Goal: Transaction & Acquisition: Purchase product/service

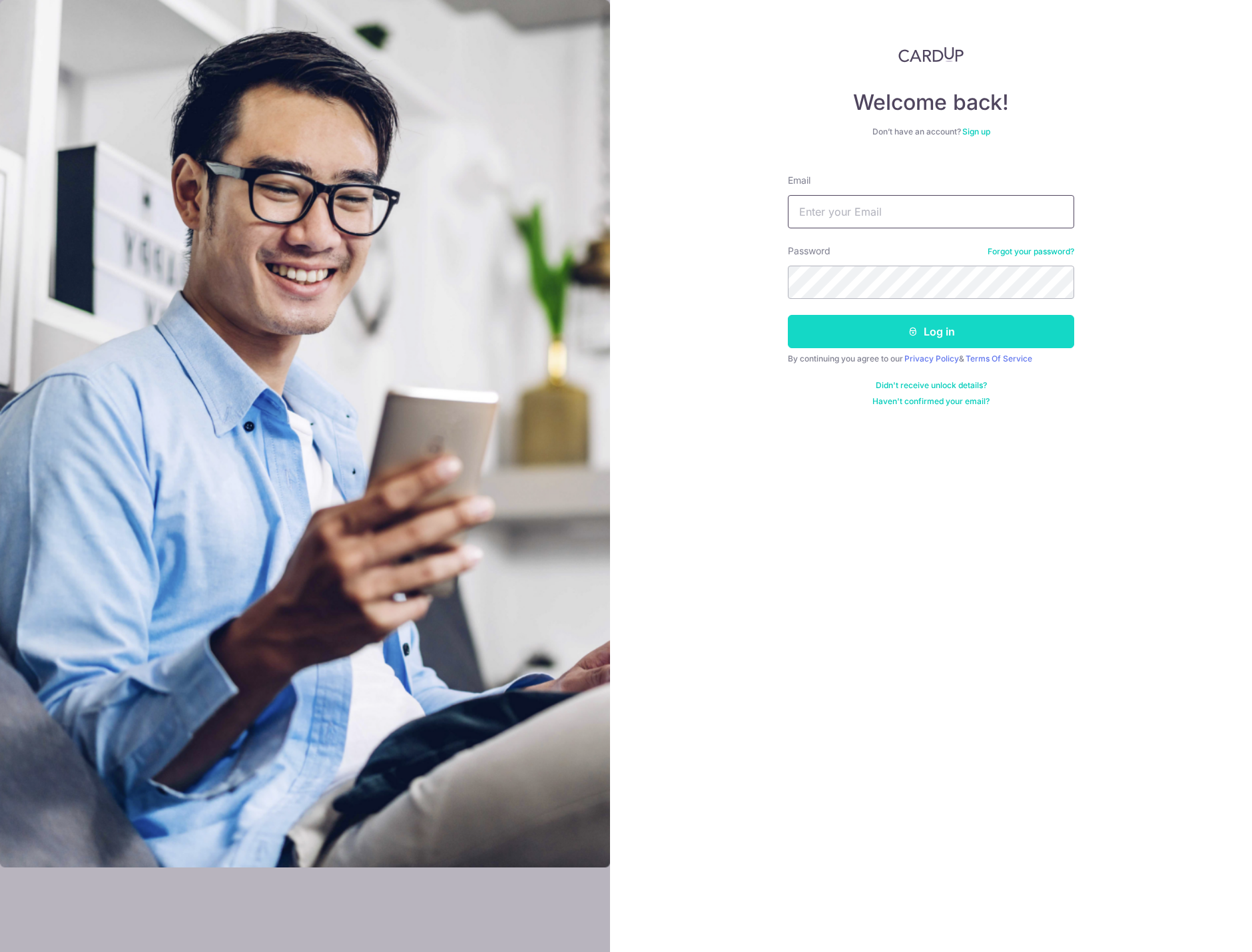
type input "alvinlimcj@gmail.com"
click at [948, 331] on button "Log in" at bounding box center [931, 331] width 286 height 33
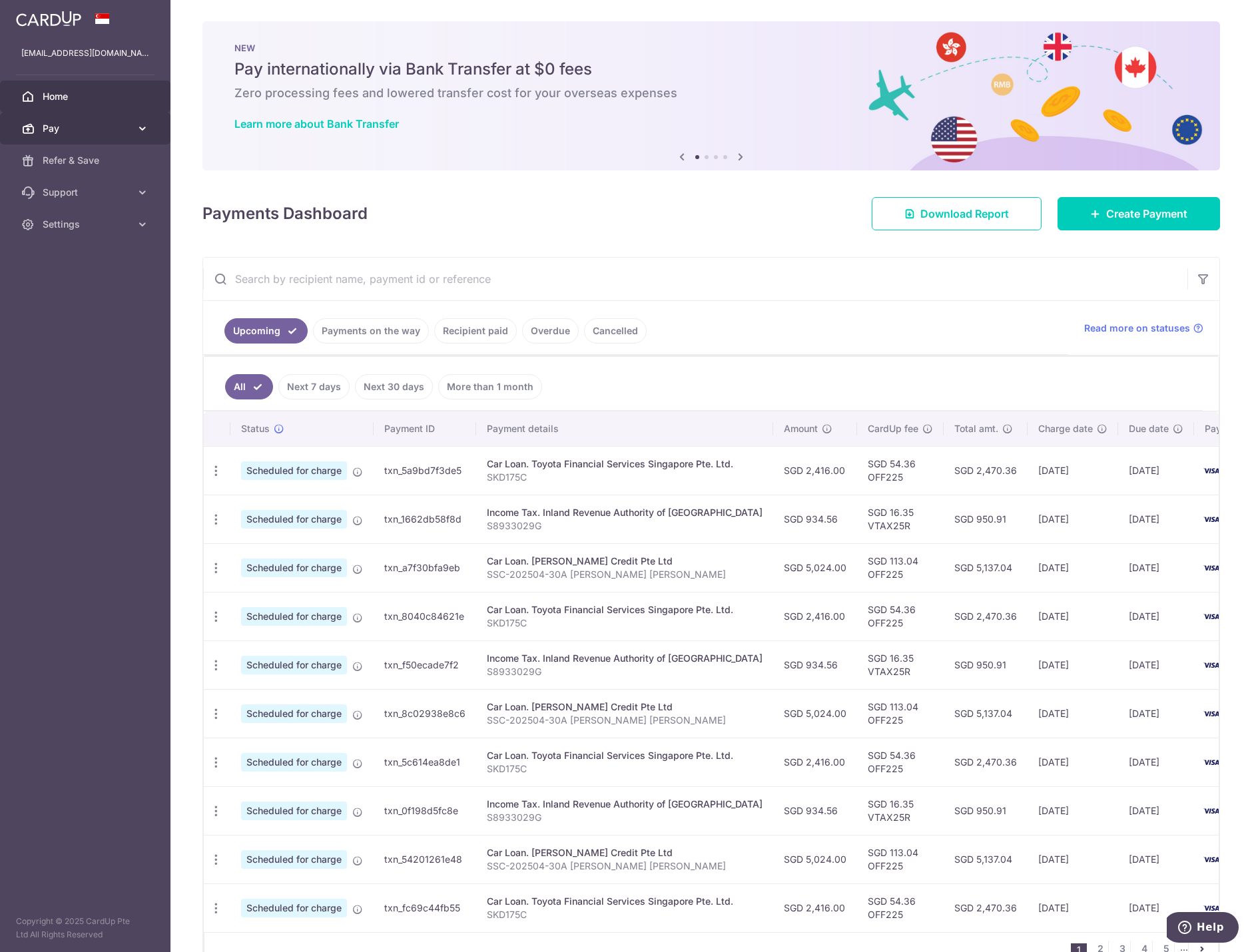
click at [74, 132] on span "Pay" at bounding box center [87, 128] width 88 height 13
click at [94, 159] on span "Payments" at bounding box center [87, 161] width 88 height 13
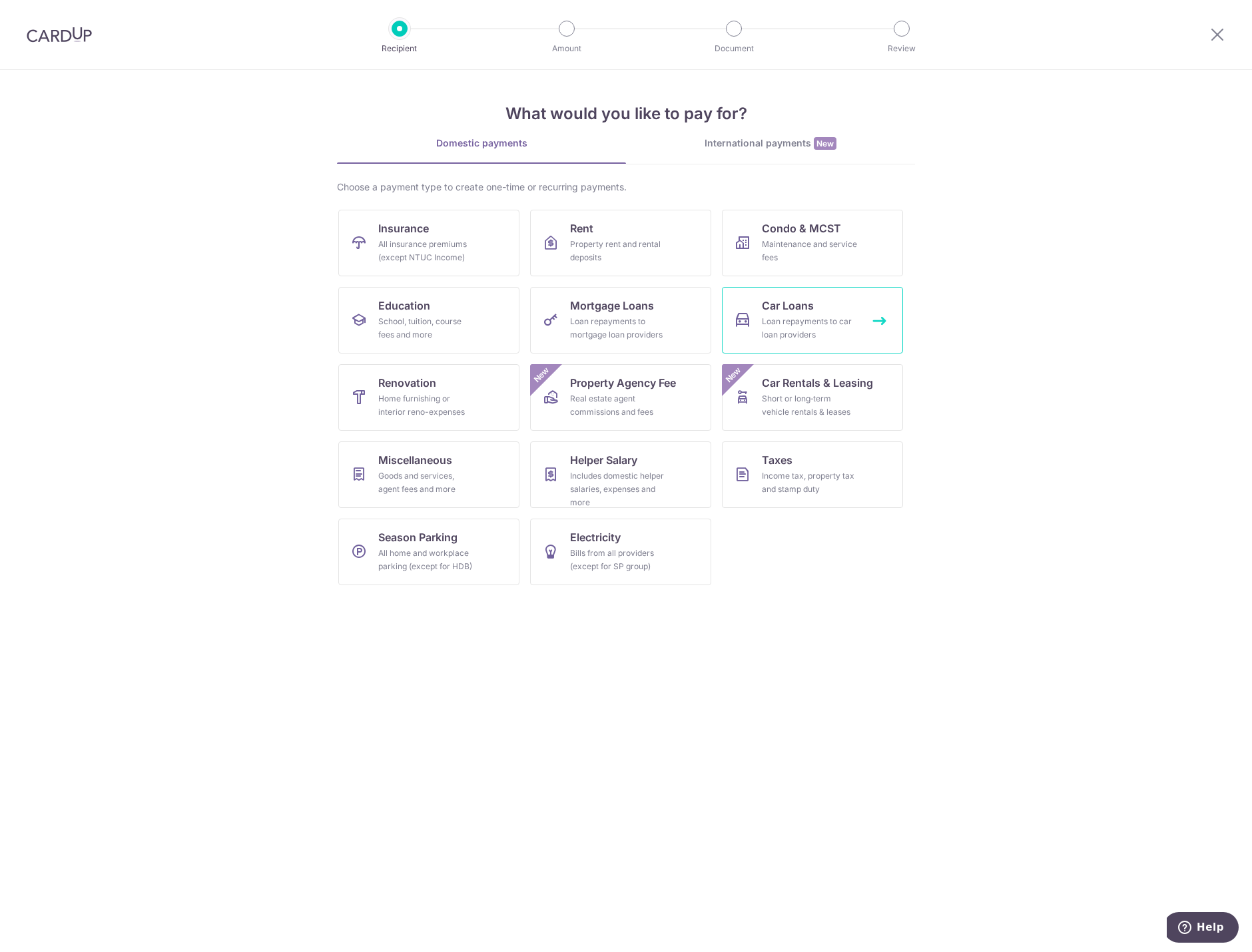
click at [810, 316] on div "Loan repayments to car loan providers" at bounding box center [809, 328] width 96 height 27
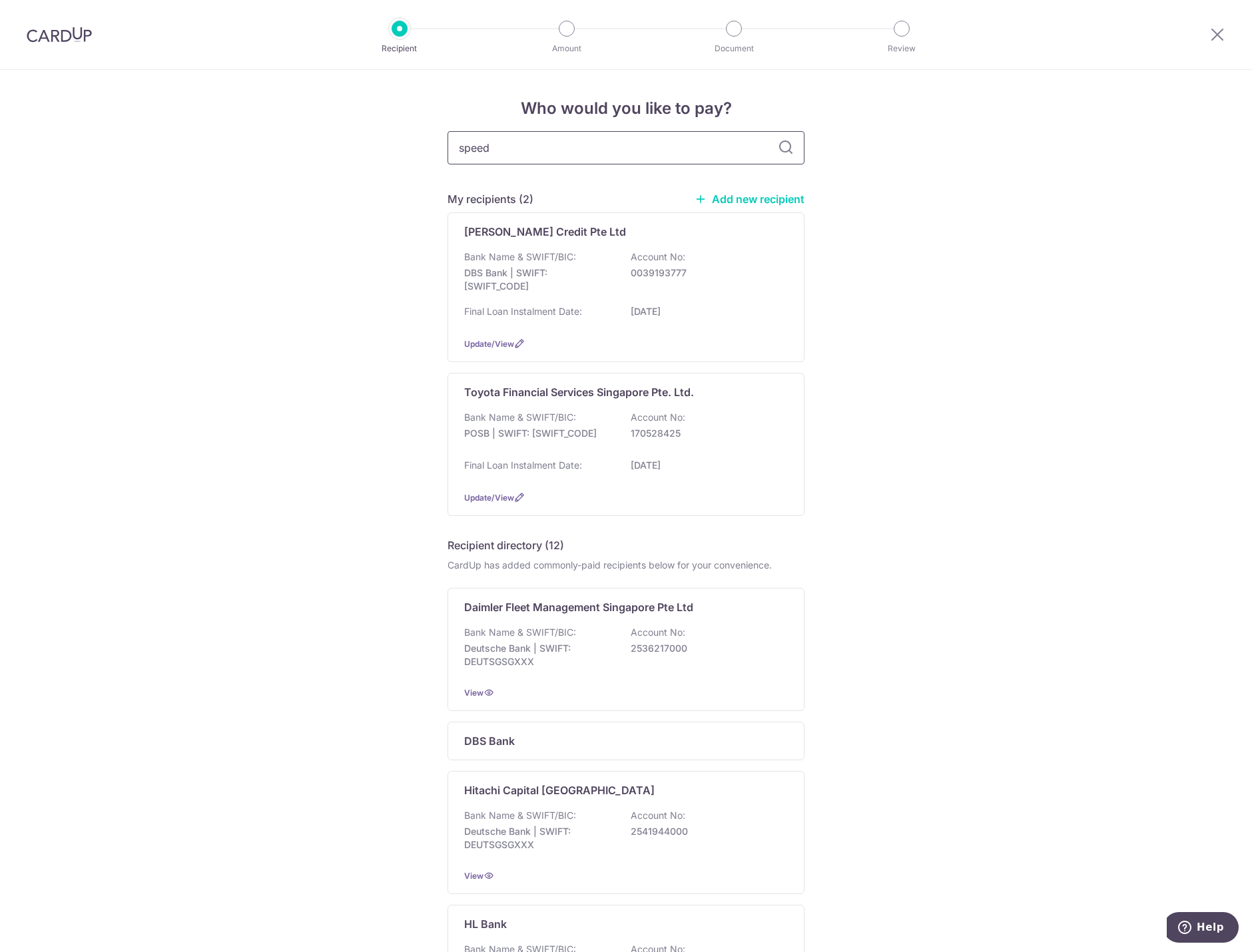
type input "speedo"
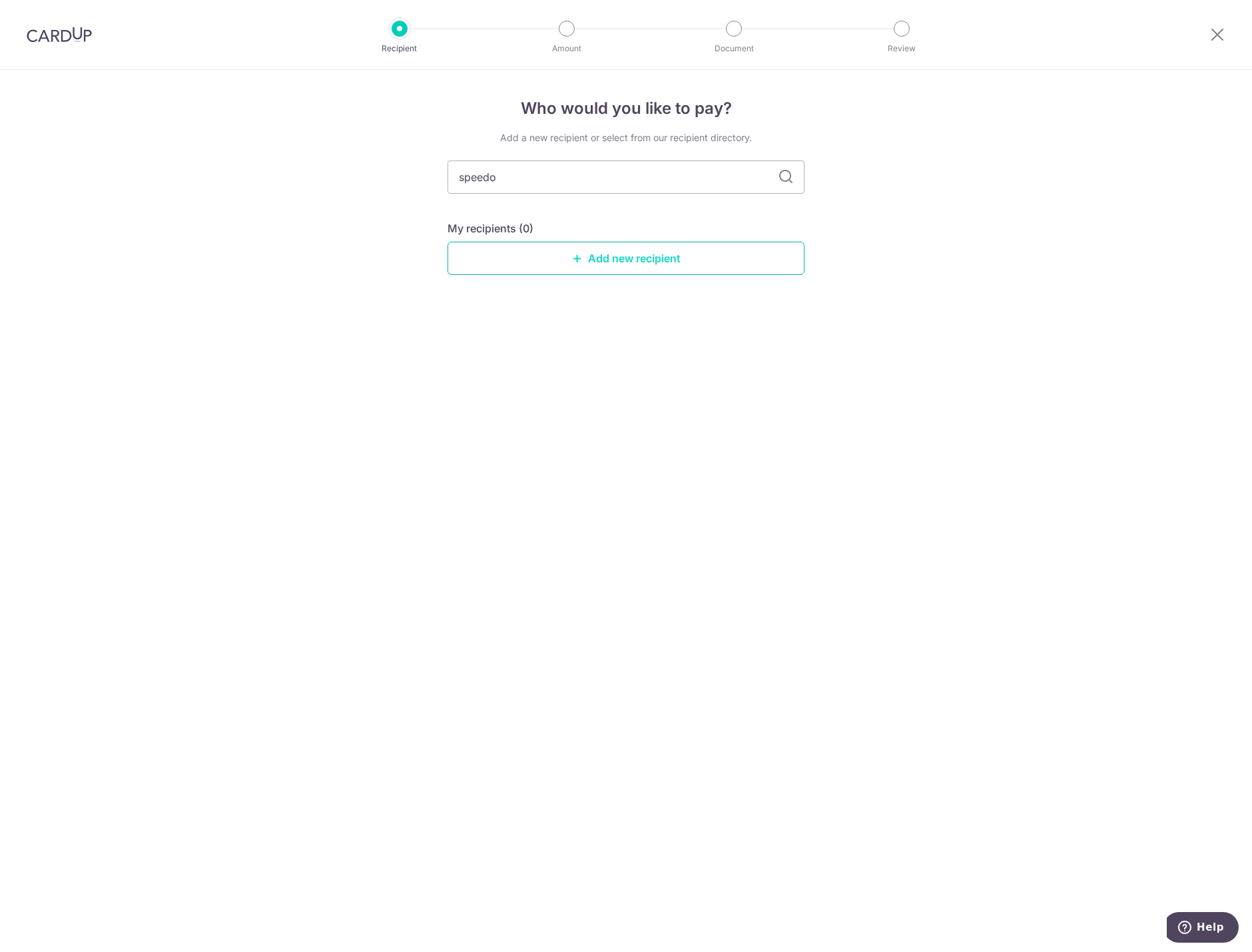
click at [571, 258] on link "Add new recipient" at bounding box center [626, 258] width 357 height 33
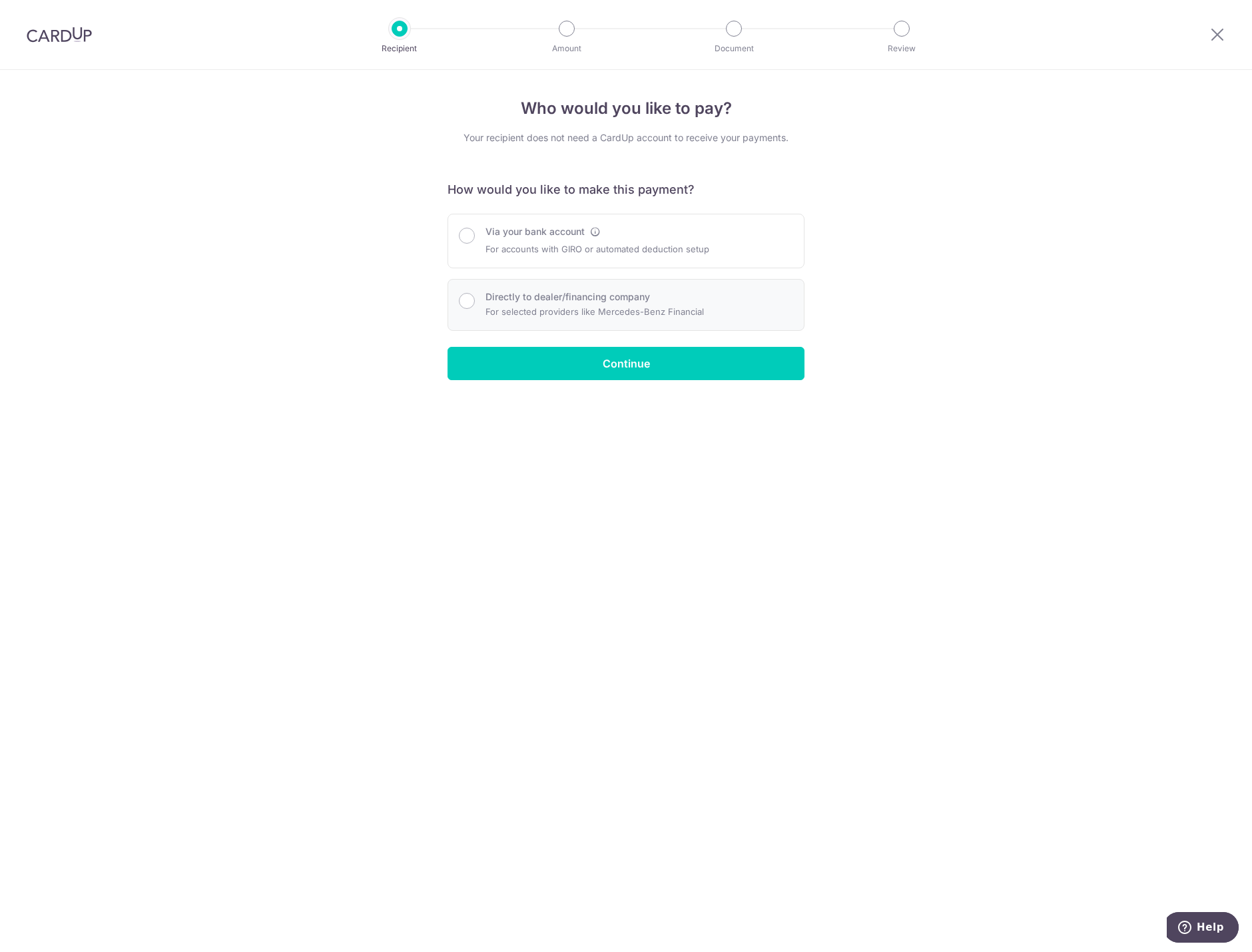
click at [568, 306] on p "For selected providers like Mercedes-Benz Financial" at bounding box center [595, 312] width 218 height 16
radio input "true"
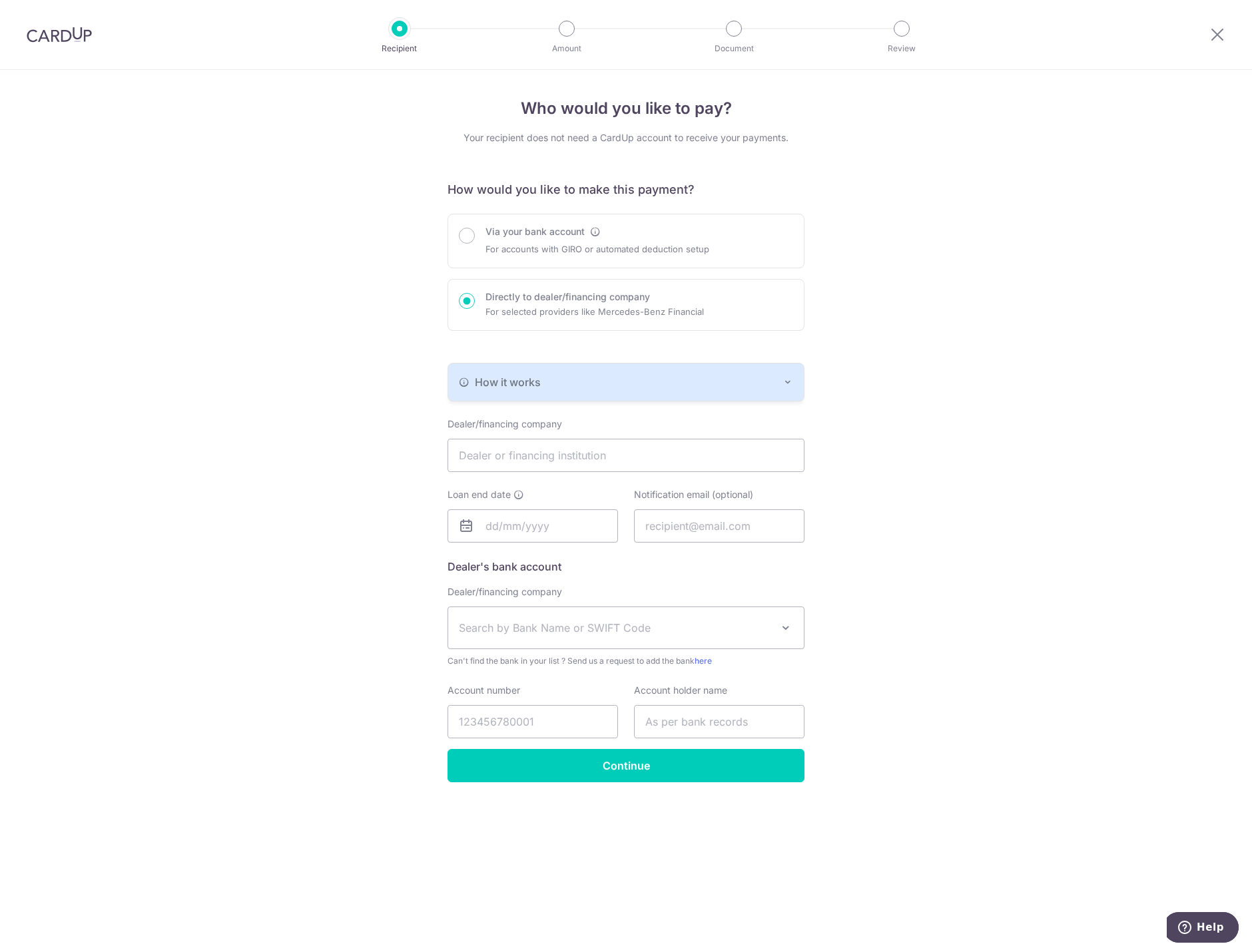
click at [520, 389] on span "How it works" at bounding box center [507, 382] width 66 height 16
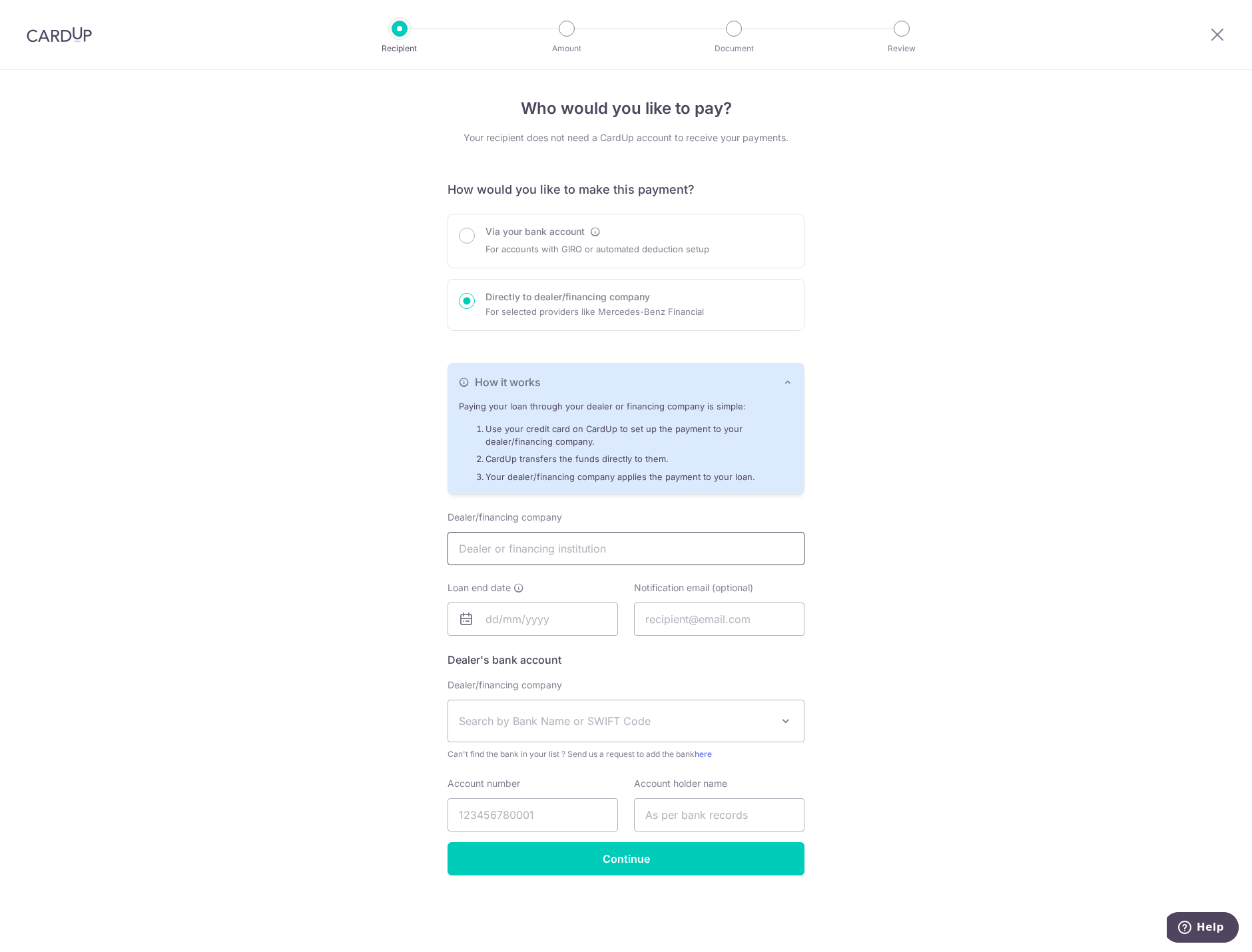
click at [587, 548] on input "text" at bounding box center [626, 548] width 357 height 33
click at [571, 728] on span "Search by Bank Name or SWIFT Code" at bounding box center [615, 721] width 313 height 16
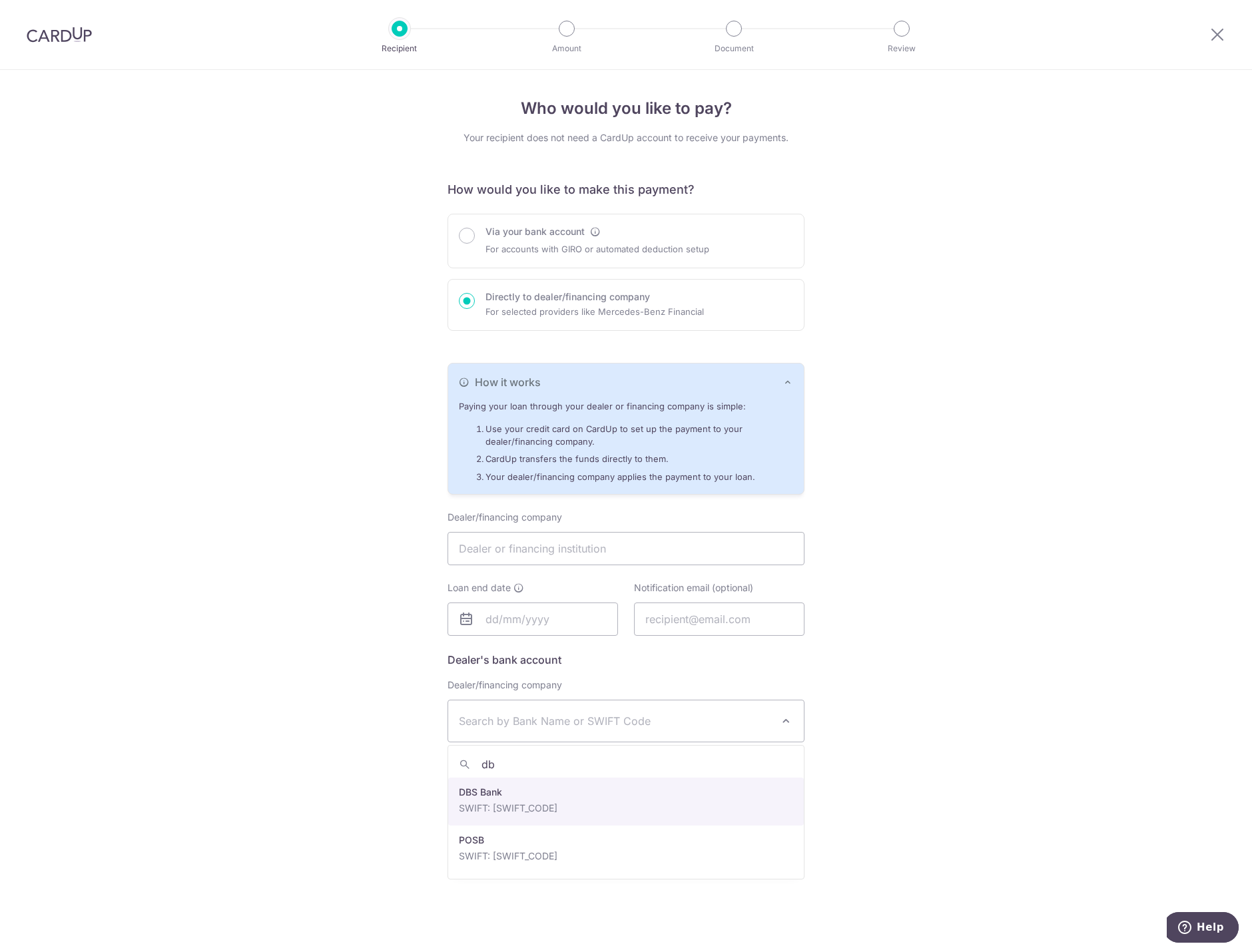
type input "db"
select select "6"
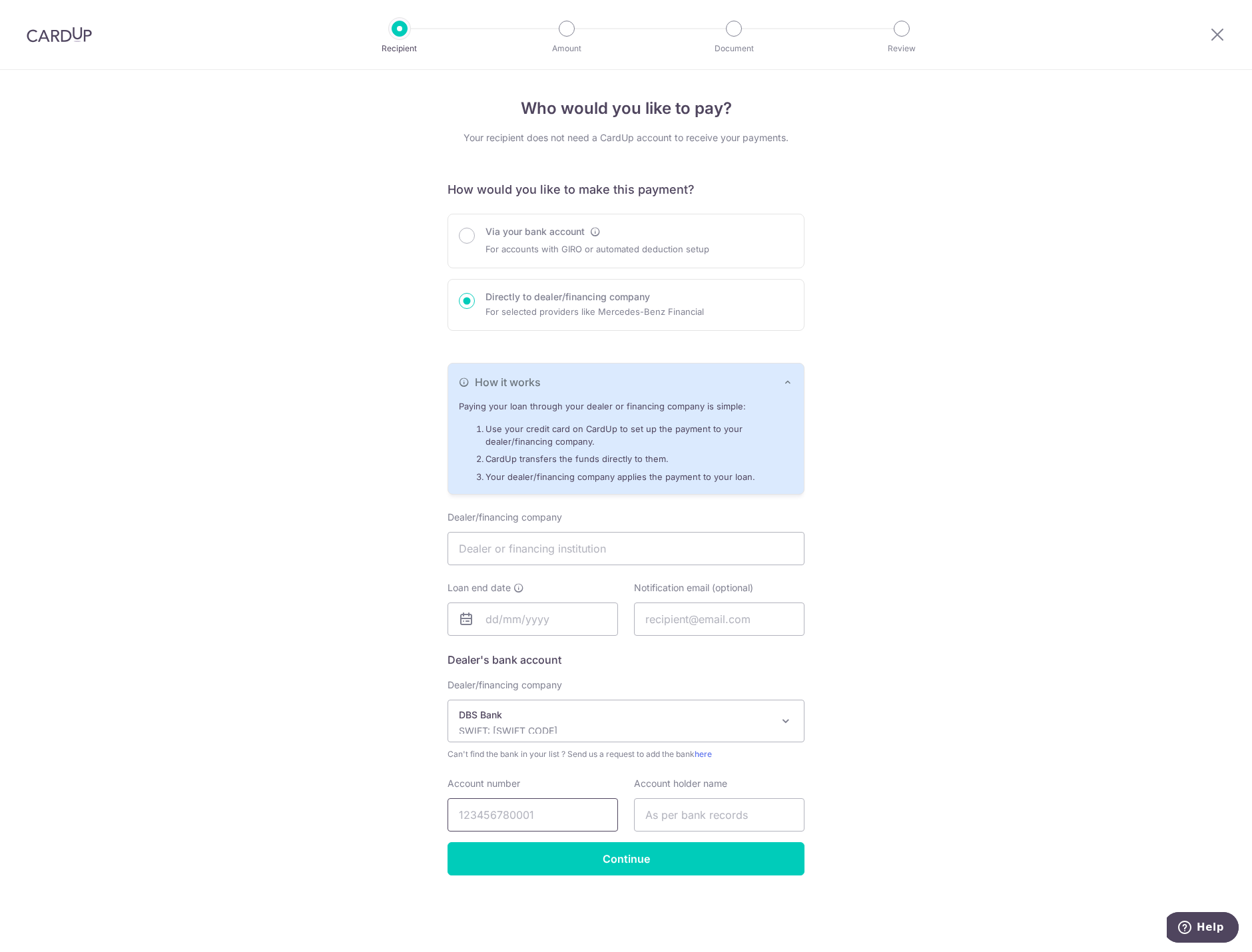
click at [553, 807] on input "Account number" at bounding box center [533, 815] width 171 height 33
type input "1049003248"
click at [749, 810] on input "text" at bounding box center [719, 815] width 171 height 33
type input "Speedo Capital Pte Ltd"
click at [575, 553] on input "text" at bounding box center [626, 548] width 357 height 33
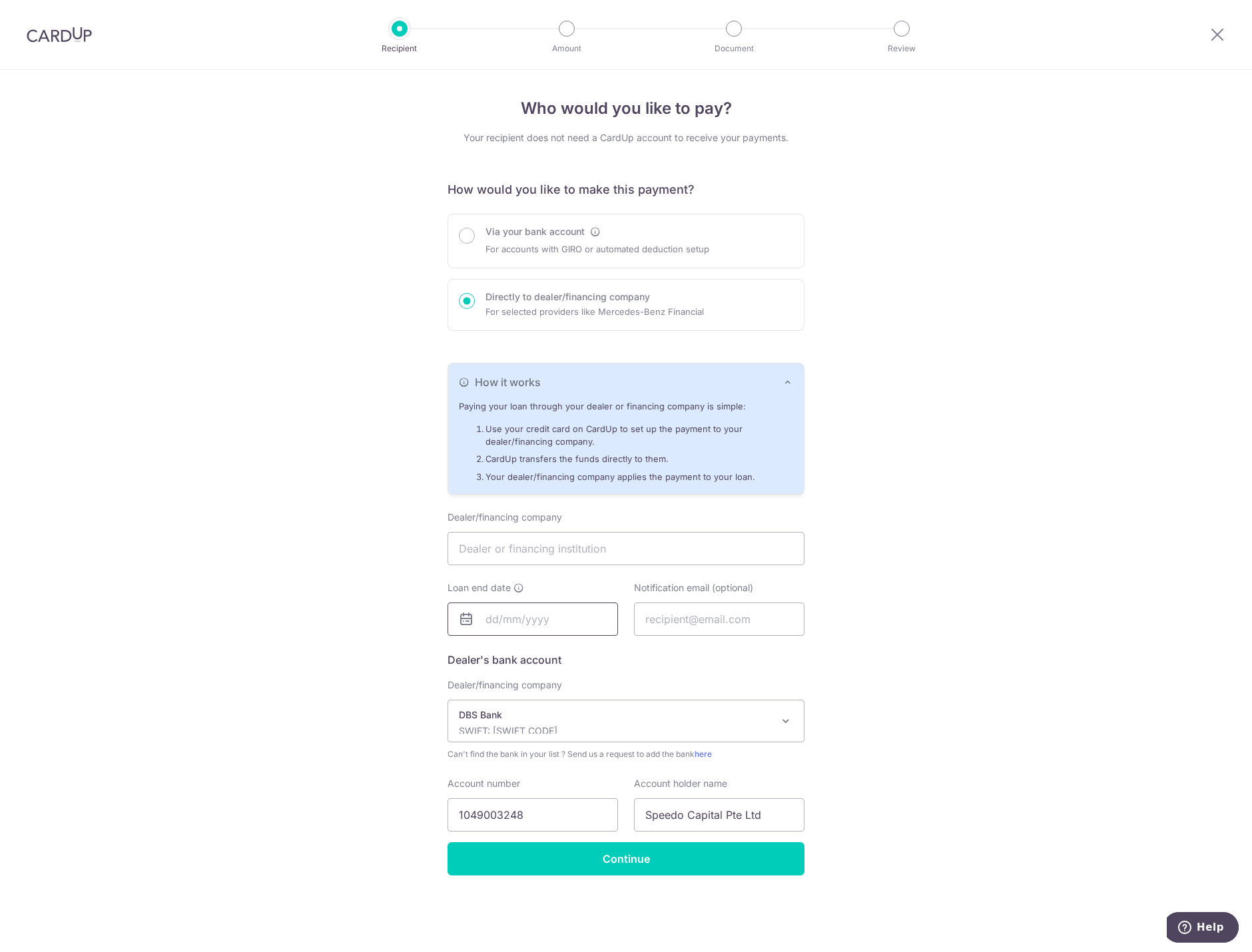
click at [475, 615] on input "text" at bounding box center [533, 619] width 171 height 33
click at [518, 826] on link "30" at bounding box center [527, 820] width 21 height 21
type input "[DATE]"
click at [681, 613] on input "text" at bounding box center [719, 619] width 171 height 33
click at [590, 551] on input "text" at bounding box center [626, 548] width 357 height 33
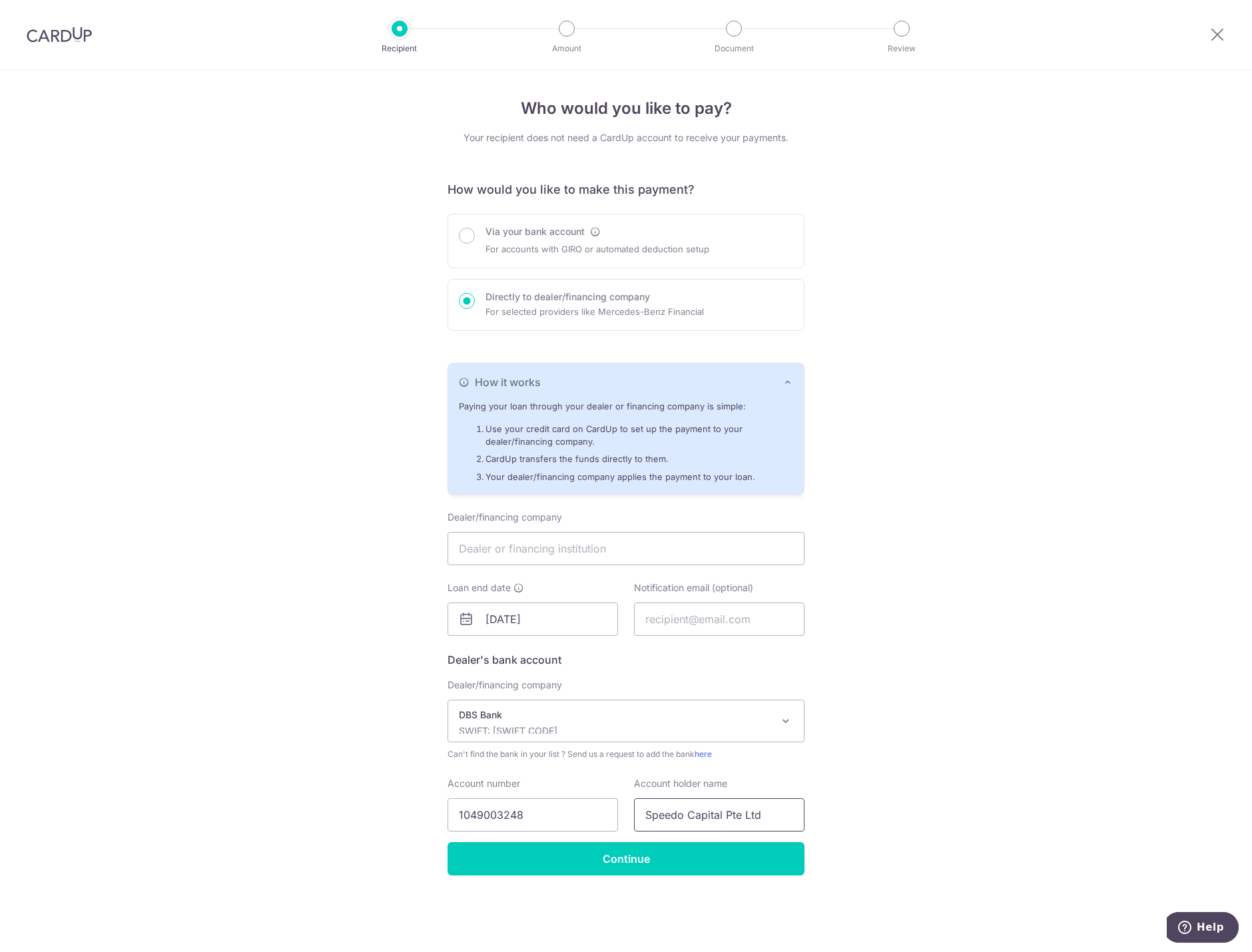
click at [794, 812] on input "Speedo Capital Pte Ltd" at bounding box center [719, 815] width 171 height 33
drag, startPoint x: 782, startPoint y: 812, endPoint x: 591, endPoint y: 804, distance: 191.2
click at [591, 804] on div "Account number 1049003248 Savings/current account registered for GIRO/auto-dedu…" at bounding box center [626, 804] width 372 height 54
click at [616, 545] on input "text" at bounding box center [626, 548] width 357 height 33
paste input "Speedo Capital Pte Ltd"
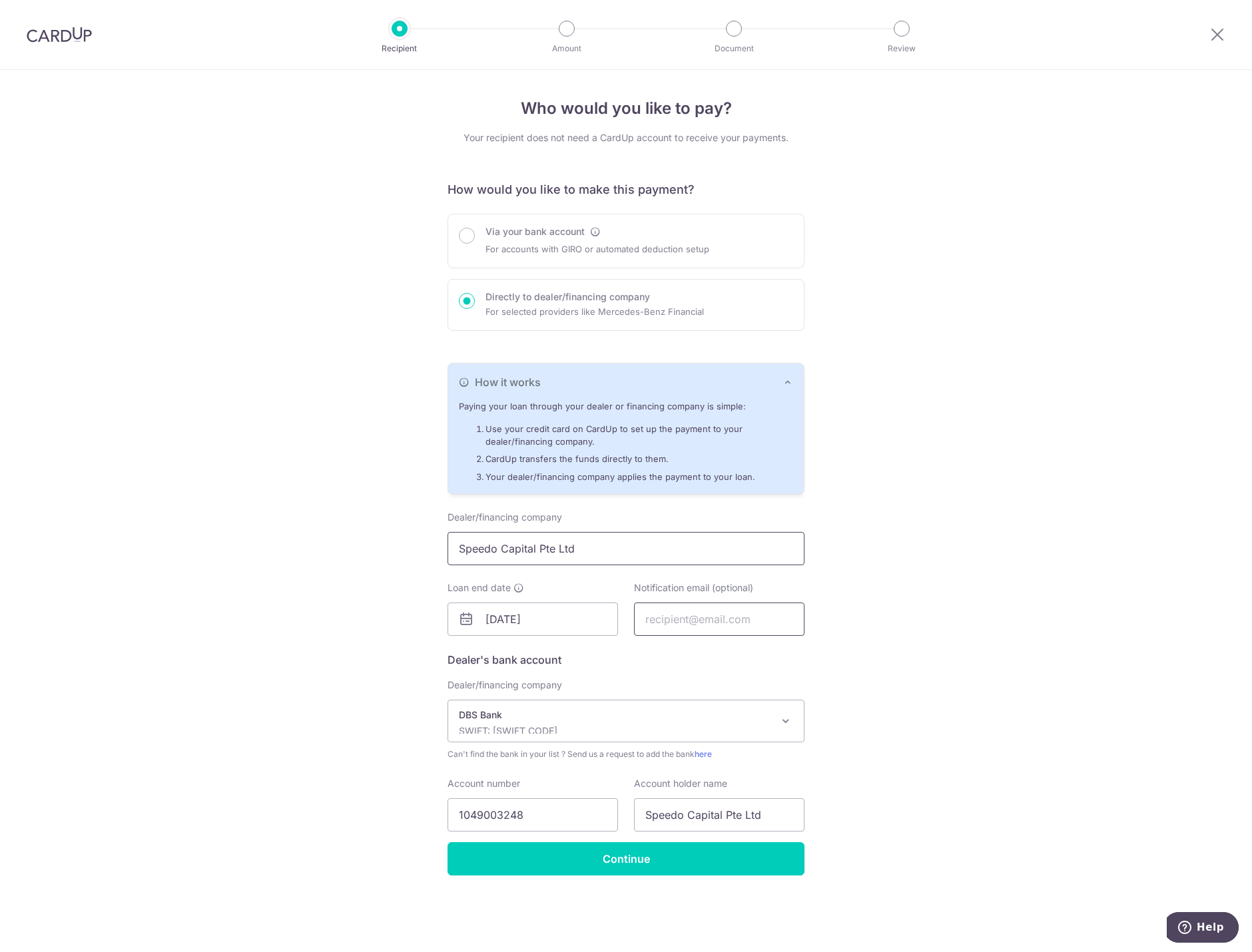
type input "Speedo Capital Pte Ltd"
click at [674, 618] on input "text" at bounding box center [719, 619] width 171 height 33
type input "[EMAIL_ADDRESS][DOMAIN_NAME]"
click at [973, 600] on div "Who would you like to pay? Your recipient does not need a CardUp account to rec…" at bounding box center [626, 511] width 1252 height 883
click at [972, 708] on div "Who would you like to pay? Your recipient does not need a CardUp account to rec…" at bounding box center [626, 511] width 1252 height 883
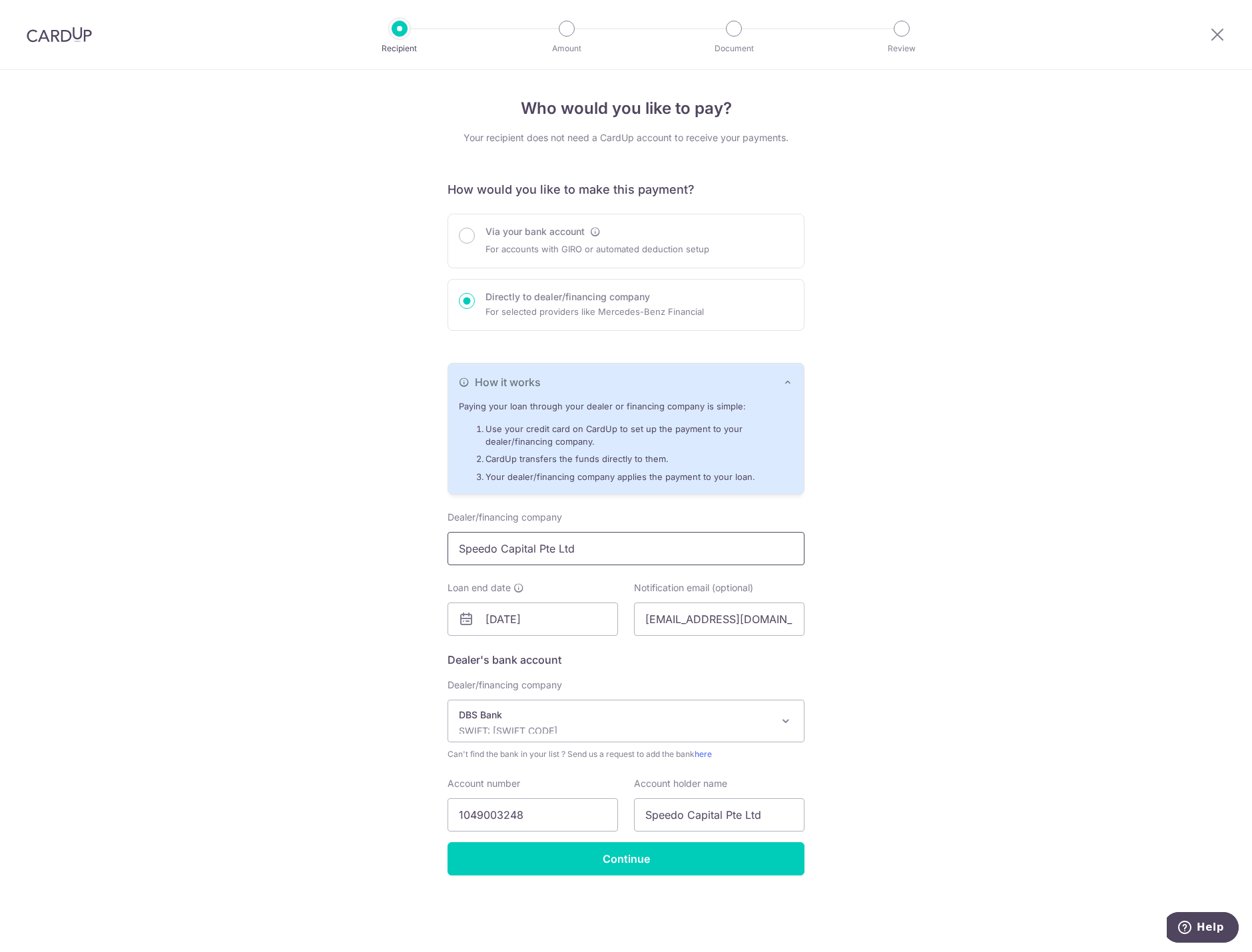
click at [666, 543] on input "Speedo Capital Pte Ltd" at bounding box center [626, 548] width 357 height 33
click at [578, 622] on input "30/09/2025" at bounding box center [533, 619] width 171 height 33
click at [539, 655] on select "Sep Oct Nov Dec" at bounding box center [523, 654] width 35 height 11
click at [511, 654] on select "Sep Oct Nov Dec" at bounding box center [523, 654] width 35 height 11
click at [527, 820] on link "30" at bounding box center [527, 820] width 21 height 21
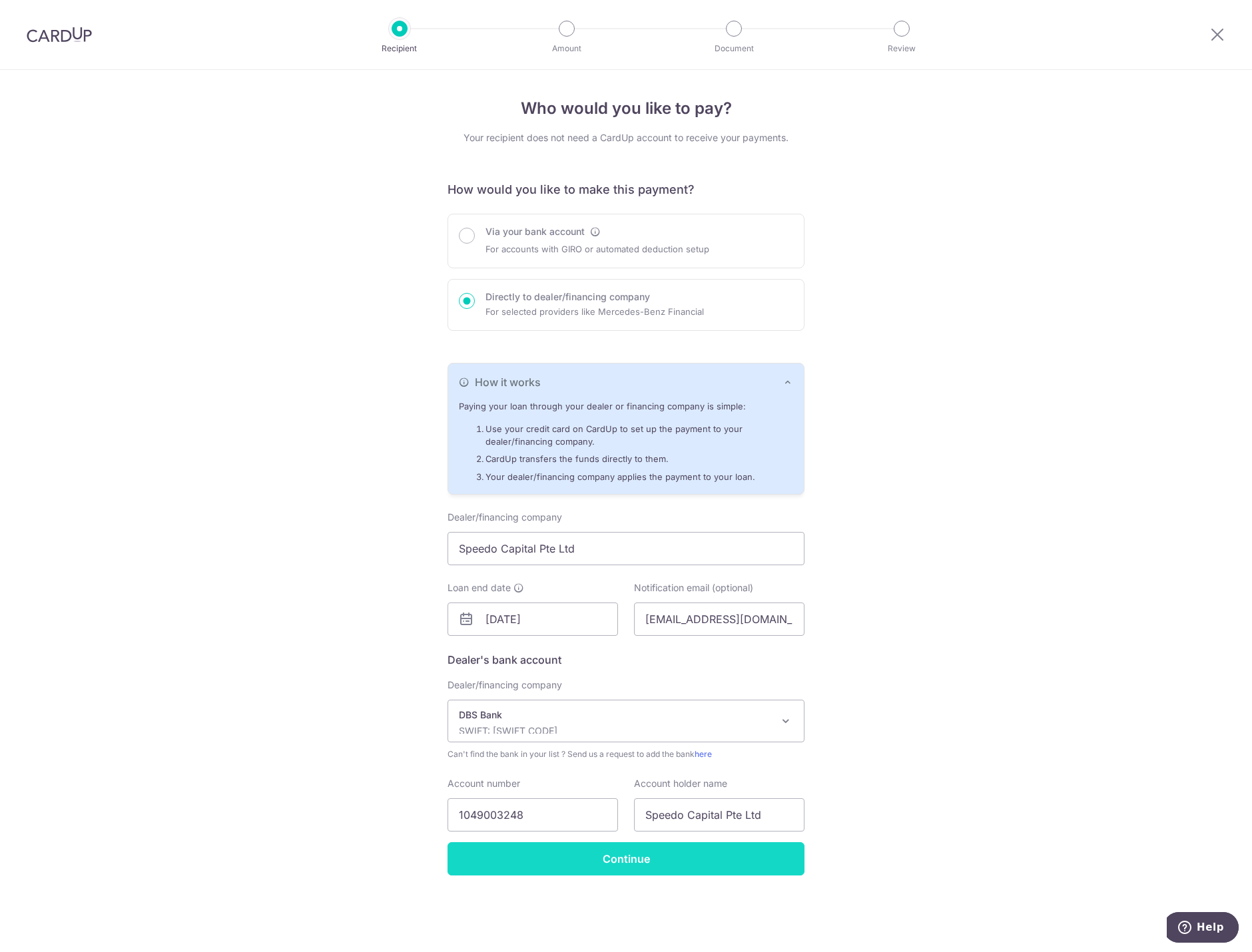
click at [572, 857] on input "Continue" at bounding box center [626, 859] width 357 height 33
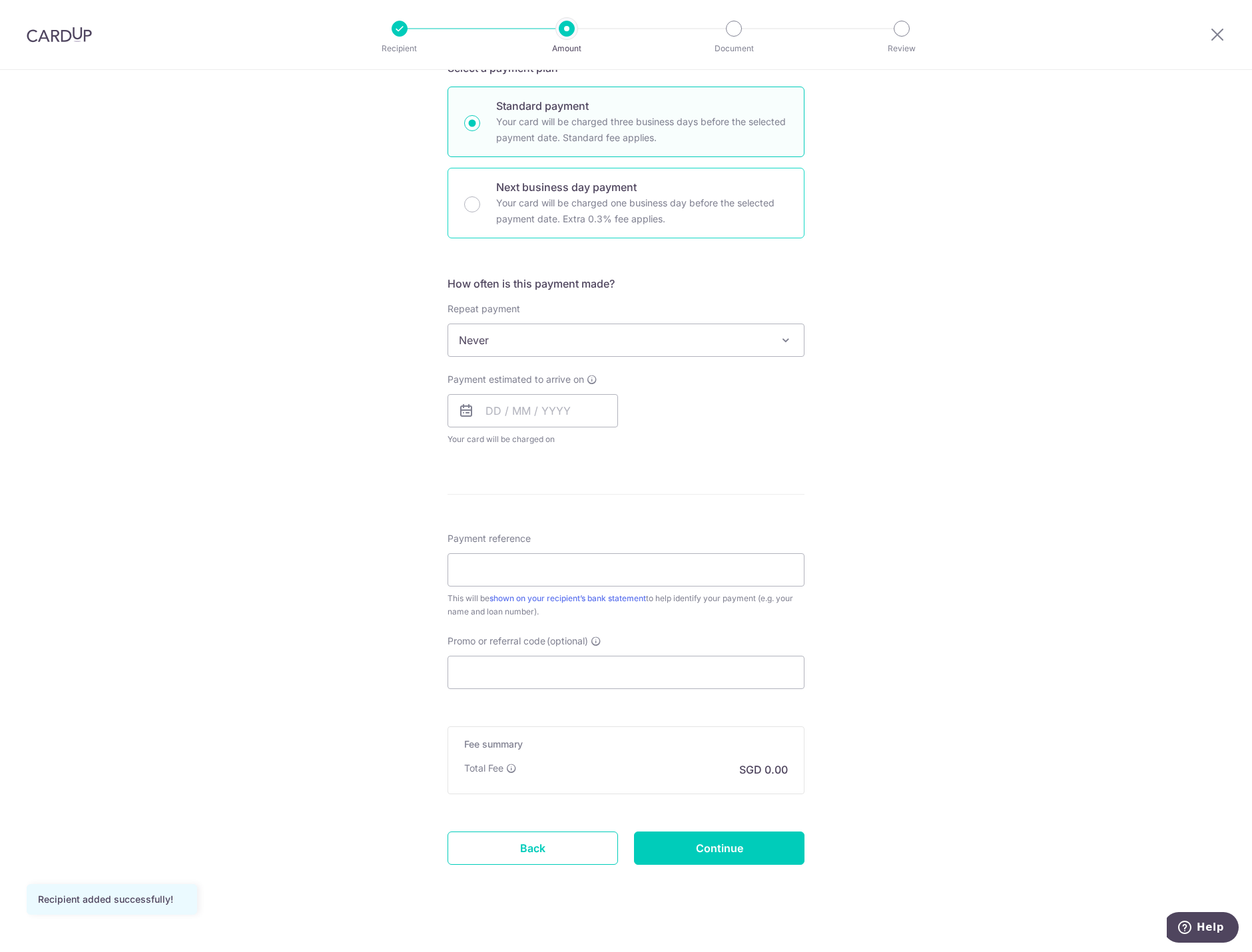
scroll to position [323, 0]
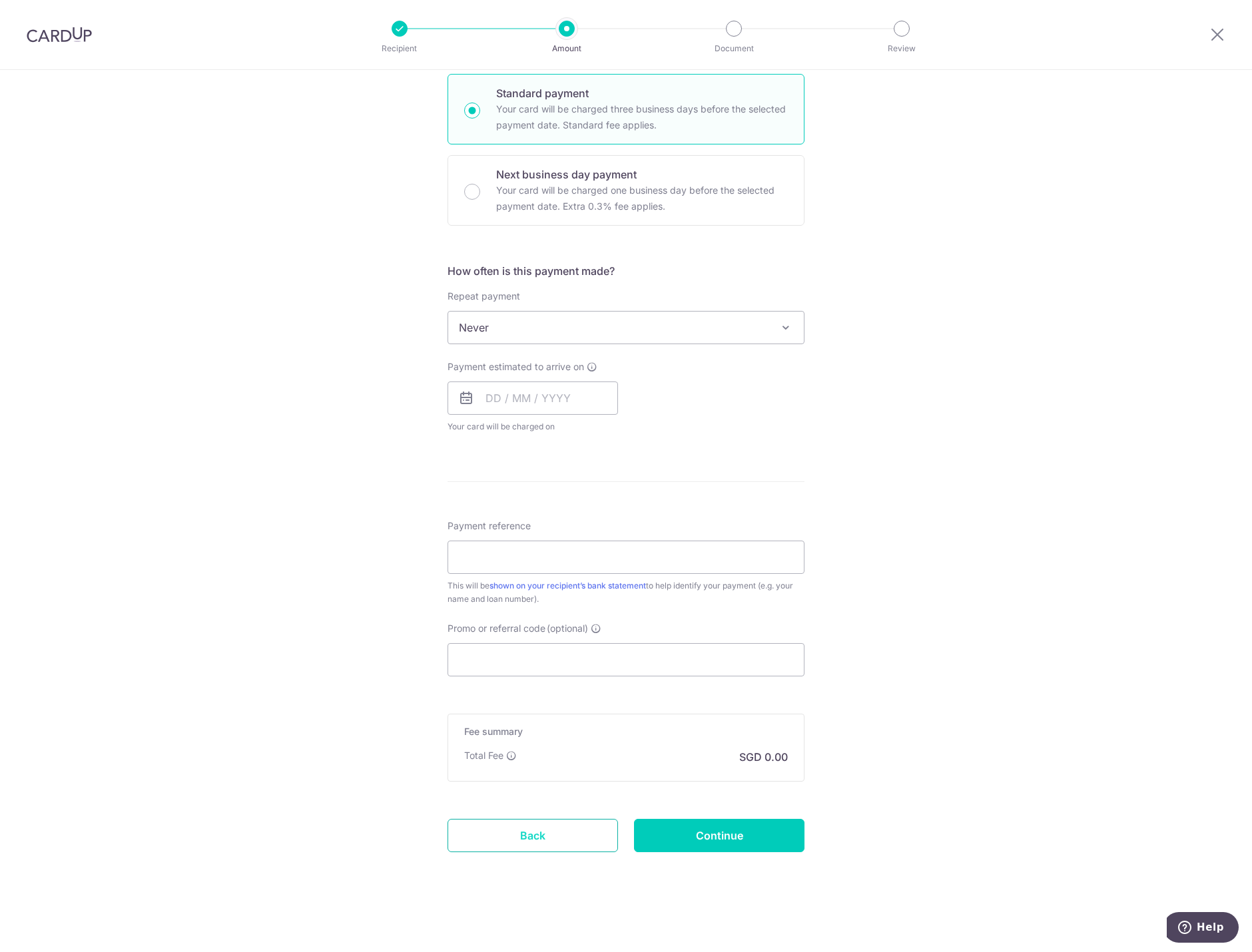
click at [535, 835] on link "Back" at bounding box center [533, 836] width 171 height 33
click at [518, 842] on link "Back" at bounding box center [533, 836] width 171 height 33
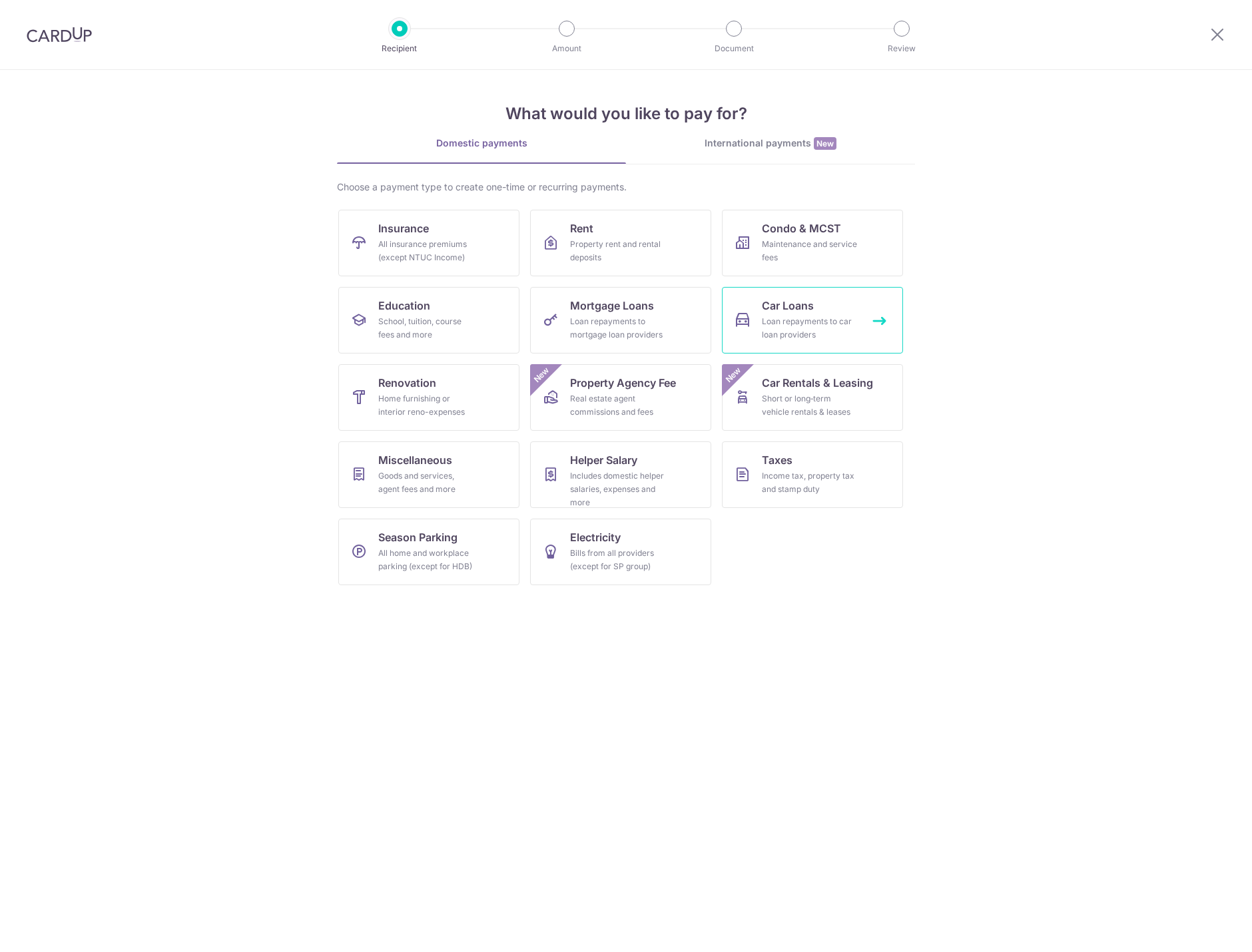
click at [858, 330] on link "Car Loans Loan repayments to car loan providers" at bounding box center [812, 320] width 181 height 67
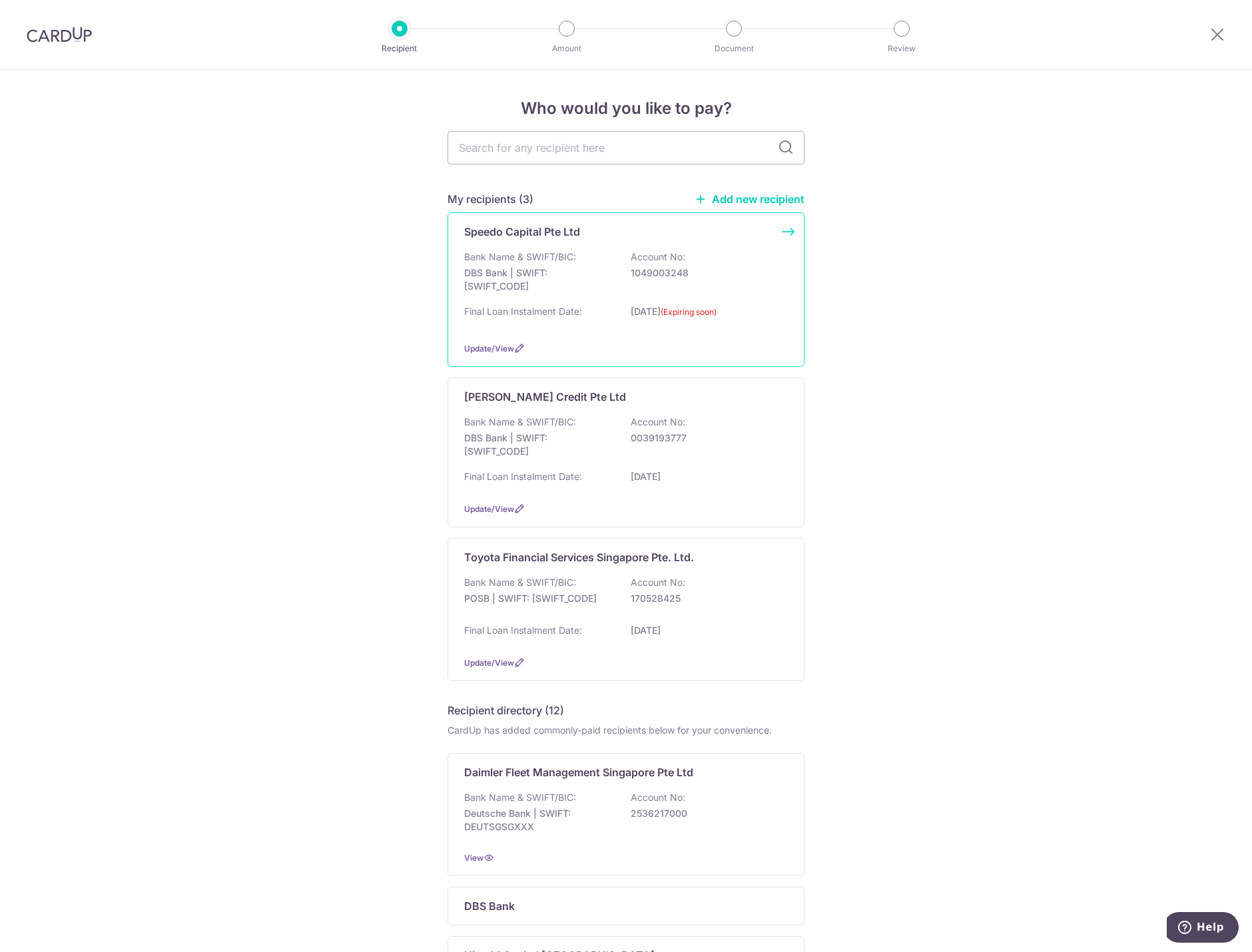
click at [582, 255] on div "Bank Name & SWIFT/BIC: DBS Bank | SWIFT: [SWIFT_CODE] Account No: 1049003248" at bounding box center [626, 275] width 323 height 49
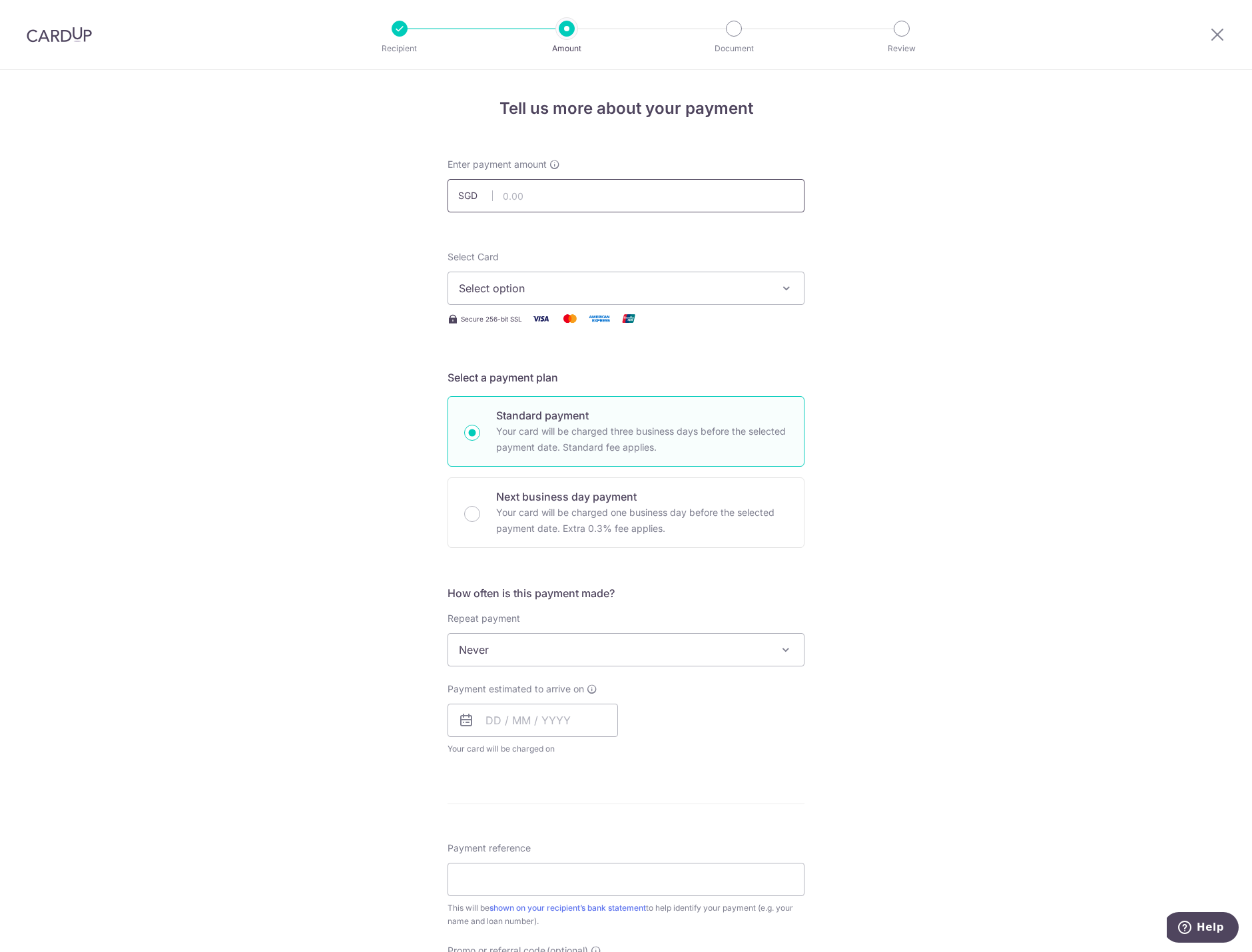
click at [558, 191] on input "text" at bounding box center [626, 196] width 357 height 33
type input "4,319.00"
click at [730, 280] on button "Select option" at bounding box center [626, 289] width 357 height 33
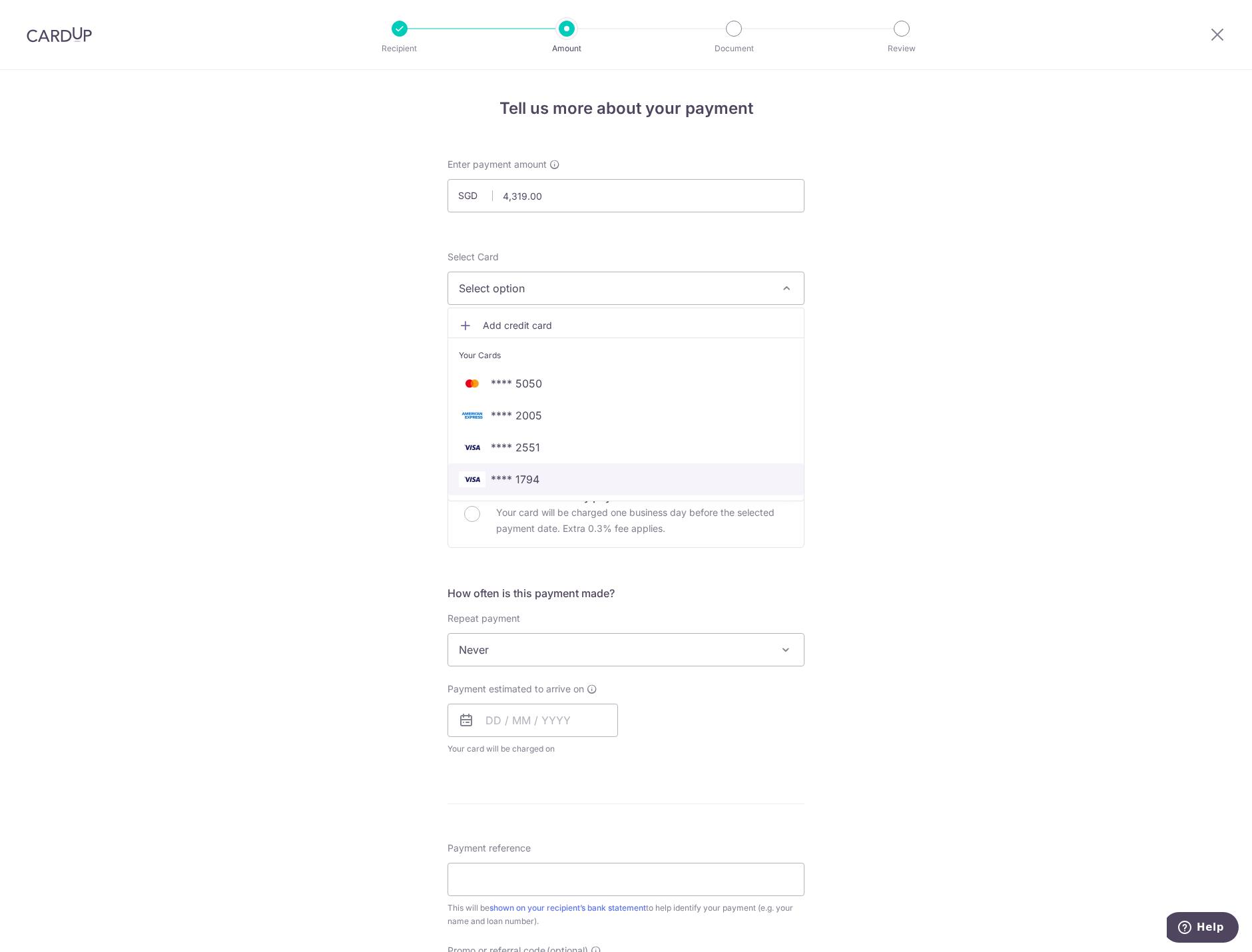
click at [512, 485] on span "**** 1794" at bounding box center [514, 480] width 48 height 16
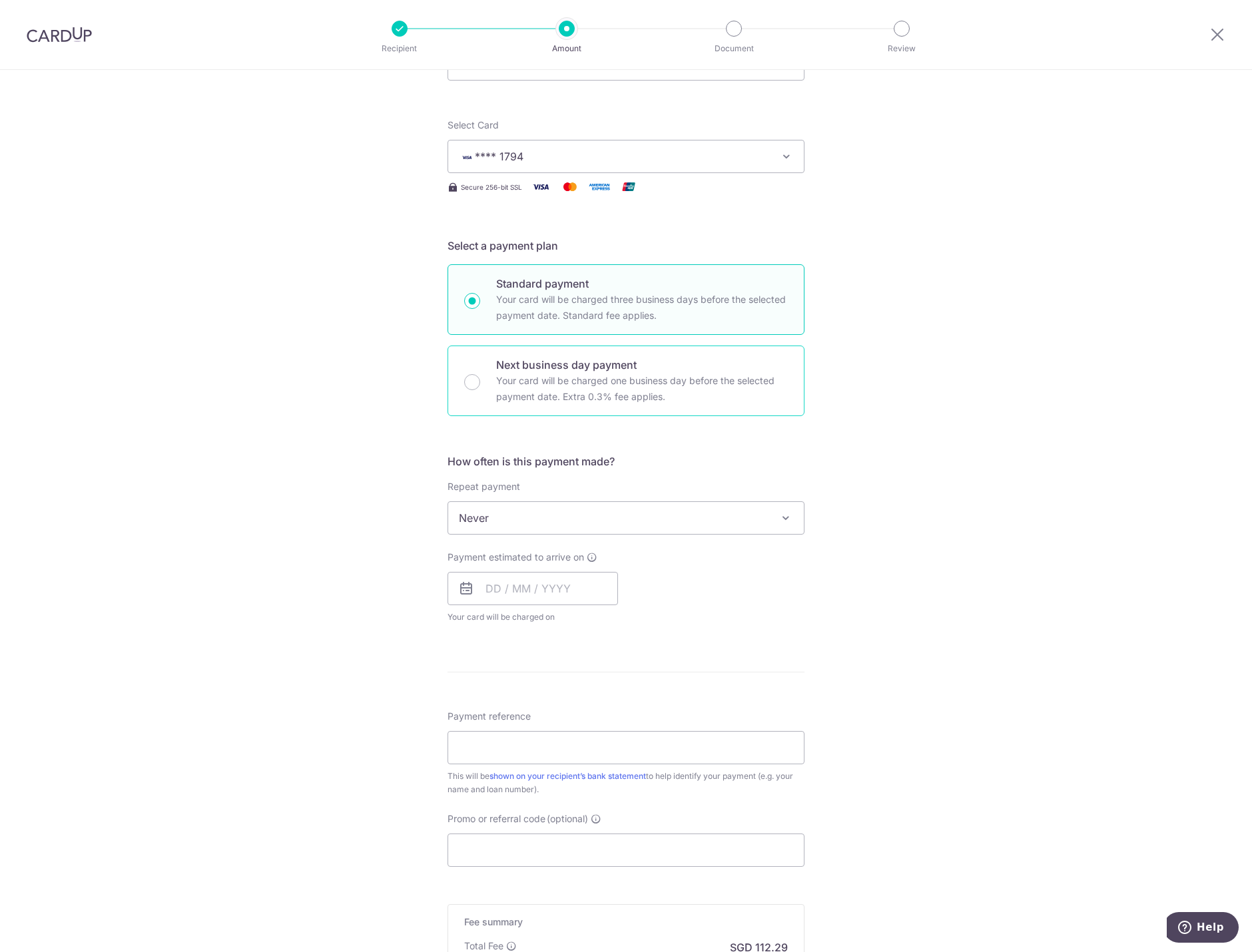
scroll to position [133, 0]
click at [520, 519] on span "Never" at bounding box center [626, 517] width 356 height 32
click at [531, 574] on input "text" at bounding box center [533, 587] width 171 height 33
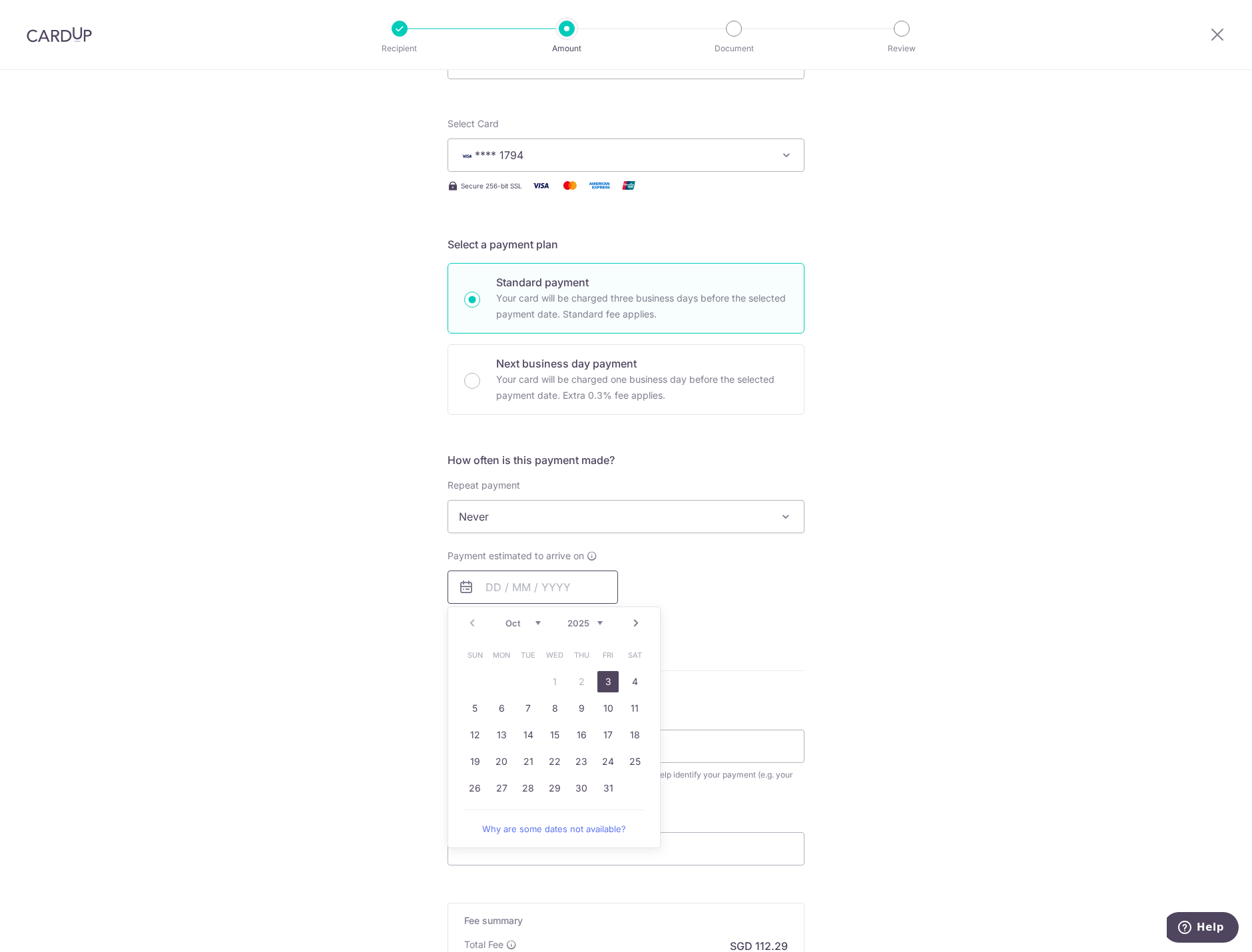
click at [564, 577] on input "text" at bounding box center [533, 587] width 171 height 33
click at [604, 679] on link "3" at bounding box center [608, 681] width 21 height 21
type input "03/10/2025"
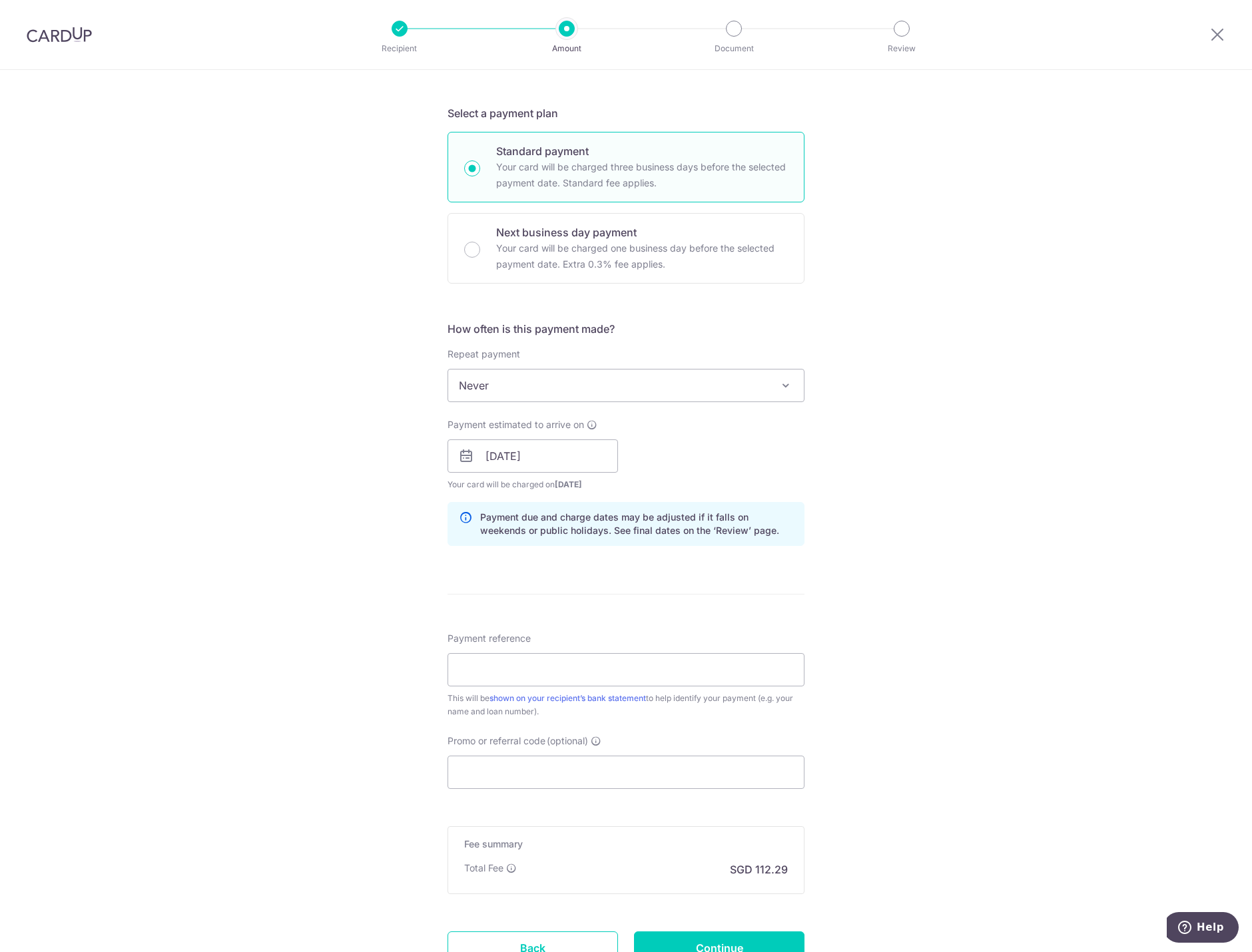
scroll to position [266, 0]
click at [604, 660] on input "Payment reference" at bounding box center [626, 668] width 357 height 33
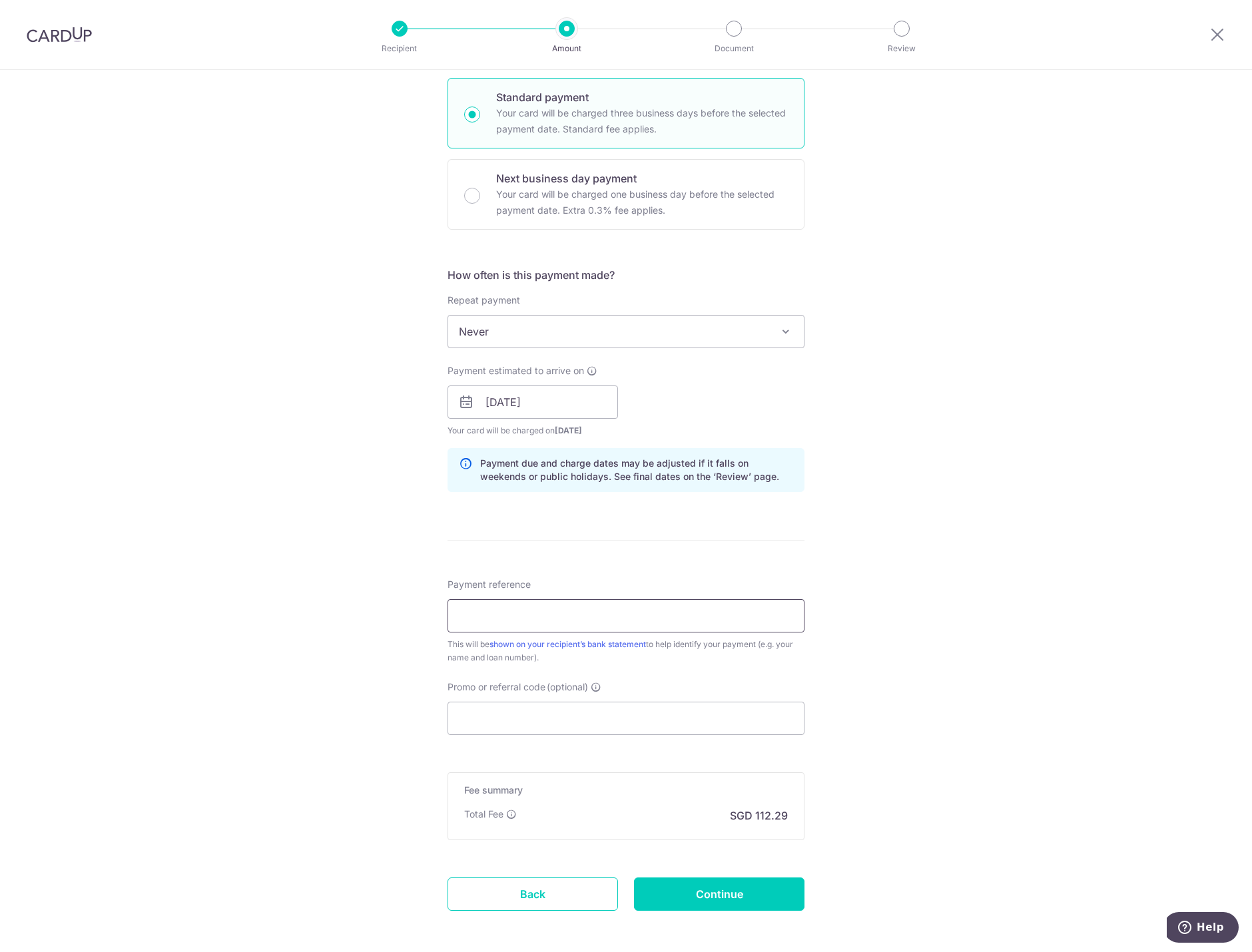
scroll to position [377, 0]
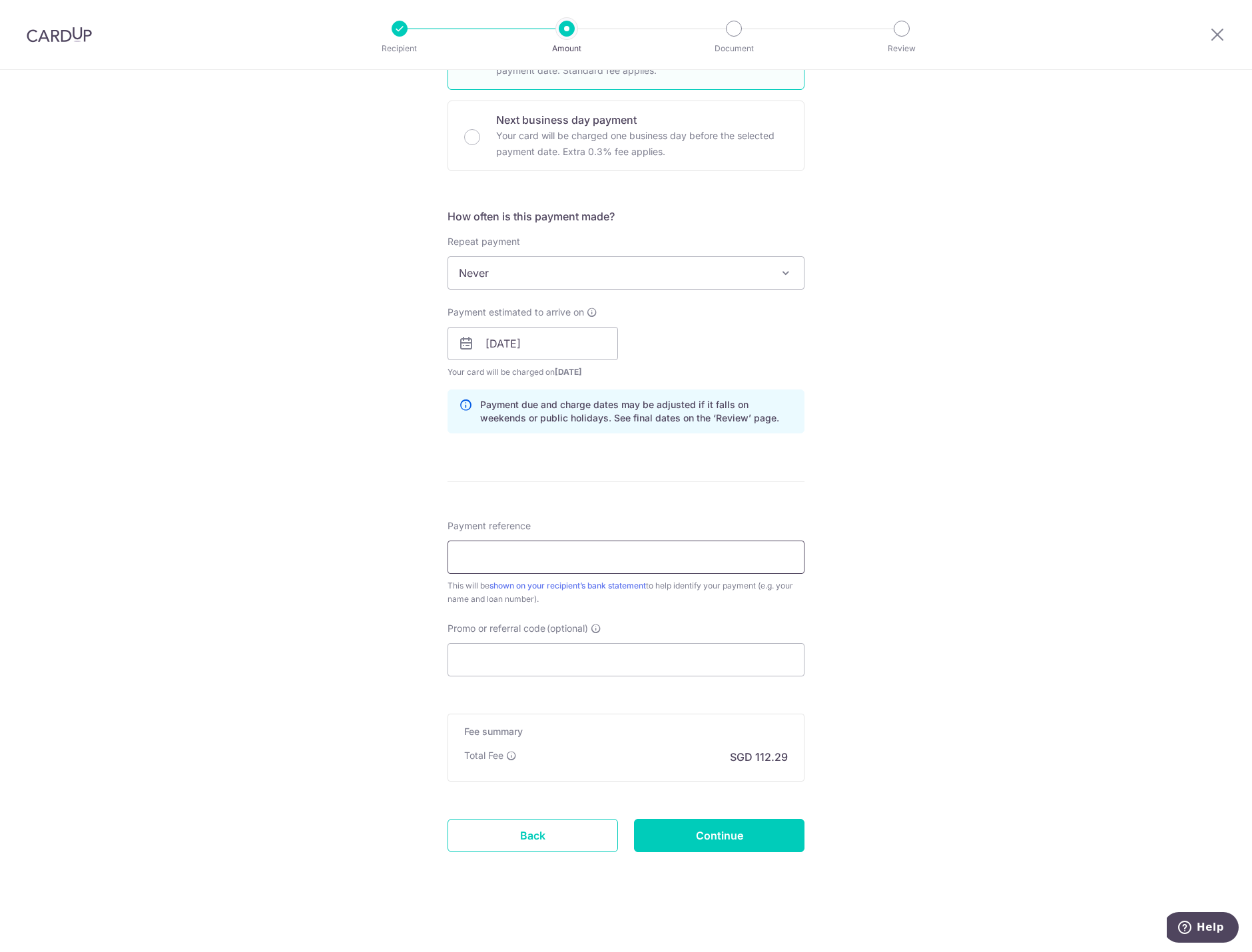
click at [602, 554] on input "Payment reference" at bounding box center [626, 557] width 357 height 33
type input "SMC 2025-V-3655-Z"
click at [596, 671] on input "Promo or referral code (optional)" at bounding box center [626, 660] width 357 height 33
click at [549, 650] on input "Promo or referral code (optional)" at bounding box center [626, 660] width 357 height 33
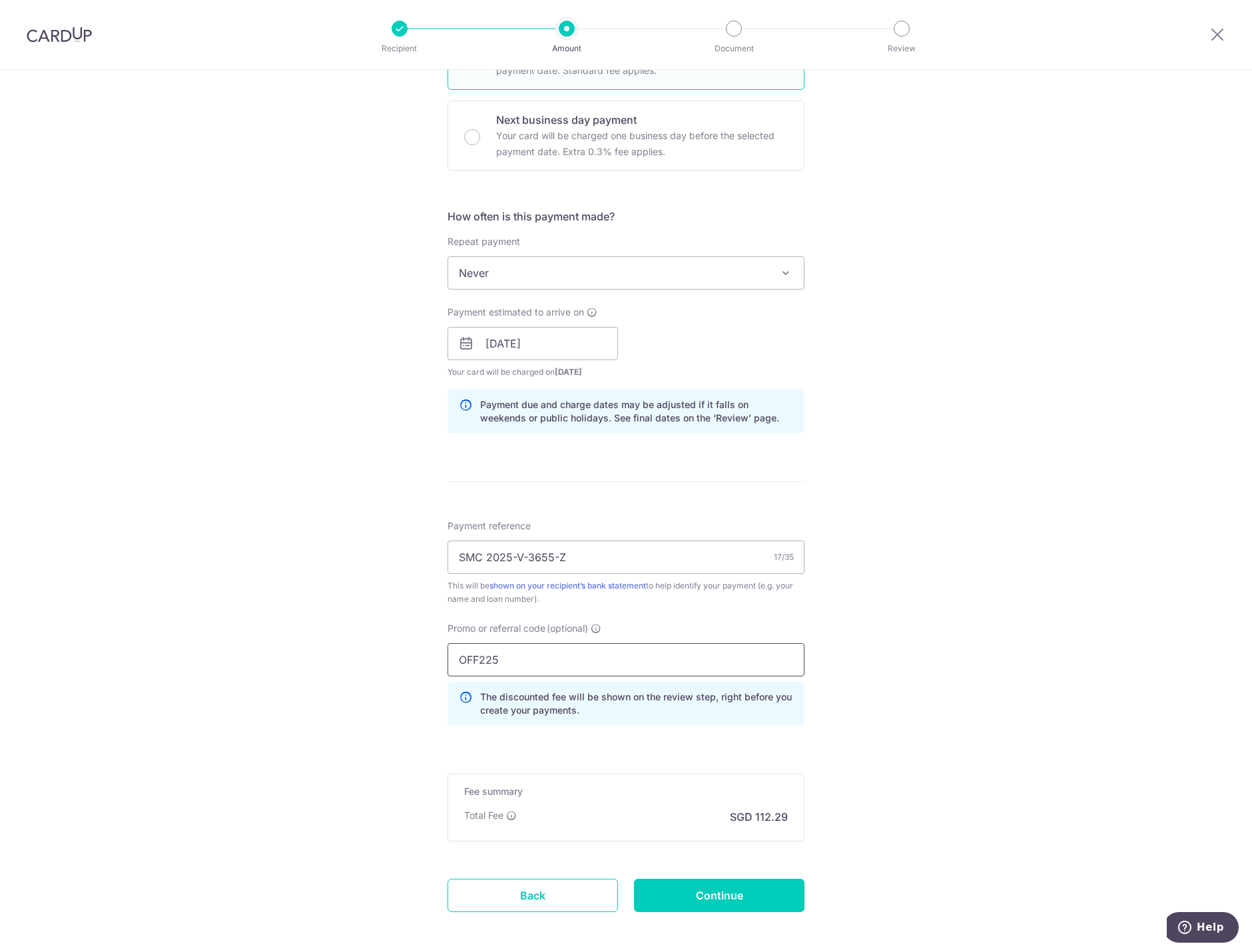
type input "OFF225"
click at [908, 670] on div "Tell us more about your payment Enter payment amount SGD 4,319.00 4319.00 Selec…" at bounding box center [626, 353] width 1252 height 1319
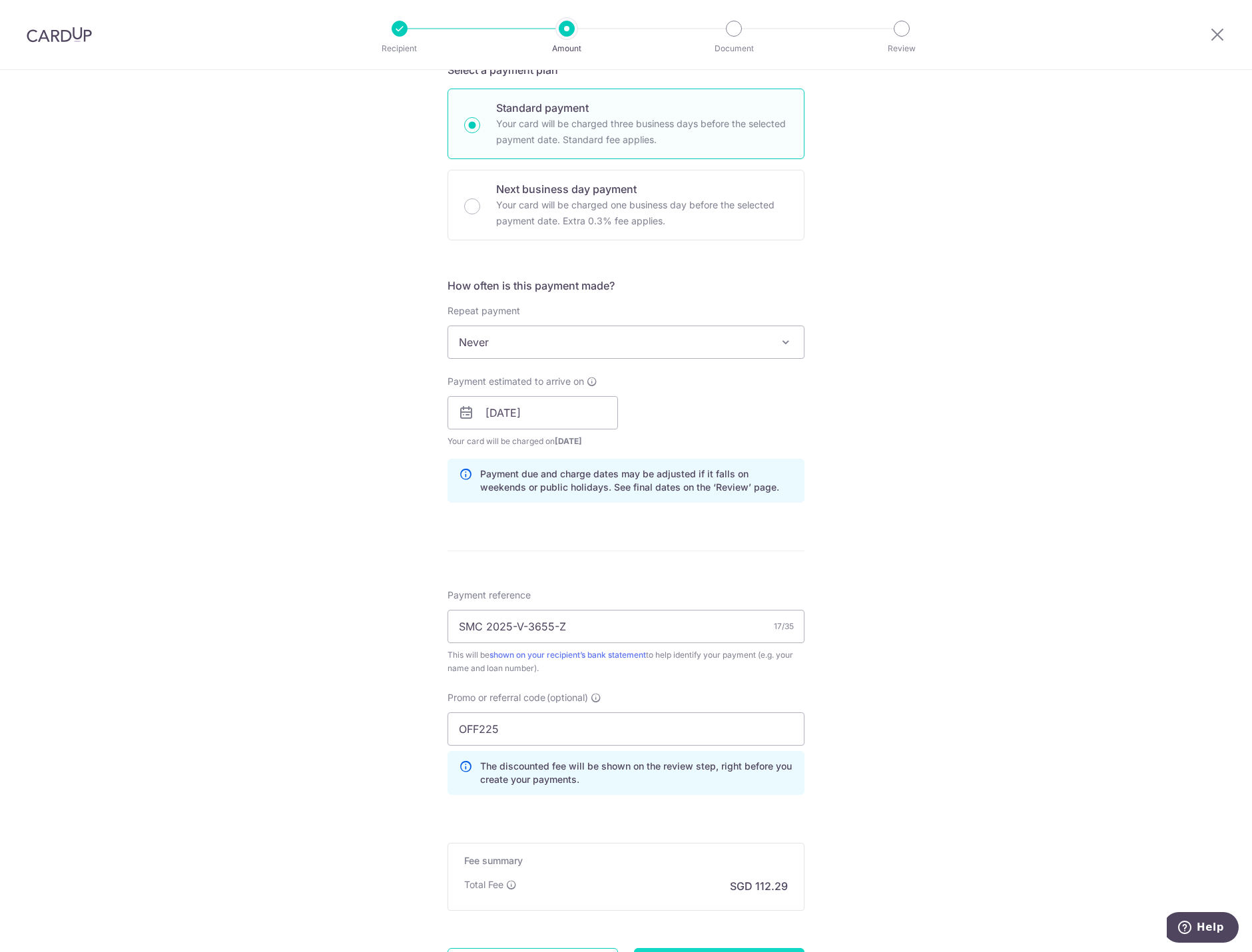
scroll to position [304, 0]
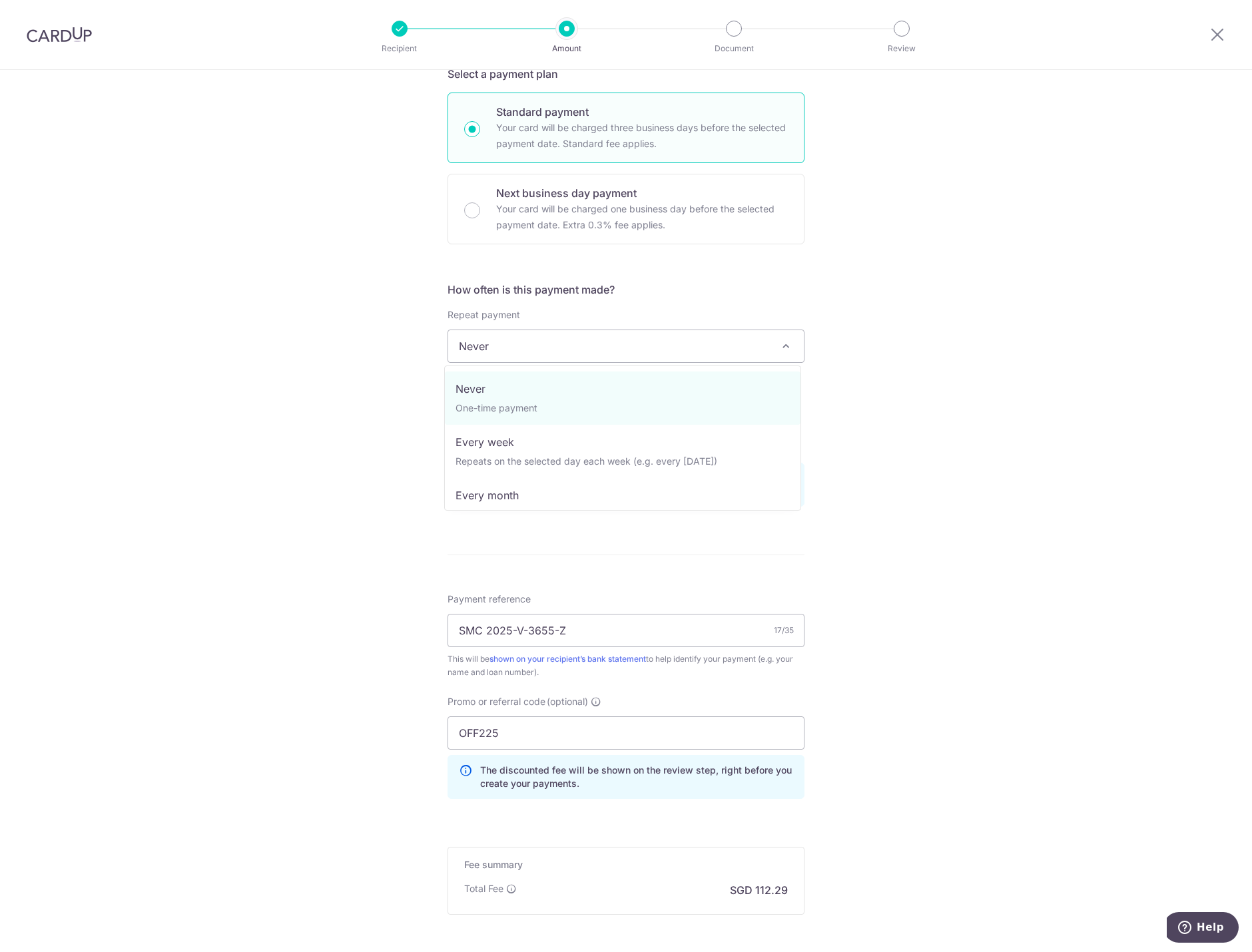
click at [570, 347] on span "Never" at bounding box center [626, 347] width 356 height 32
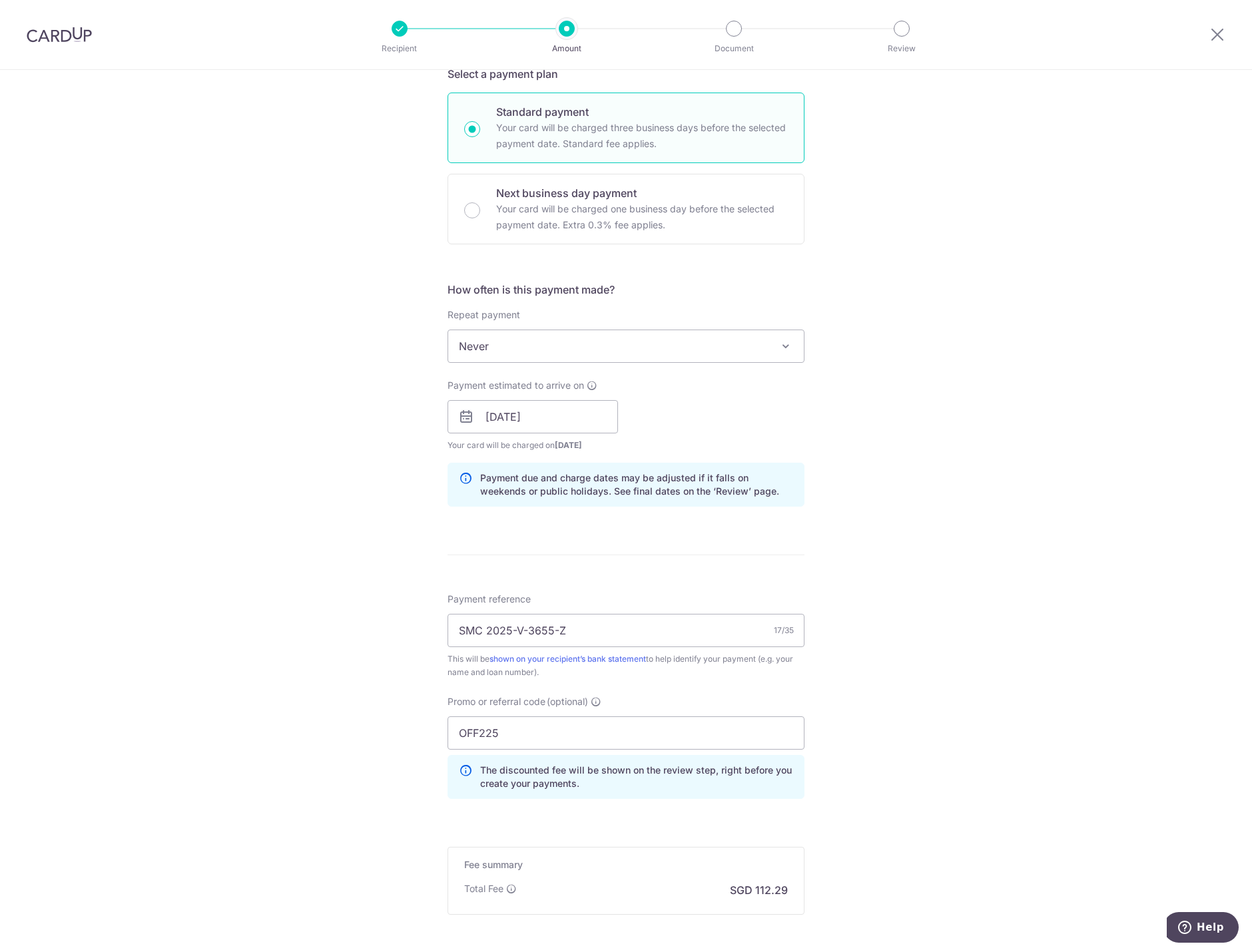
click at [935, 315] on div "Tell us more about your payment Enter payment amount SGD 4,319.00 4319.00 Selec…" at bounding box center [626, 426] width 1252 height 1319
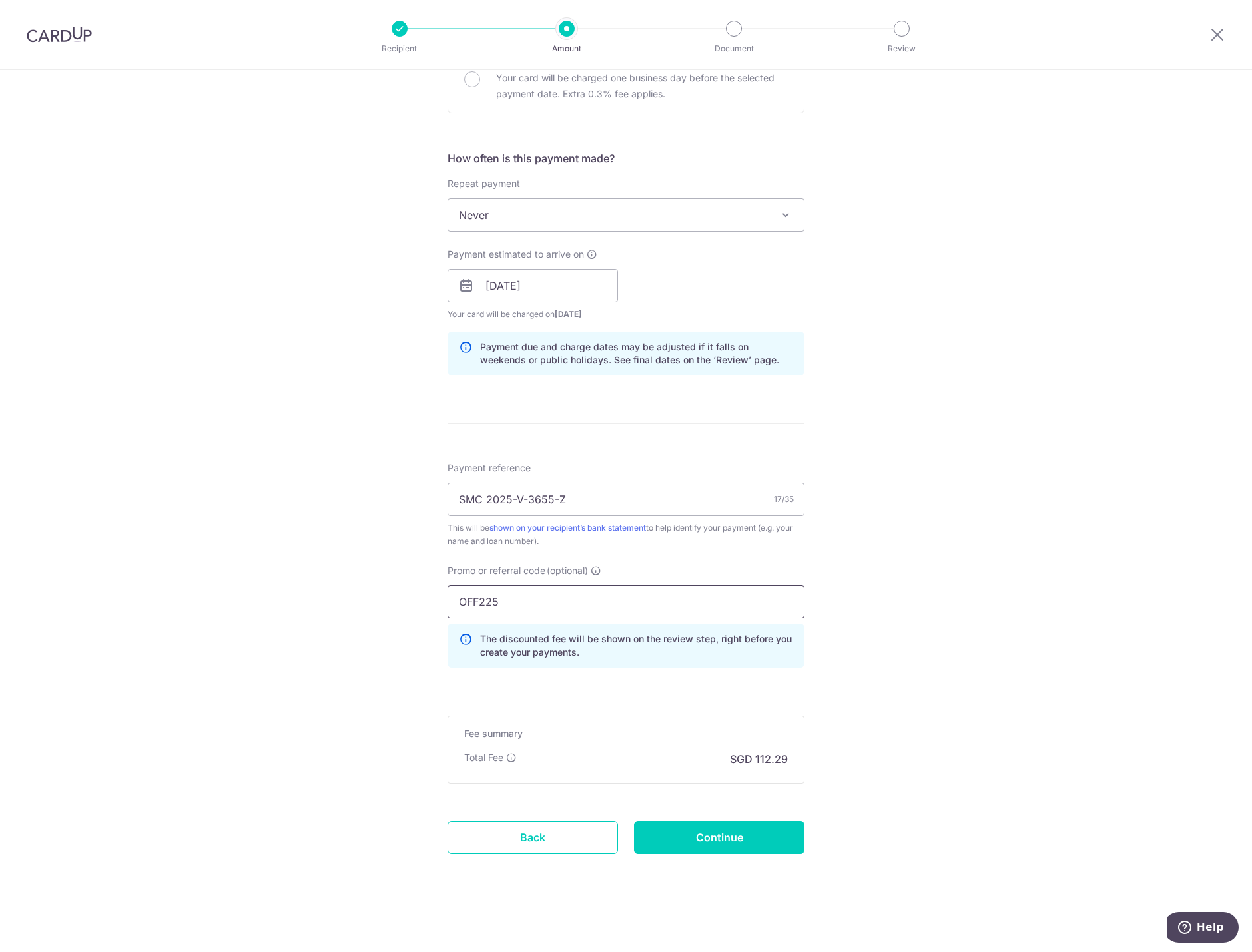
scroll to position [437, 0]
click at [704, 833] on input "Continue" at bounding box center [719, 836] width 171 height 33
type input "Create Schedule"
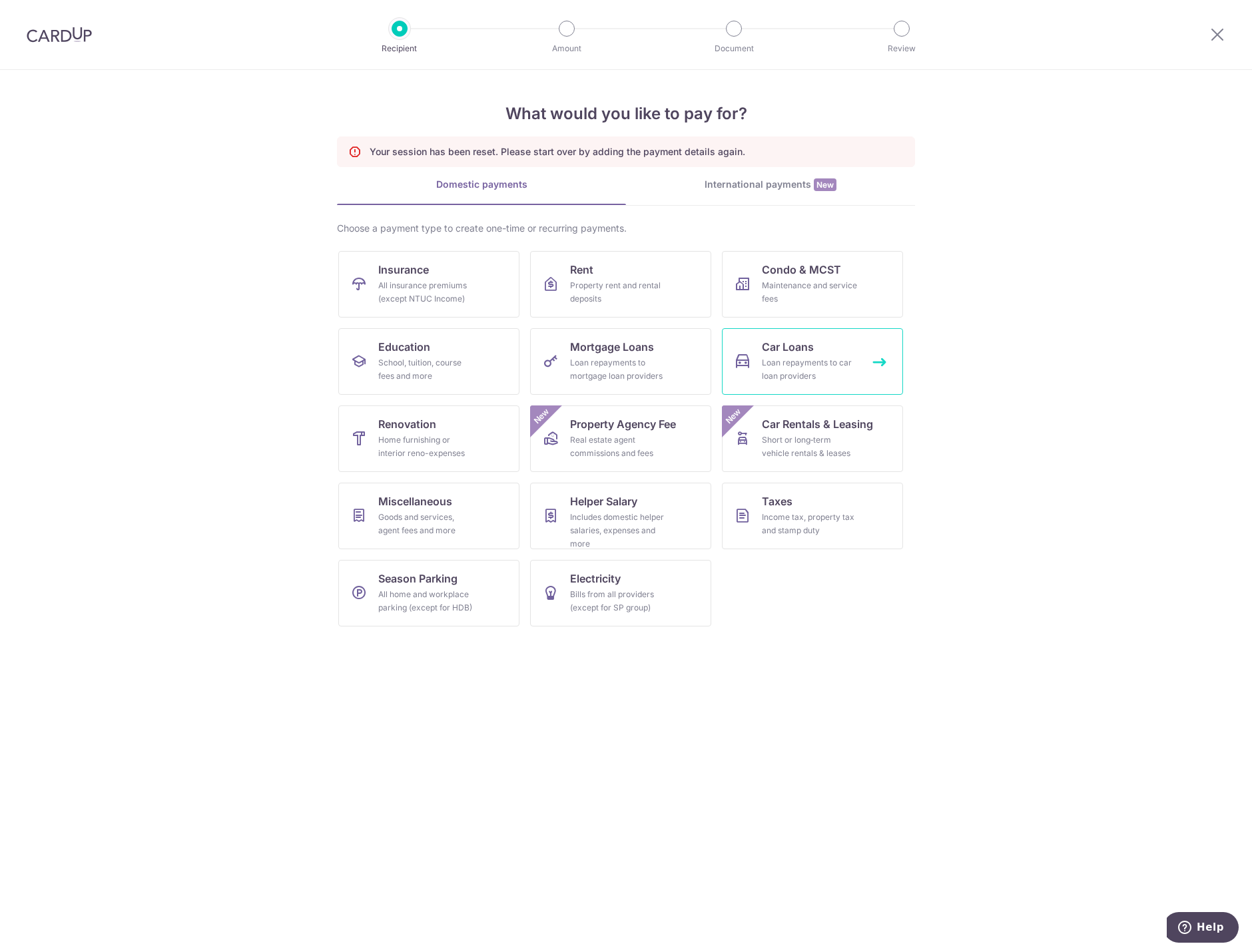
click at [770, 349] on span "Car Loans" at bounding box center [788, 347] width 52 height 16
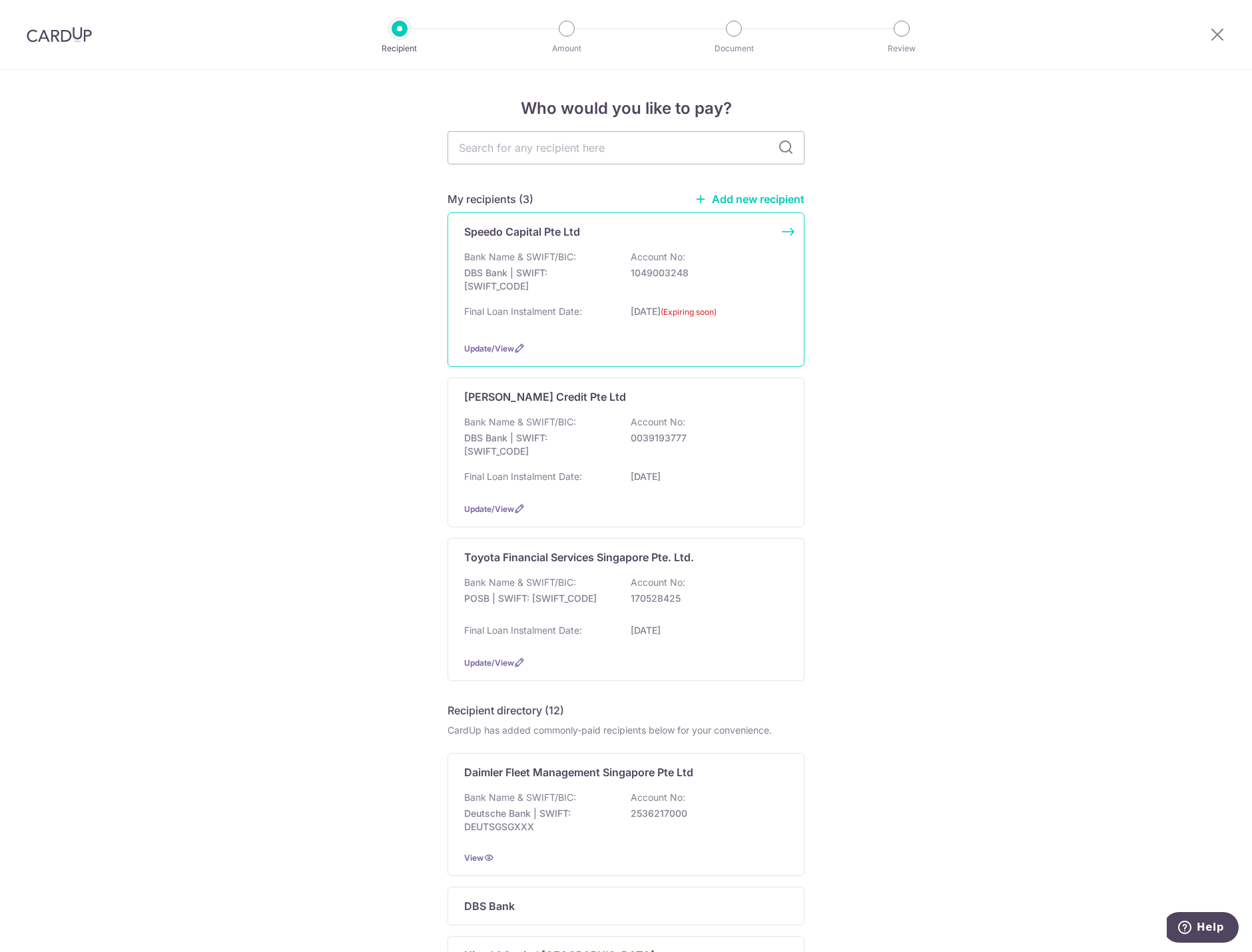
click at [580, 260] on div "Bank Name & SWIFT/BIC: DBS Bank | SWIFT: DBSSSGSGXXX Account No: 1049003248" at bounding box center [626, 275] width 323 height 49
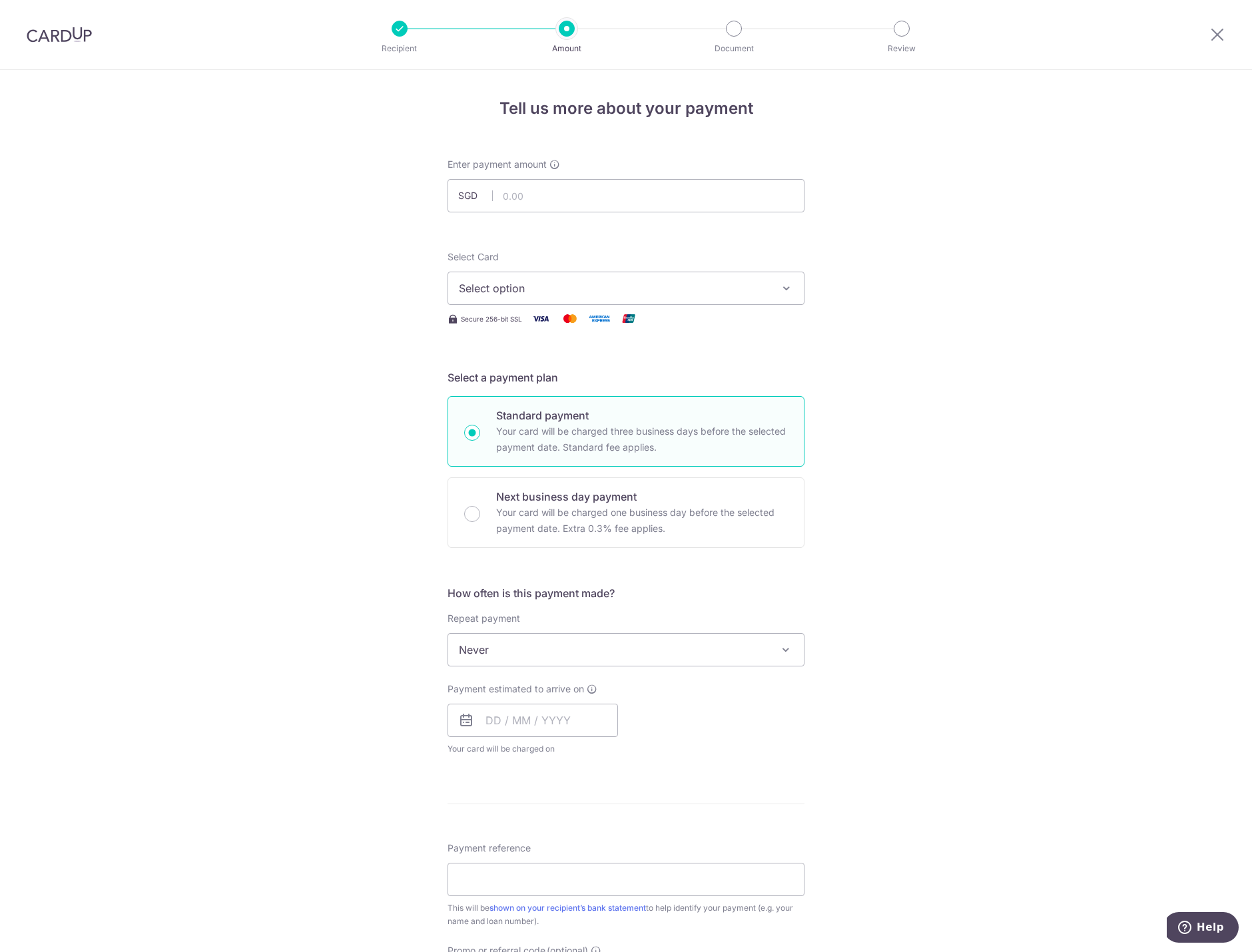
click at [1198, 30] on div at bounding box center [1217, 35] width 69 height 69
click at [1219, 35] on icon at bounding box center [1217, 34] width 16 height 17
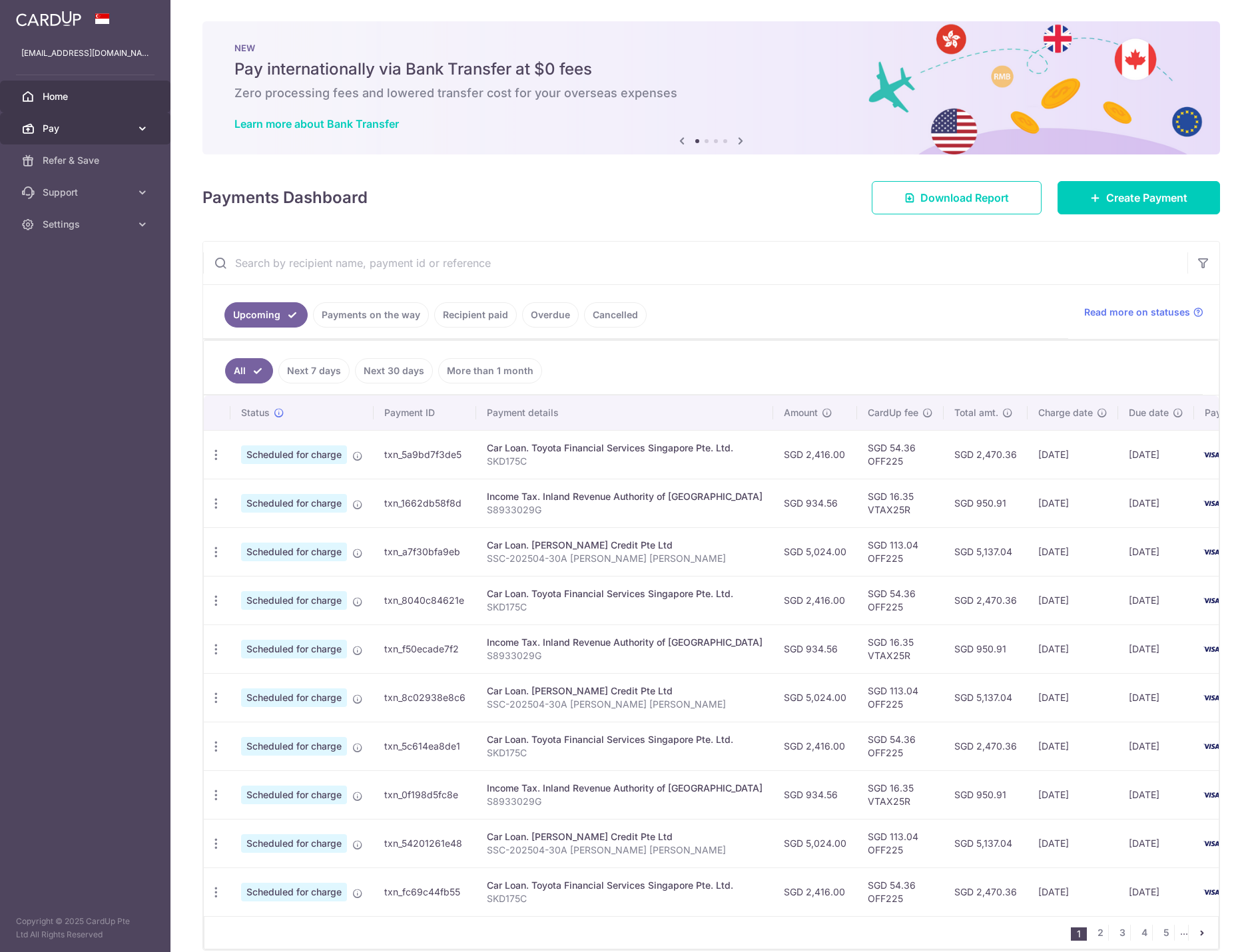
click at [94, 135] on link "Pay" at bounding box center [85, 129] width 171 height 32
click at [96, 161] on span "Payments" at bounding box center [87, 161] width 88 height 13
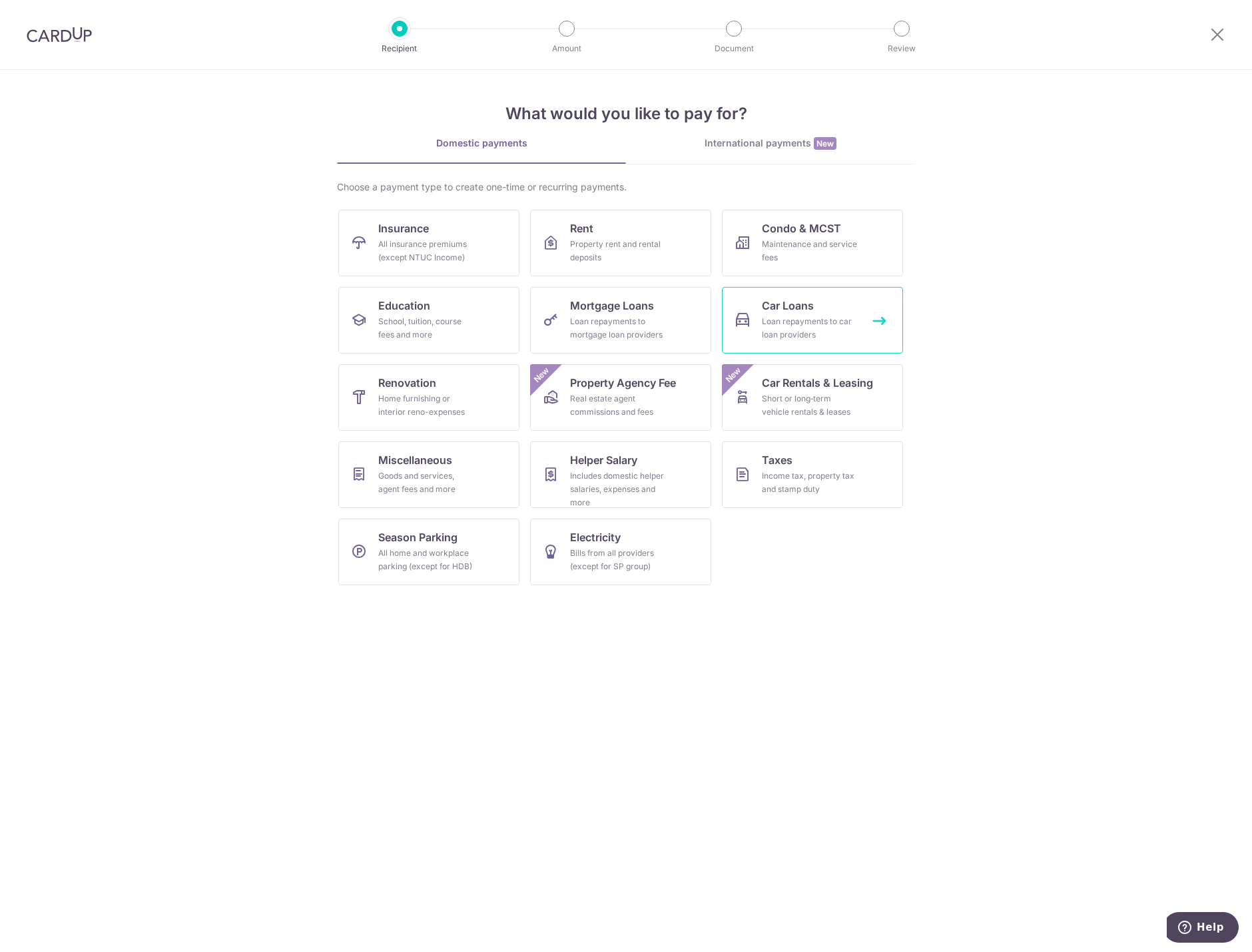
click at [819, 317] on div "Loan repayments to car loan providers" at bounding box center [809, 328] width 96 height 27
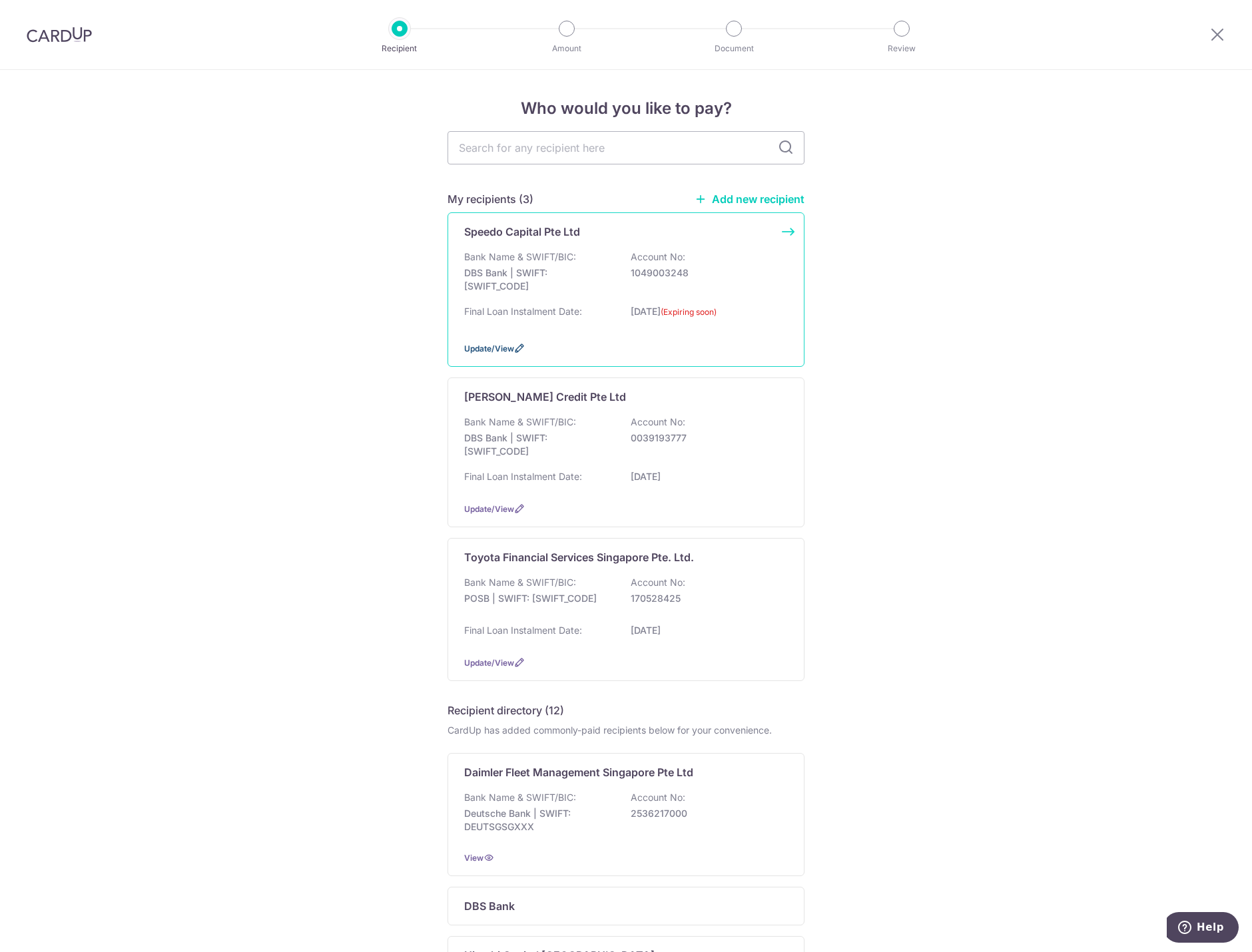
click at [494, 348] on span "Update/View" at bounding box center [489, 349] width 50 height 10
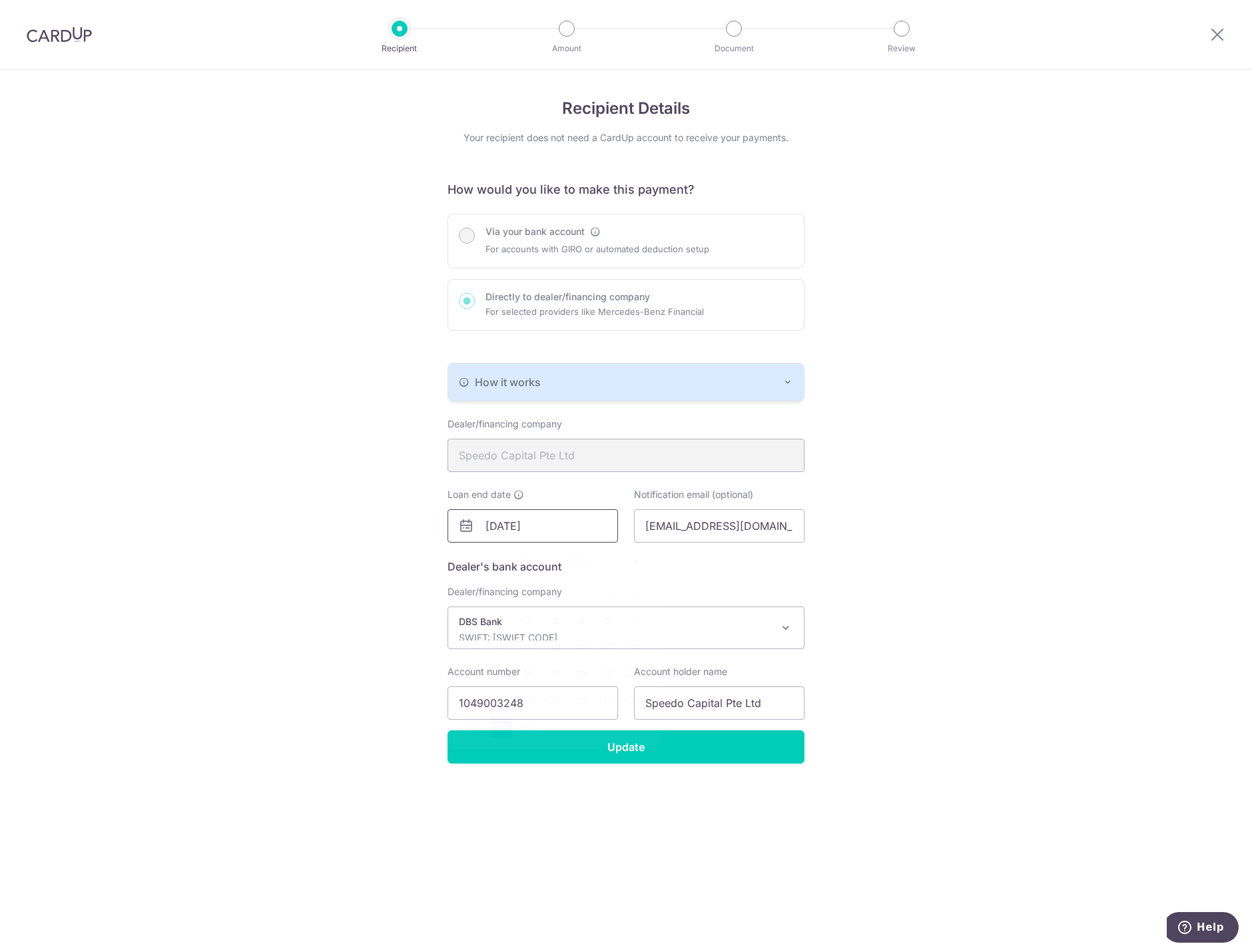
click at [582, 522] on input "30/09/2025" at bounding box center [533, 526] width 171 height 33
click at [566, 561] on span "2025" at bounding box center [576, 562] width 20 height 10
click at [524, 563] on span "September" at bounding box center [544, 562] width 42 height 10
click at [553, 529] on input "30/09/2025" at bounding box center [533, 526] width 171 height 33
click at [518, 533] on input "30/09/2032" at bounding box center [533, 526] width 171 height 33
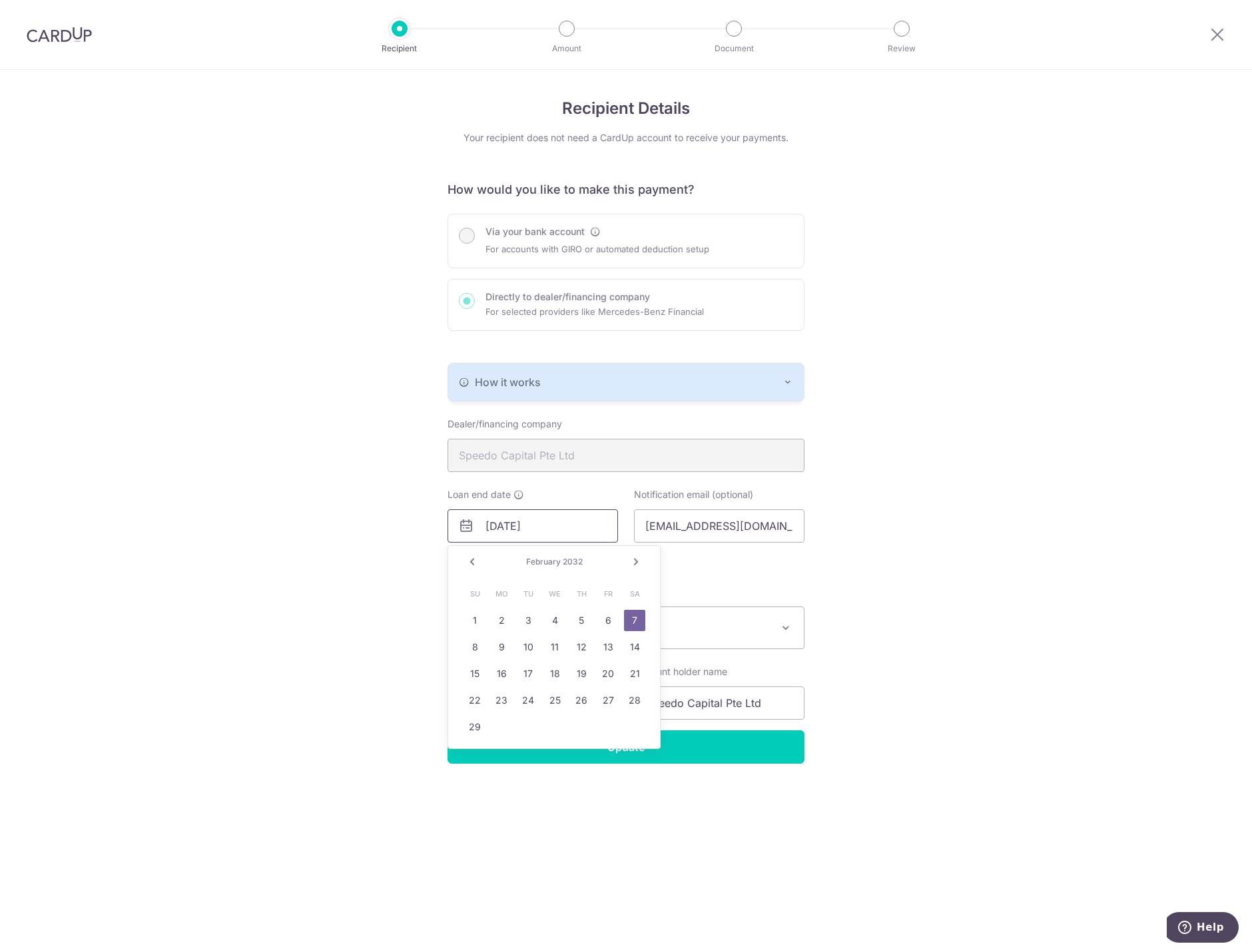
type input "29/07/2032"
click at [1057, 620] on div "Recipient Details Your recipient does not need a CardUp account to receive your…" at bounding box center [626, 511] width 1252 height 883
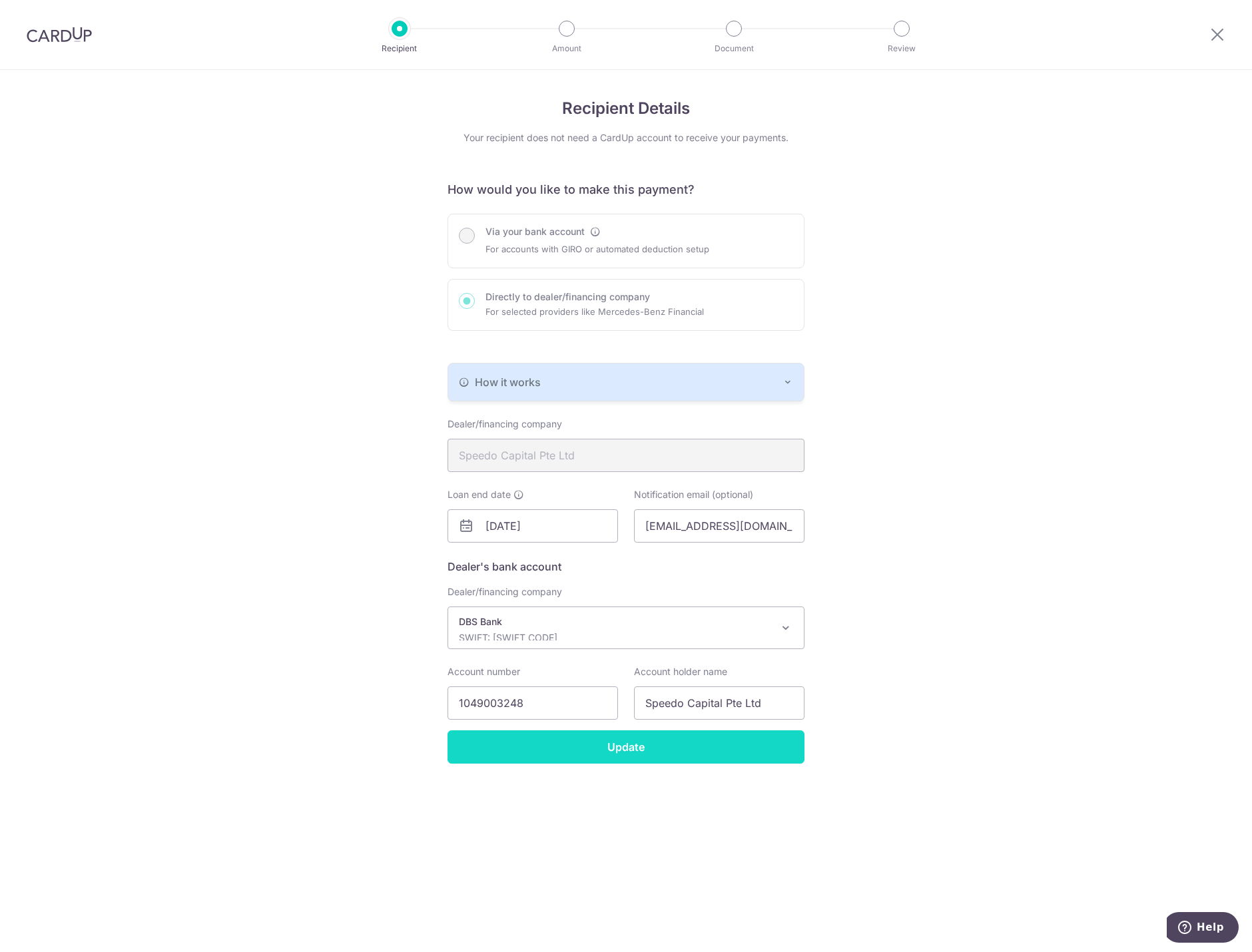
click at [629, 744] on input "Update" at bounding box center [626, 747] width 357 height 33
click at [616, 749] on input "Update" at bounding box center [626, 747] width 357 height 33
click at [579, 377] on div "How it works" at bounding box center [626, 382] width 334 height 16
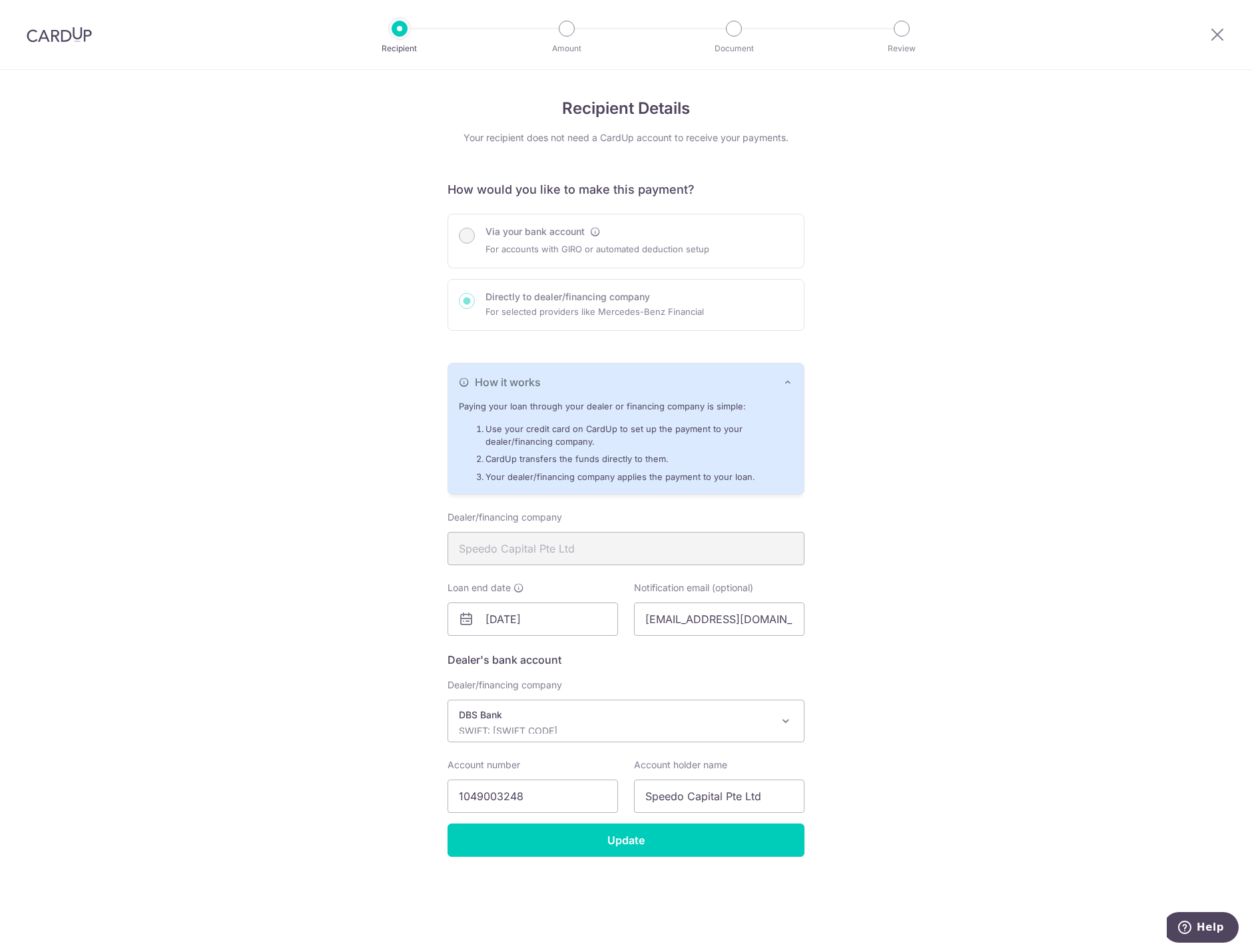
click at [579, 377] on div "How it works" at bounding box center [626, 382] width 334 height 16
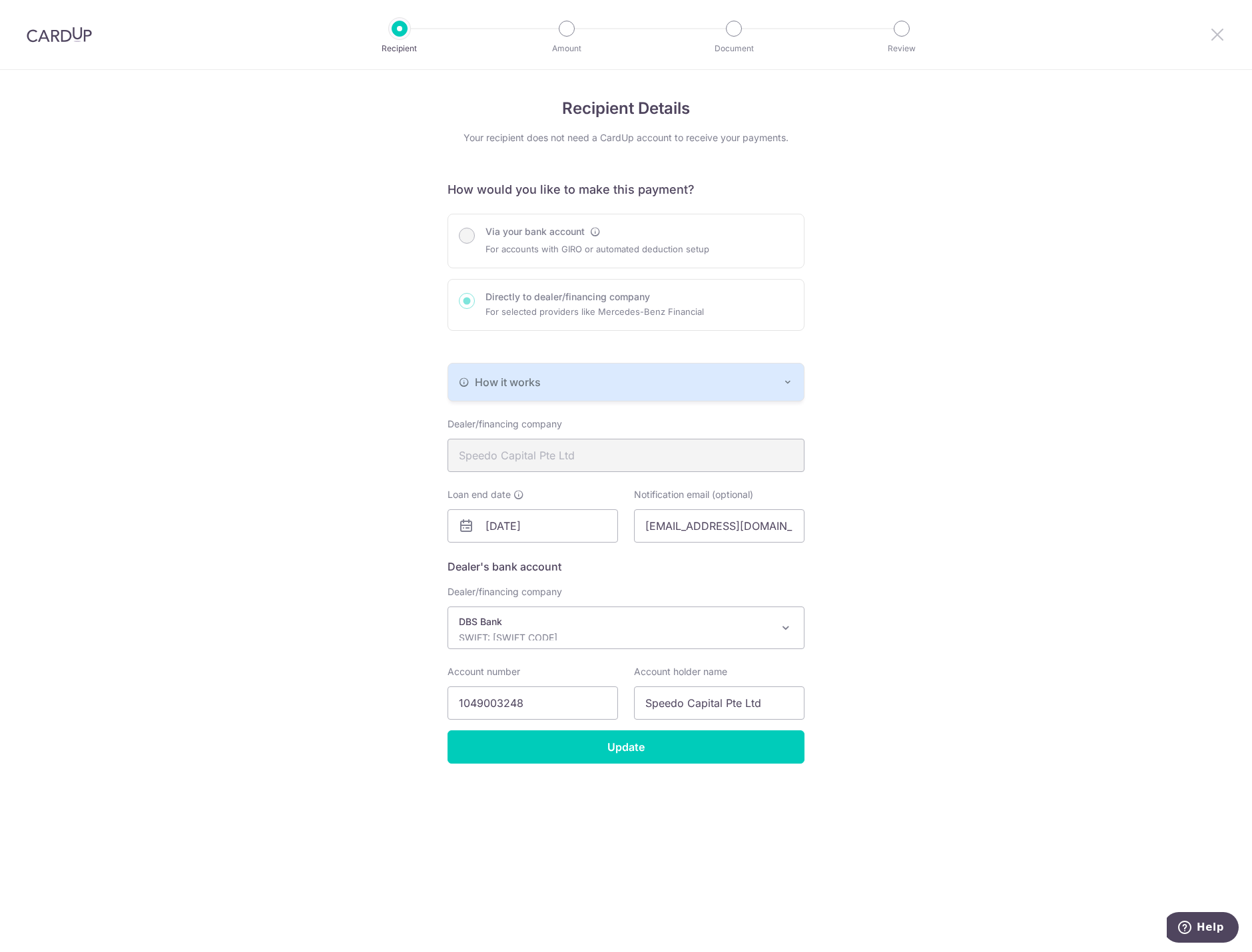
click at [1224, 32] on icon at bounding box center [1217, 34] width 16 height 17
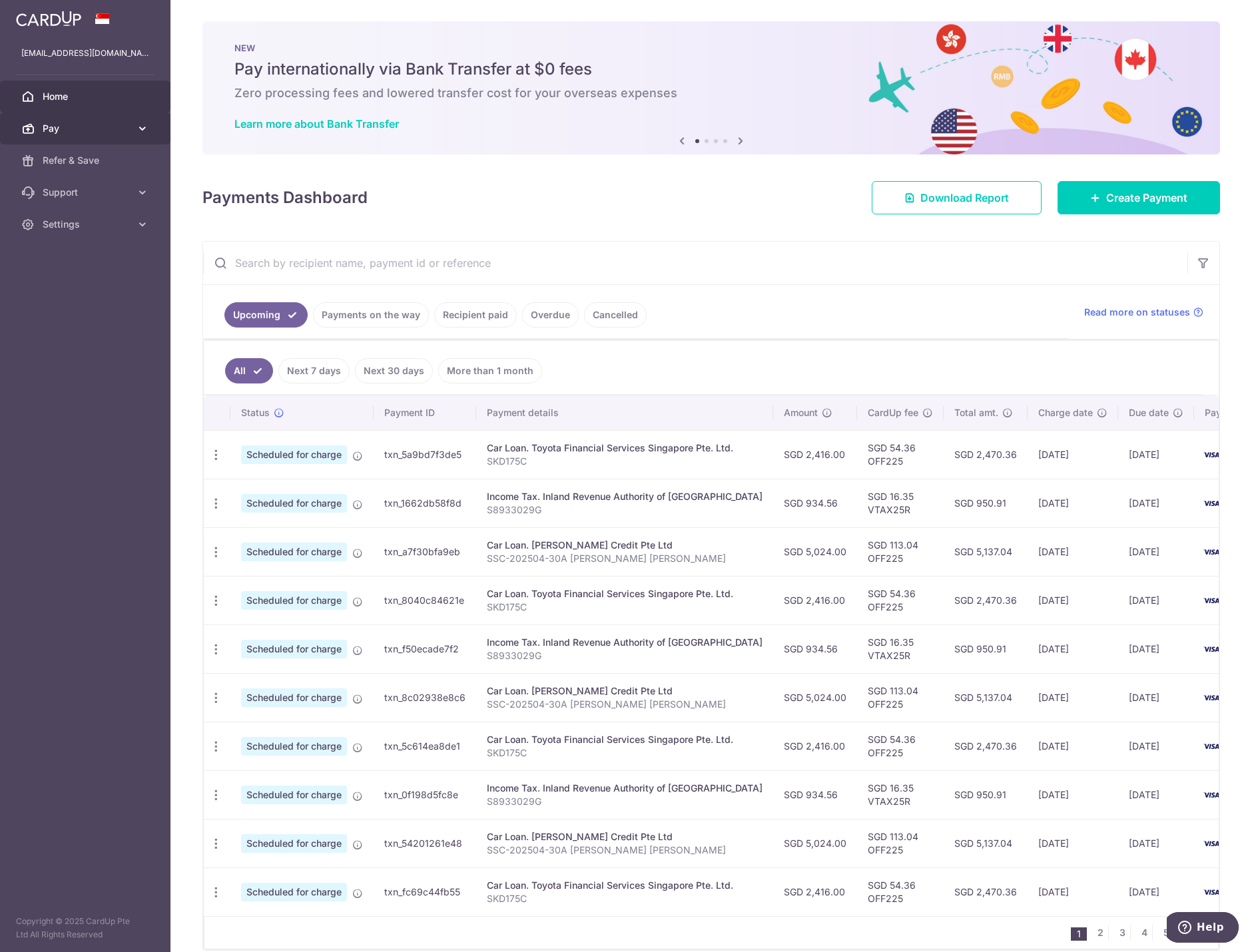
click at [71, 135] on link "Pay" at bounding box center [85, 129] width 171 height 32
click at [82, 163] on span "Payments" at bounding box center [87, 161] width 88 height 13
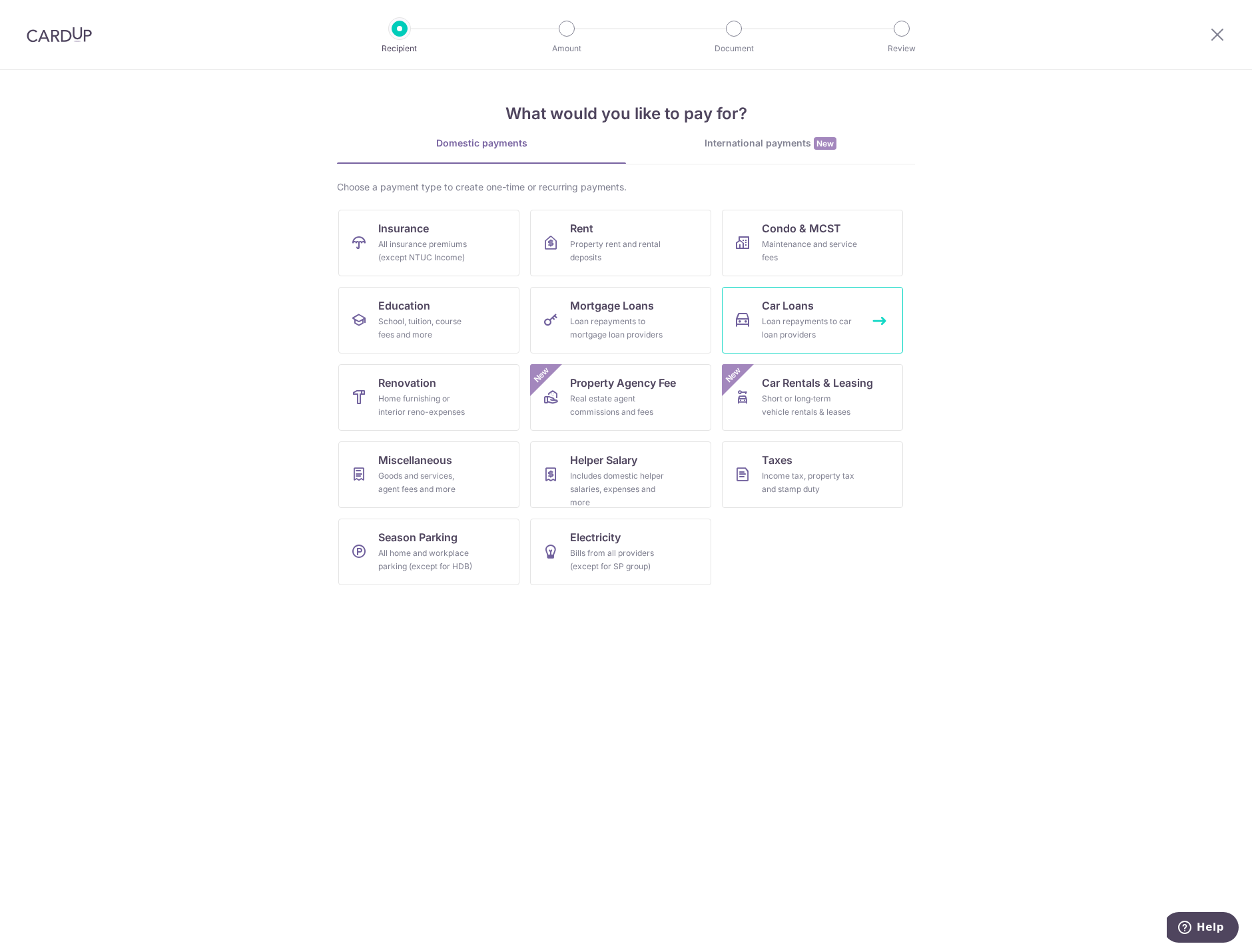
click at [826, 301] on link "Car Loans Loan repayments to car loan providers" at bounding box center [812, 320] width 181 height 67
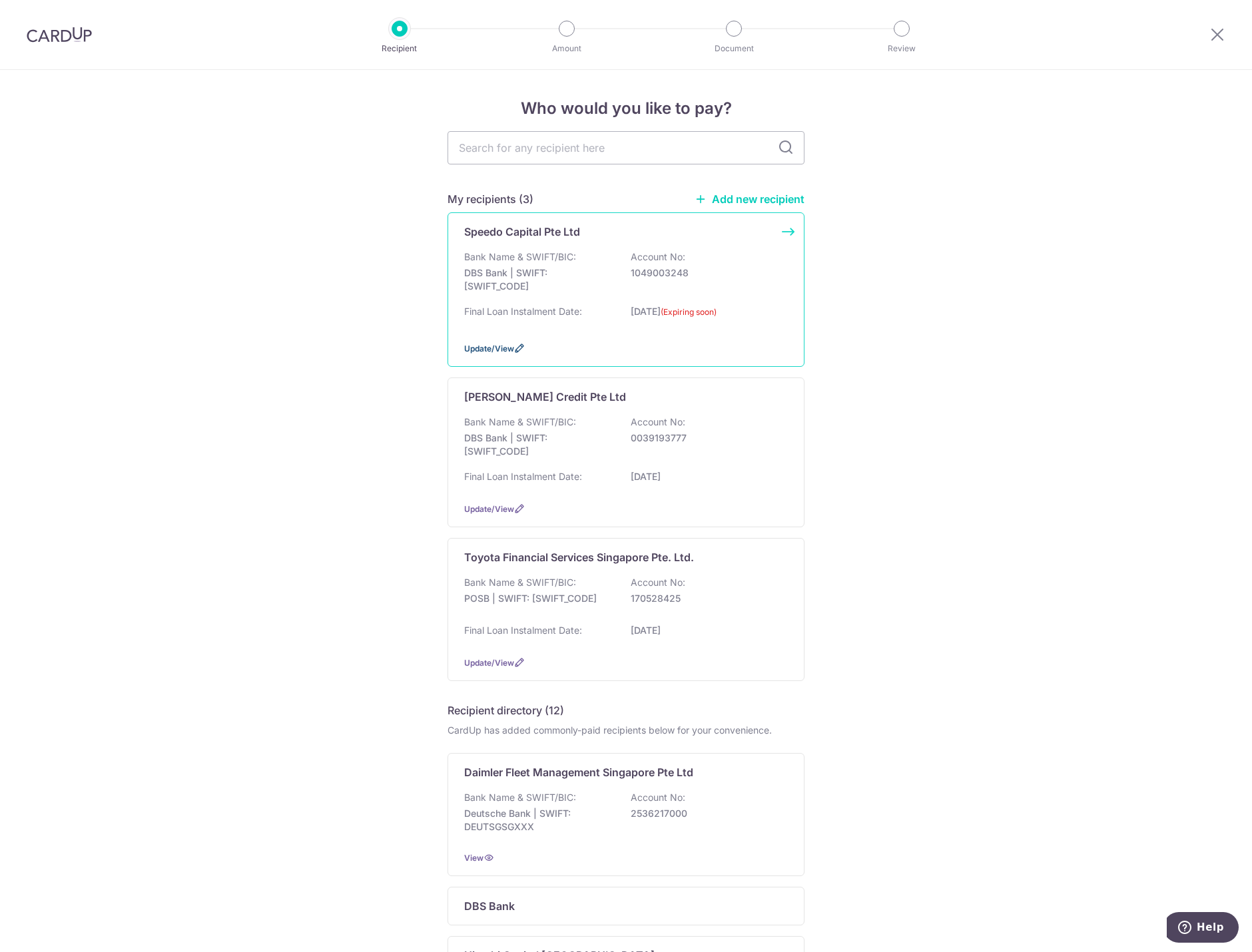
click at [474, 347] on span "Update/View" at bounding box center [489, 349] width 50 height 10
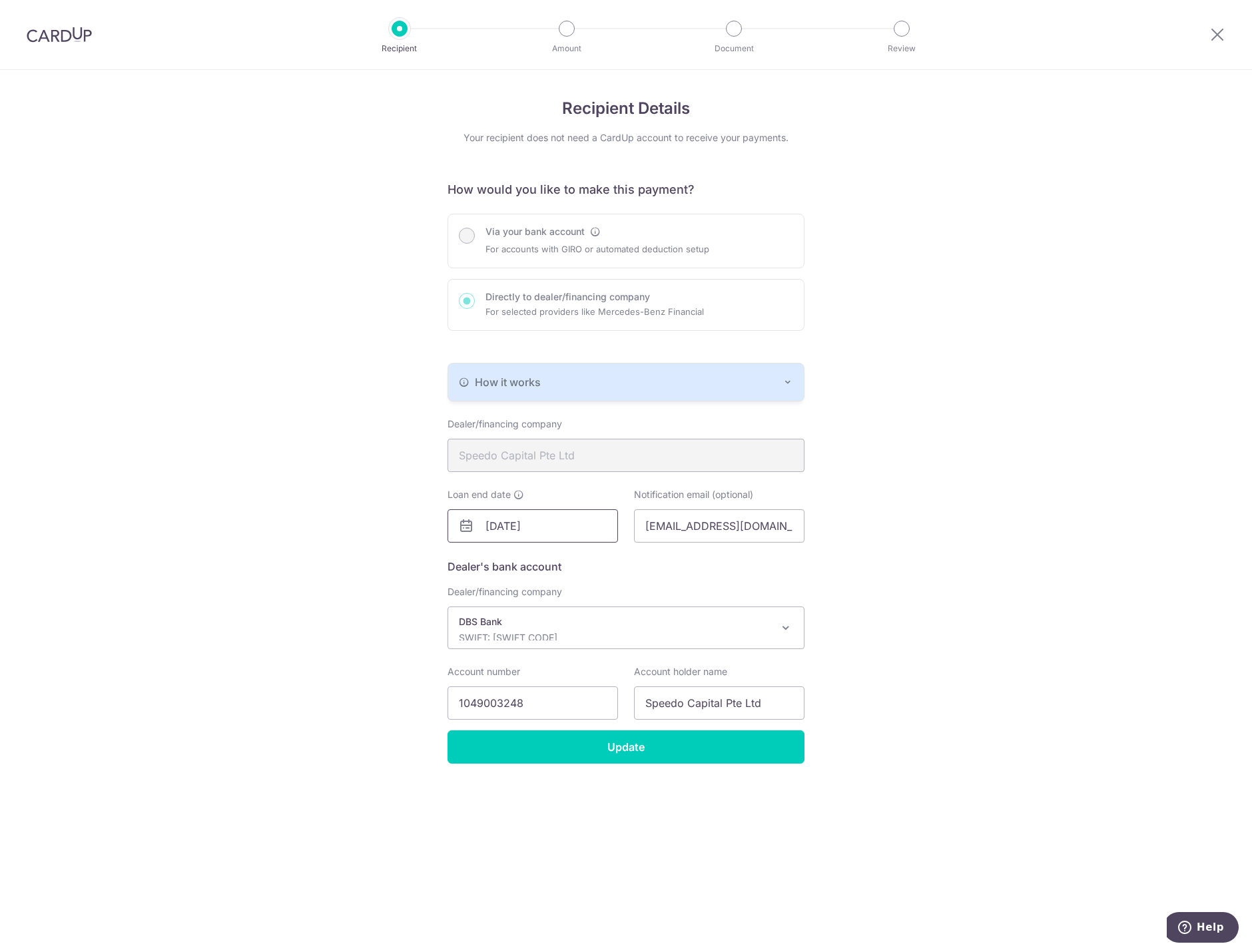
click at [524, 530] on input "[DATE]" at bounding box center [533, 526] width 171 height 33
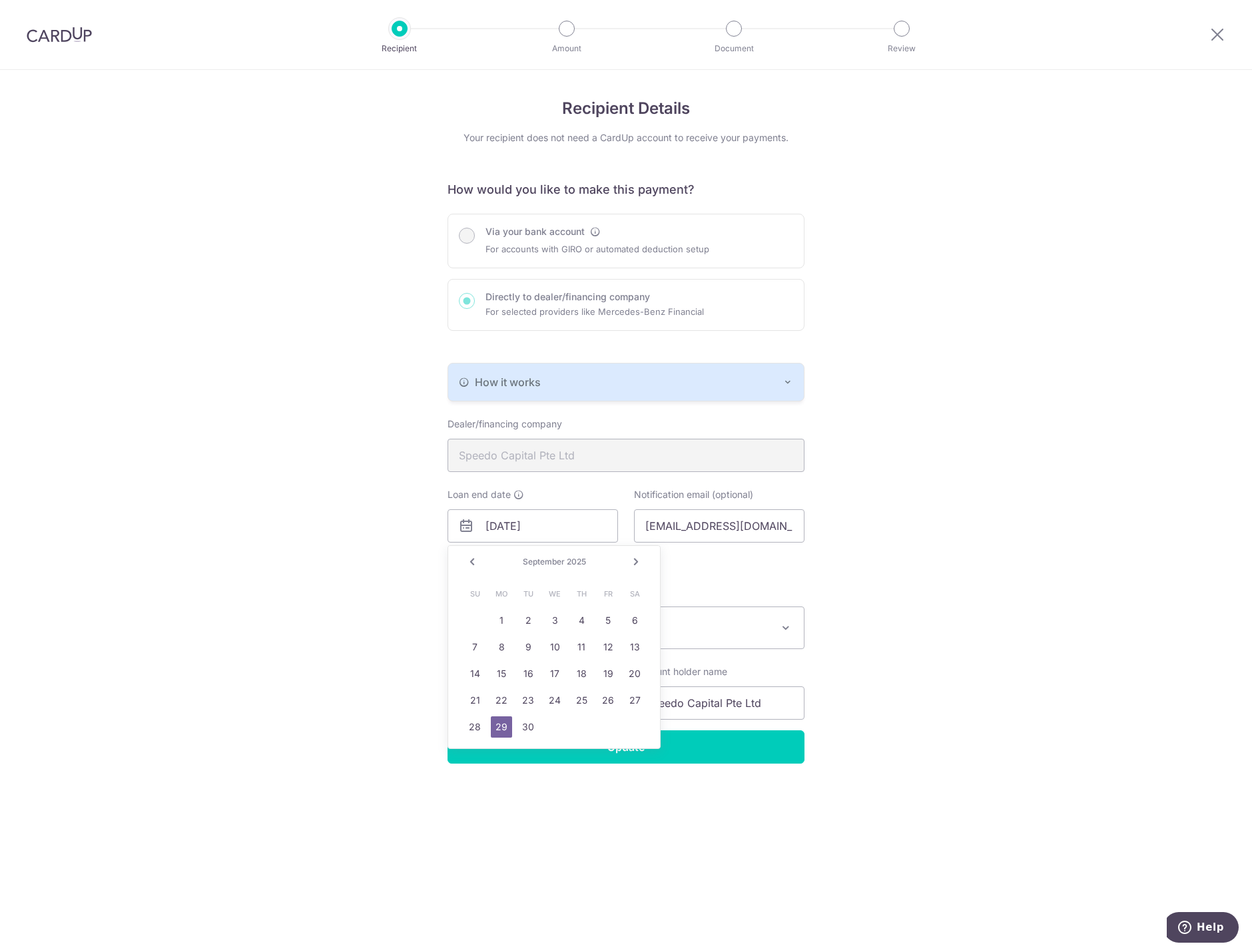
click at [531, 560] on span "September" at bounding box center [544, 562] width 42 height 10
click at [639, 554] on link "Next" at bounding box center [636, 562] width 16 height 16
click at [565, 529] on input "[DATE]" at bounding box center [533, 526] width 171 height 33
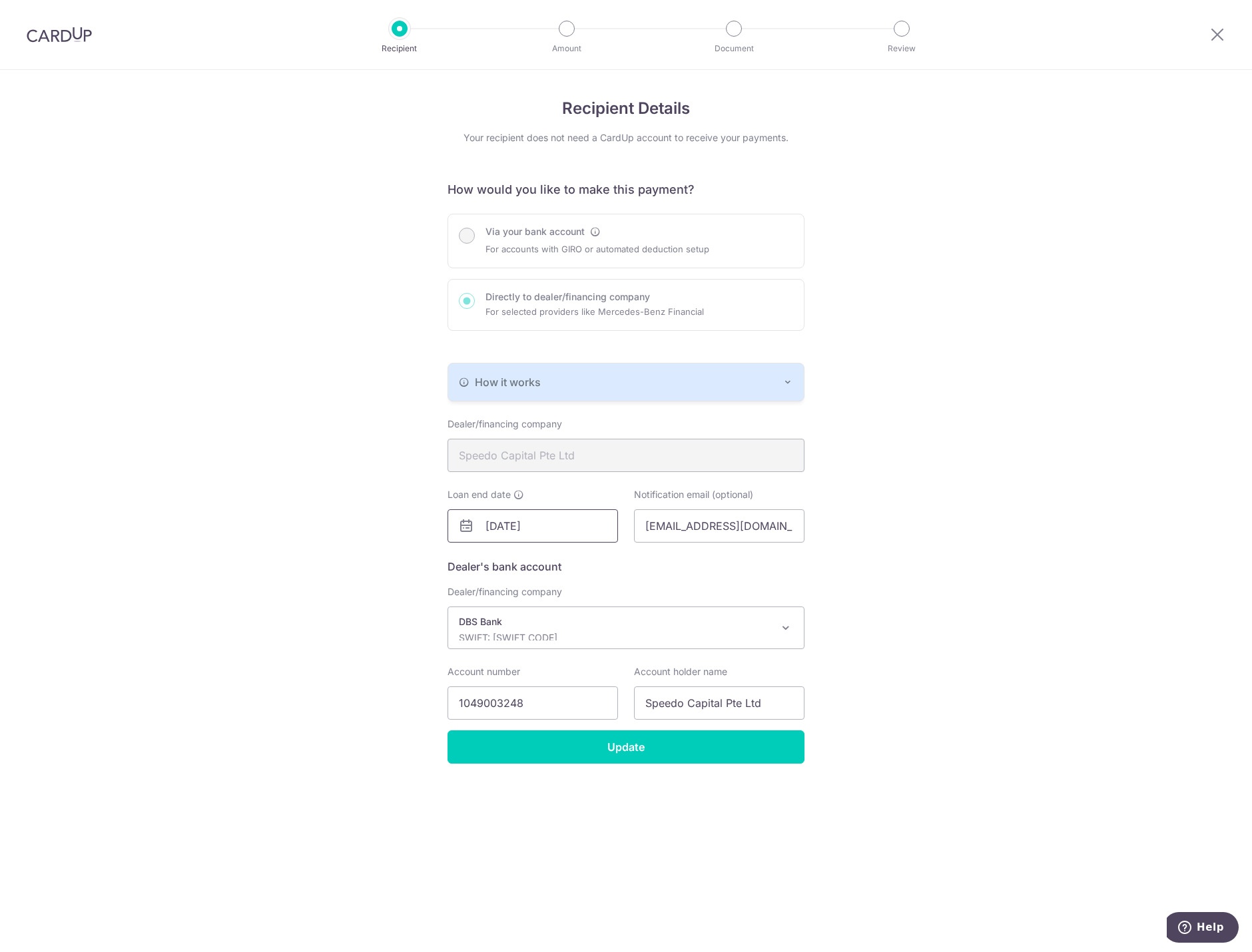
click at [518, 532] on input "[DATE]" at bounding box center [533, 526] width 171 height 33
click at [506, 523] on input "[DATE]" at bounding box center [533, 526] width 171 height 33
click at [473, 529] on icon at bounding box center [466, 526] width 16 height 16
click at [462, 527] on icon at bounding box center [466, 526] width 16 height 16
click at [467, 524] on icon at bounding box center [466, 526] width 16 height 16
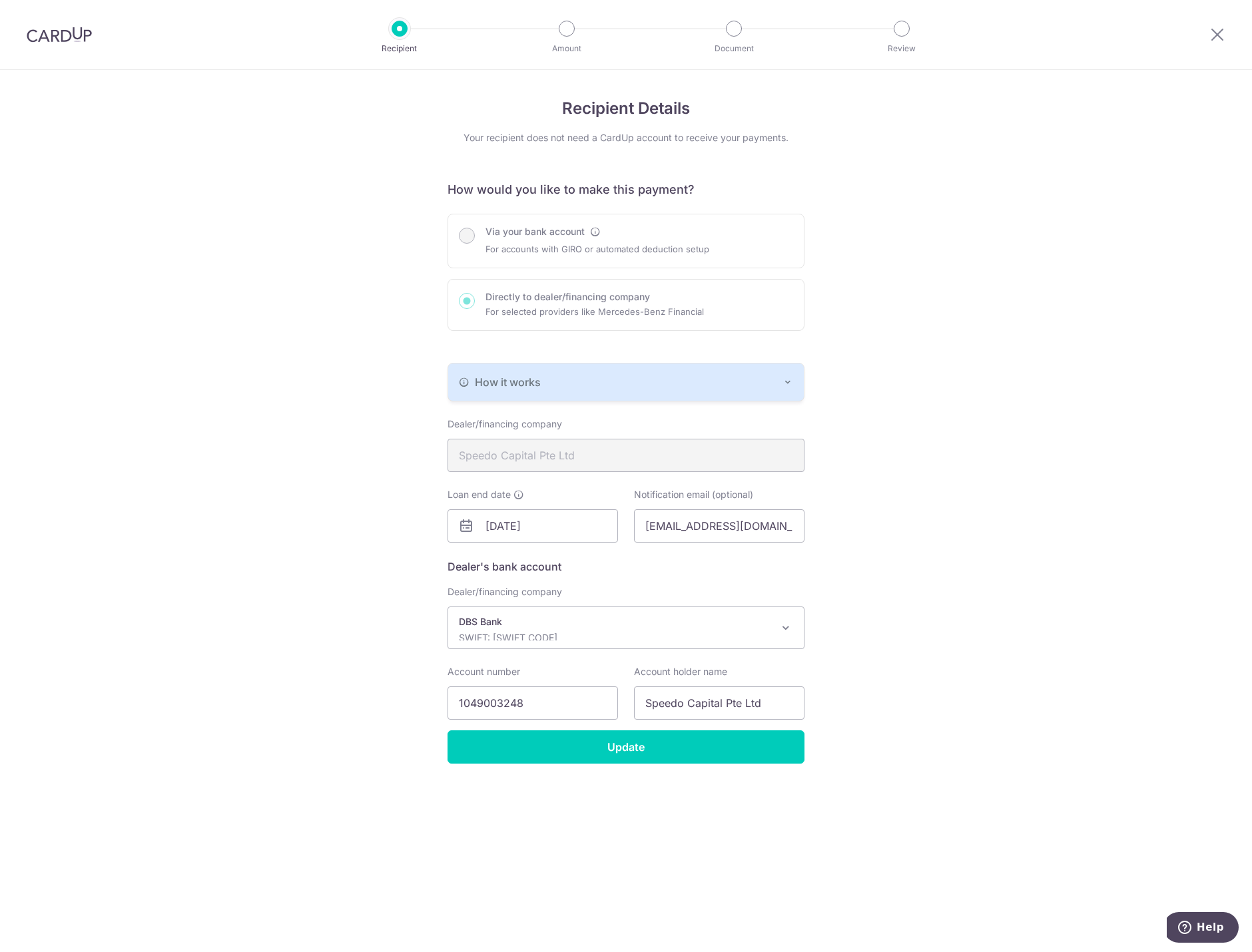
click at [467, 524] on icon at bounding box center [466, 526] width 16 height 16
click at [545, 524] on input "[DATE]" at bounding box center [533, 526] width 171 height 33
click at [545, 524] on input "30/09/2032" at bounding box center [533, 526] width 171 height 33
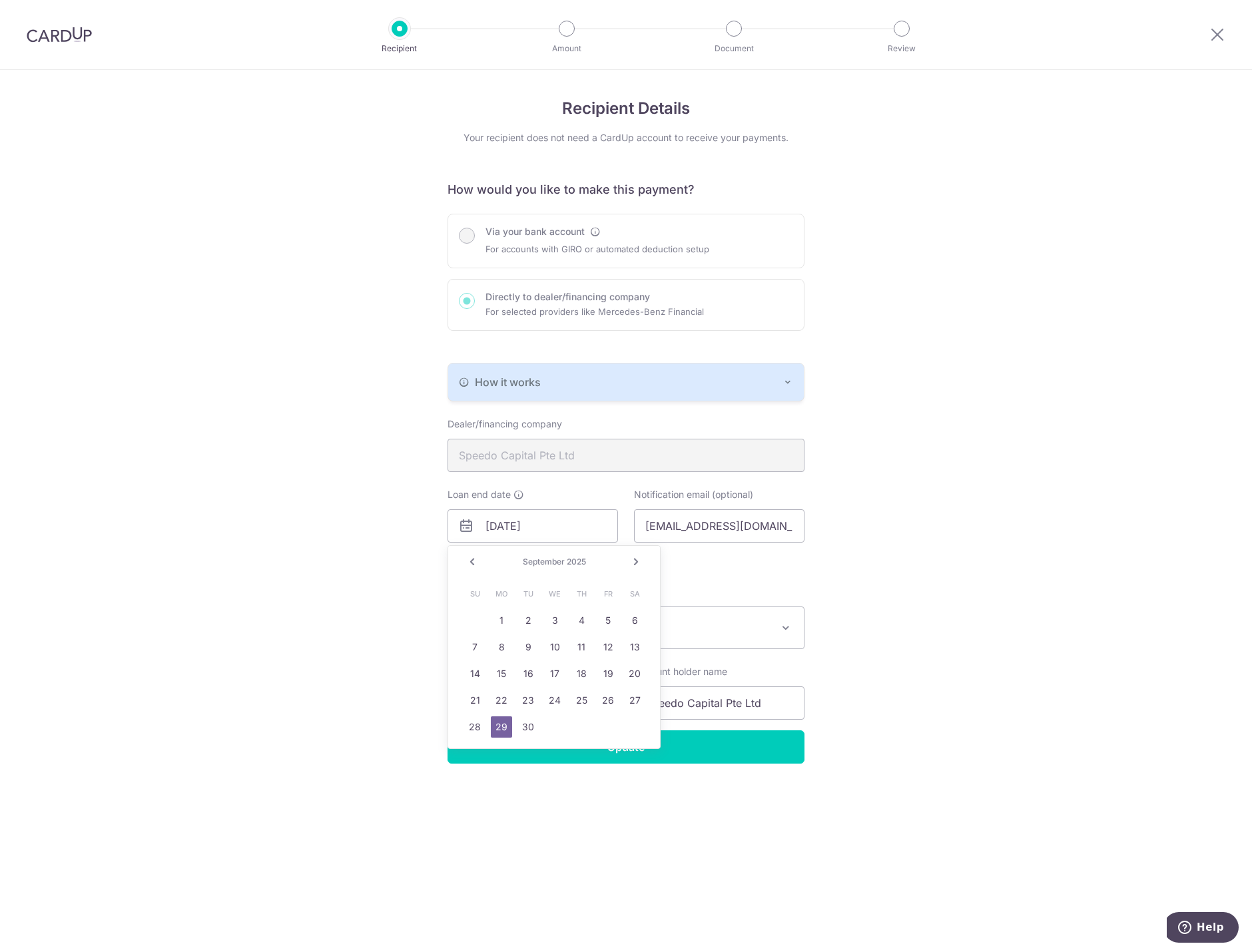
click at [540, 563] on span "September" at bounding box center [544, 562] width 42 height 10
click at [466, 566] on link "Prev" at bounding box center [472, 562] width 16 height 16
click at [466, 561] on link "Prev" at bounding box center [472, 562] width 16 height 16
click at [550, 524] on input "30/09/2032" at bounding box center [533, 526] width 171 height 33
click at [558, 562] on span "2025" at bounding box center [563, 562] width 20 height 10
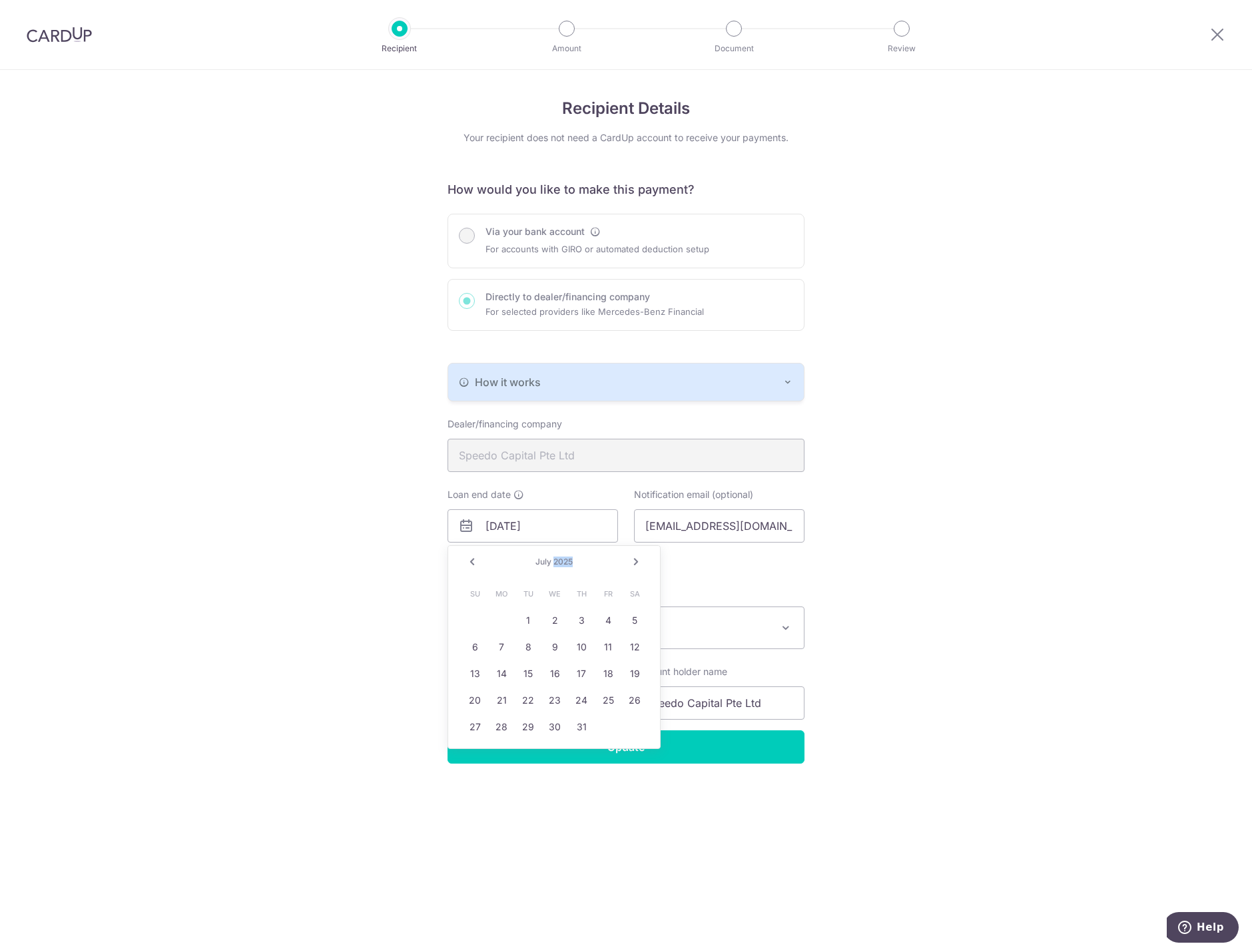
click at [558, 562] on span "2025" at bounding box center [563, 562] width 20 height 10
click at [565, 565] on span "2025" at bounding box center [563, 562] width 20 height 10
click at [632, 554] on link "Next" at bounding box center [636, 562] width 16 height 16
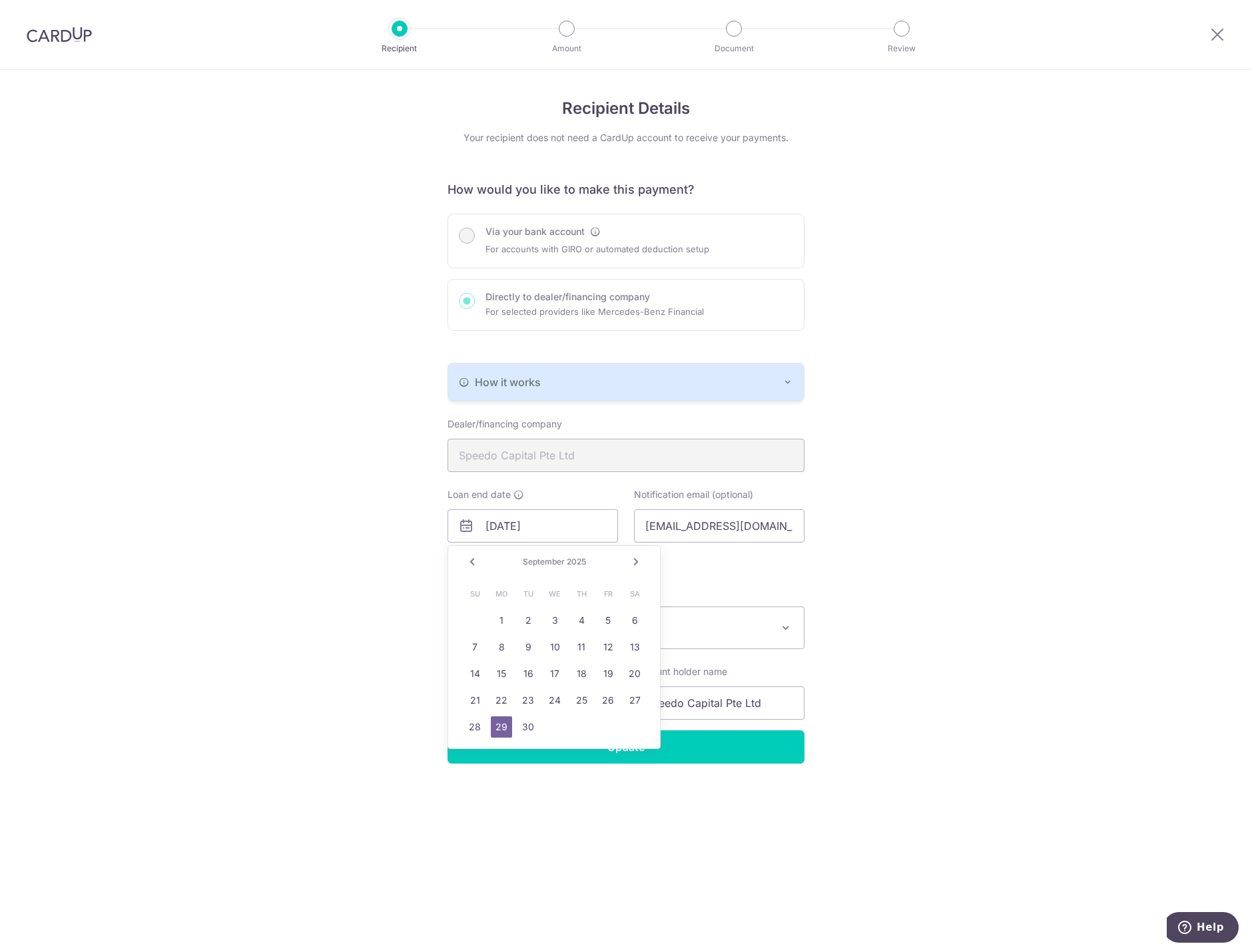
click at [628, 564] on link "Next" at bounding box center [636, 562] width 16 height 16
click at [636, 563] on link "Next" at bounding box center [636, 562] width 16 height 16
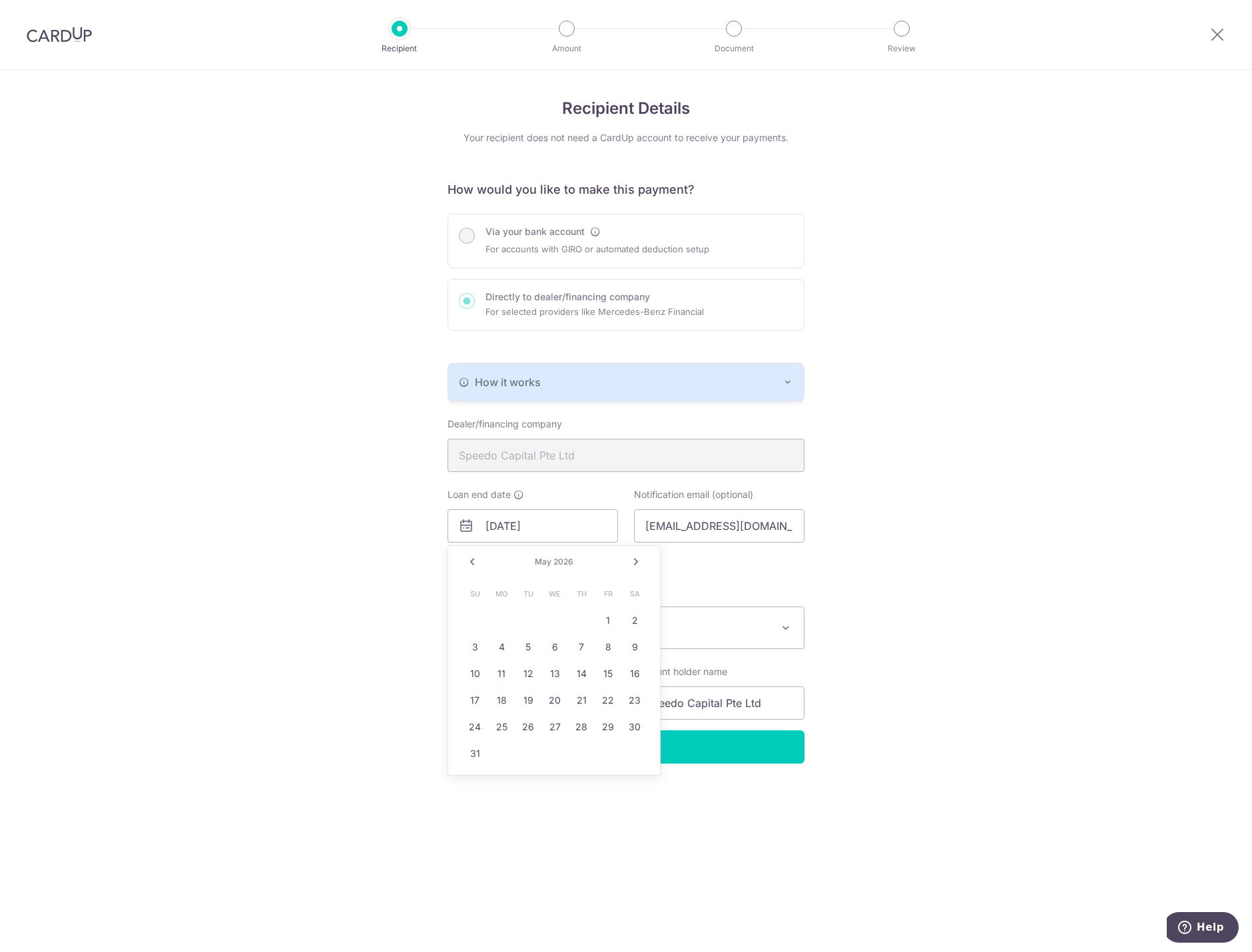
click at [636, 563] on link "Next" at bounding box center [636, 562] width 16 height 16
click at [641, 563] on link "Next" at bounding box center [636, 562] width 16 height 16
click at [571, 533] on input "30/09/2032" at bounding box center [533, 526] width 171 height 33
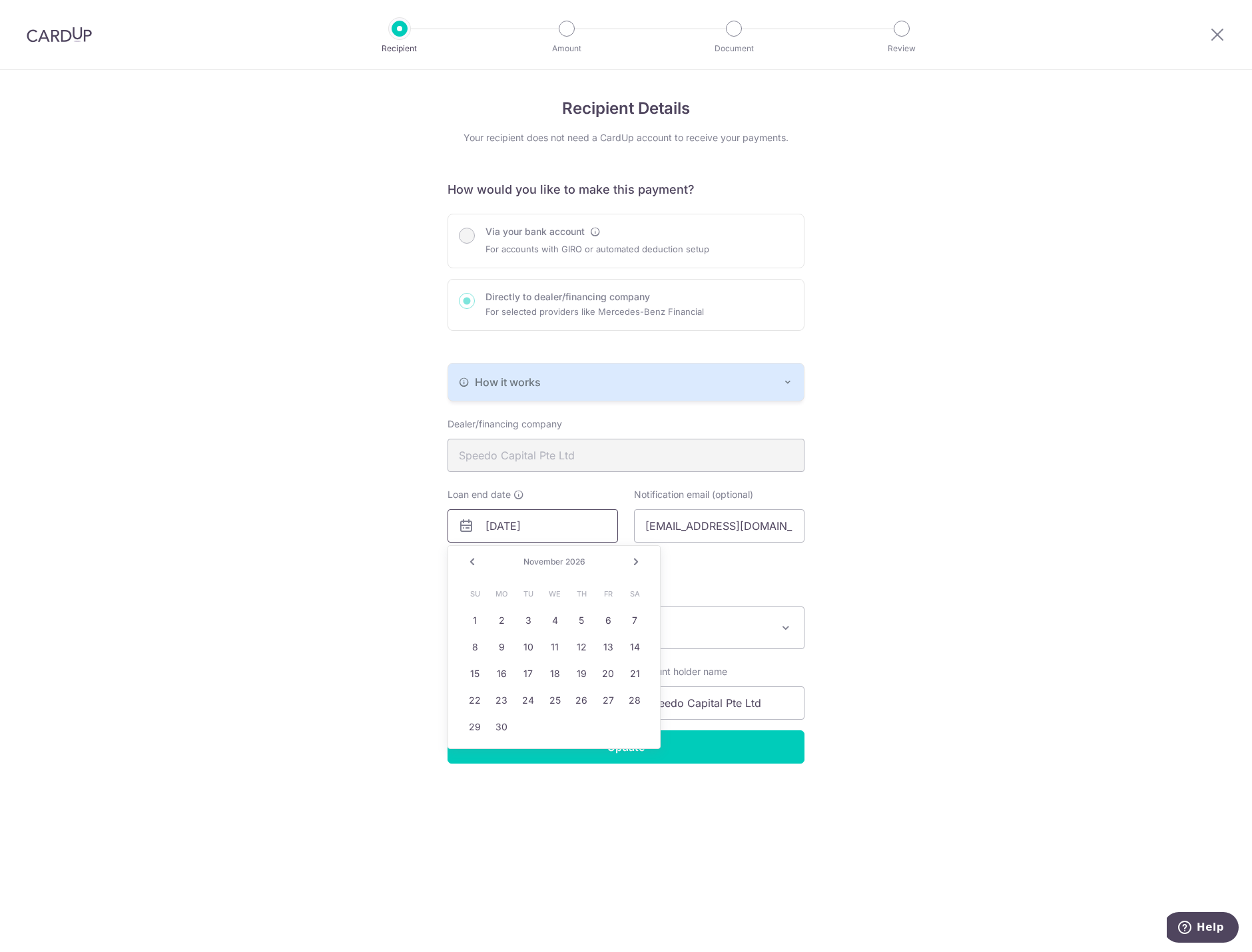
drag, startPoint x: 495, startPoint y: 530, endPoint x: 512, endPoint y: 527, distance: 17.3
click at [498, 531] on input "30/09/2032" at bounding box center [533, 526] width 171 height 33
click at [529, 523] on input "30/09/2032" at bounding box center [533, 526] width 171 height 33
click at [498, 532] on input "30/09/2032" at bounding box center [533, 526] width 171 height 33
click at [539, 564] on span "November" at bounding box center [543, 562] width 40 height 10
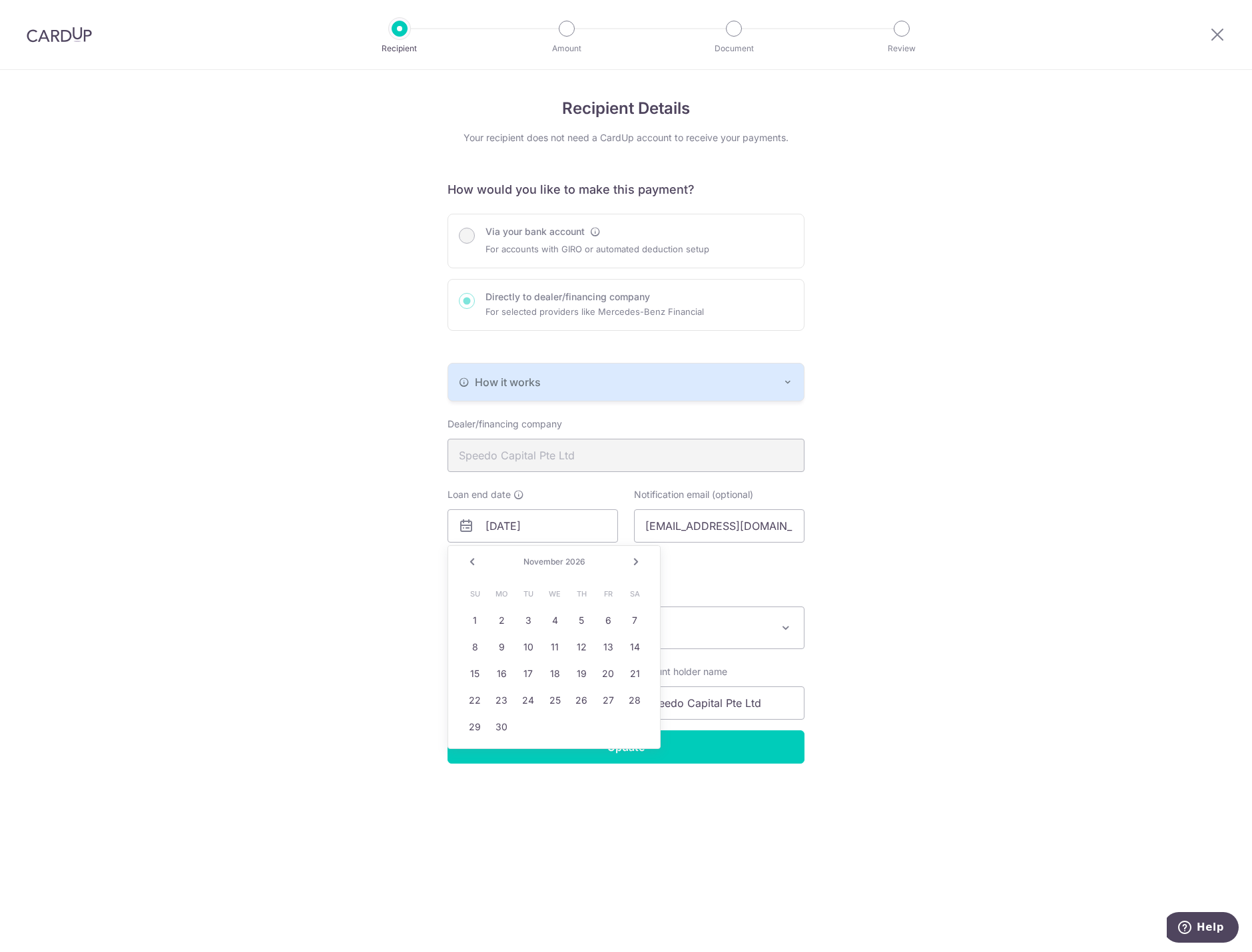
click at [540, 557] on span "November" at bounding box center [543, 562] width 40 height 10
drag, startPoint x: 540, startPoint y: 557, endPoint x: 520, endPoint y: 558, distance: 20.0
click at [538, 557] on span "November" at bounding box center [543, 562] width 40 height 10
click at [520, 558] on div "November 2026" at bounding box center [554, 562] width 97 height 11
click at [475, 561] on link "Prev" at bounding box center [472, 562] width 16 height 16
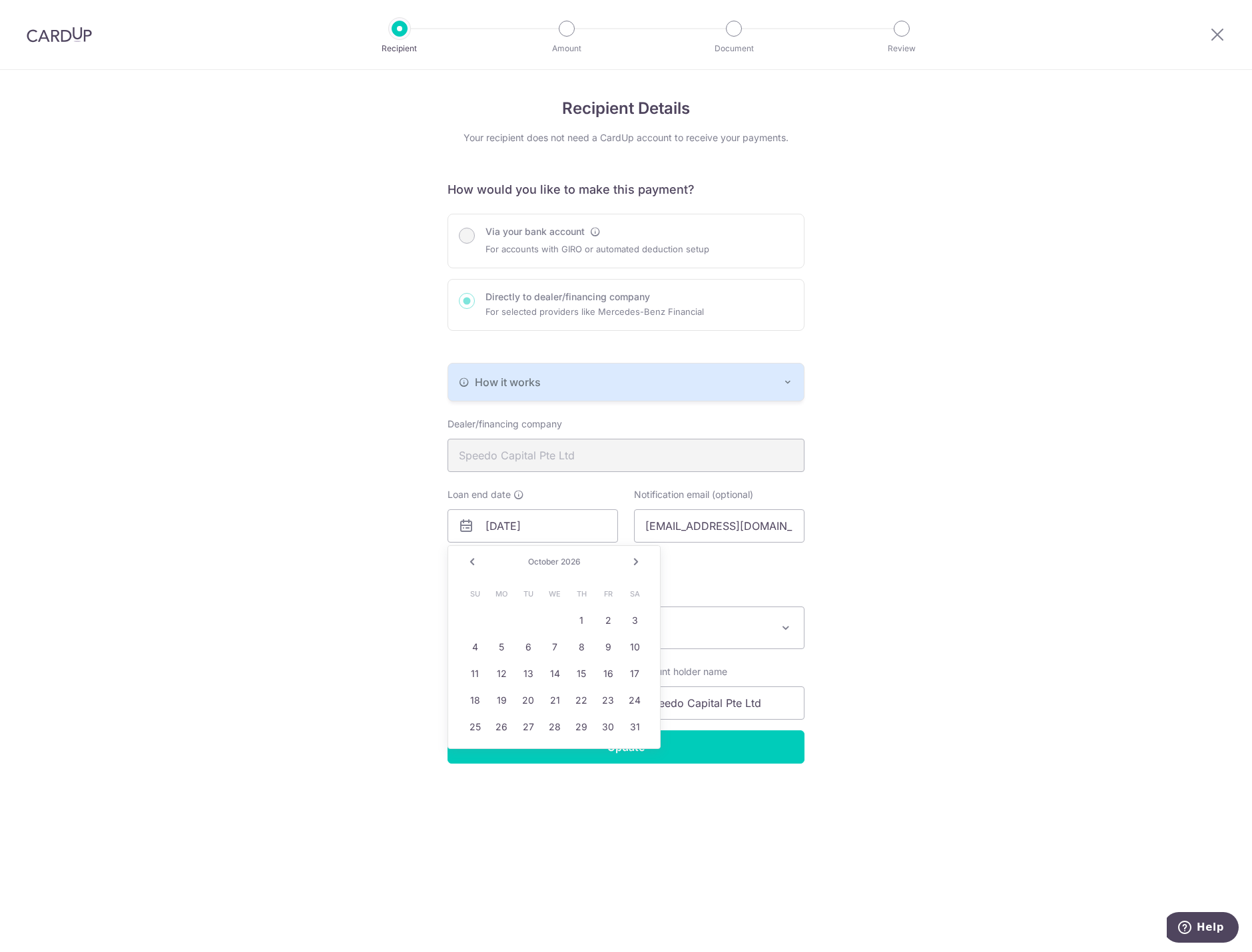
click at [641, 559] on link "Next" at bounding box center [636, 562] width 16 height 16
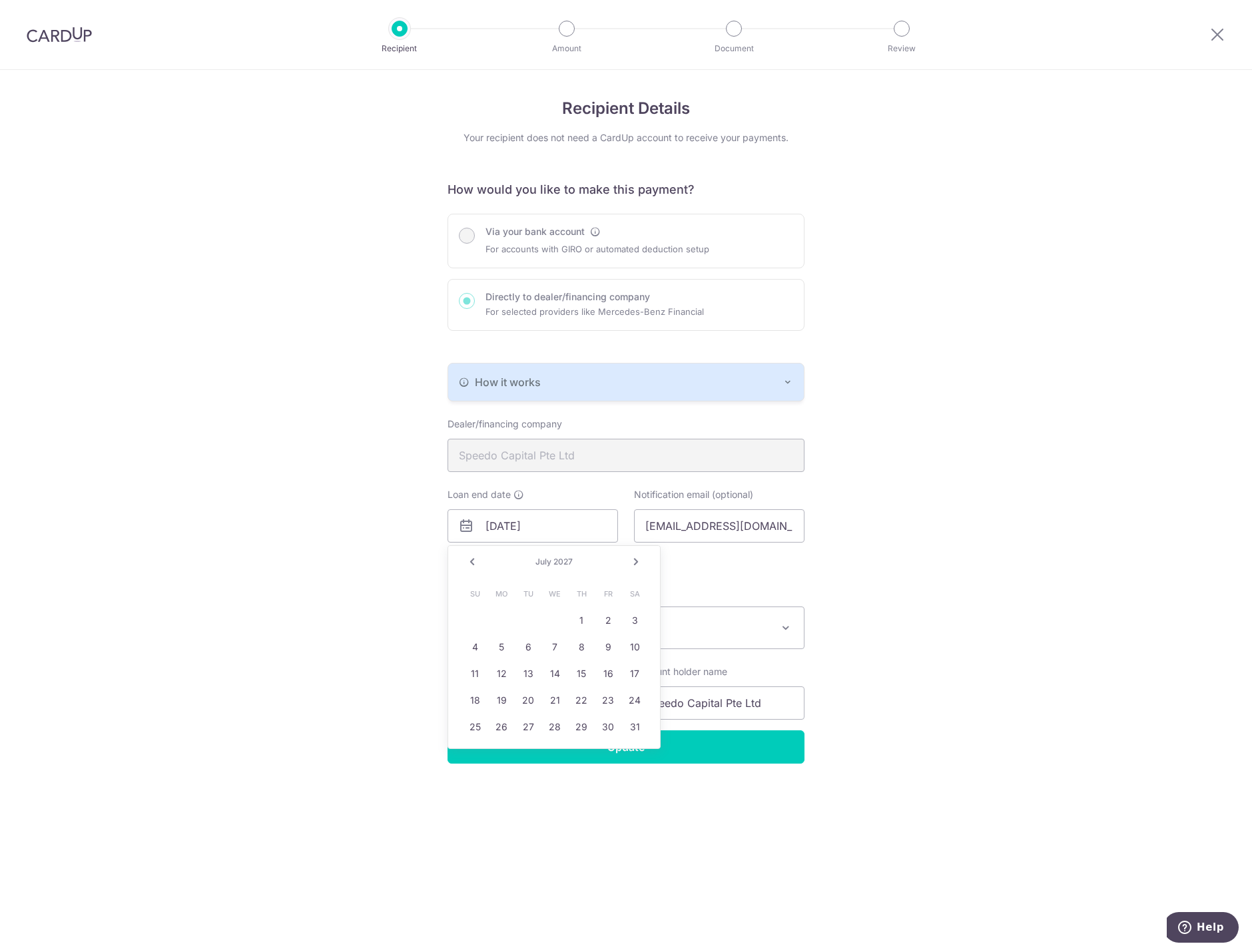
click at [641, 559] on link "Next" at bounding box center [636, 562] width 16 height 16
click at [639, 557] on link "Next" at bounding box center [636, 562] width 16 height 16
click at [638, 555] on link "Next" at bounding box center [636, 562] width 16 height 16
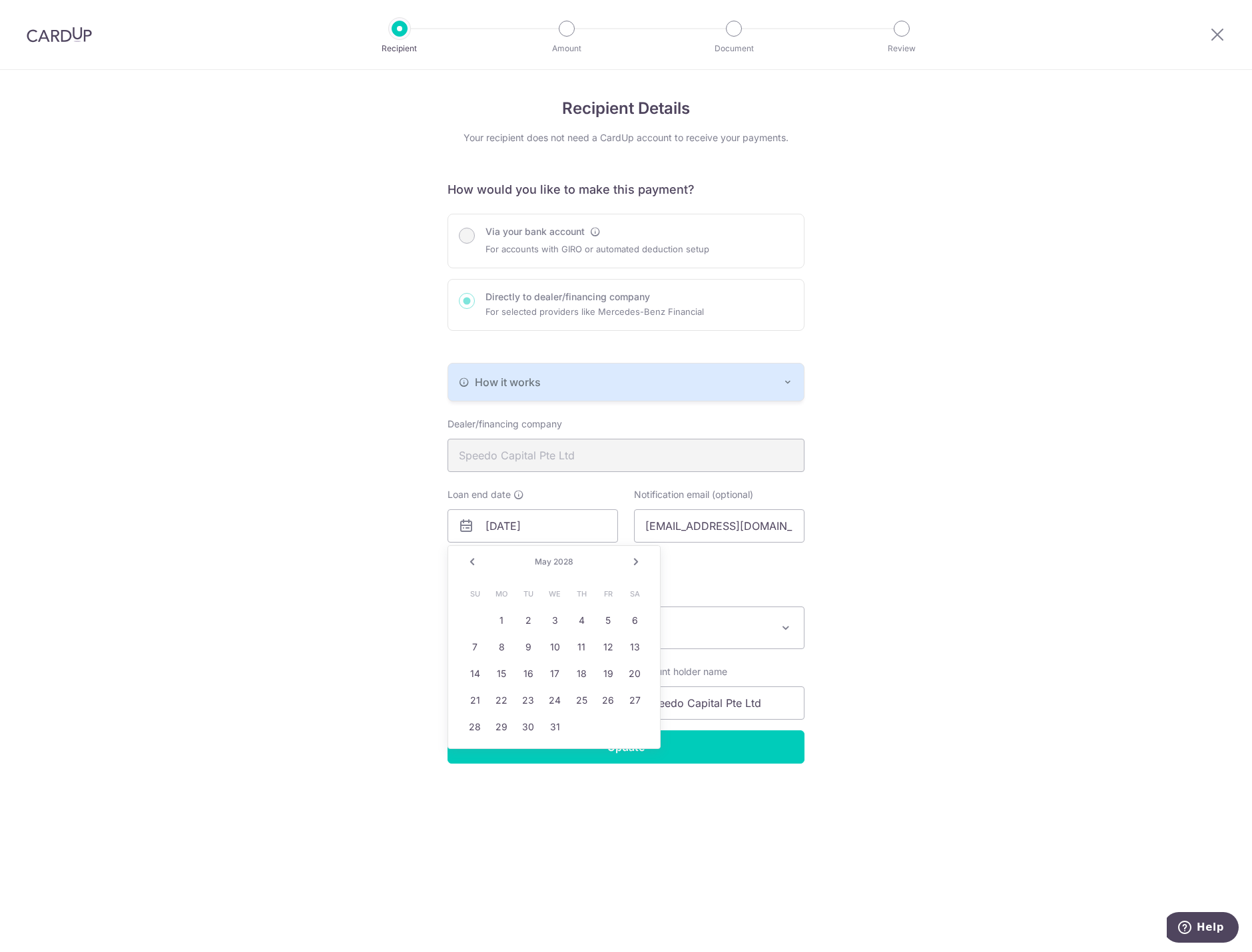
click at [638, 555] on link "Next" at bounding box center [636, 562] width 16 height 16
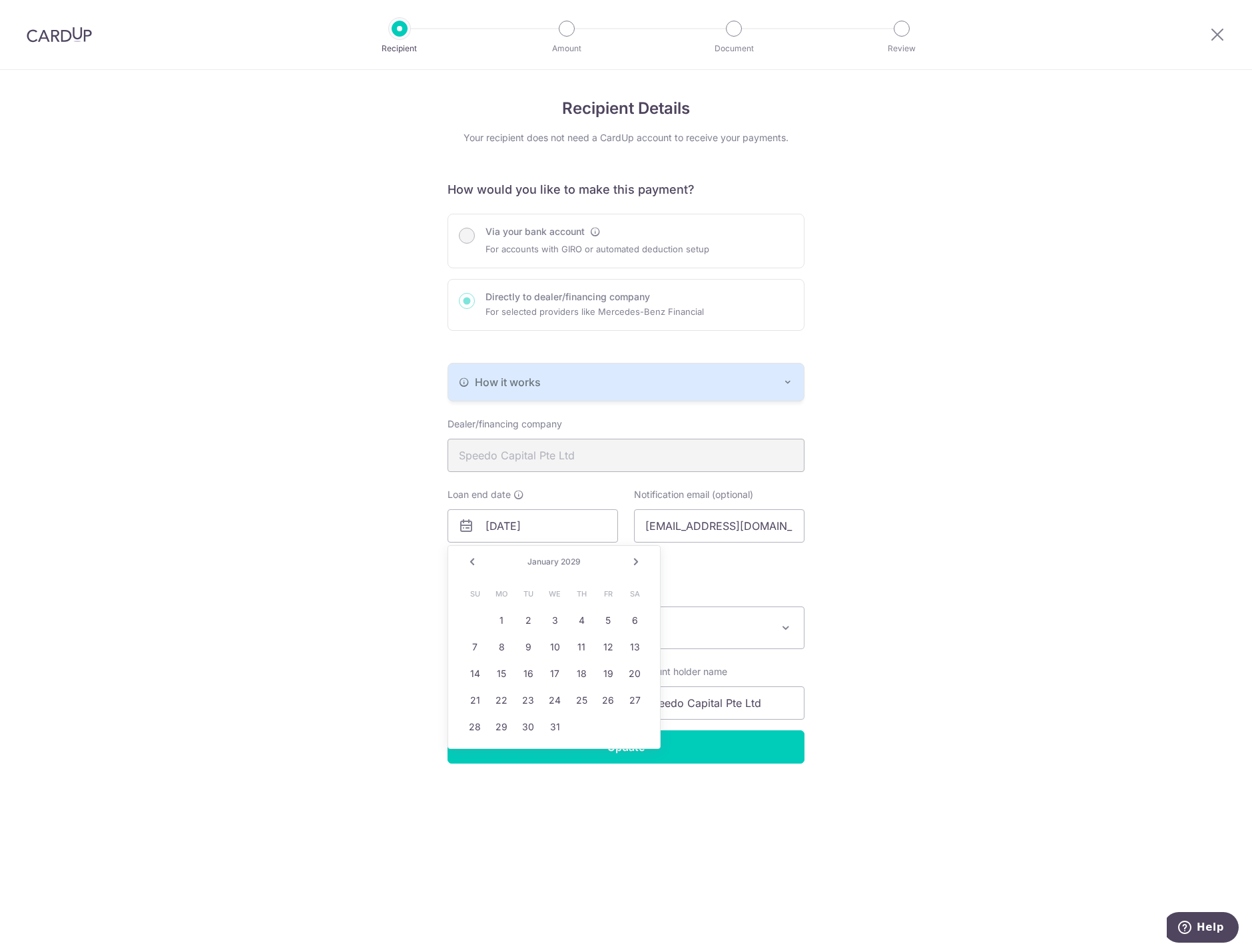
click at [638, 555] on link "Next" at bounding box center [636, 562] width 16 height 16
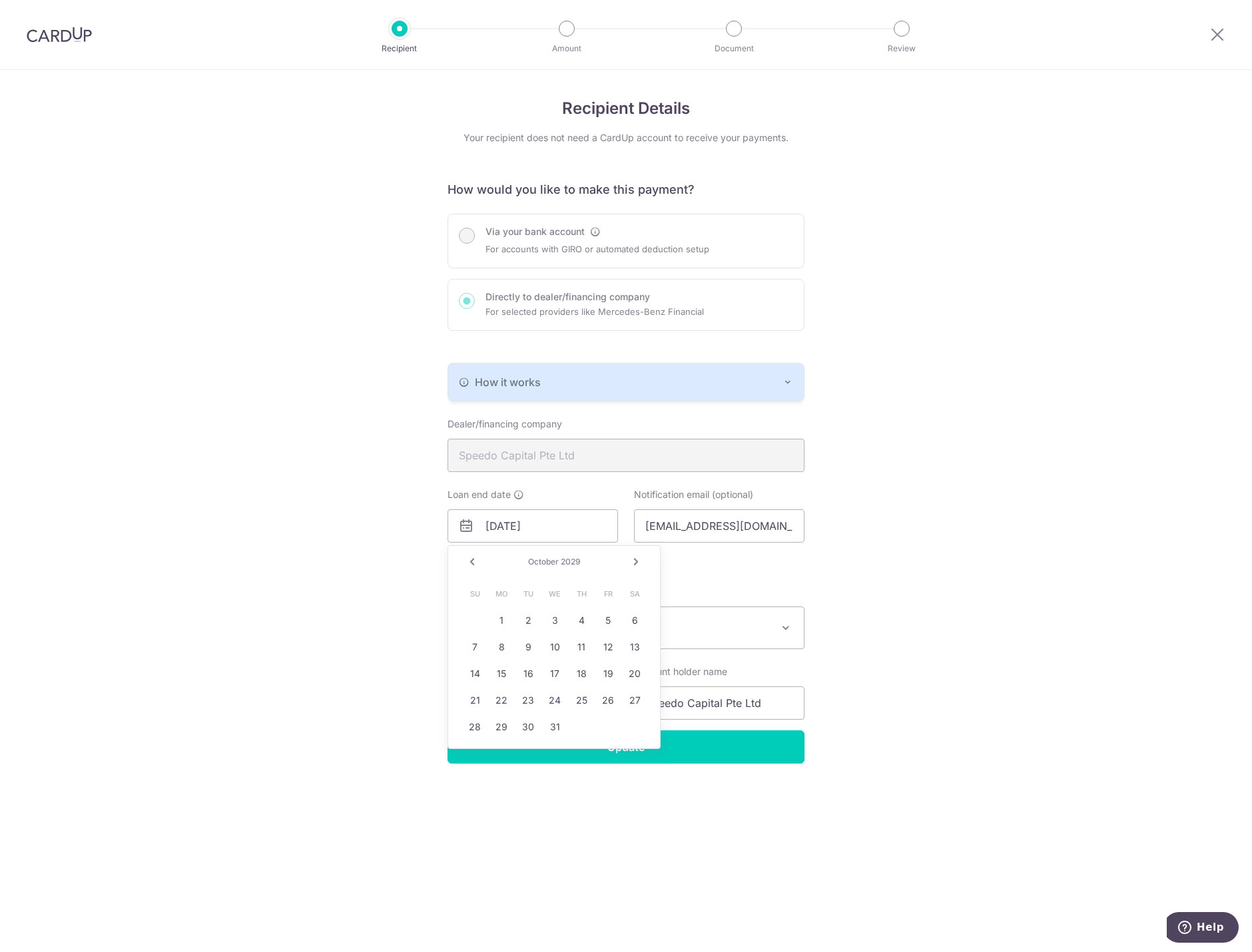
click at [638, 555] on link "Next" at bounding box center [636, 562] width 16 height 16
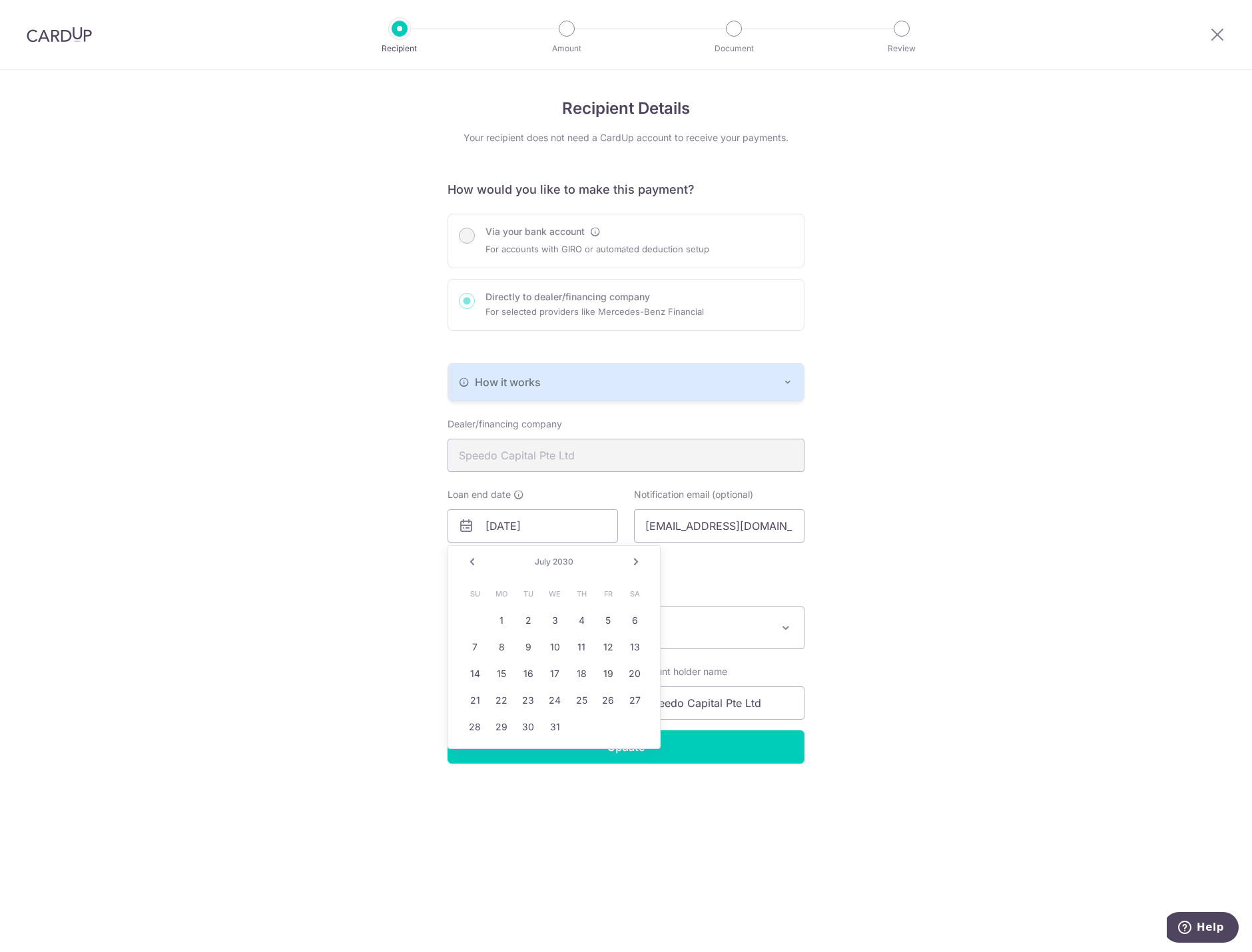
click at [638, 555] on link "Next" at bounding box center [636, 562] width 16 height 16
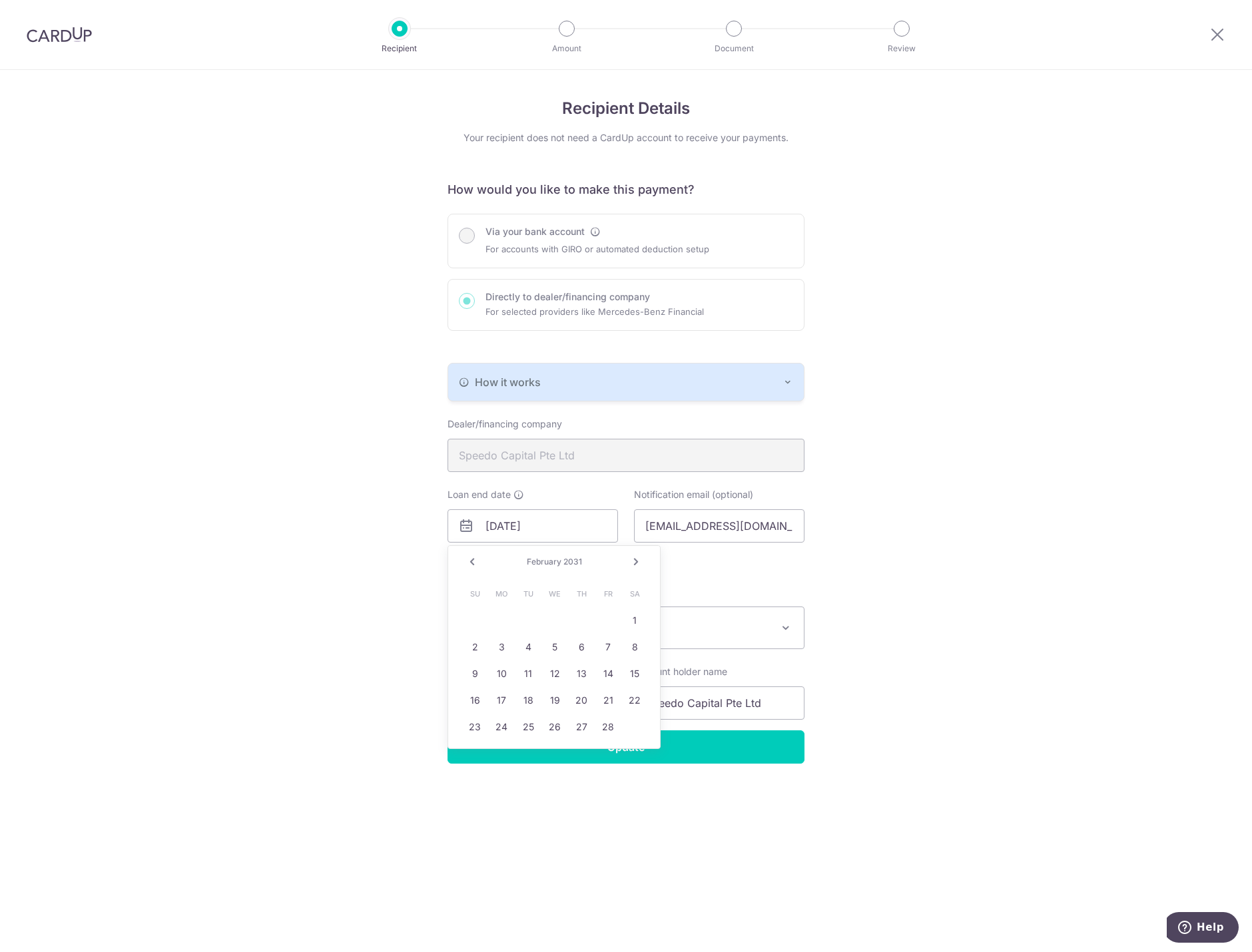
click at [638, 555] on link "Next" at bounding box center [636, 562] width 16 height 16
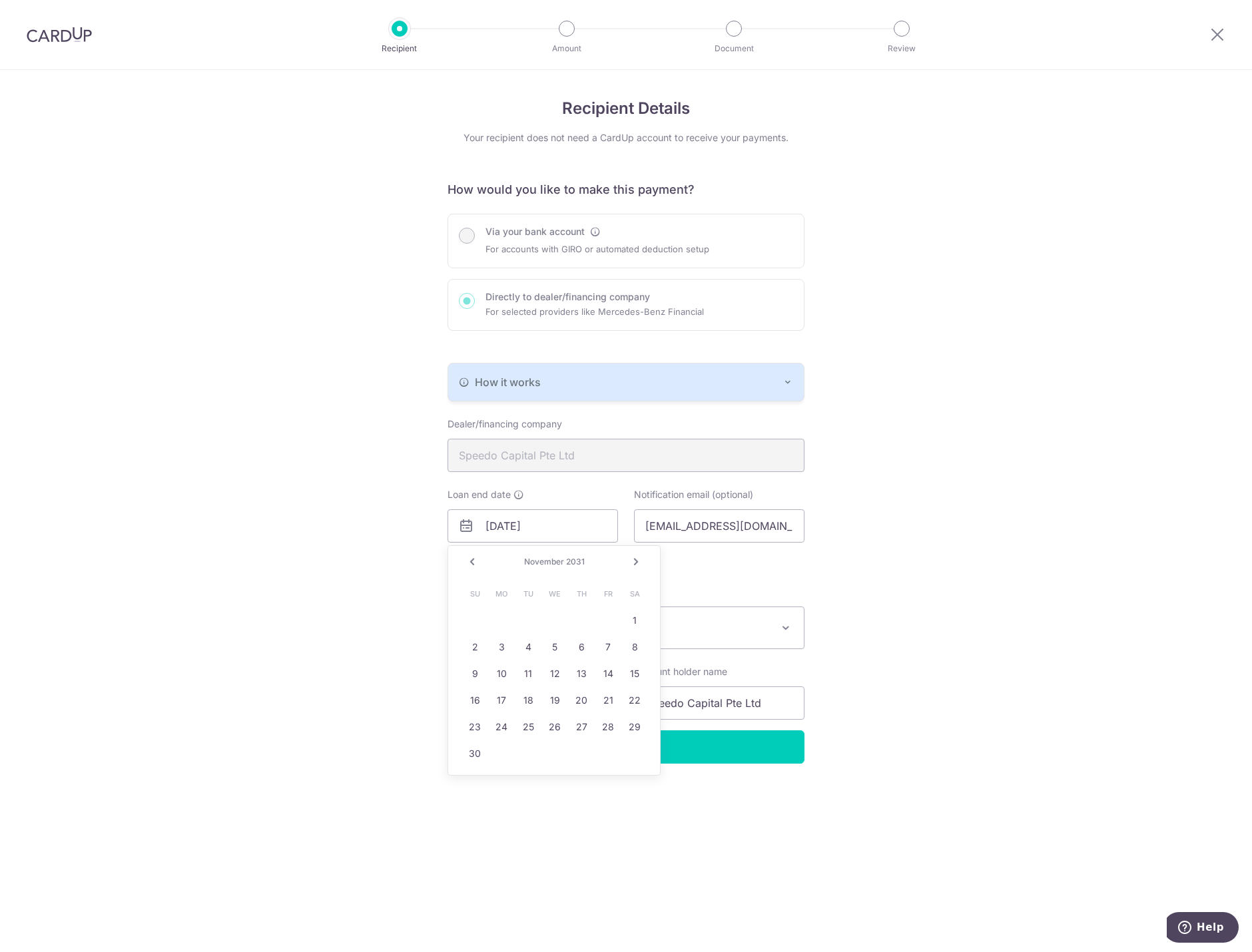
click at [638, 555] on link "Next" at bounding box center [636, 562] width 16 height 16
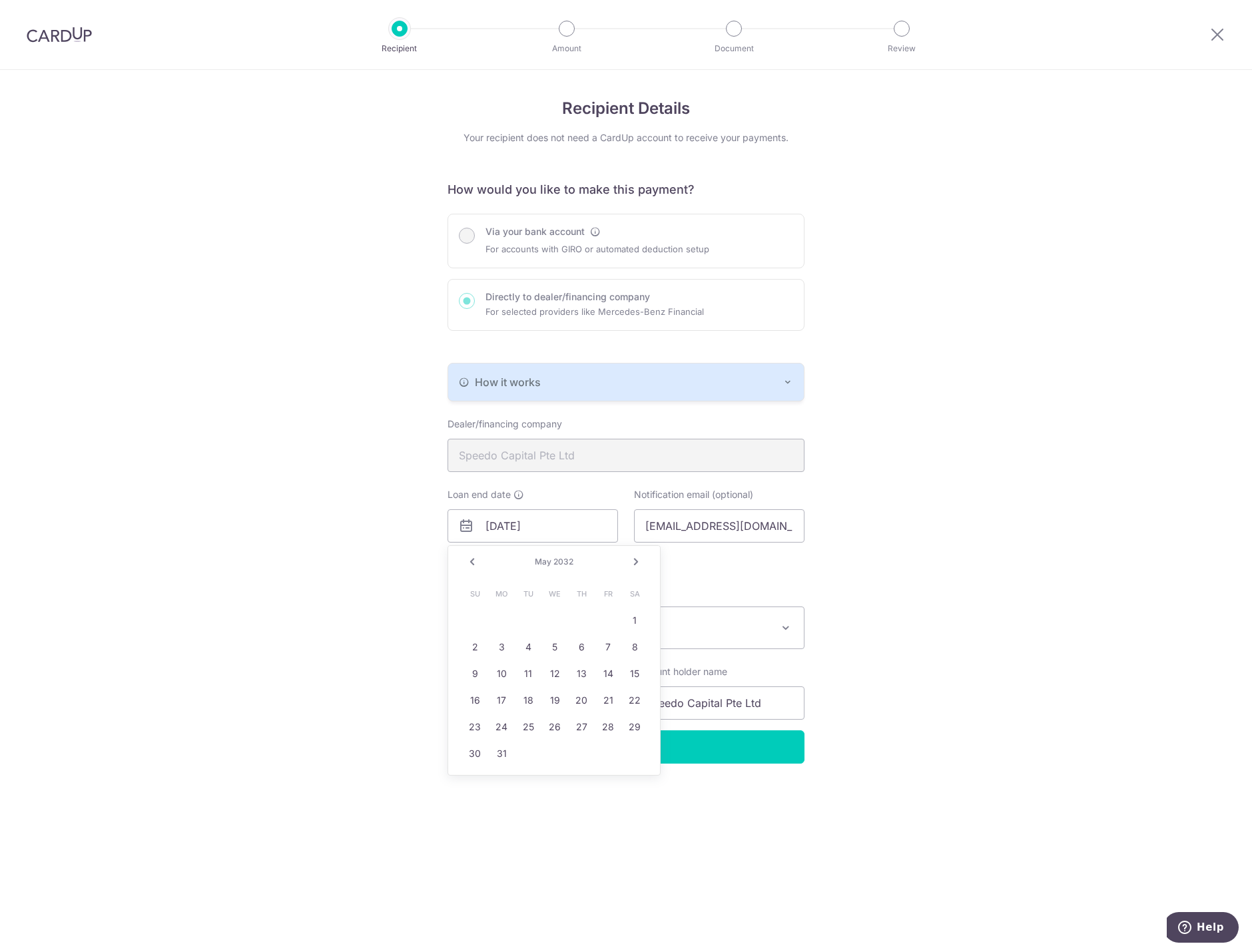
click at [638, 555] on link "Next" at bounding box center [636, 562] width 16 height 16
click at [581, 729] on link "29" at bounding box center [581, 726] width 21 height 21
type input "[DATE]"
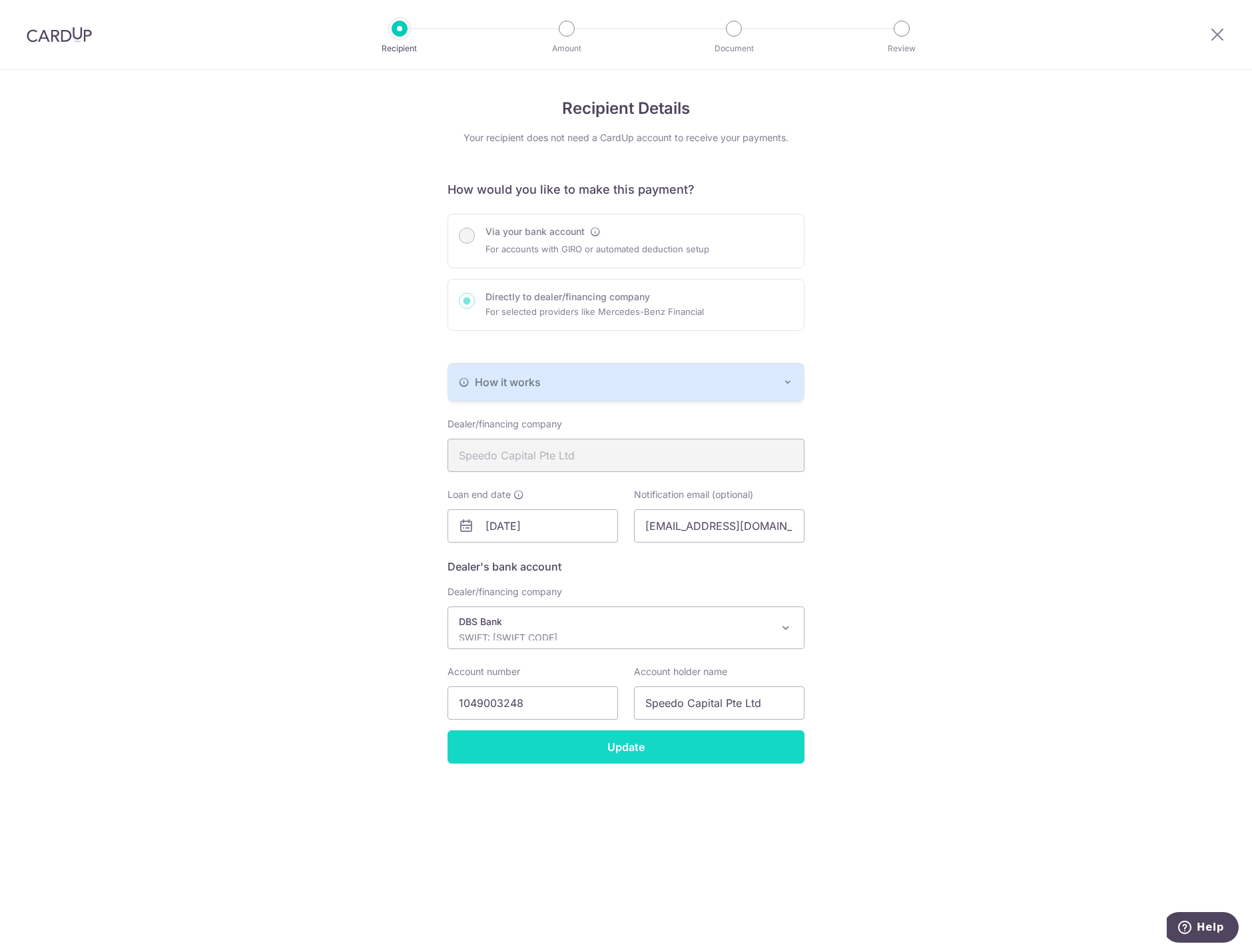
click at [622, 744] on input "Update" at bounding box center [626, 747] width 357 height 33
click at [625, 239] on div "Via your bank account For accounts with GIRO or automated deduction setup Direc…" at bounding box center [626, 272] width 357 height 117
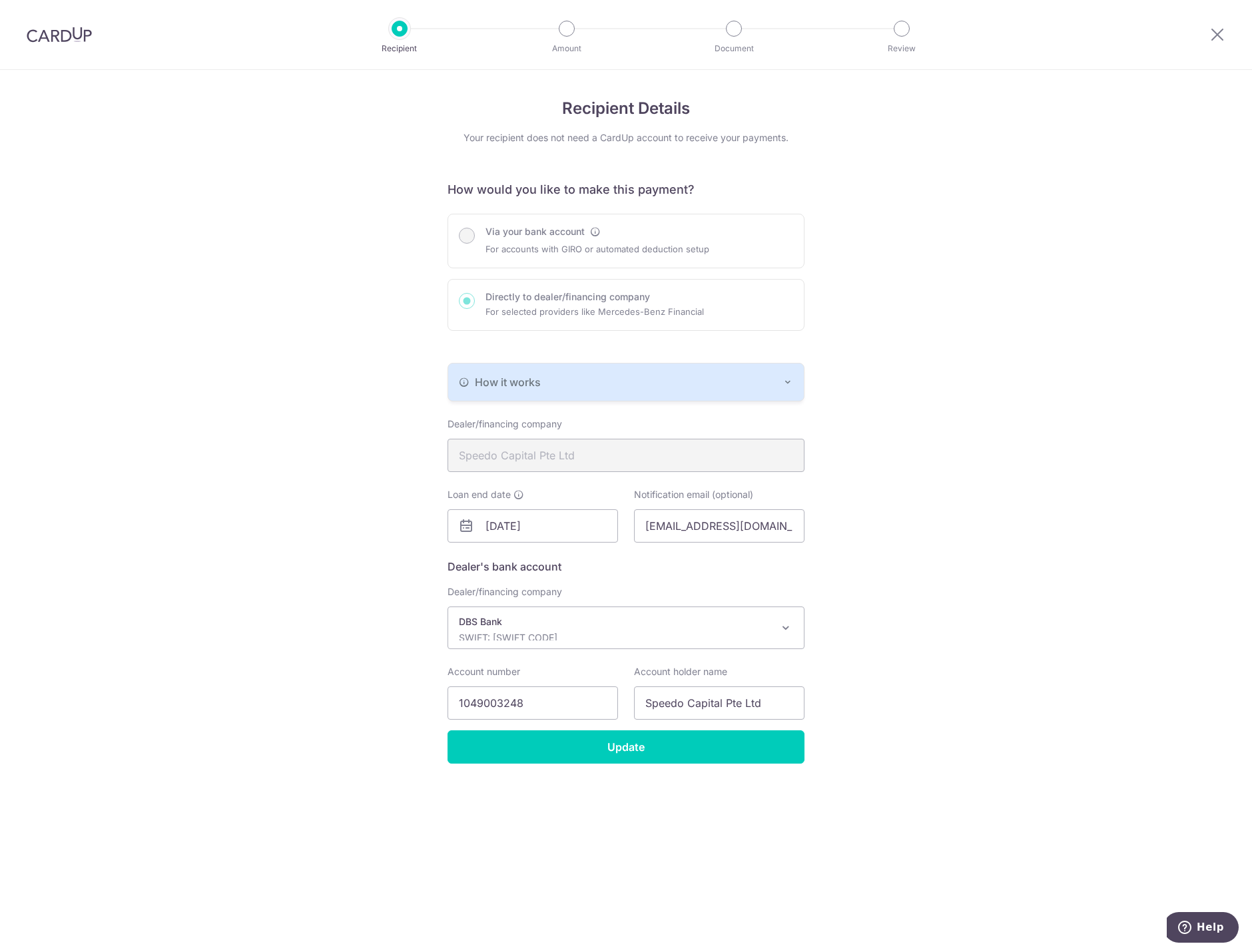
click at [569, 227] on div "Via your bank account For accounts with GIRO or automated deduction setup Direc…" at bounding box center [626, 272] width 357 height 117
click at [457, 237] on div "Via your bank account For accounts with GIRO or automated deduction setup Direc…" at bounding box center [626, 272] width 357 height 117
click at [498, 231] on div "Via your bank account For accounts with GIRO or automated deduction setup Direc…" at bounding box center [626, 272] width 357 height 117
click at [981, 736] on div "Recipient Details Your recipient does not need a CardUp account to receive your…" at bounding box center [626, 511] width 1252 height 883
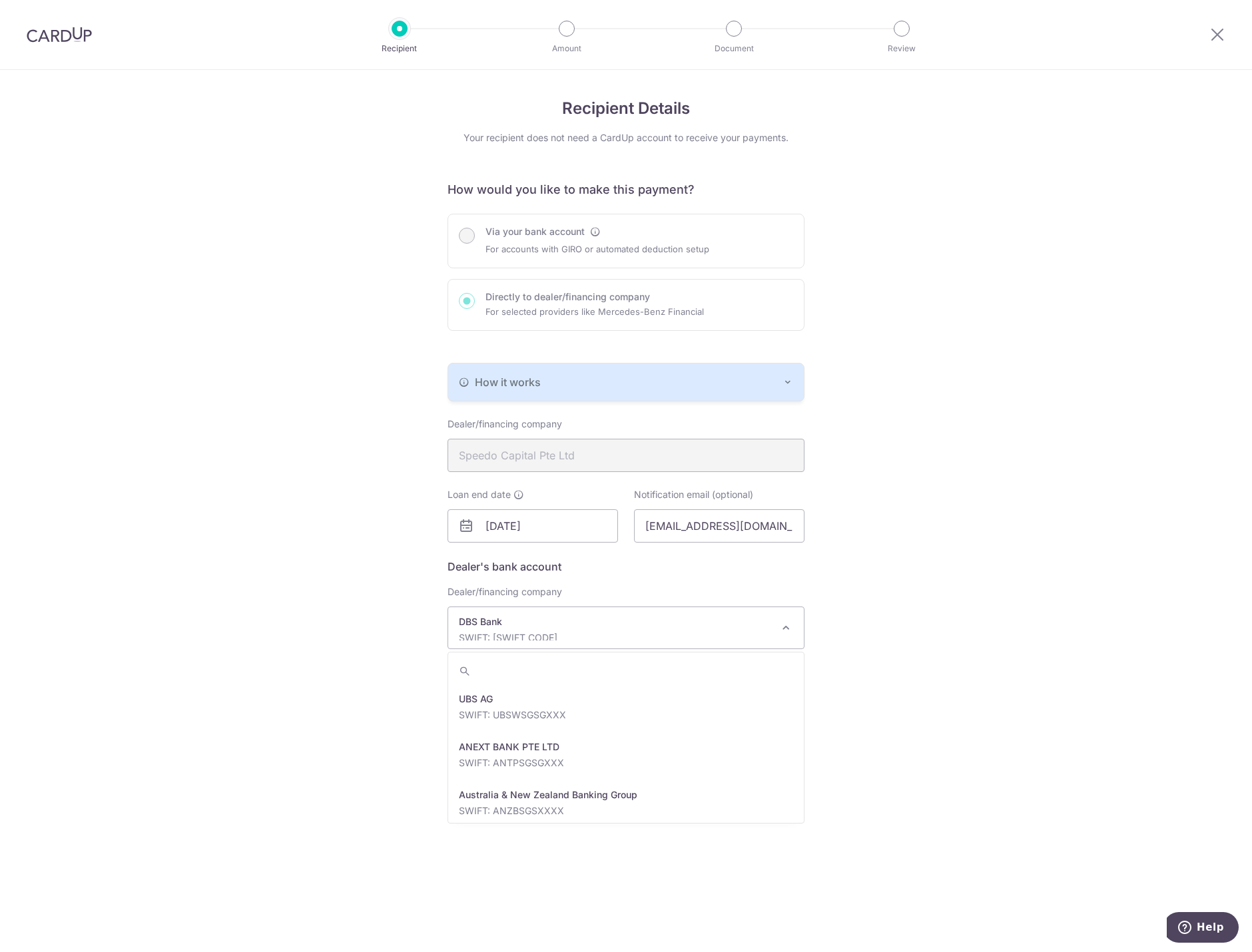
click at [756, 637] on p "SWIFT: [SWIFT_CODE]" at bounding box center [615, 638] width 313 height 13
click at [757, 637] on p "SWIFT: [SWIFT_CODE]" at bounding box center [615, 638] width 313 height 13
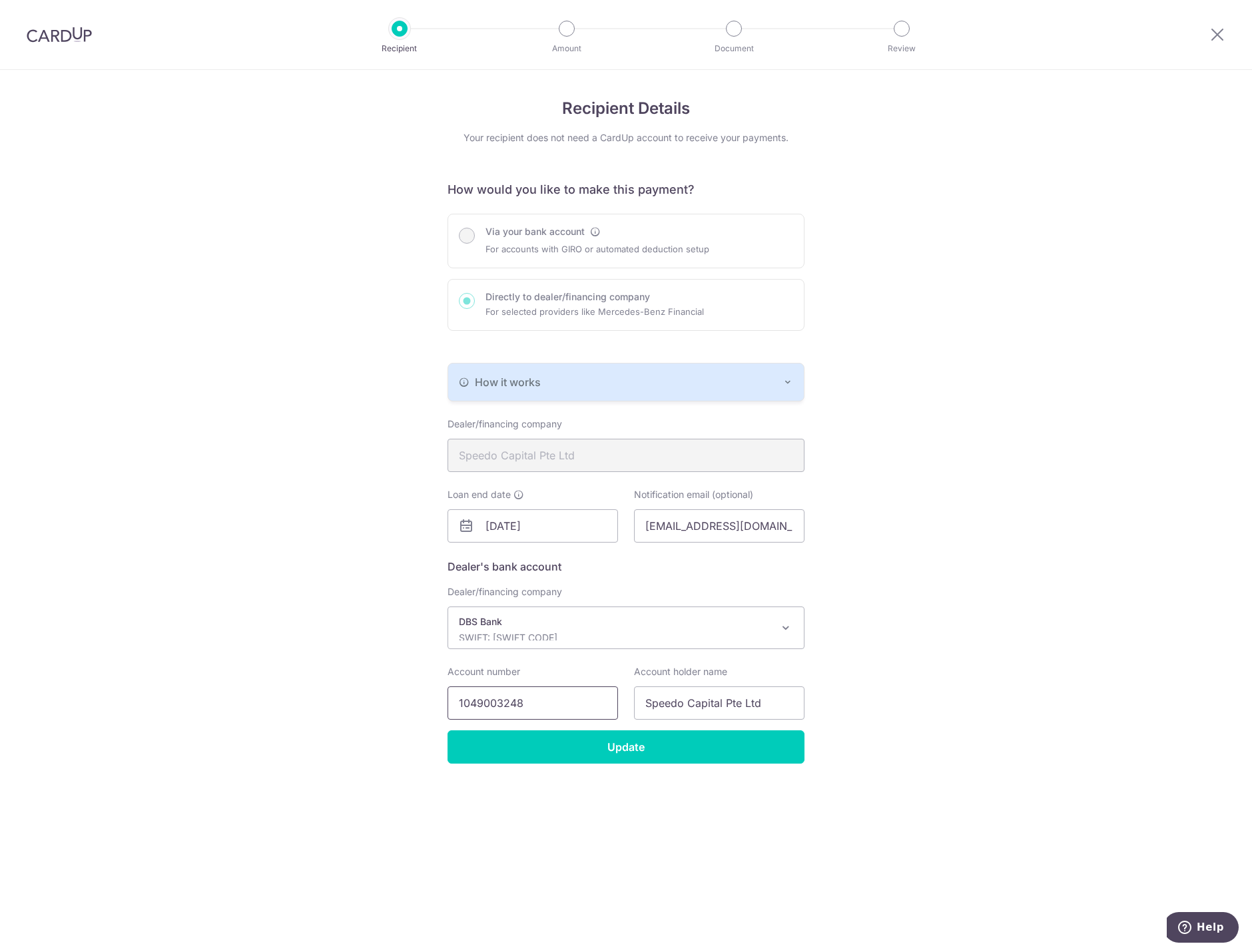
click at [558, 705] on input "1049003248" at bounding box center [533, 703] width 171 height 33
click at [784, 710] on input "Speedo Capital Pte Ltd" at bounding box center [719, 703] width 171 height 33
drag, startPoint x: 745, startPoint y: 760, endPoint x: 754, endPoint y: 733, distance: 28.5
click at [744, 757] on input "Update" at bounding box center [626, 747] width 357 height 33
click at [1001, 185] on div "Recipient Details Your recipient does not need a CardUp account to receive your…" at bounding box center [626, 511] width 1252 height 883
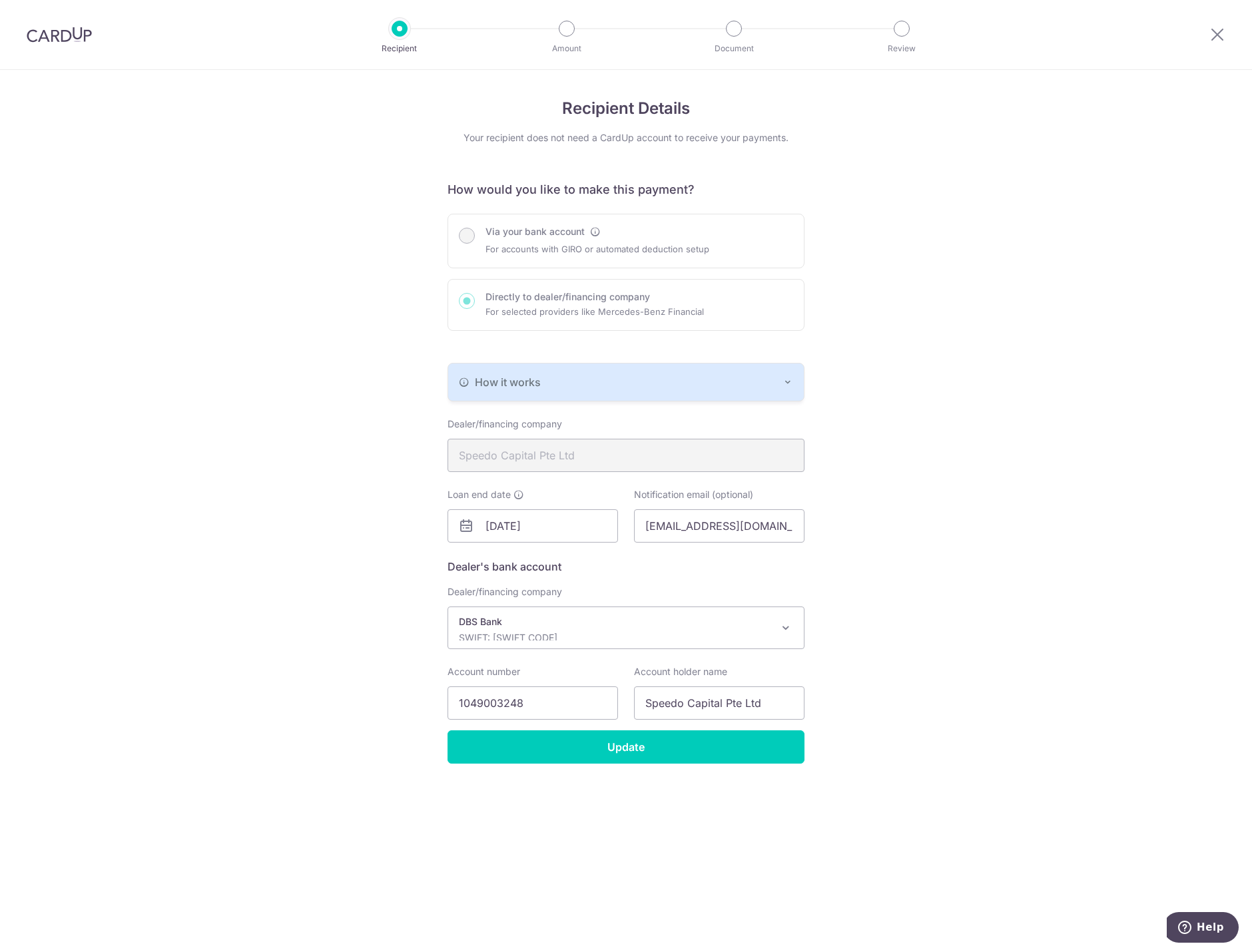
click at [813, 298] on div "Recipient Details Your recipient does not need a CardUp account to receive your…" at bounding box center [626, 511] width 1252 height 883
click at [749, 313] on div "Via your bank account For accounts with GIRO or automated deduction setup Direc…" at bounding box center [626, 272] width 357 height 117
click at [542, 35] on li "Amount" at bounding box center [490, 29] width 167 height 16
click at [560, 30] on li "Amount" at bounding box center [490, 29] width 167 height 16
click at [561, 30] on div at bounding box center [566, 29] width 16 height 16
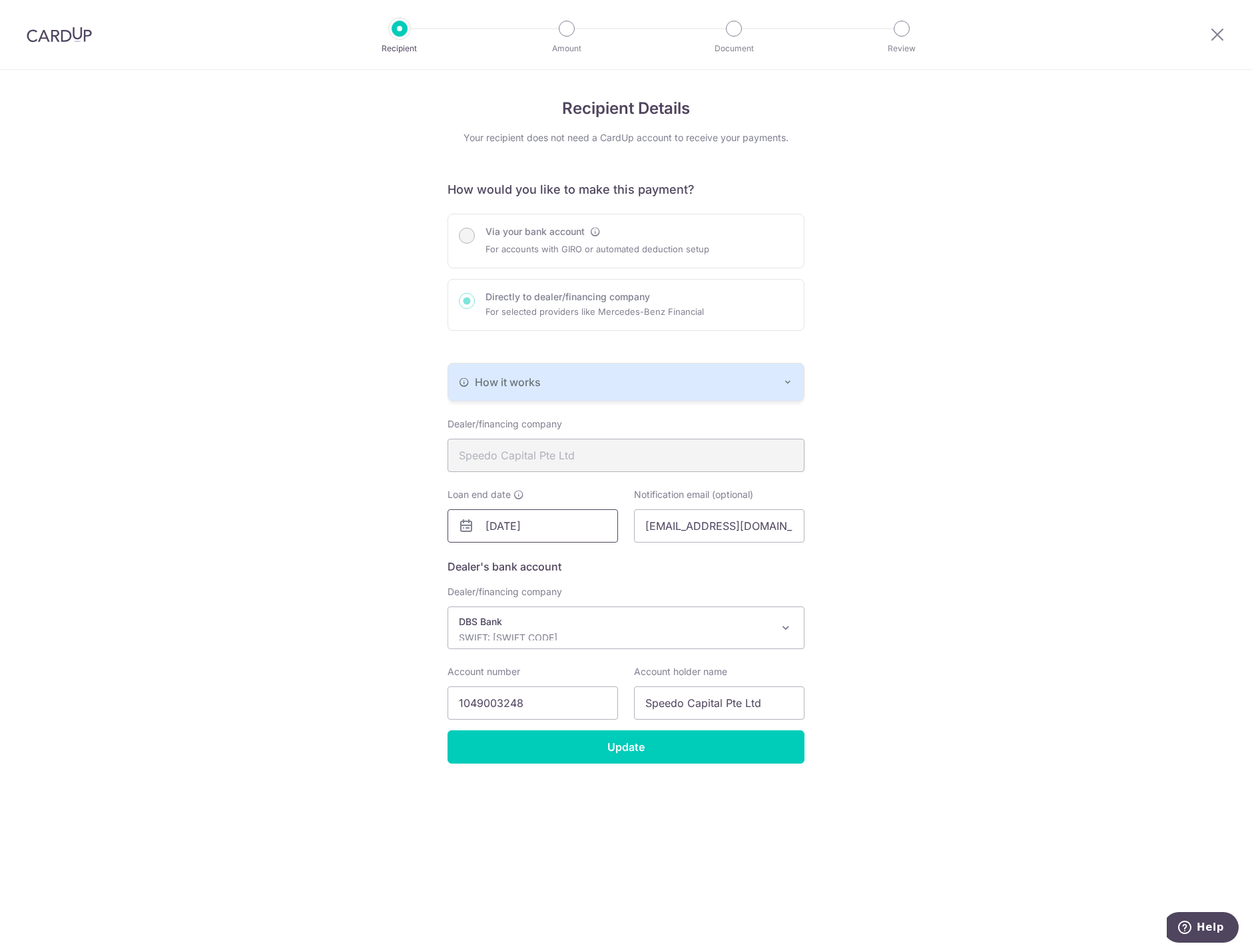
click at [540, 529] on input "[DATE]" at bounding box center [533, 526] width 171 height 33
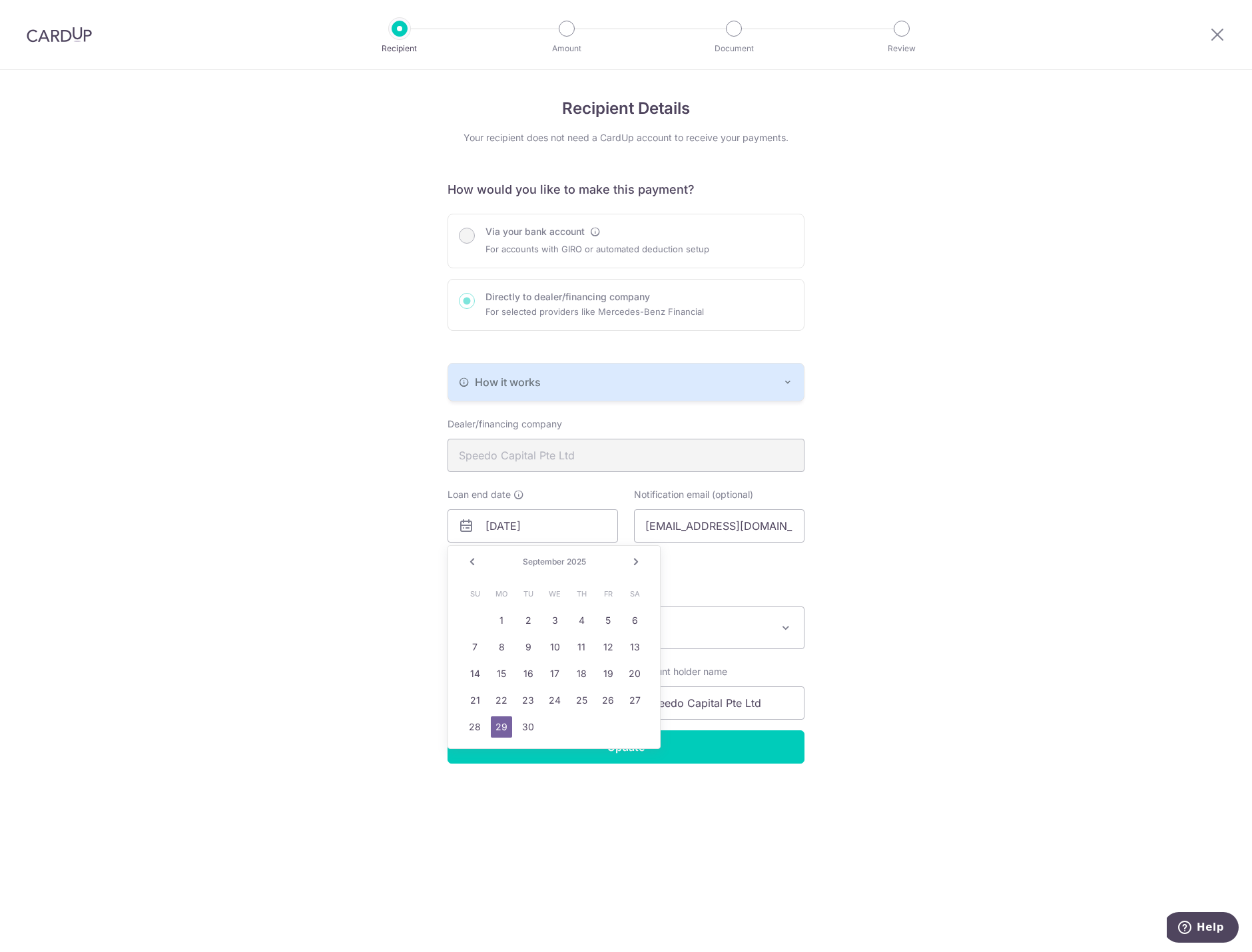
click at [636, 559] on link "Next" at bounding box center [636, 562] width 16 height 16
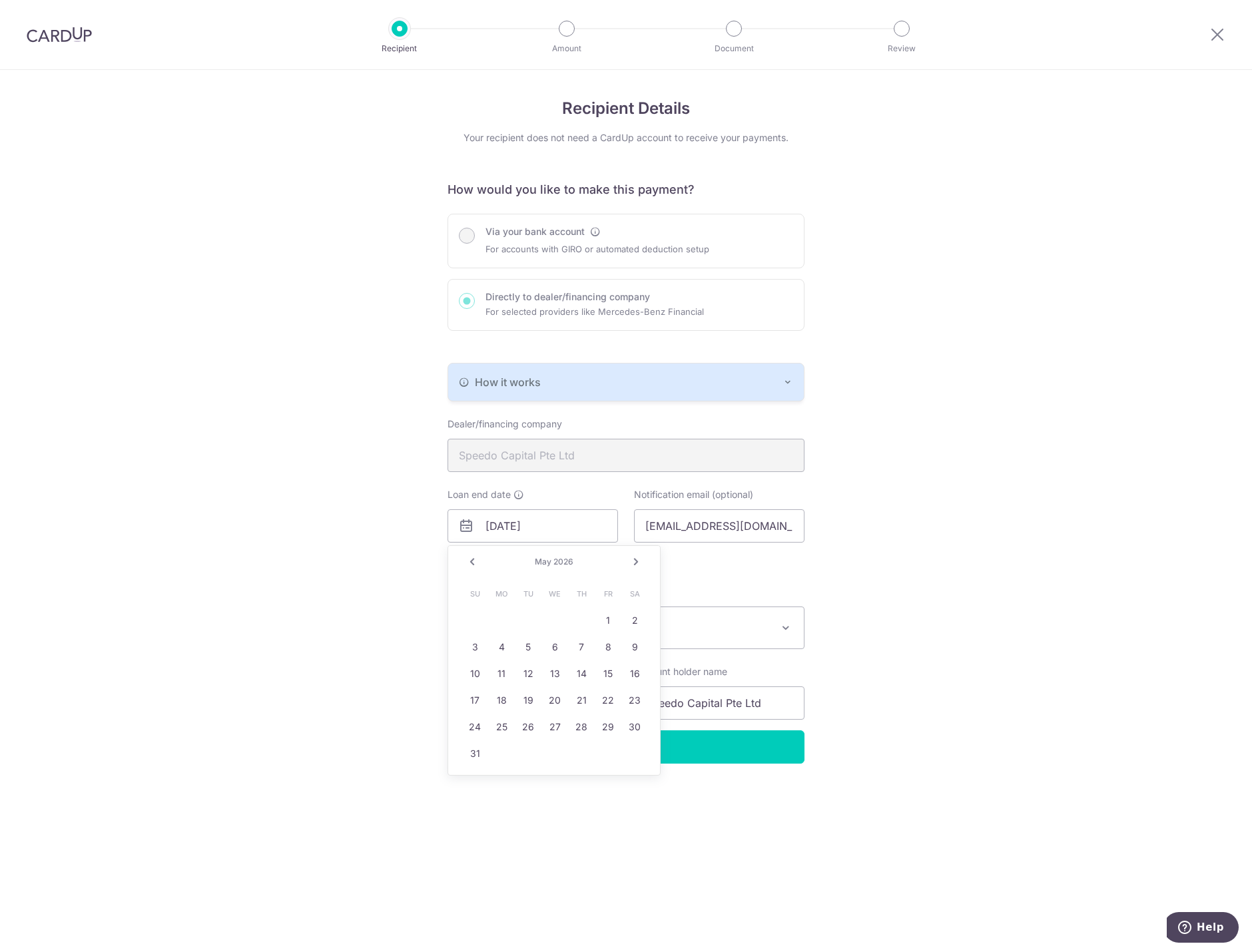
click at [636, 559] on link "Next" at bounding box center [636, 562] width 16 height 16
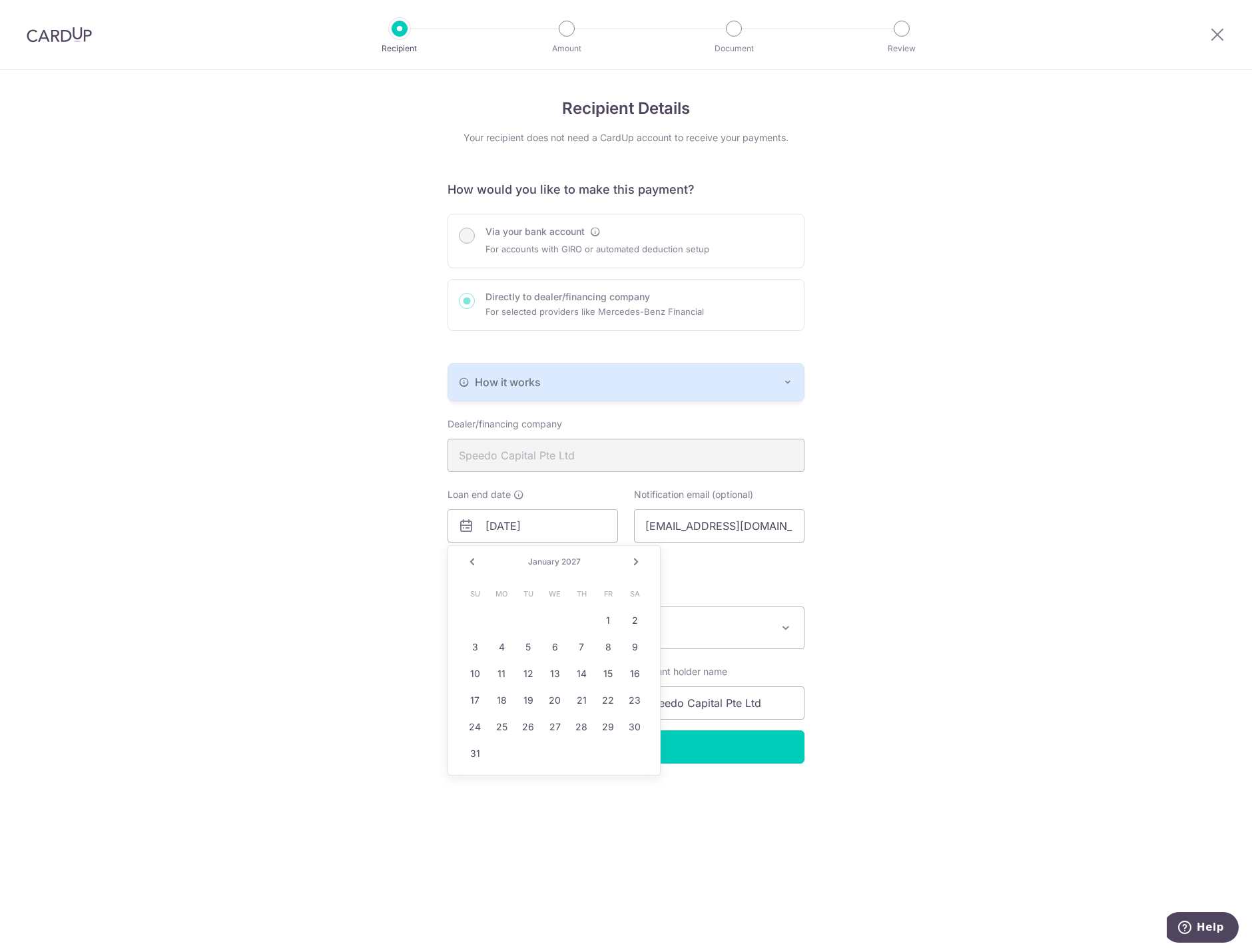
click at [636, 559] on link "Next" at bounding box center [636, 562] width 16 height 16
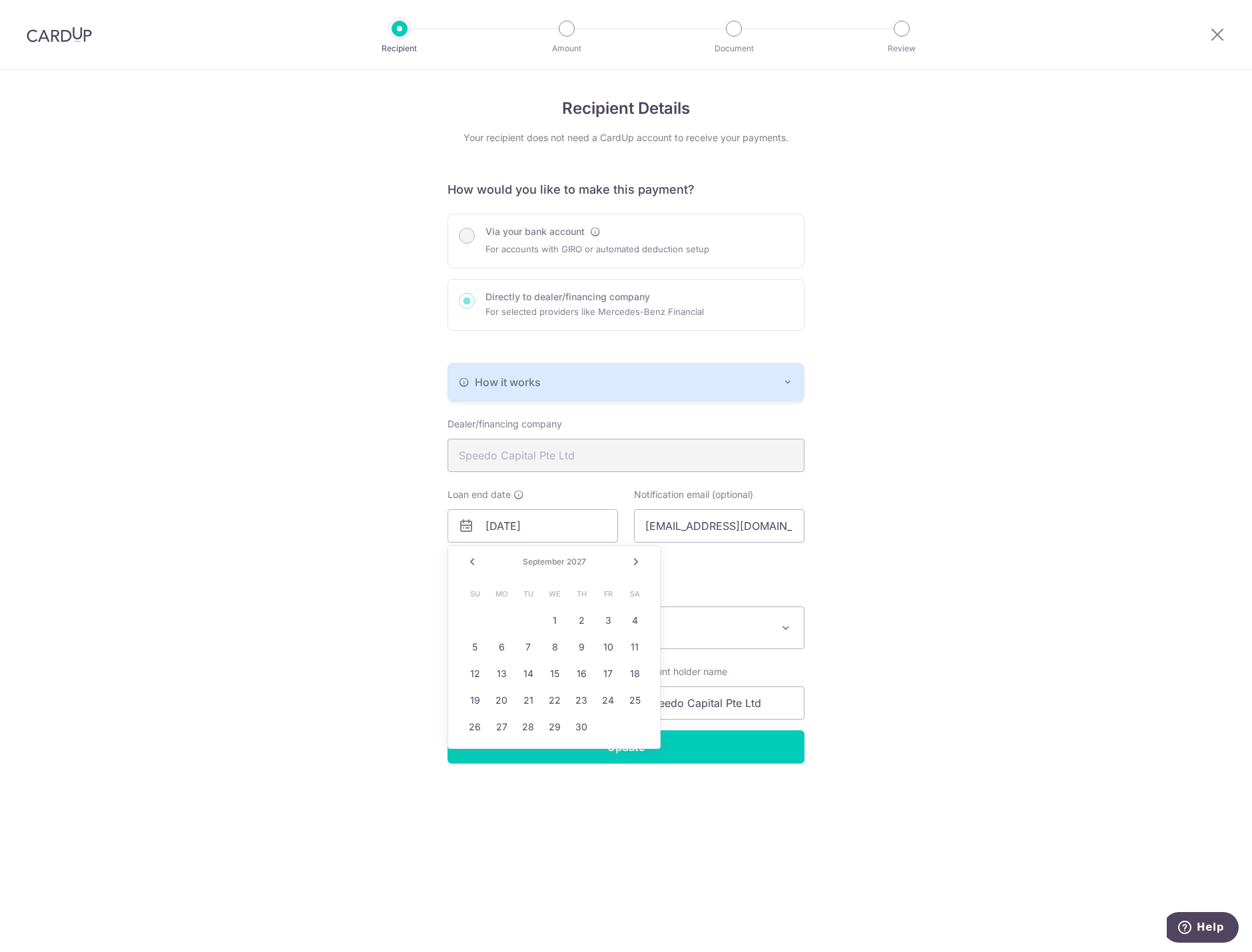
click at [636, 559] on link "Next" at bounding box center [636, 562] width 16 height 16
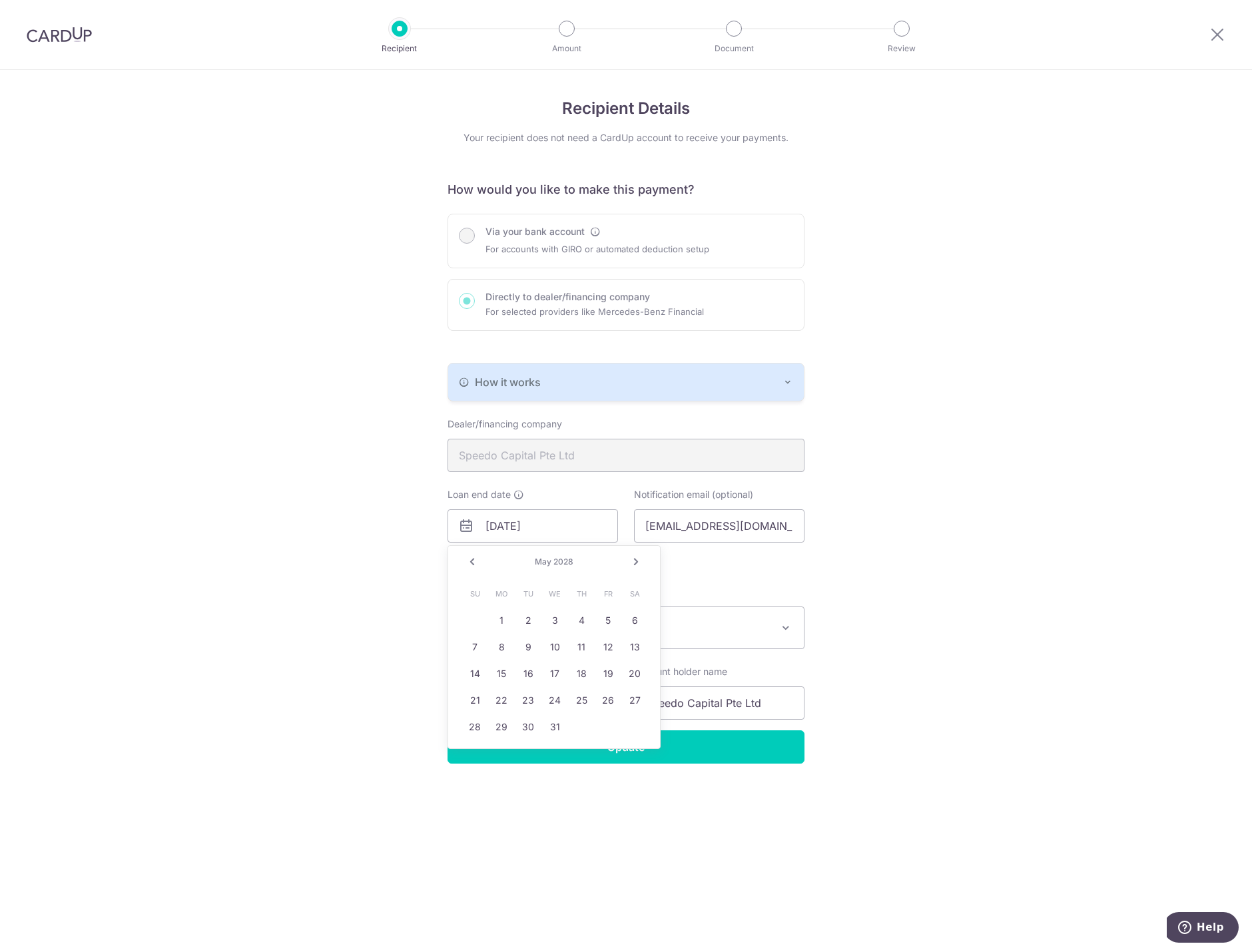
click at [636, 559] on link "Next" at bounding box center [636, 562] width 16 height 16
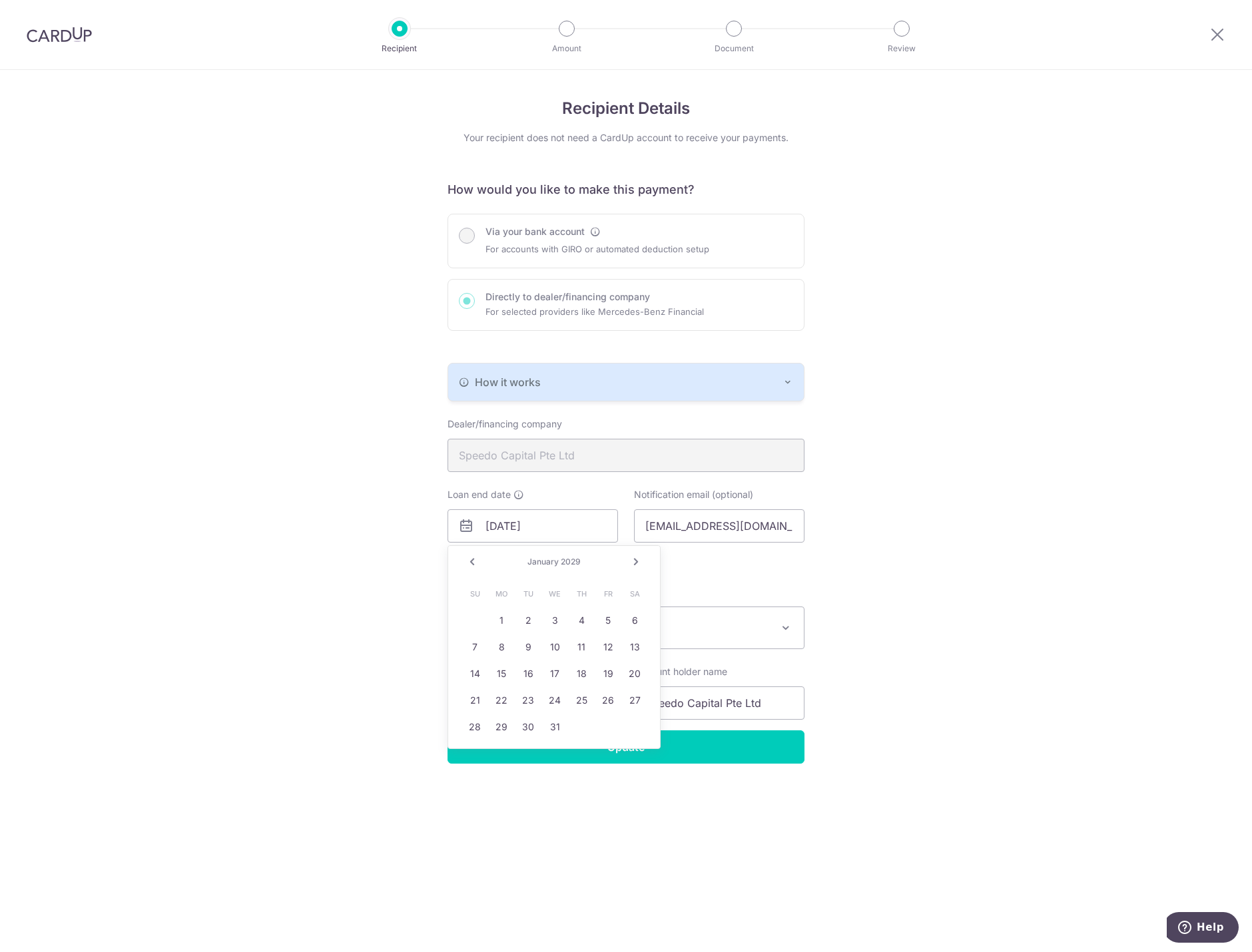
click at [636, 559] on link "Next" at bounding box center [636, 562] width 16 height 16
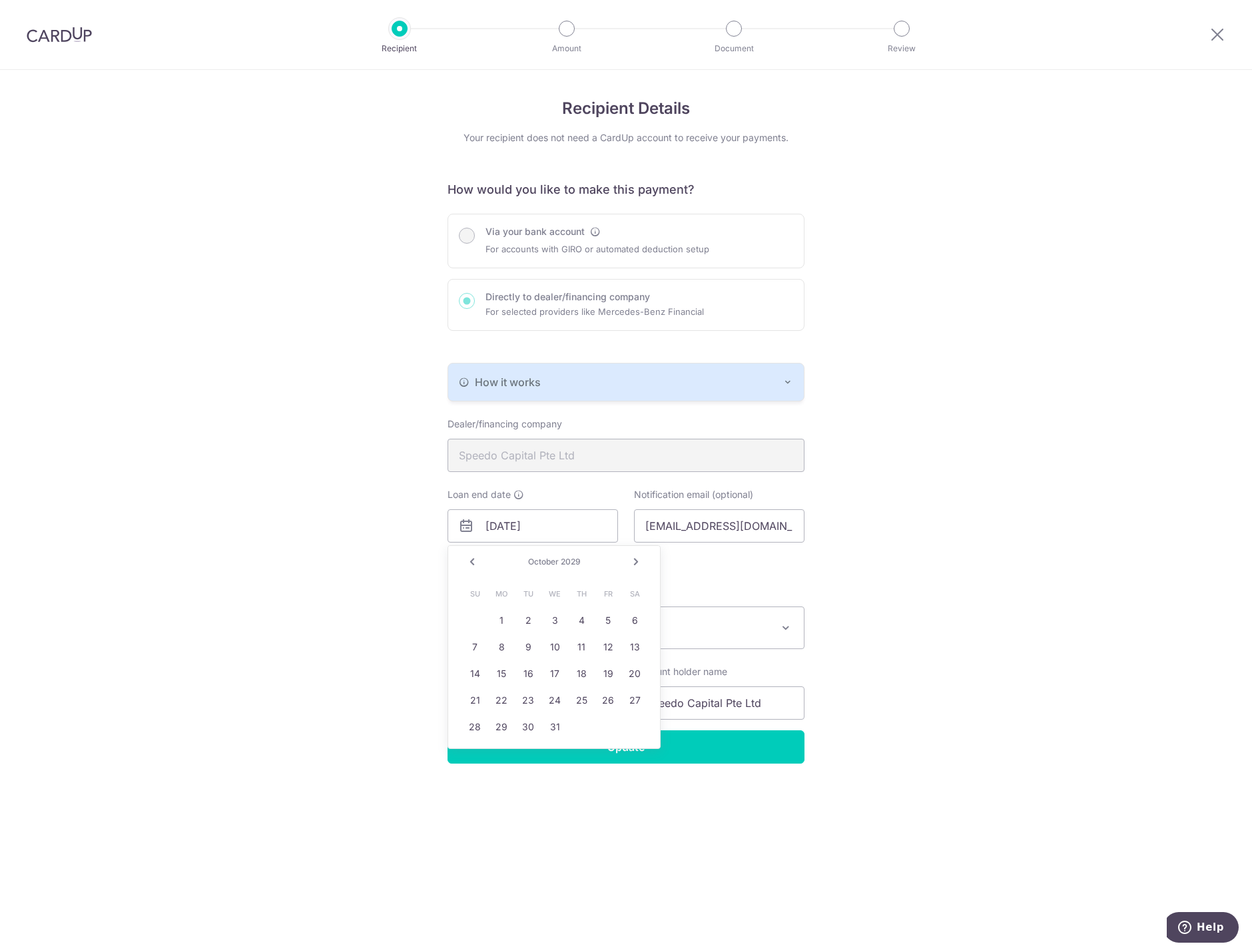
click at [636, 559] on link "Next" at bounding box center [636, 562] width 16 height 16
click at [640, 557] on link "Next" at bounding box center [636, 562] width 16 height 16
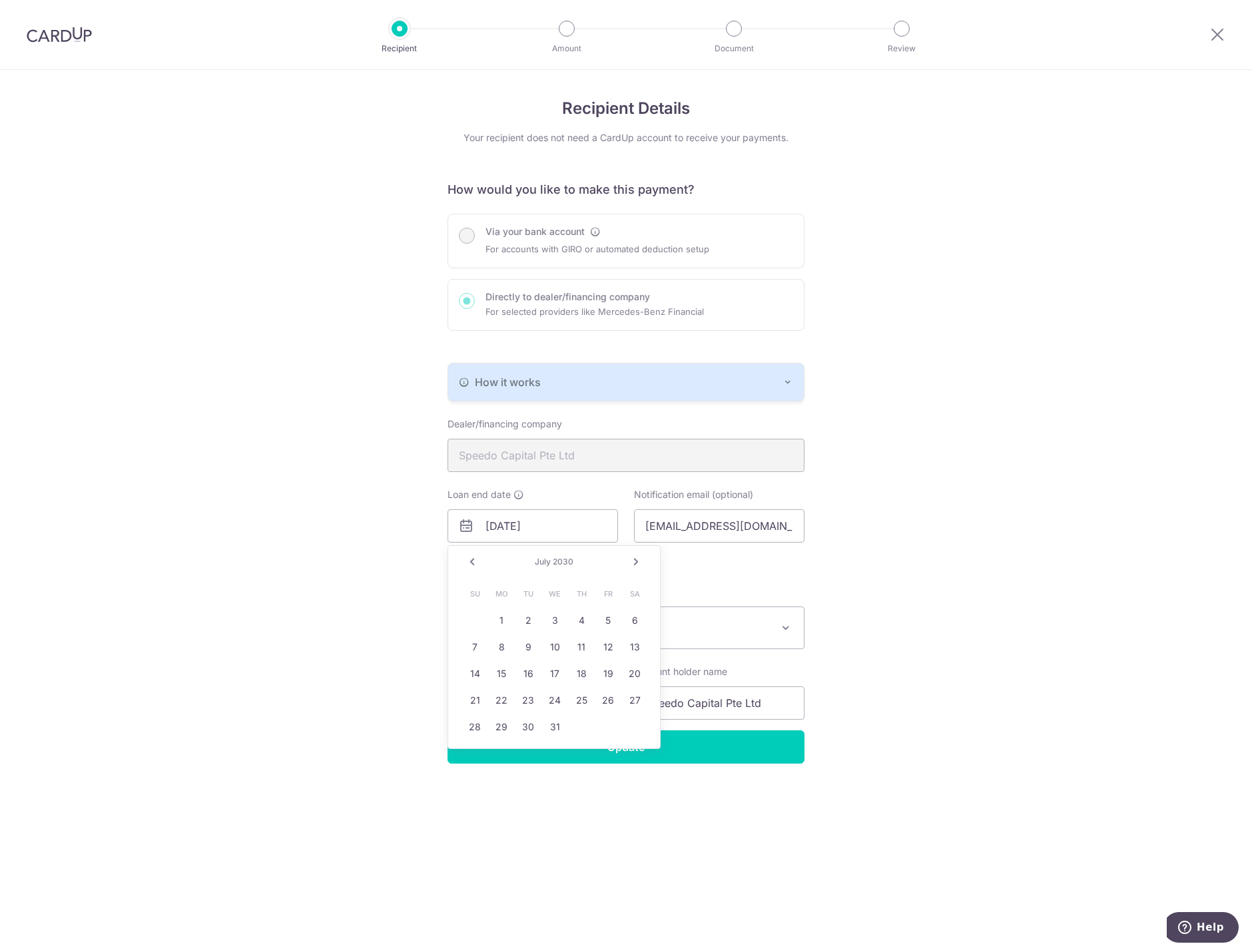
click at [640, 557] on link "Next" at bounding box center [636, 562] width 16 height 16
click at [642, 556] on link "Next" at bounding box center [636, 562] width 16 height 16
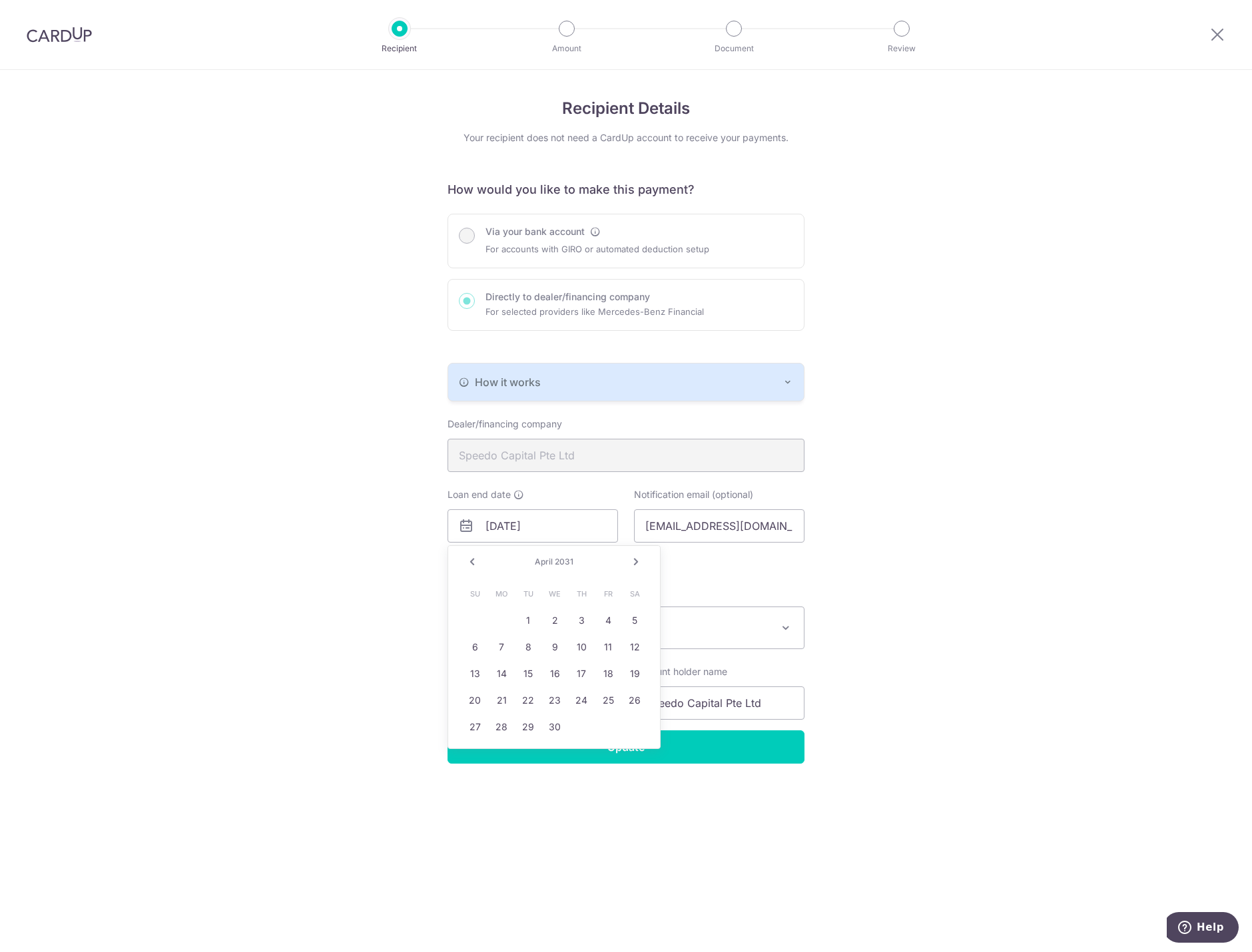
click at [642, 556] on link "Next" at bounding box center [636, 562] width 16 height 16
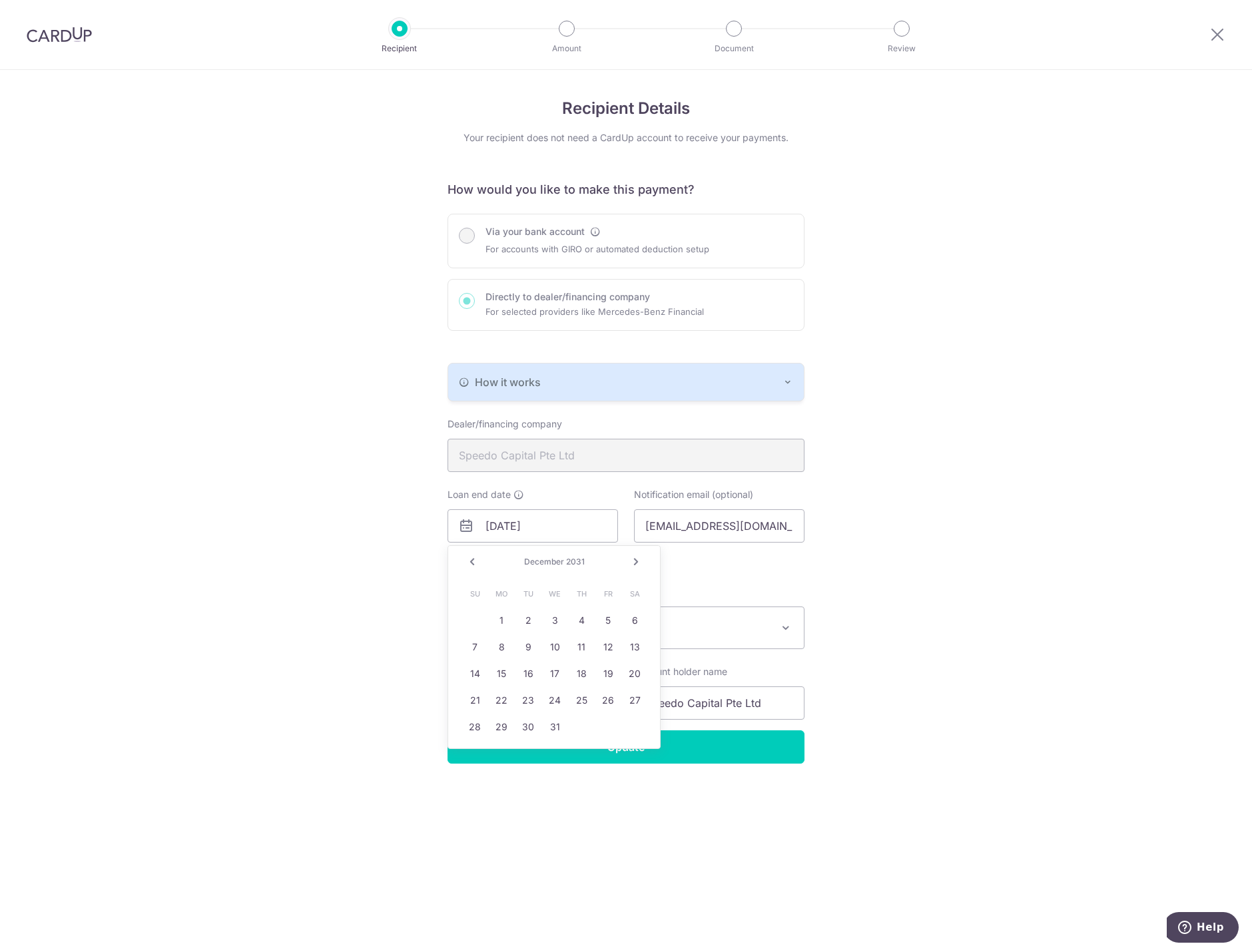
click at [642, 556] on link "Next" at bounding box center [636, 562] width 16 height 16
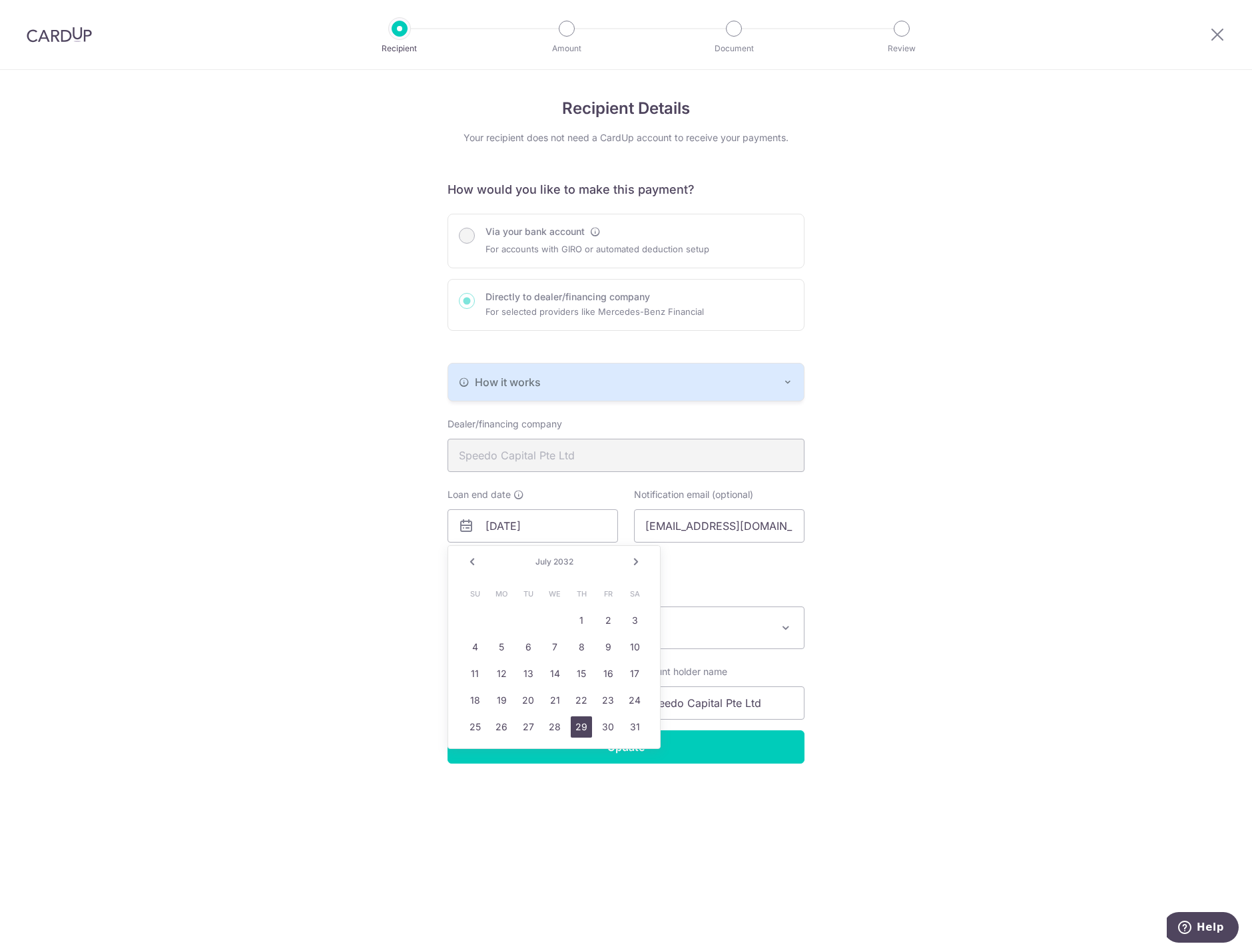
click at [587, 728] on link "29" at bounding box center [581, 726] width 21 height 21
type input "07/29/2032"
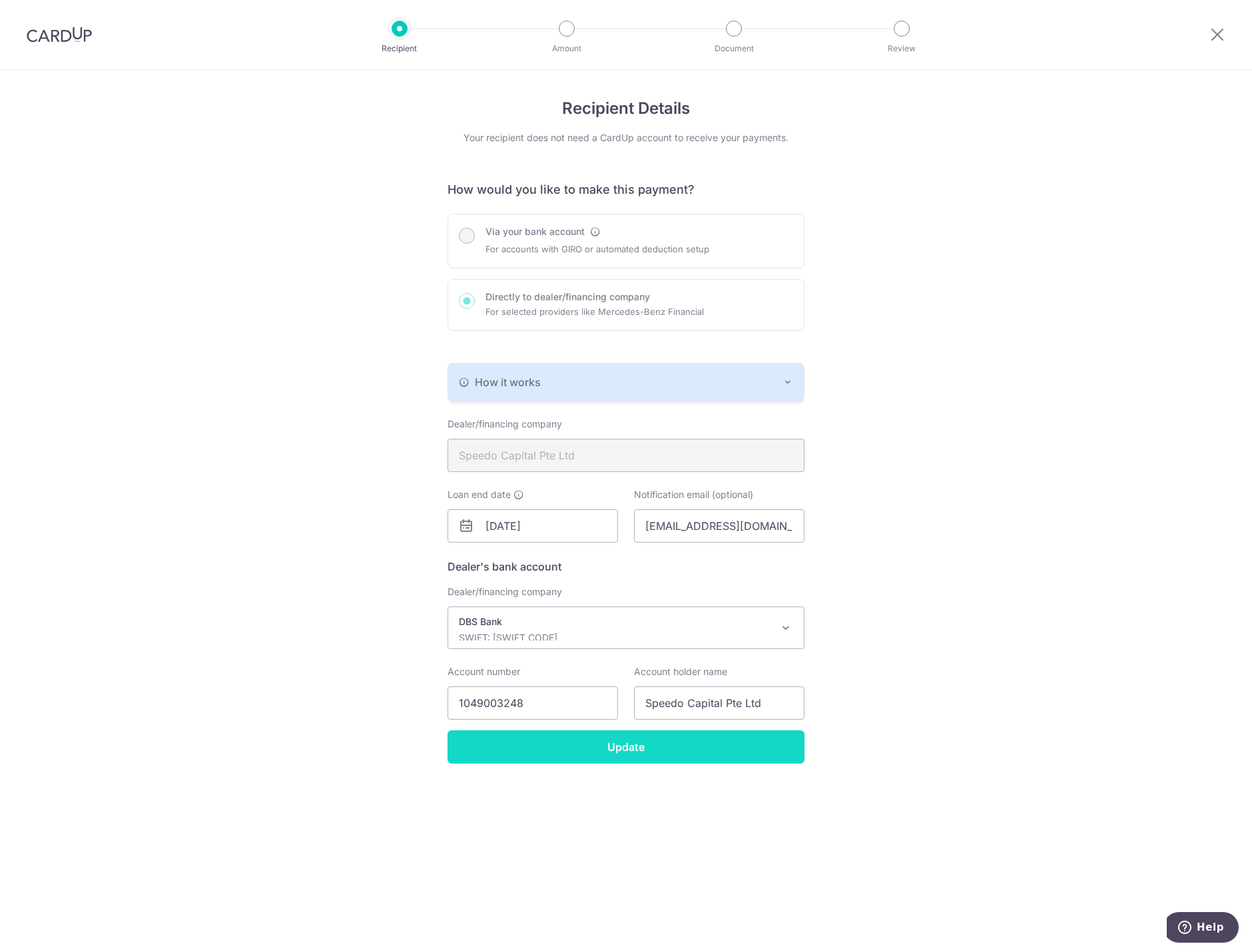
click at [592, 746] on input "Update" at bounding box center [626, 747] width 357 height 33
click at [1060, 507] on div "Recipient Details Your recipient does not need a CardUp account to receive your…" at bounding box center [626, 511] width 1252 height 883
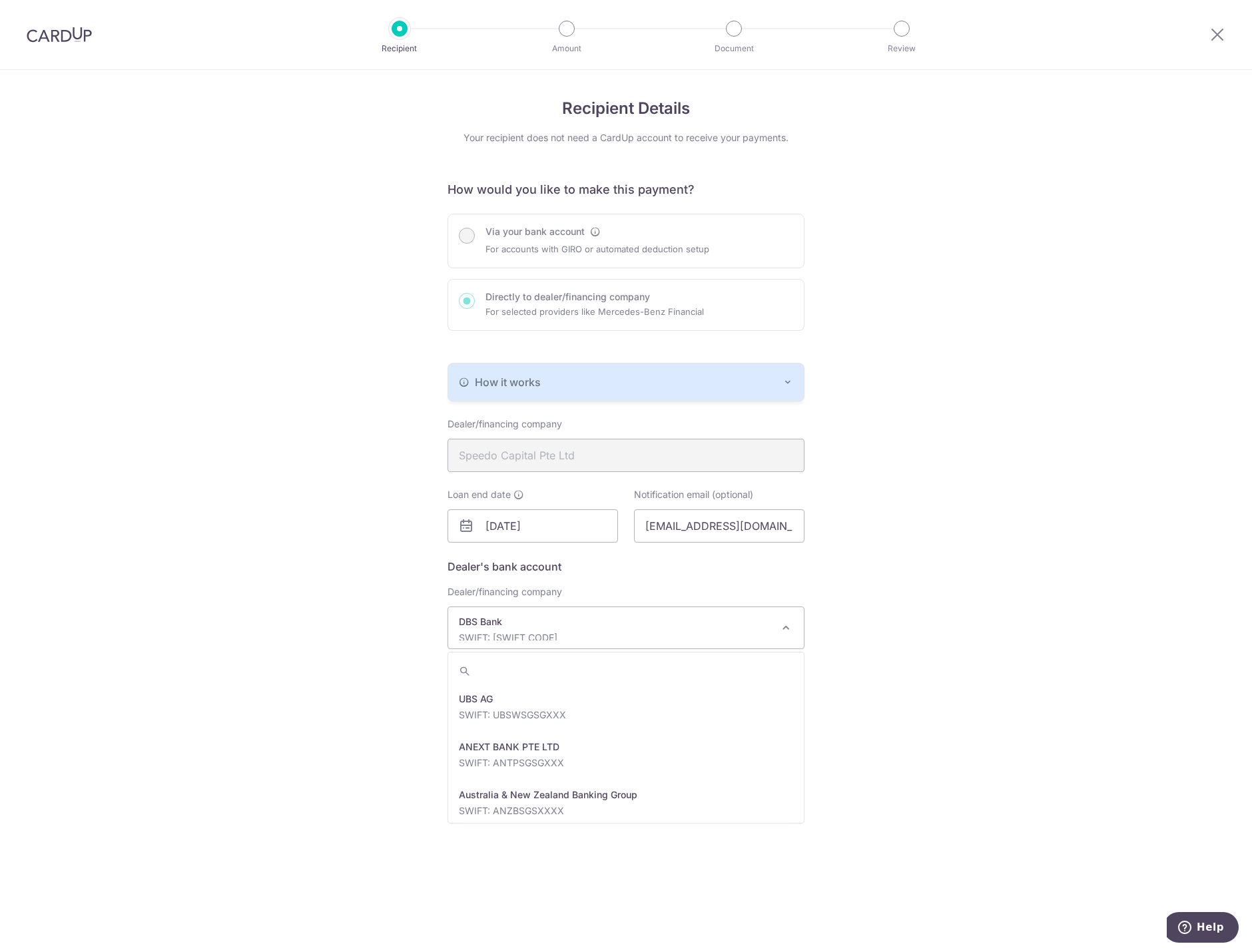
click at [748, 629] on div "DBS Bank SWIFT: DBSSSGSGXXX" at bounding box center [615, 628] width 313 height 25
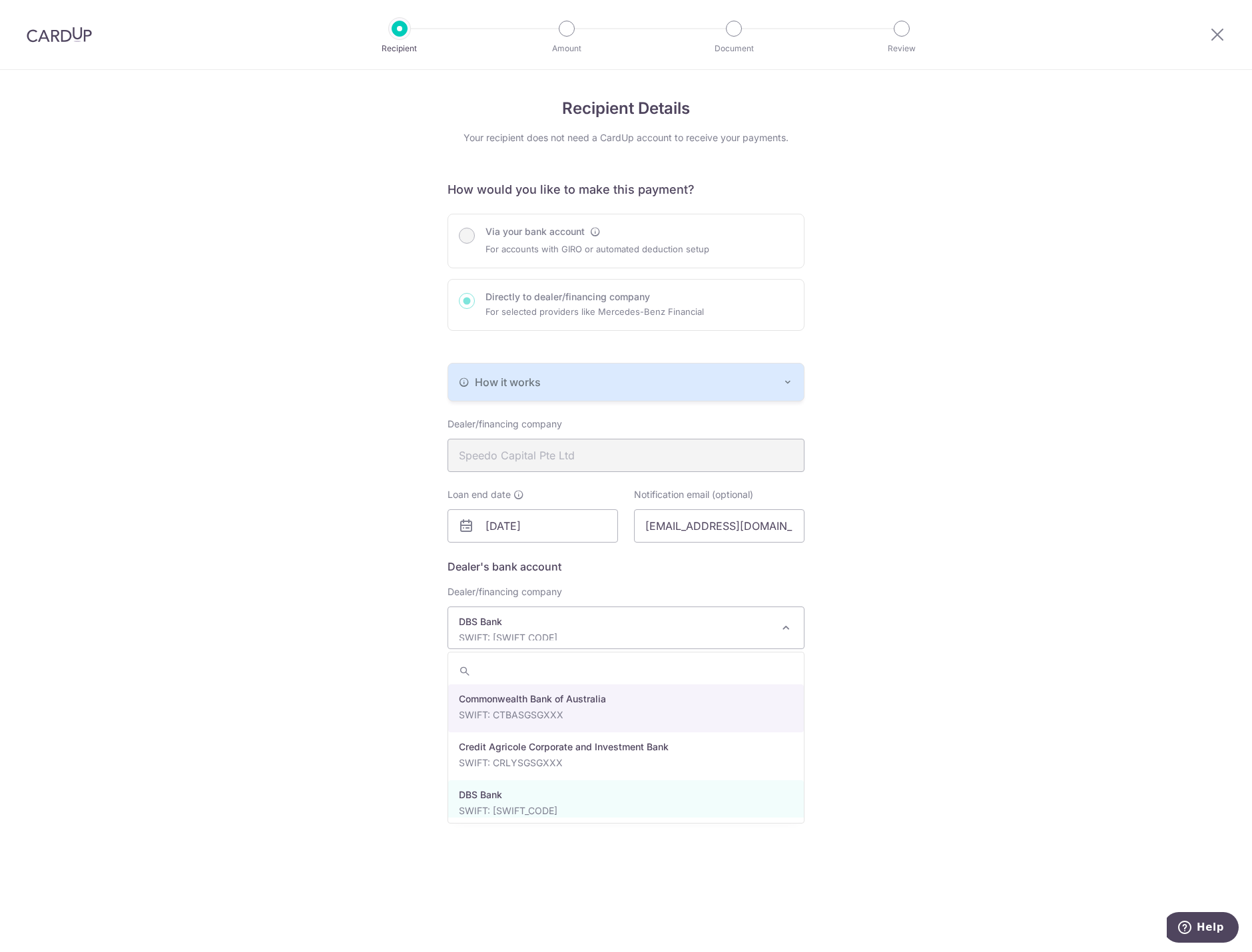
click at [1073, 535] on div "Recipient Details Your recipient does not need a CardUp account to receive your…" at bounding box center [626, 511] width 1252 height 883
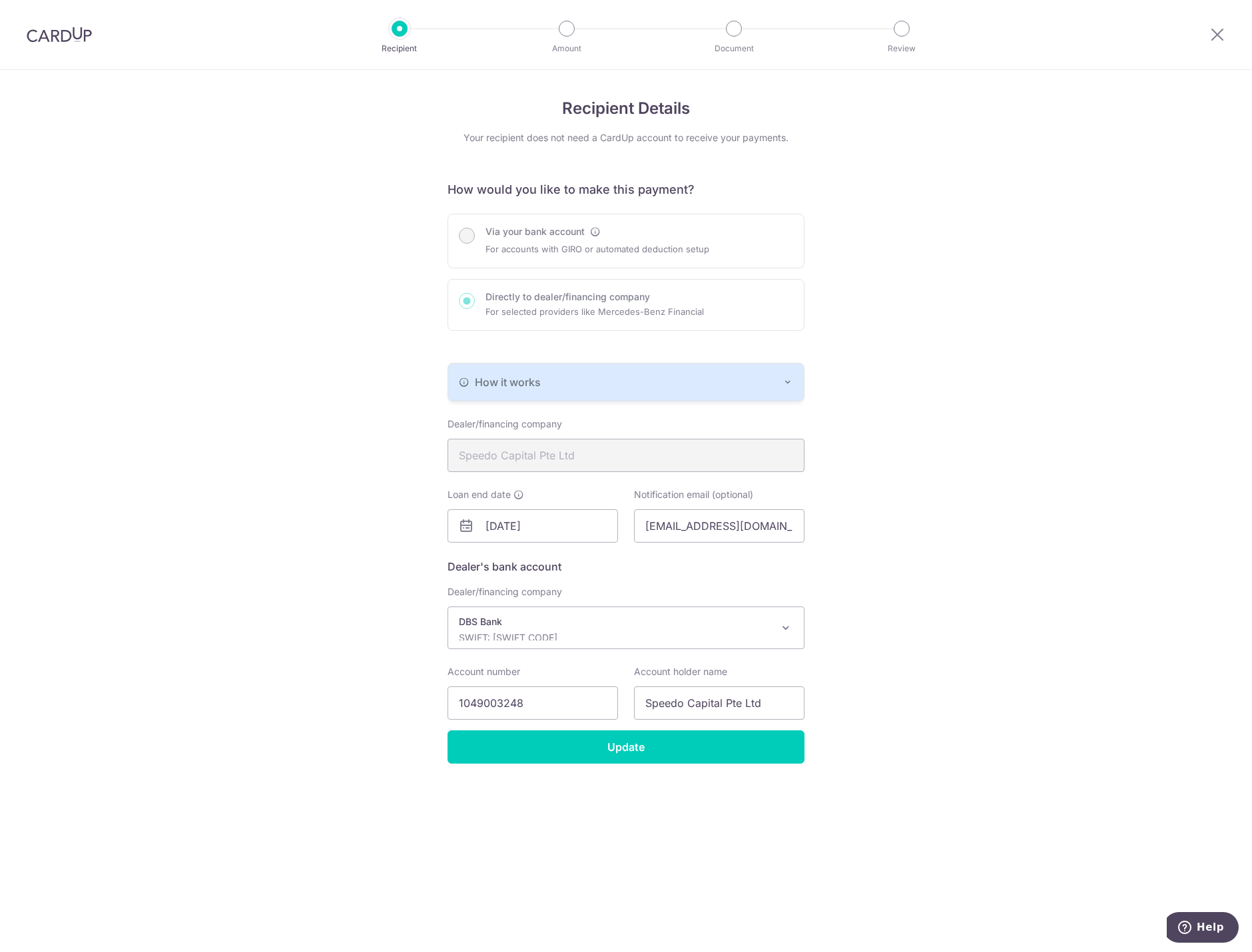
drag, startPoint x: 72, startPoint y: 41, endPoint x: 684, endPoint y: 48, distance: 612.0
click at [72, 41] on img at bounding box center [59, 35] width 65 height 16
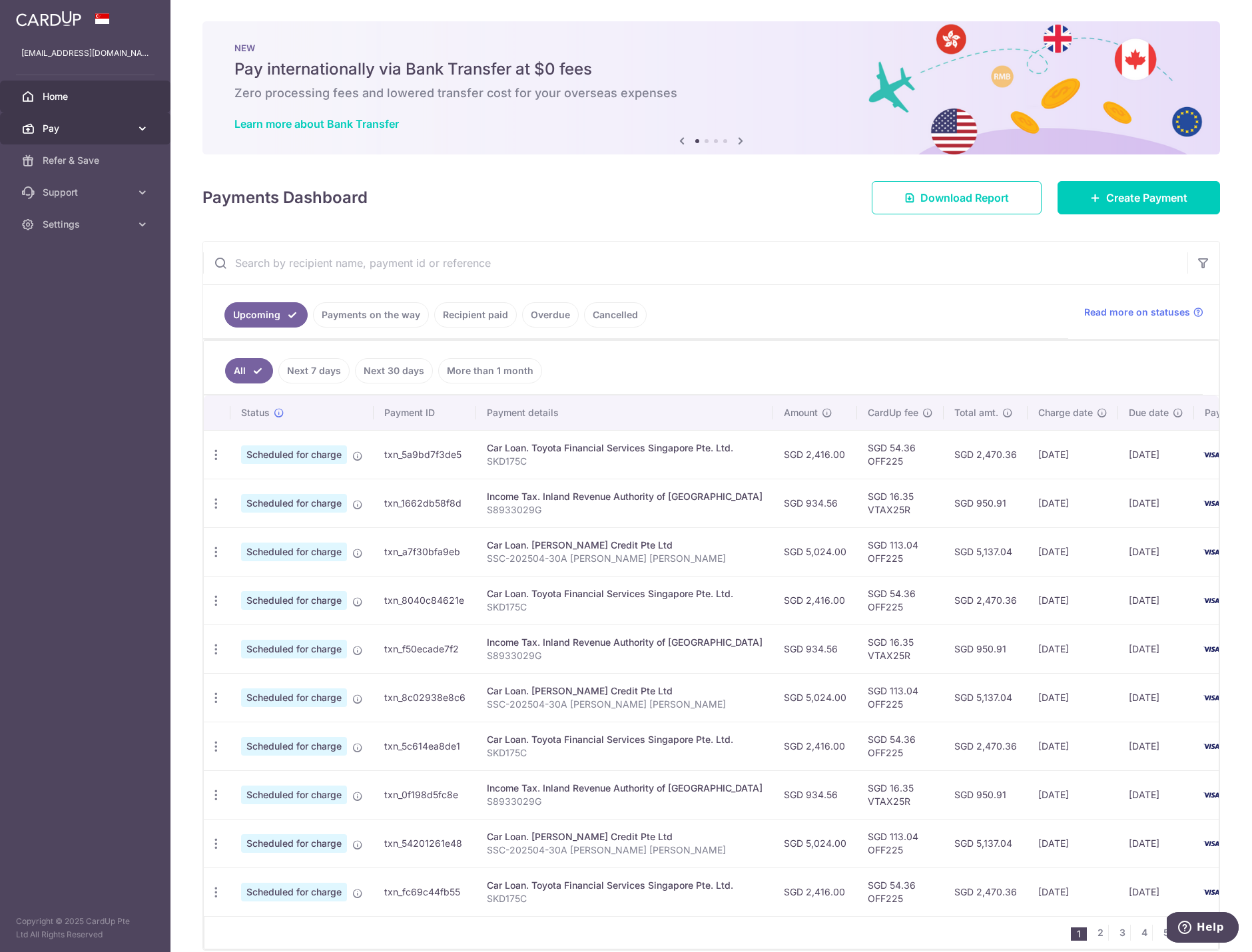
click at [80, 131] on span "Pay" at bounding box center [87, 128] width 88 height 13
click at [93, 161] on span "Payments" at bounding box center [87, 161] width 88 height 13
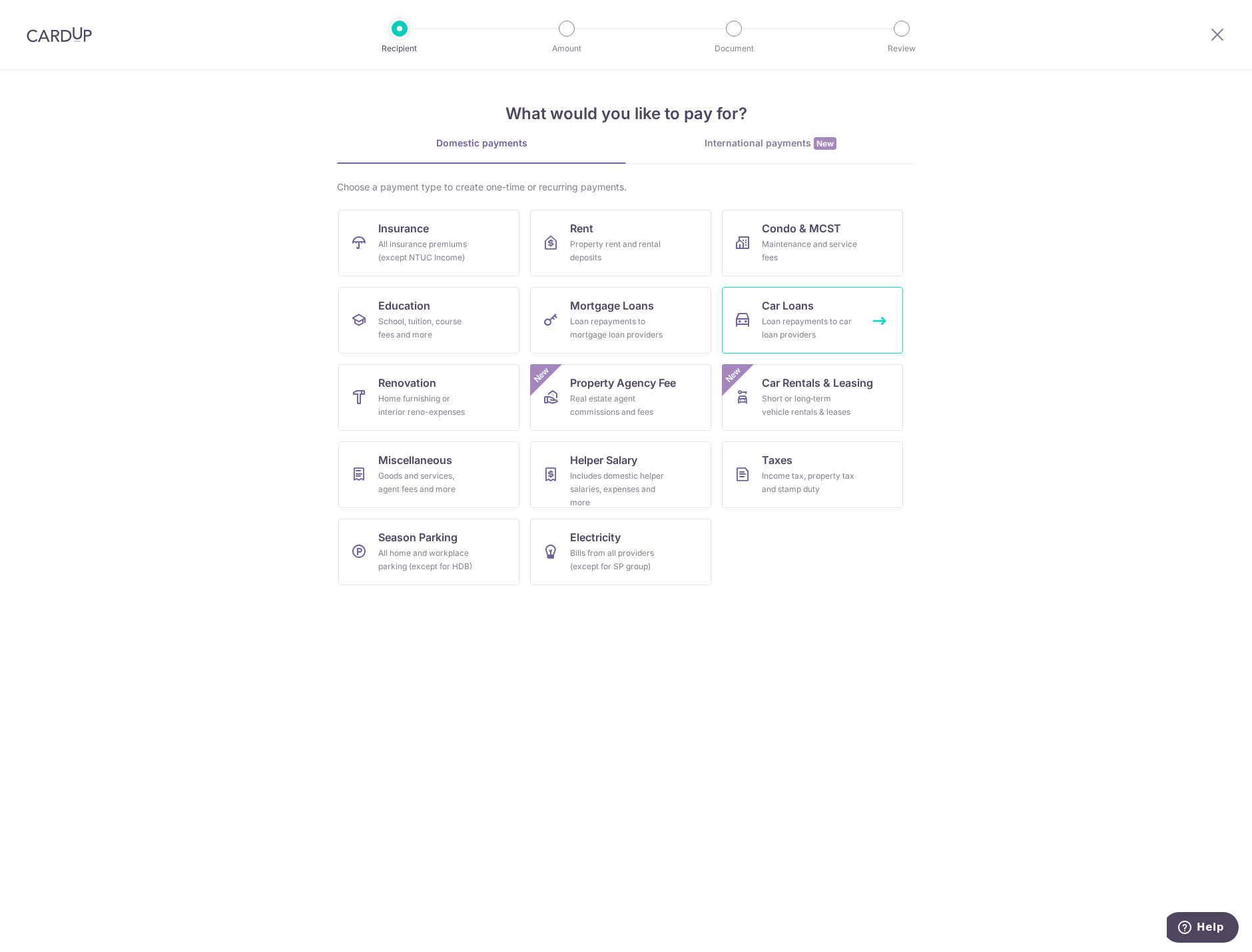
click at [830, 336] on div "Loan repayments to car loan providers" at bounding box center [809, 328] width 96 height 27
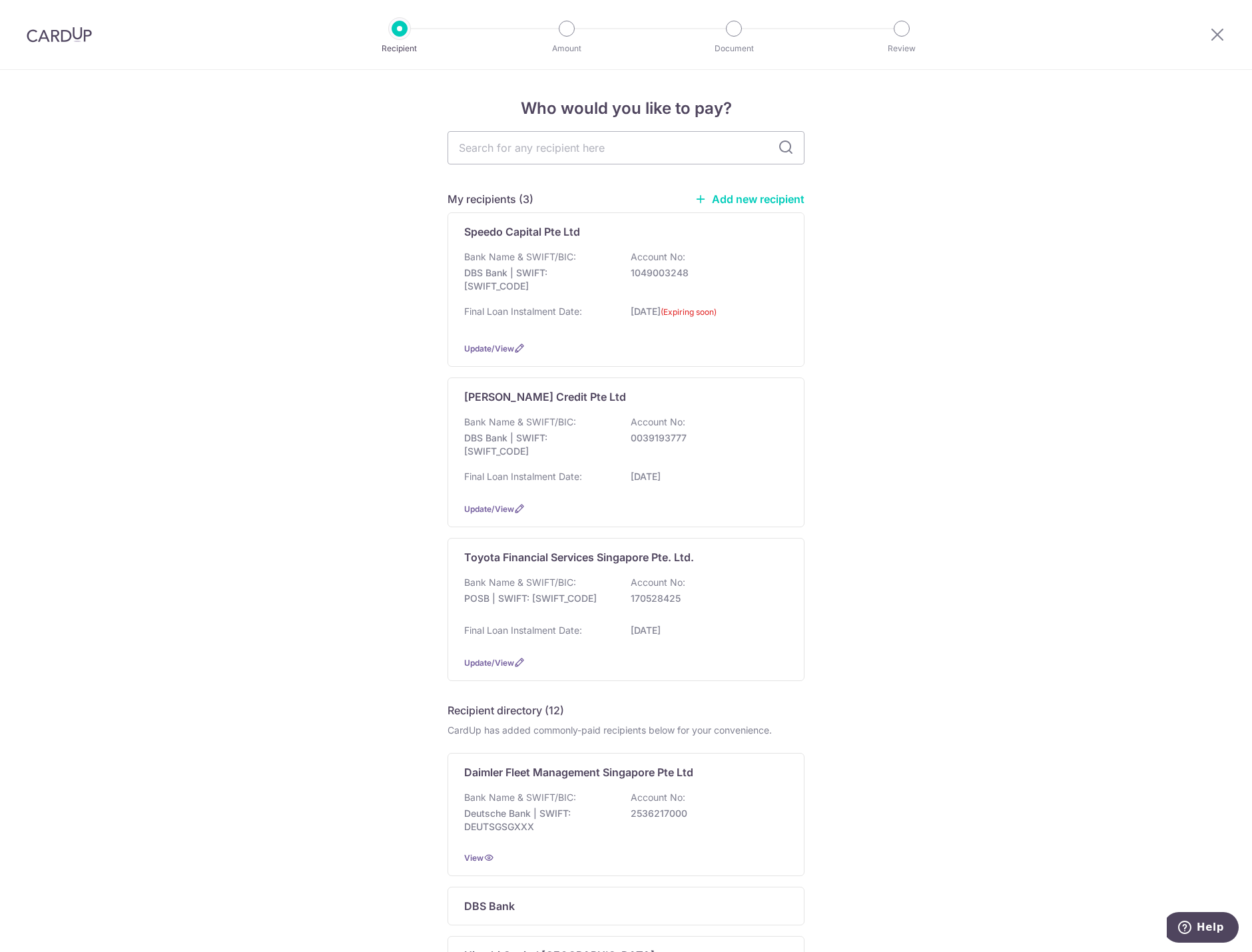
drag, startPoint x: 725, startPoint y: 327, endPoint x: 1019, endPoint y: 319, distance: 294.1
click at [1019, 319] on div "Who would you like to pay? My recipients (3) Add new recipient Speedo Capital P…" at bounding box center [626, 914] width 1252 height 1687
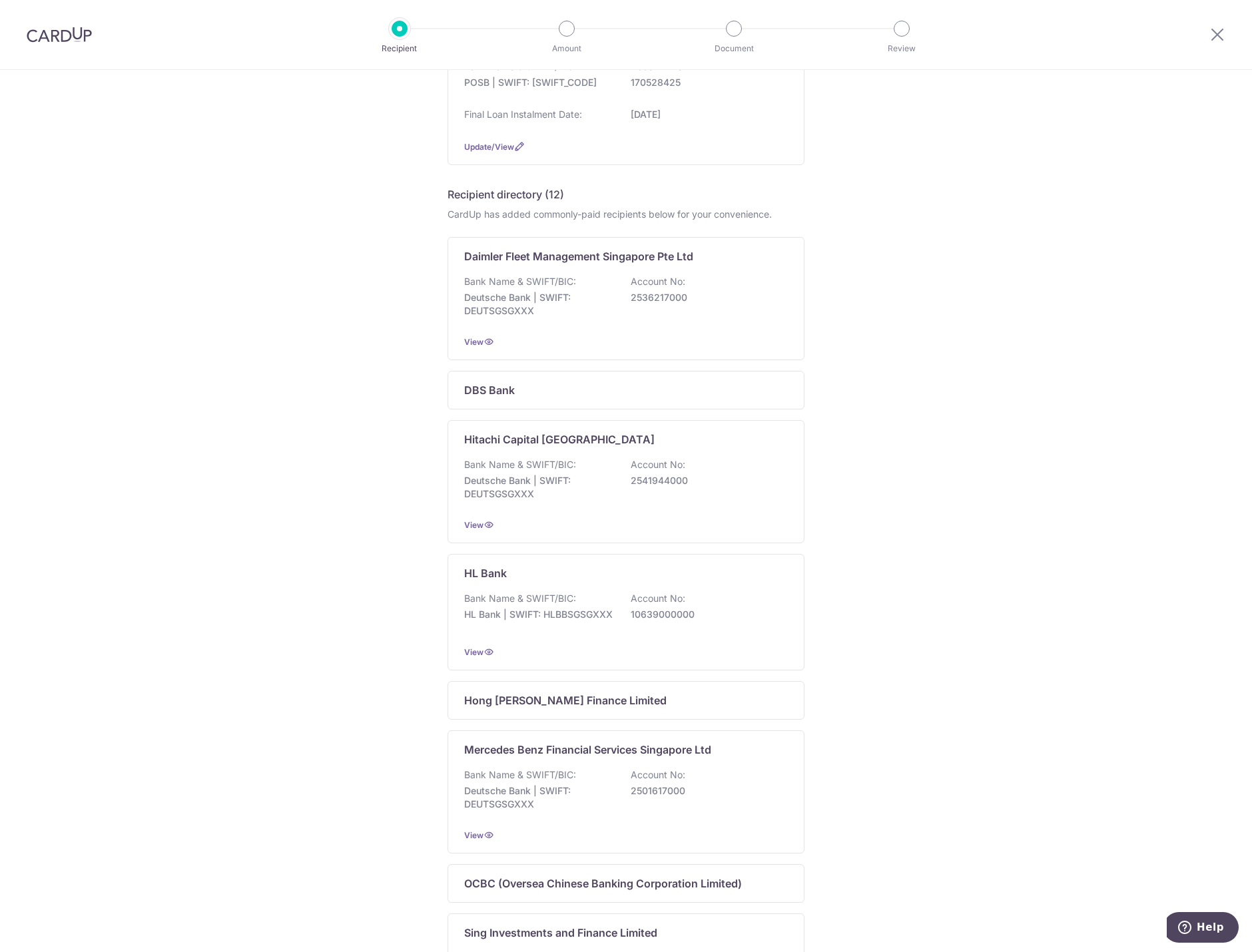
scroll to position [532, 0]
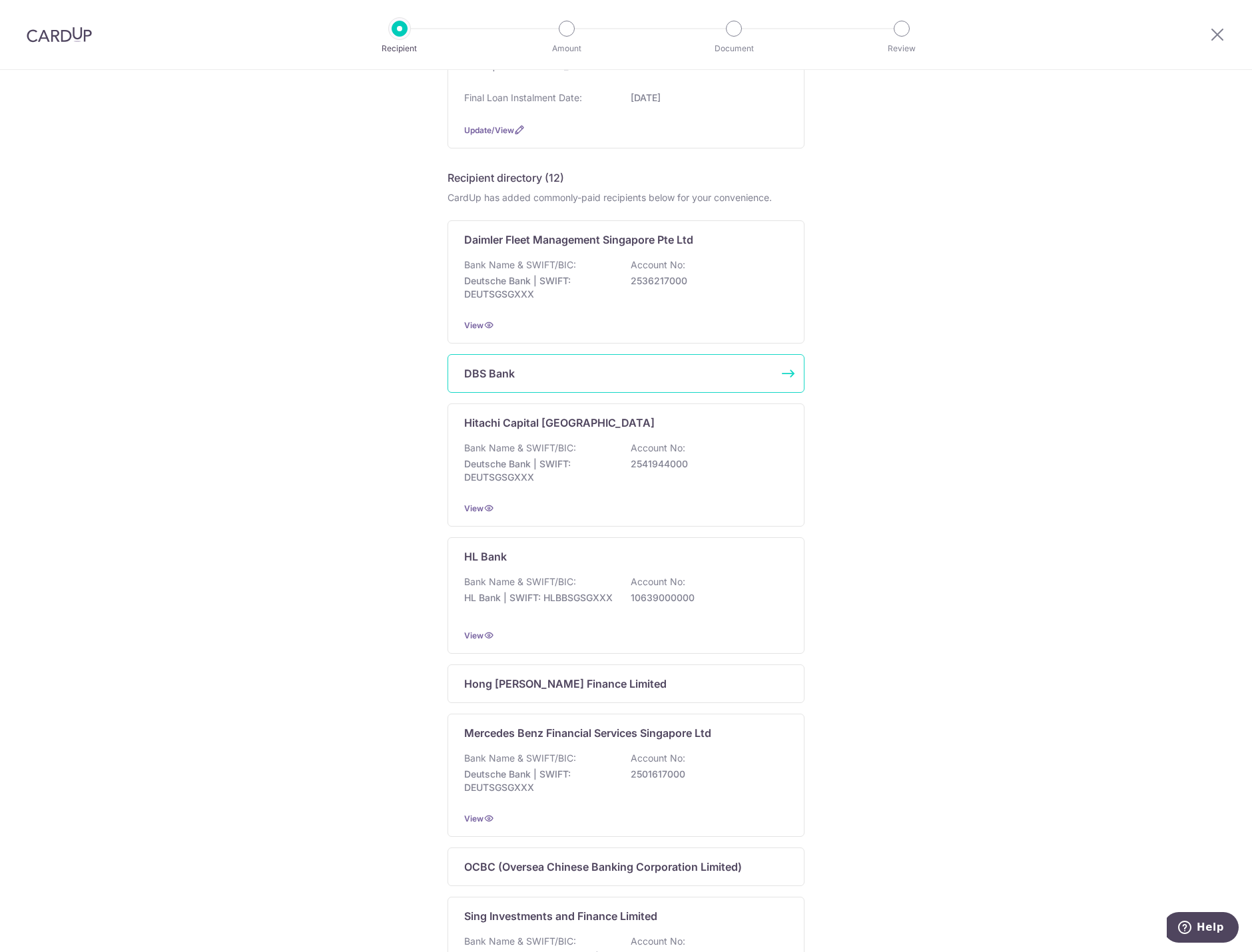
click at [612, 388] on div "DBS Bank" at bounding box center [626, 373] width 357 height 38
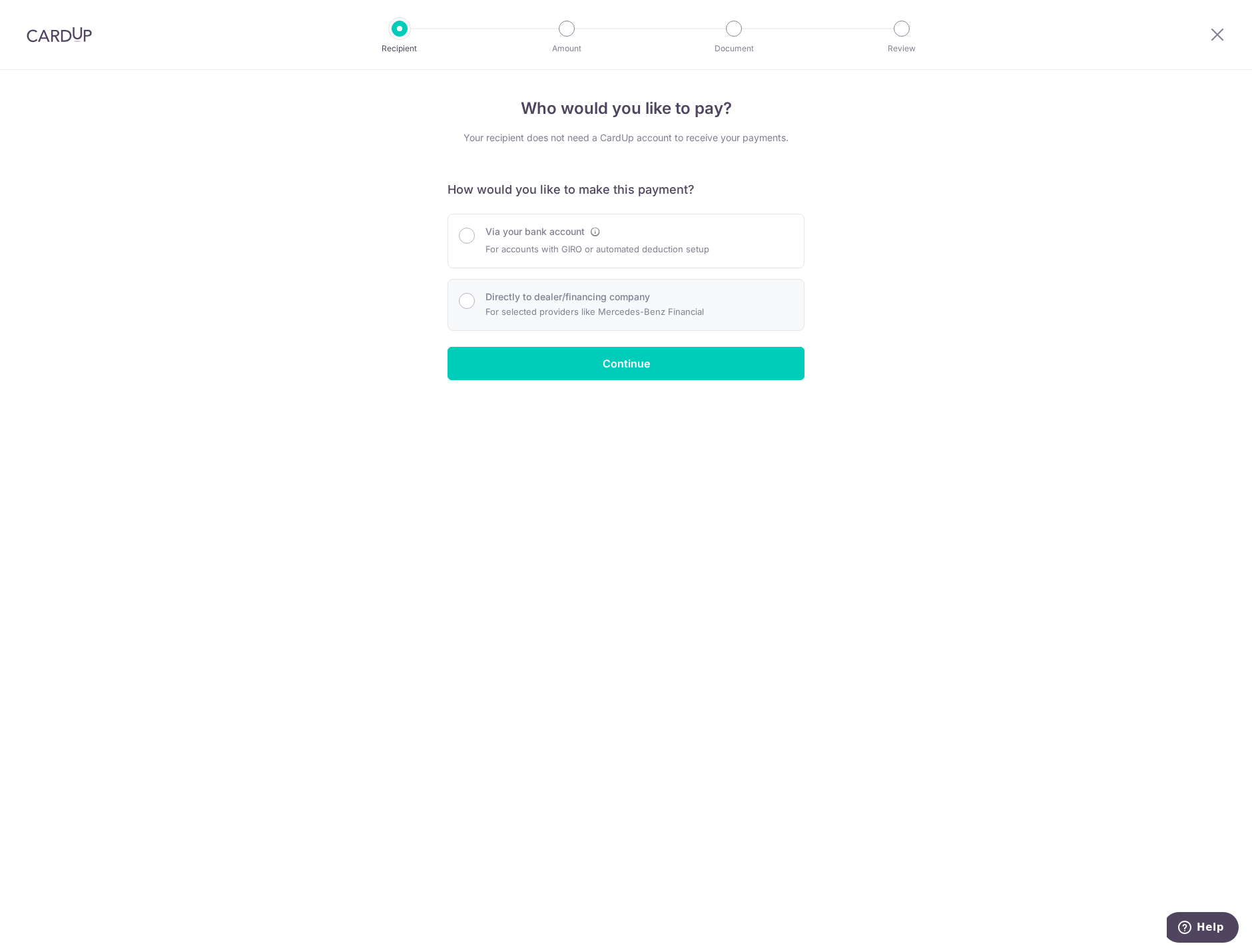
click at [606, 305] on p "For selected providers like Mercedes-Benz Financial" at bounding box center [595, 312] width 218 height 16
radio input "true"
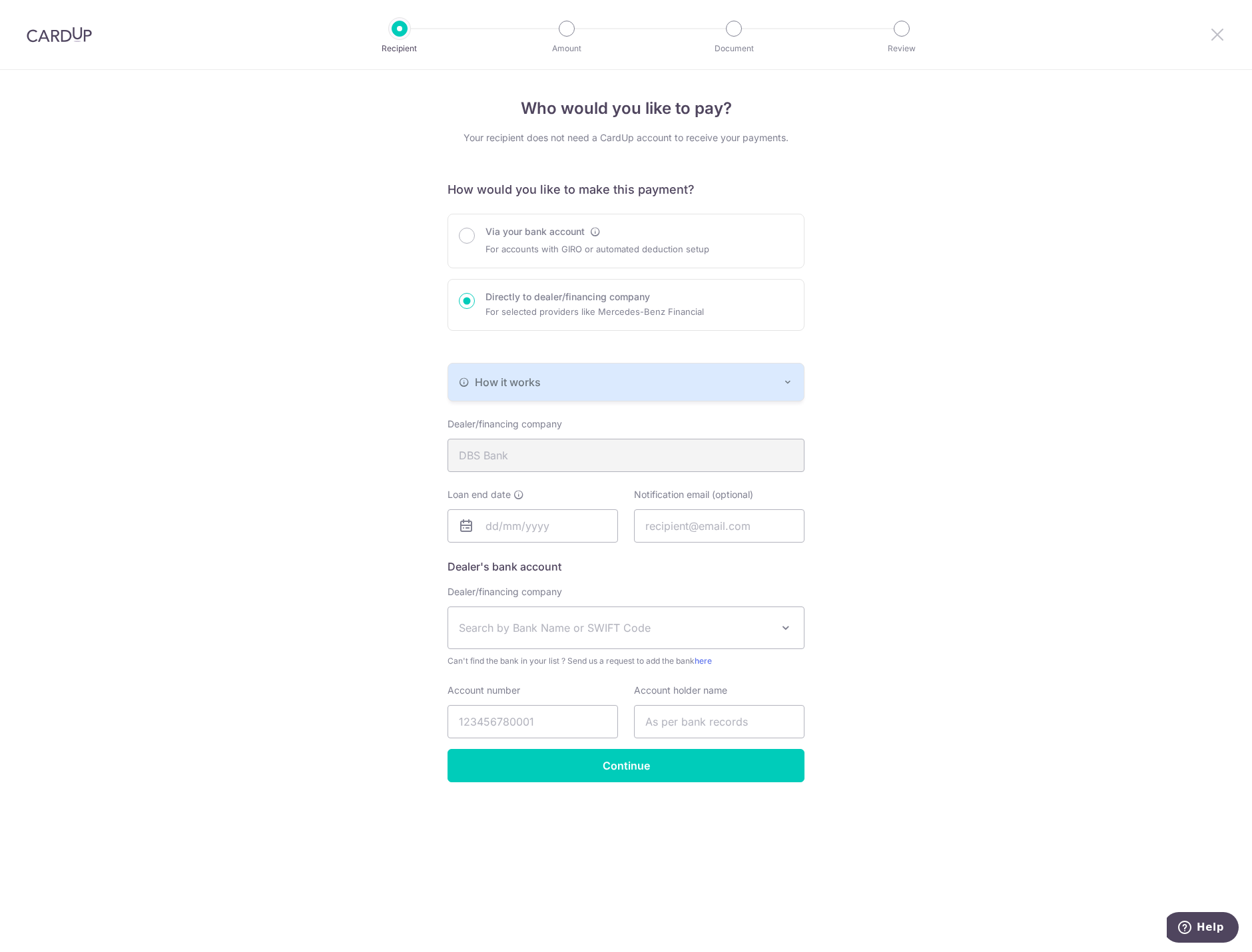
click at [1223, 33] on icon at bounding box center [1217, 34] width 16 height 17
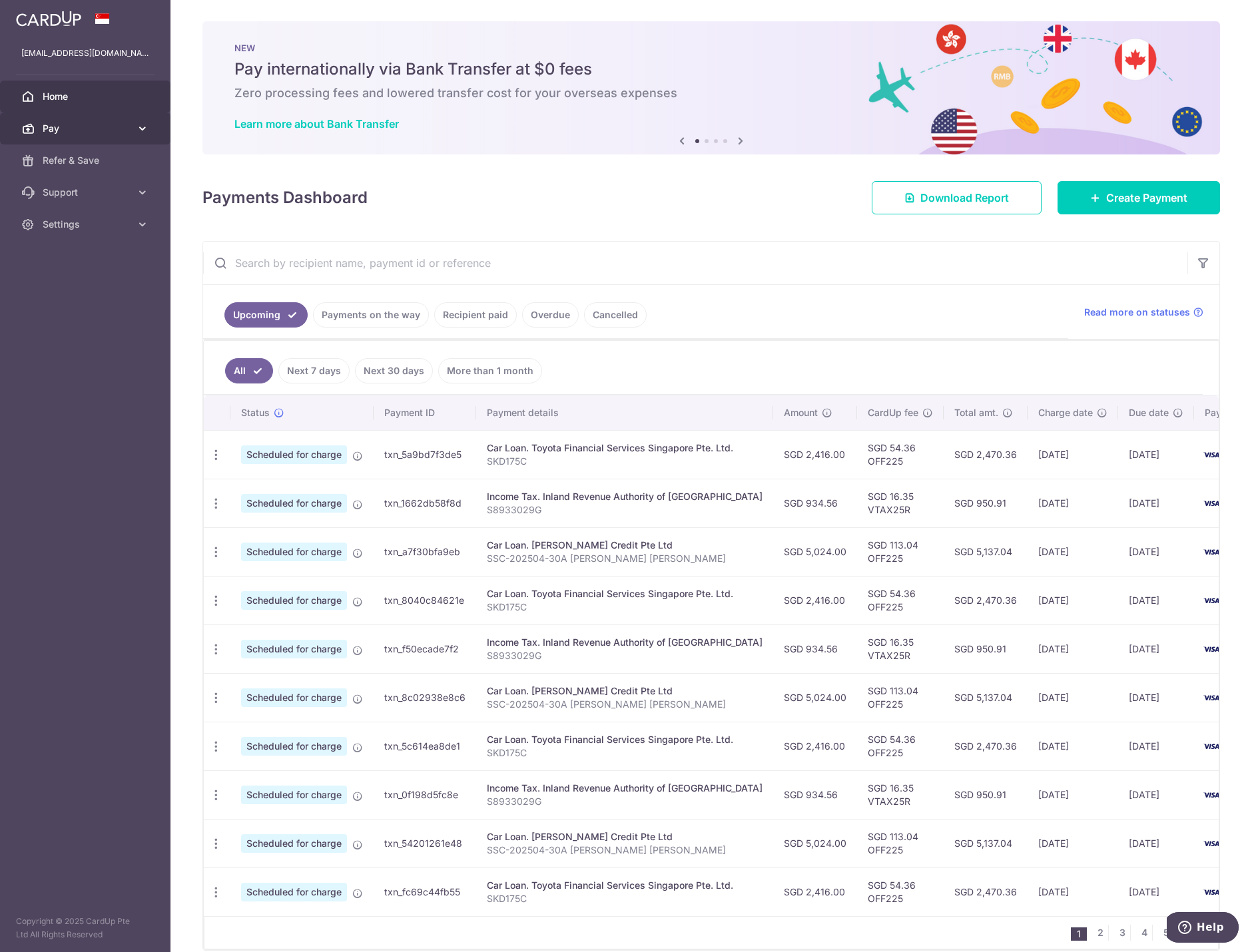
click at [76, 119] on link "Pay" at bounding box center [85, 129] width 171 height 32
click at [85, 157] on span "Payments" at bounding box center [87, 161] width 88 height 13
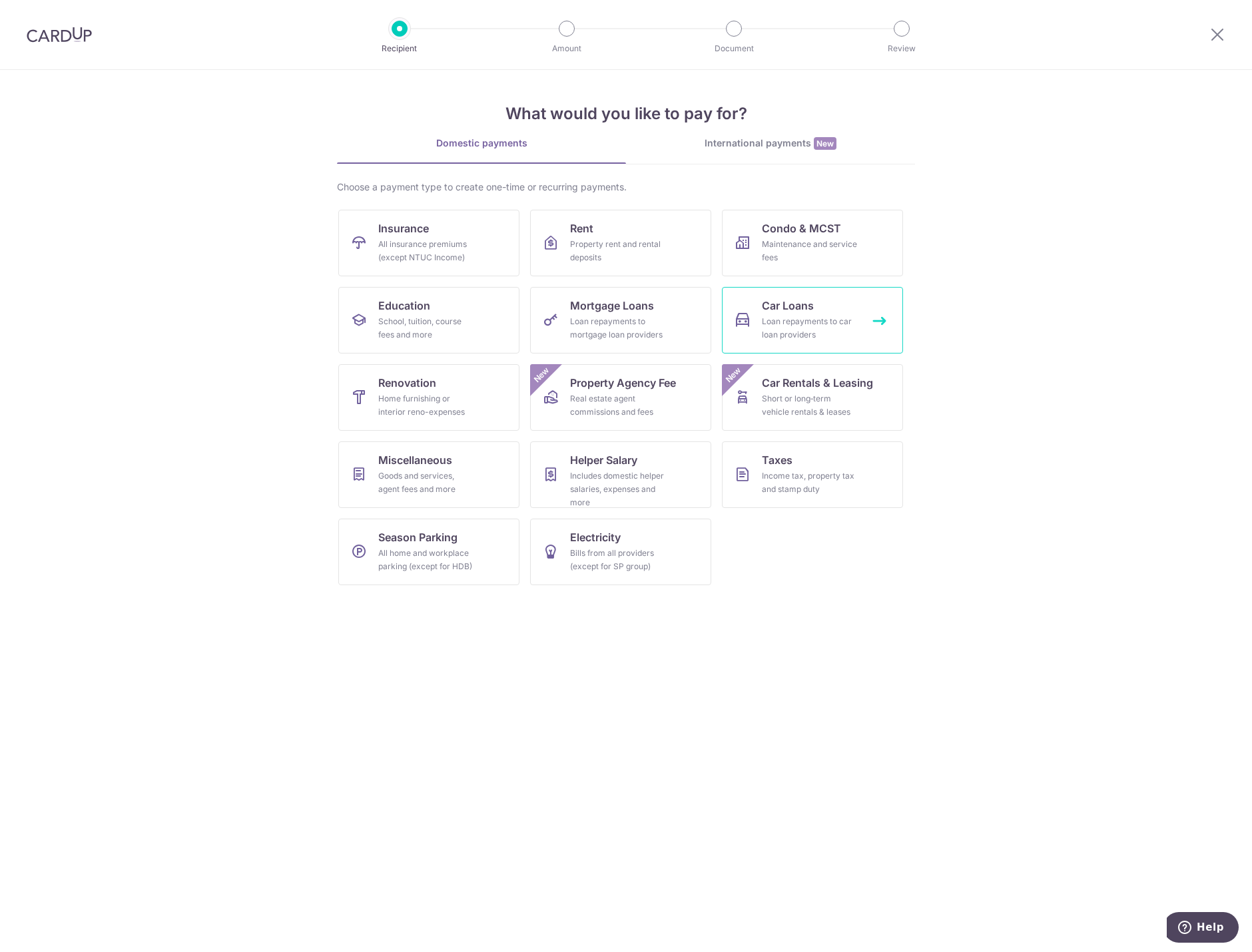
click at [843, 339] on div "Loan repayments to car loan providers" at bounding box center [809, 328] width 96 height 27
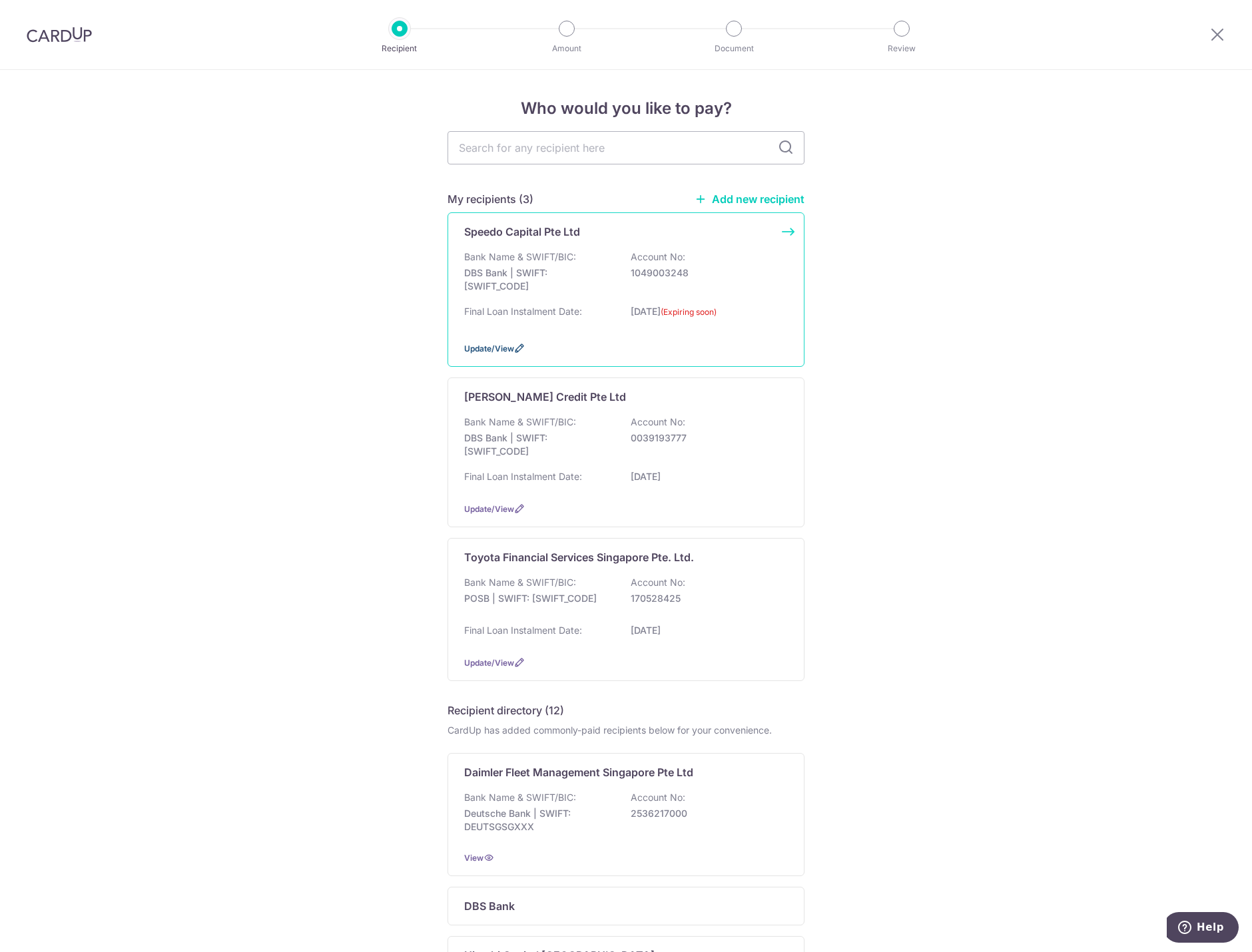
click at [508, 350] on span "Update/View" at bounding box center [489, 349] width 50 height 10
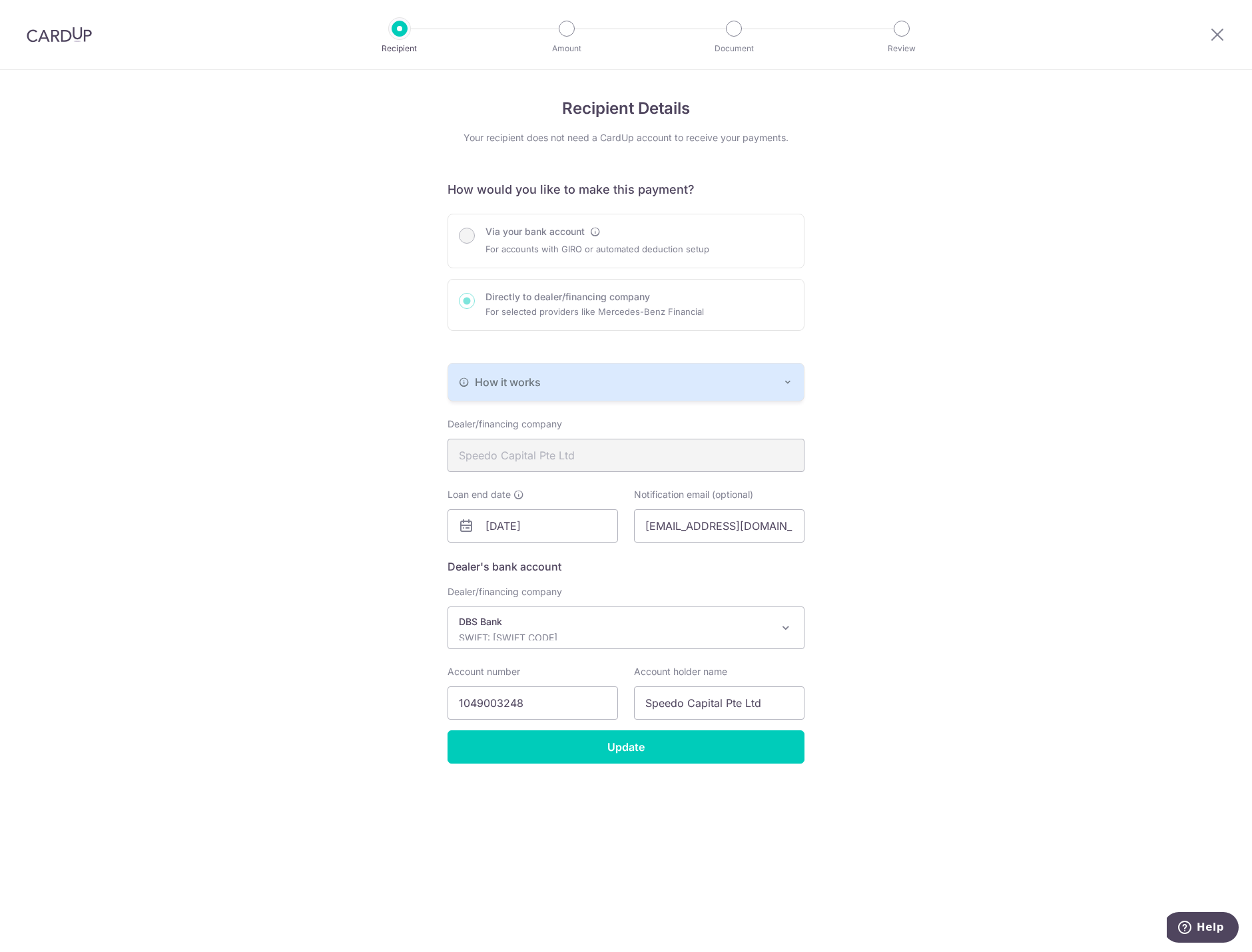
click at [540, 225] on div "Via your bank account For accounts with GIRO or automated deduction setup Direc…" at bounding box center [626, 272] width 357 height 117
click at [466, 233] on div "Via your bank account For accounts with GIRO or automated deduction setup Direc…" at bounding box center [626, 272] width 357 height 117
click at [456, 314] on div "Via your bank account For accounts with GIRO or automated deduction setup Direc…" at bounding box center [626, 272] width 357 height 117
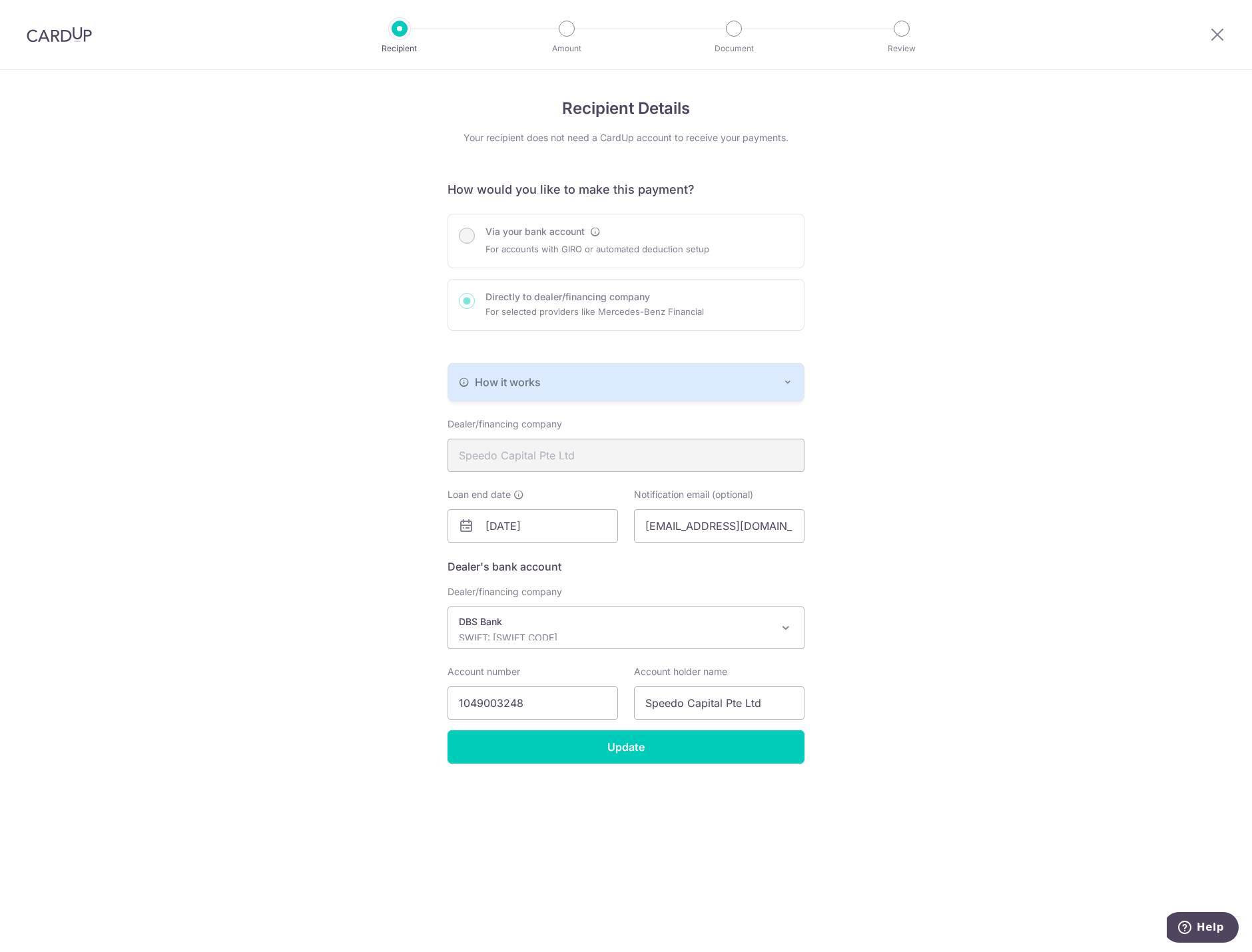
click at [473, 292] on div "Via your bank account For accounts with GIRO or automated deduction setup Direc…" at bounding box center [626, 272] width 357 height 117
click at [525, 523] on input "[DATE]" at bounding box center [533, 526] width 171 height 33
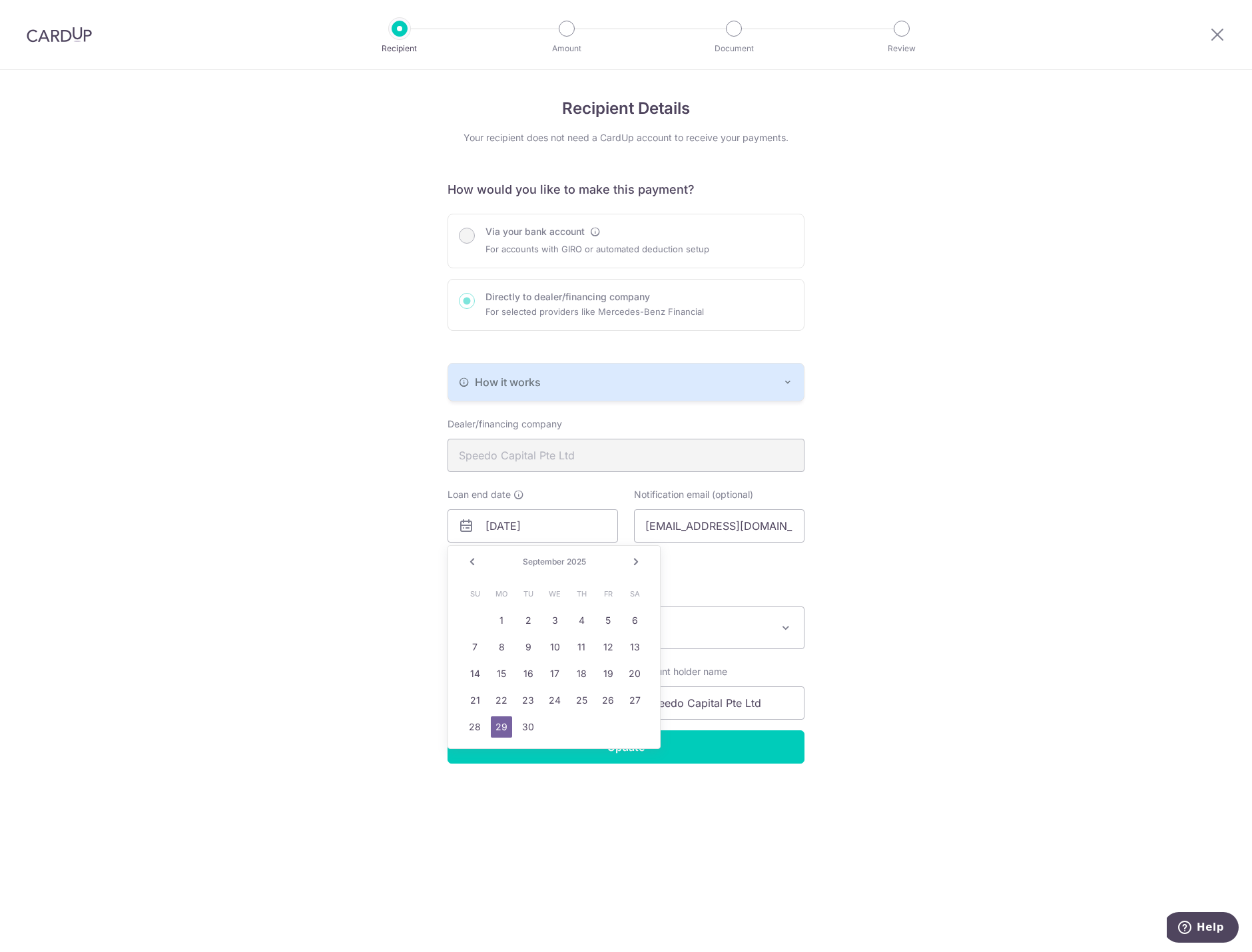
click at [634, 566] on link "Next" at bounding box center [636, 562] width 16 height 16
click at [634, 565] on link "Next" at bounding box center [636, 562] width 16 height 16
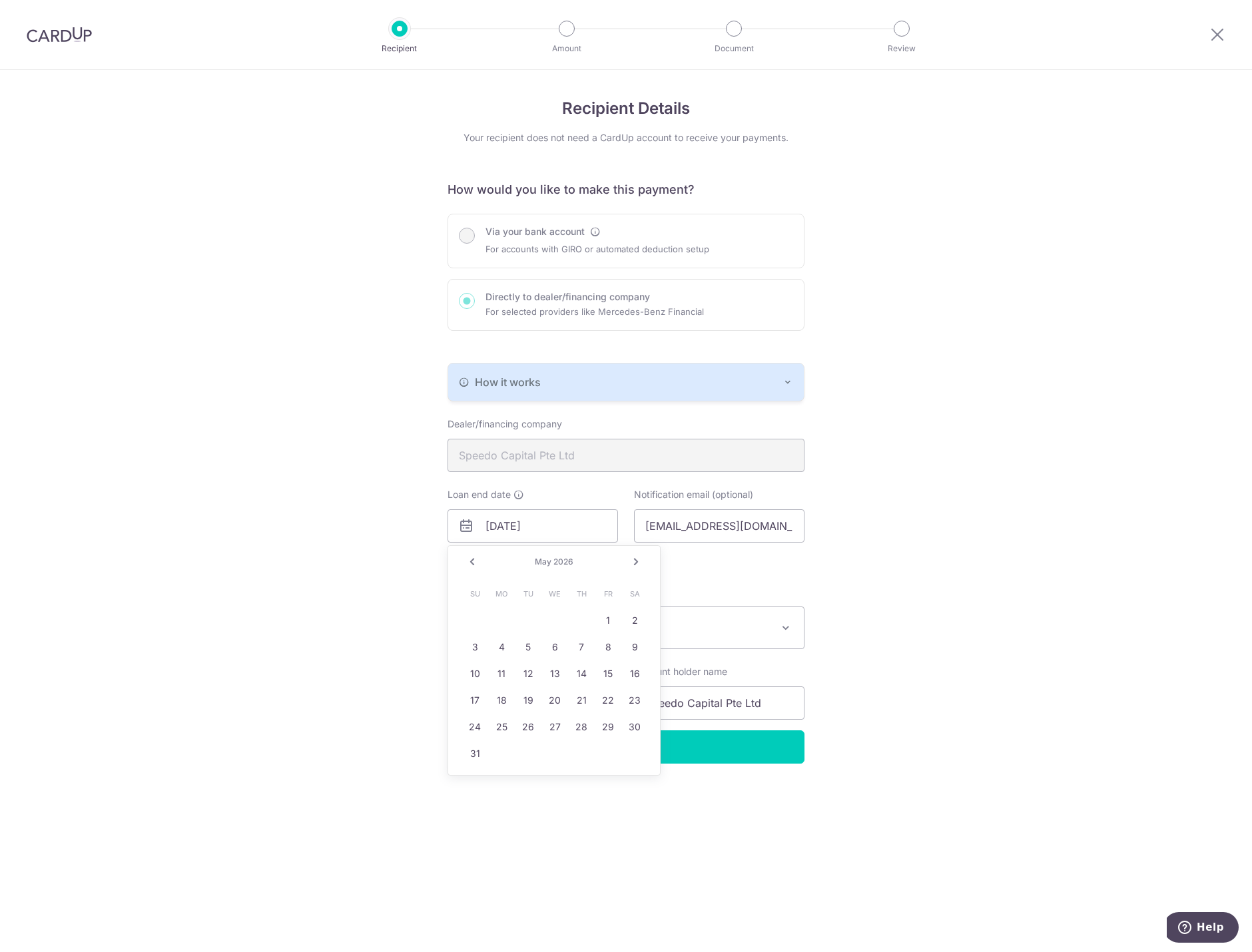
click at [634, 565] on link "Next" at bounding box center [636, 562] width 16 height 16
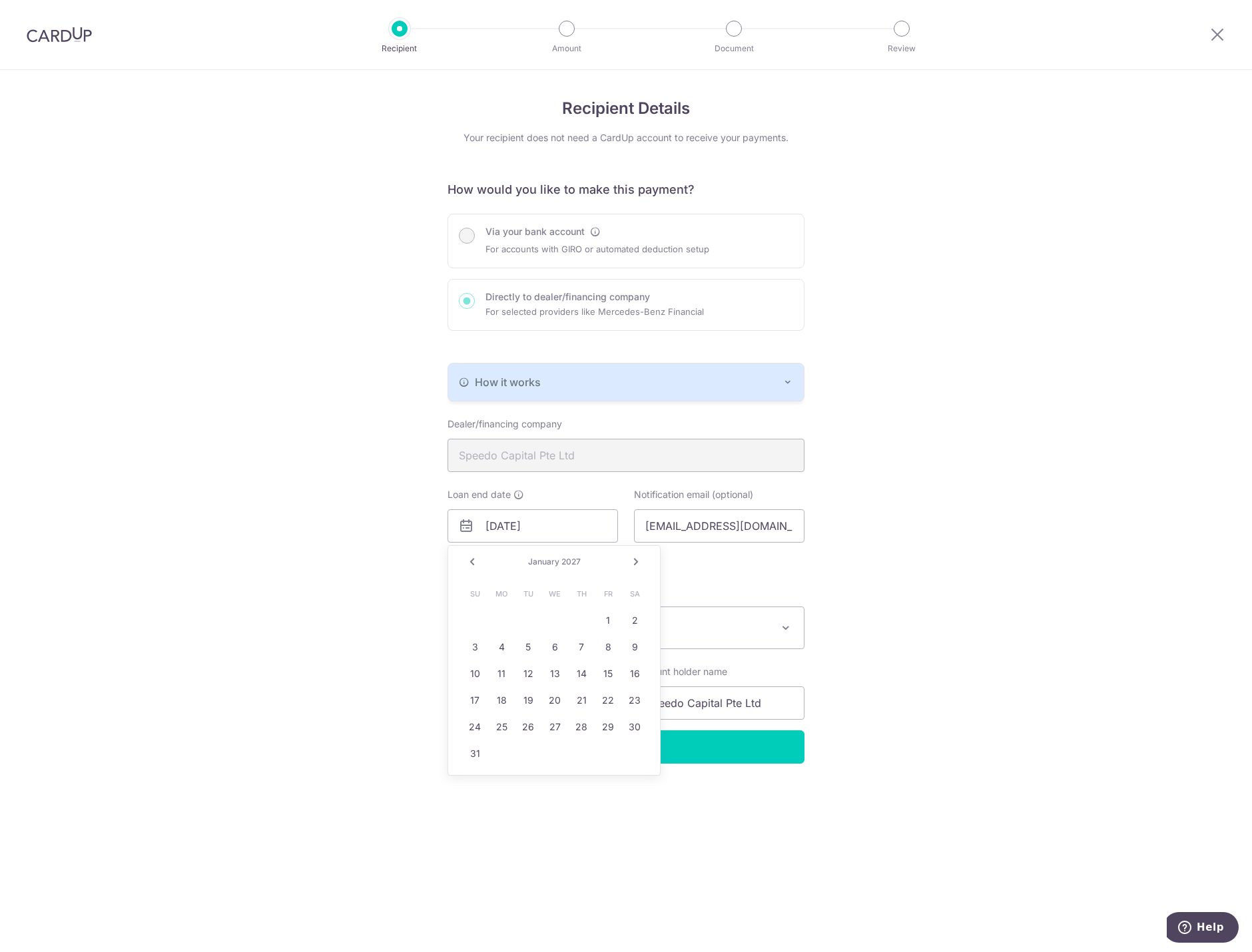
click at [634, 565] on link "Next" at bounding box center [636, 562] width 16 height 16
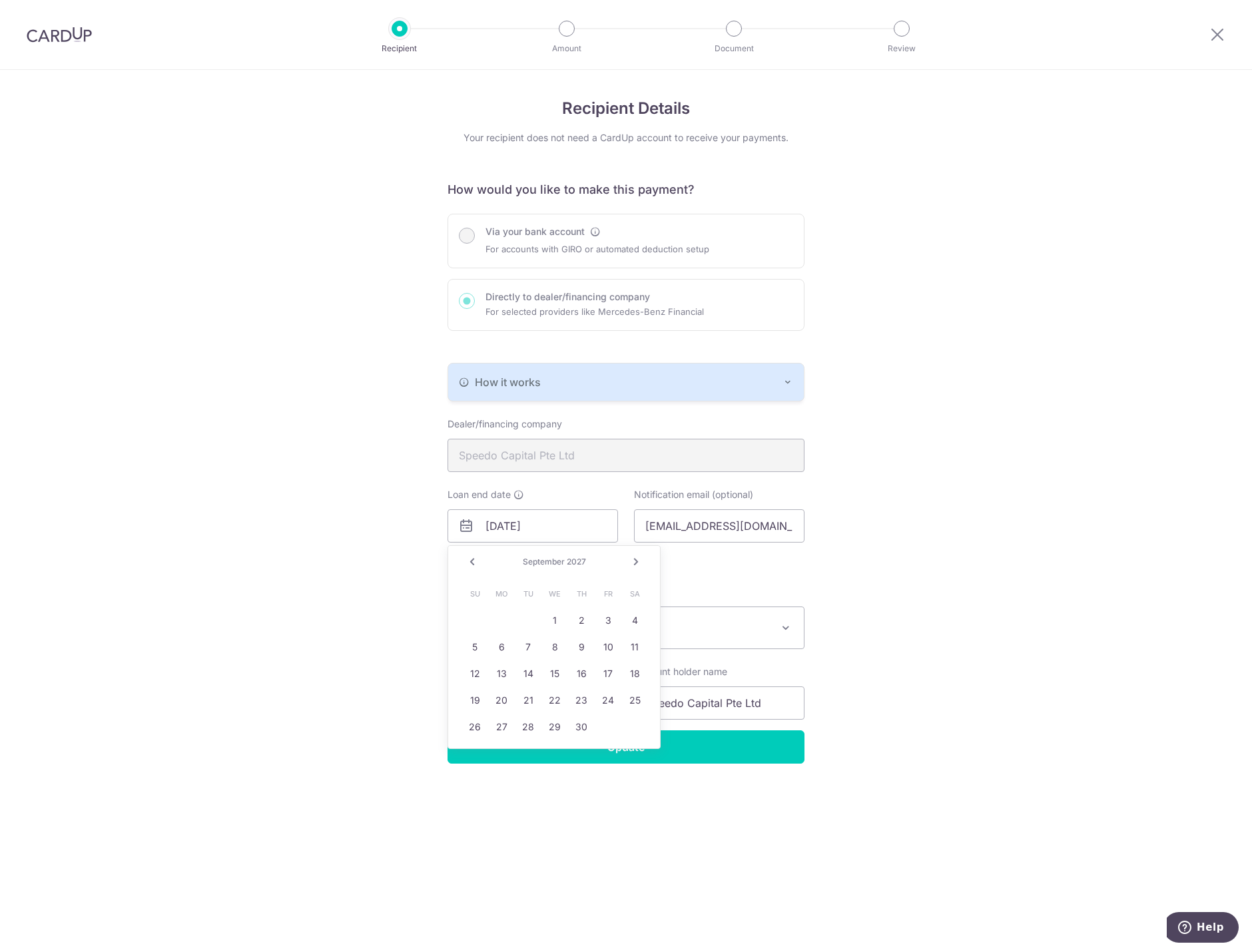
click at [634, 565] on link "Next" at bounding box center [636, 562] width 16 height 16
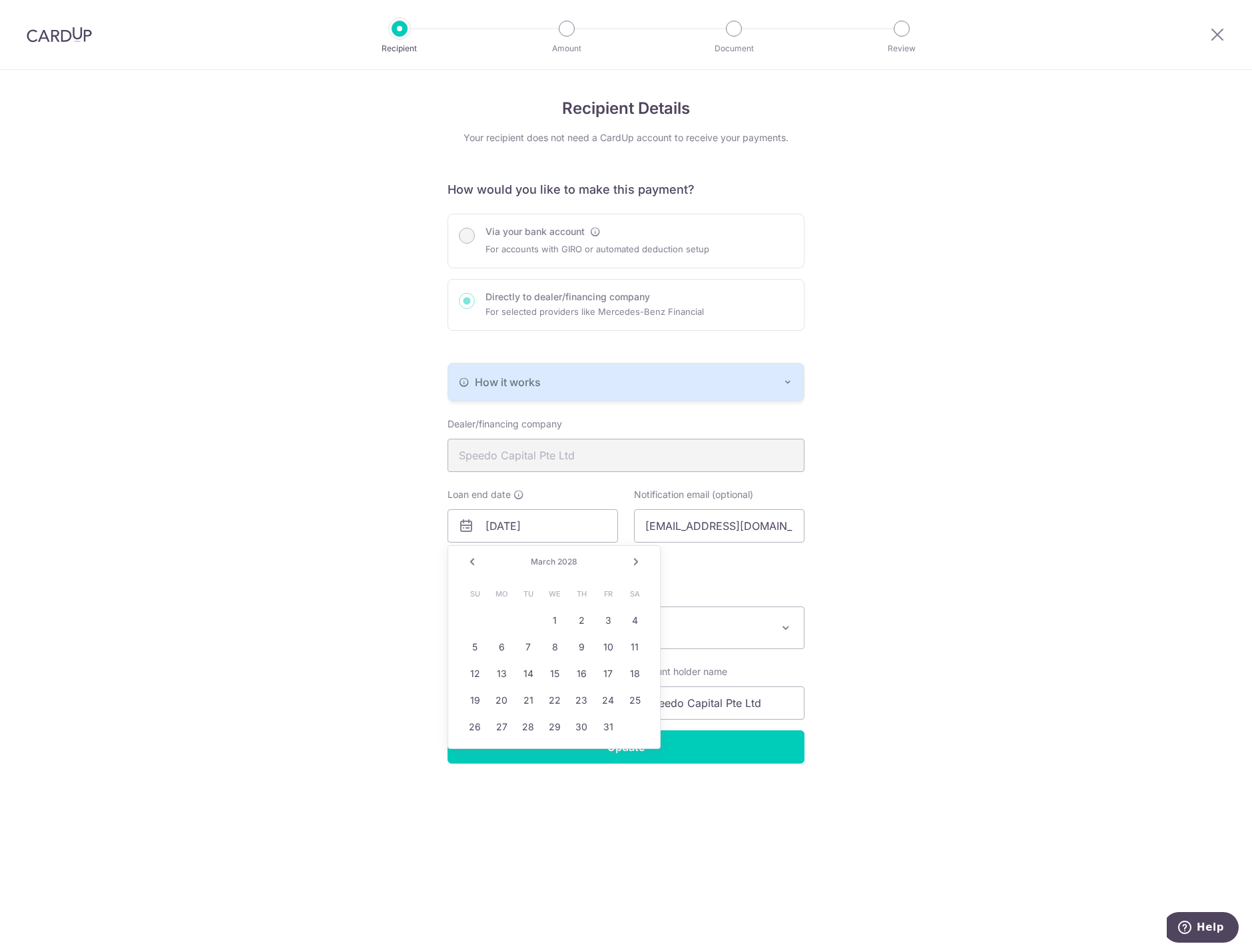
click at [634, 565] on link "Next" at bounding box center [636, 562] width 16 height 16
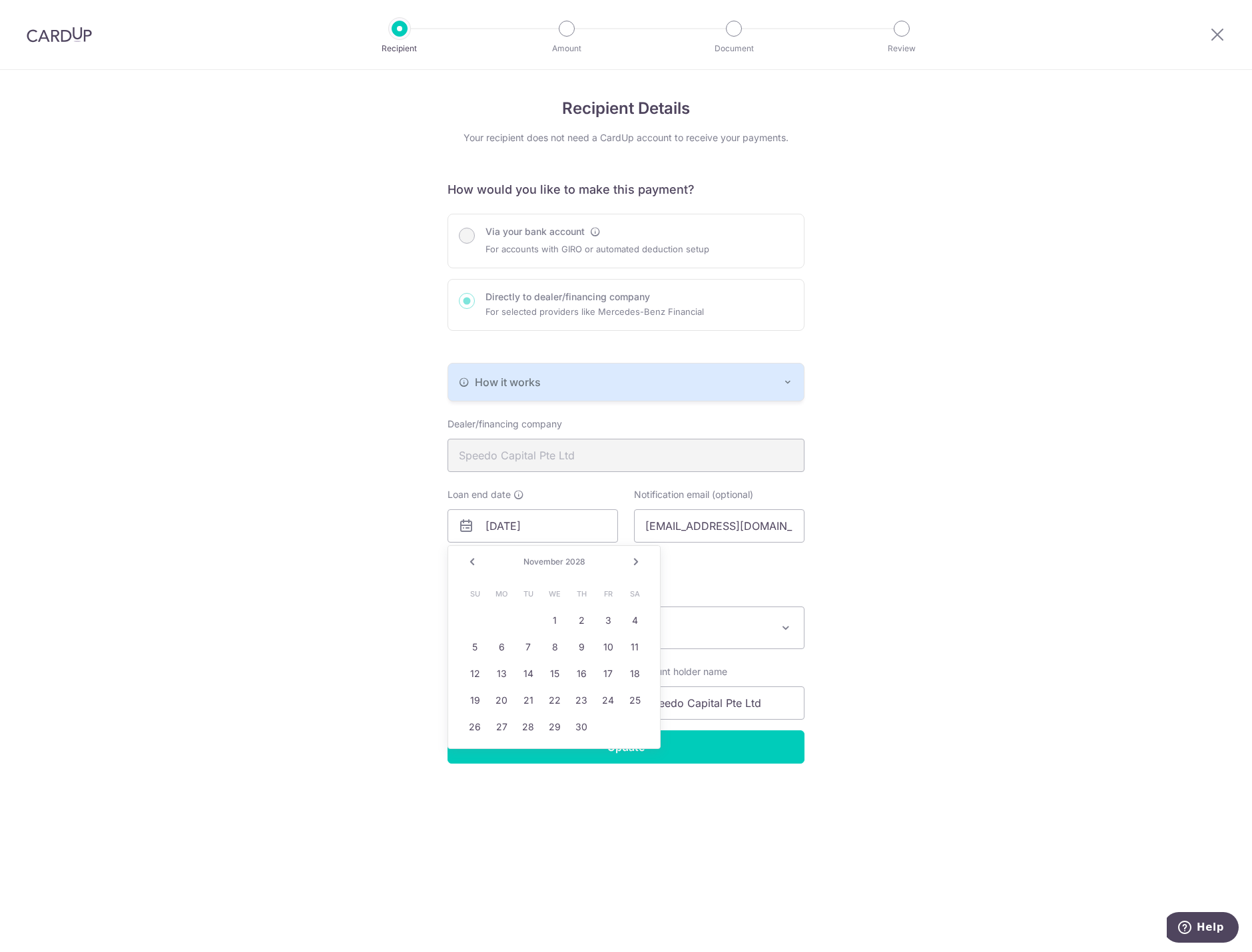
click at [634, 565] on link "Next" at bounding box center [636, 562] width 16 height 16
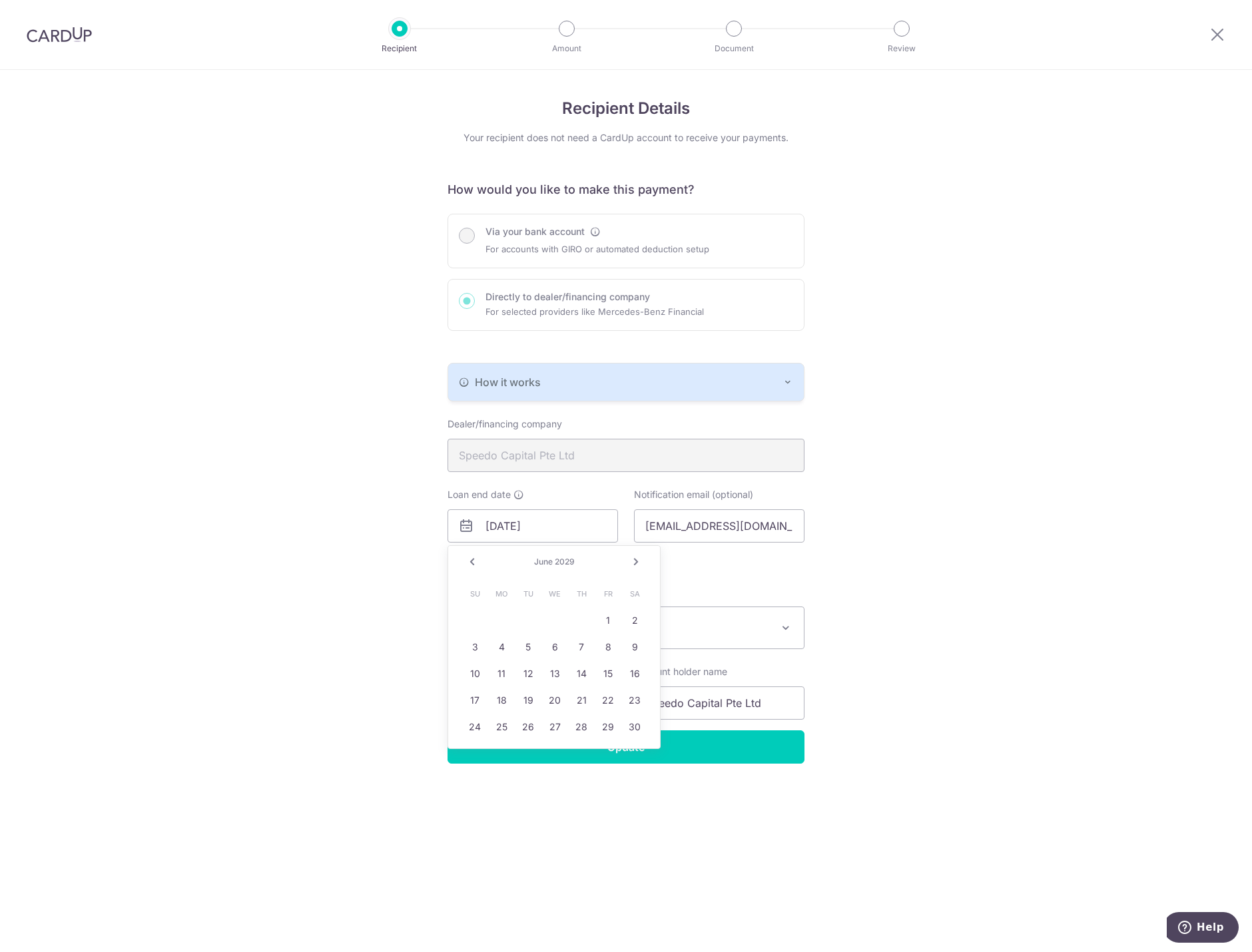
click at [634, 565] on link "Next" at bounding box center [636, 562] width 16 height 16
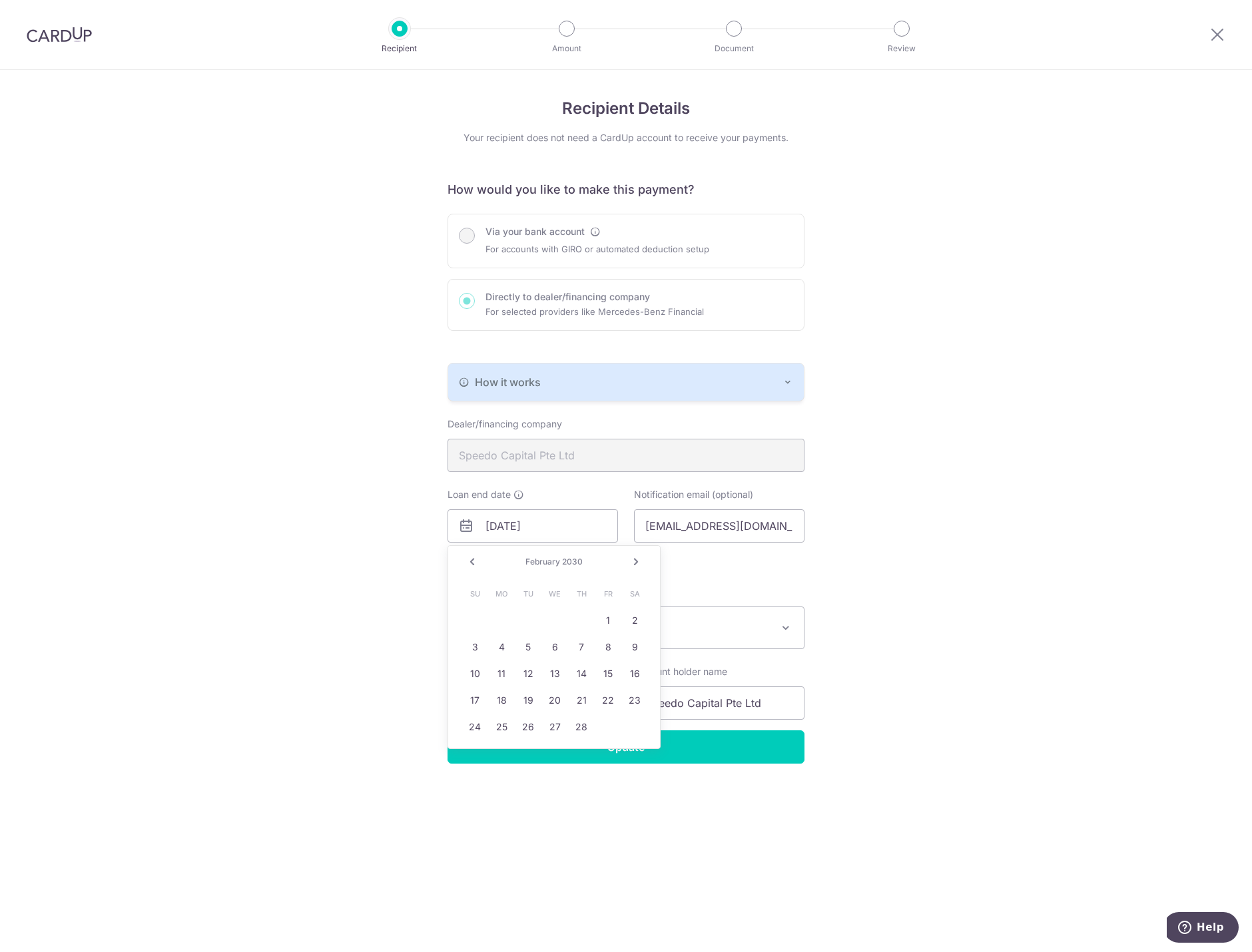
click at [634, 565] on link "Next" at bounding box center [636, 562] width 16 height 16
drag, startPoint x: 634, startPoint y: 565, endPoint x: 641, endPoint y: 557, distance: 10.6
click at [641, 557] on link "Next" at bounding box center [636, 562] width 16 height 16
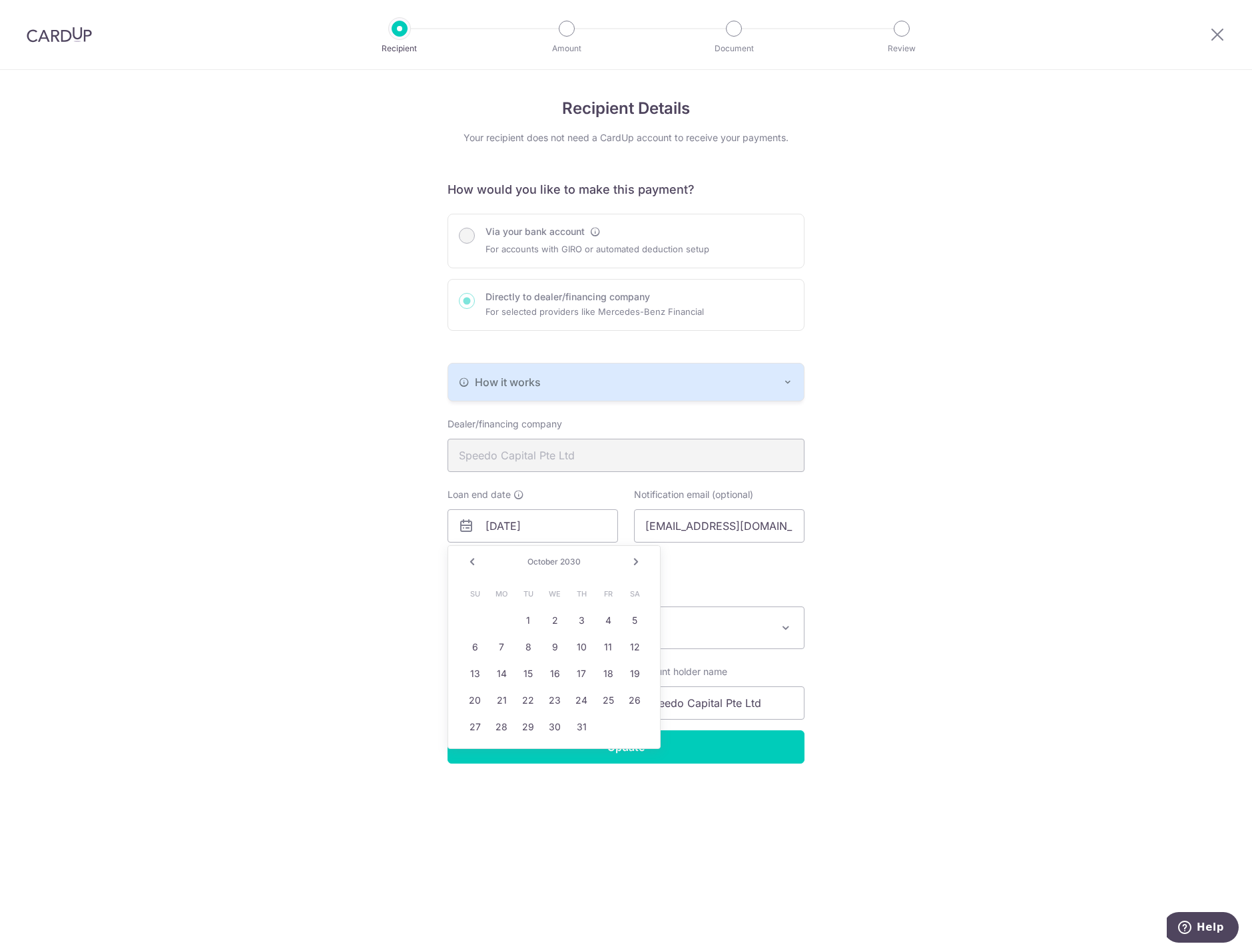
click at [641, 557] on link "Next" at bounding box center [636, 562] width 16 height 16
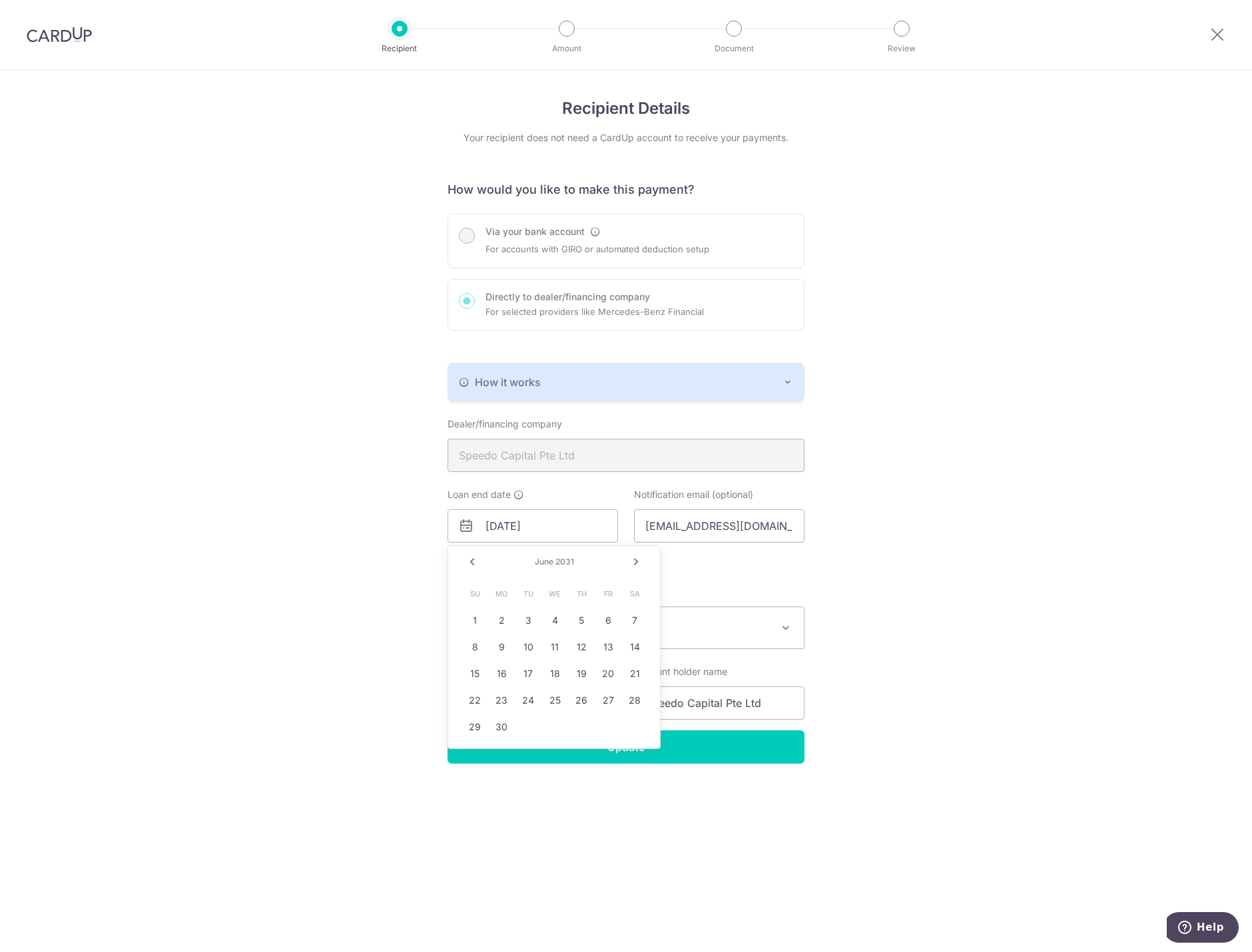
click at [641, 557] on link "Next" at bounding box center [636, 562] width 16 height 16
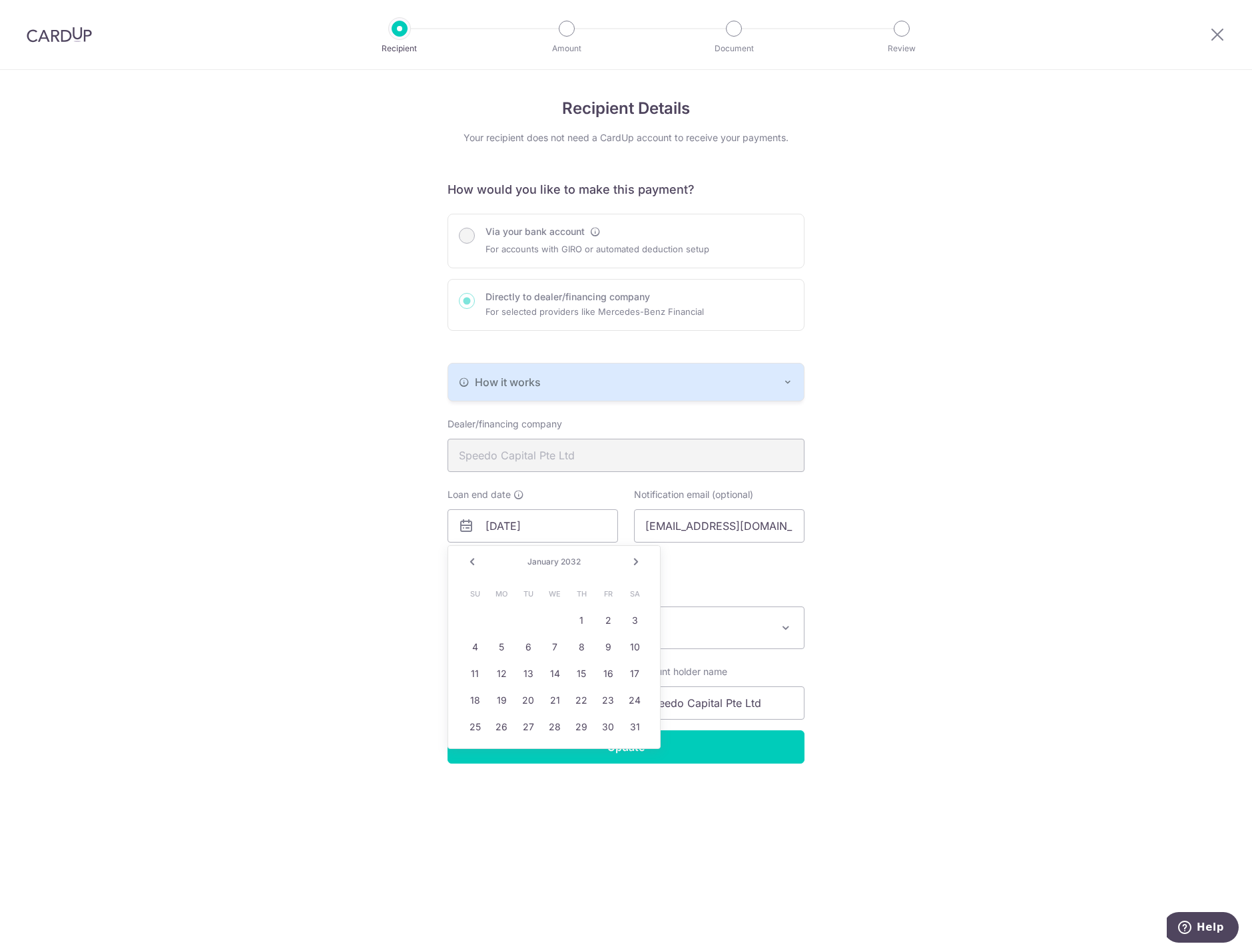
click at [641, 557] on link "Next" at bounding box center [636, 562] width 16 height 16
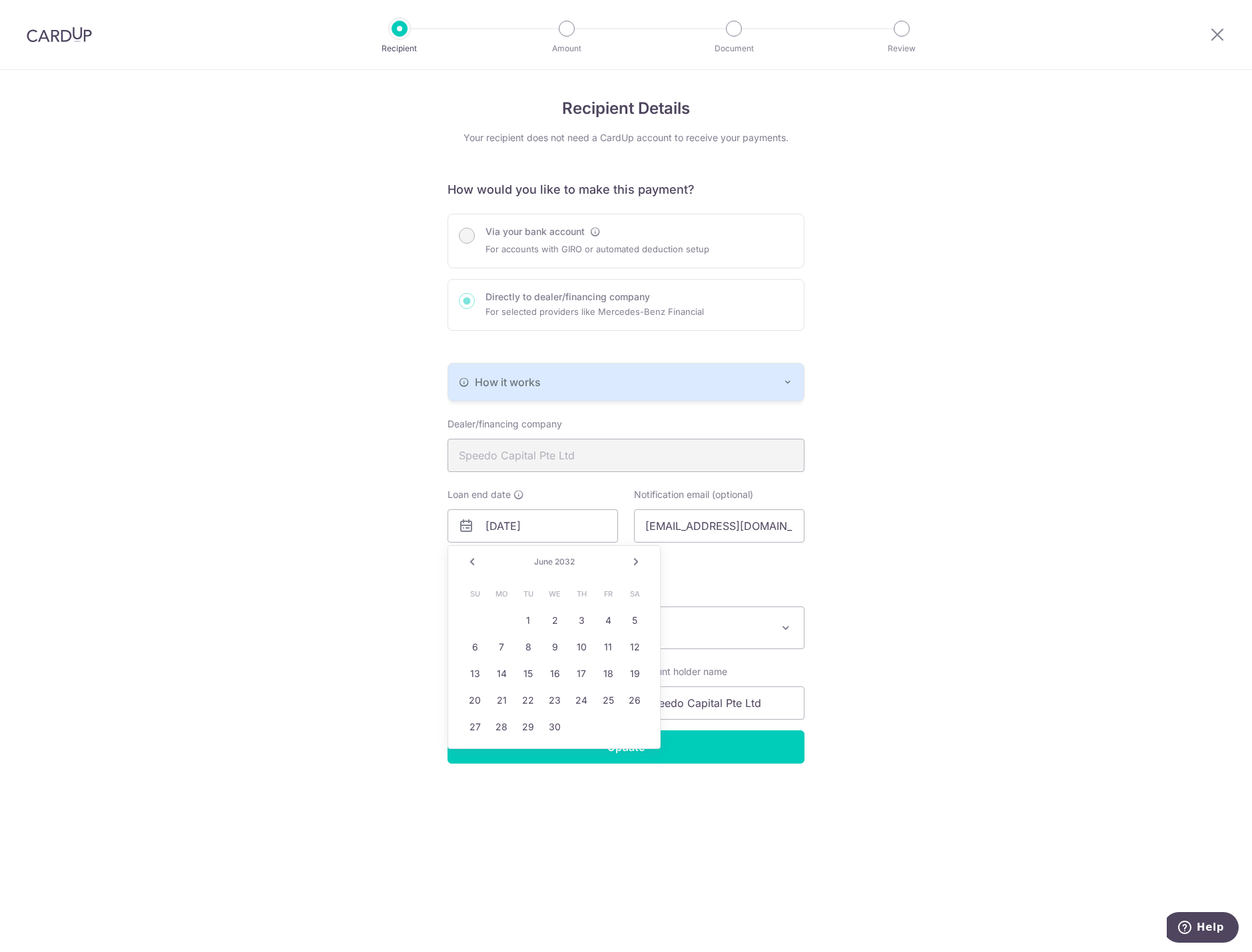
click at [641, 557] on link "Next" at bounding box center [636, 562] width 16 height 16
click at [580, 731] on link "29" at bounding box center [581, 726] width 21 height 21
type input "07/29/2032"
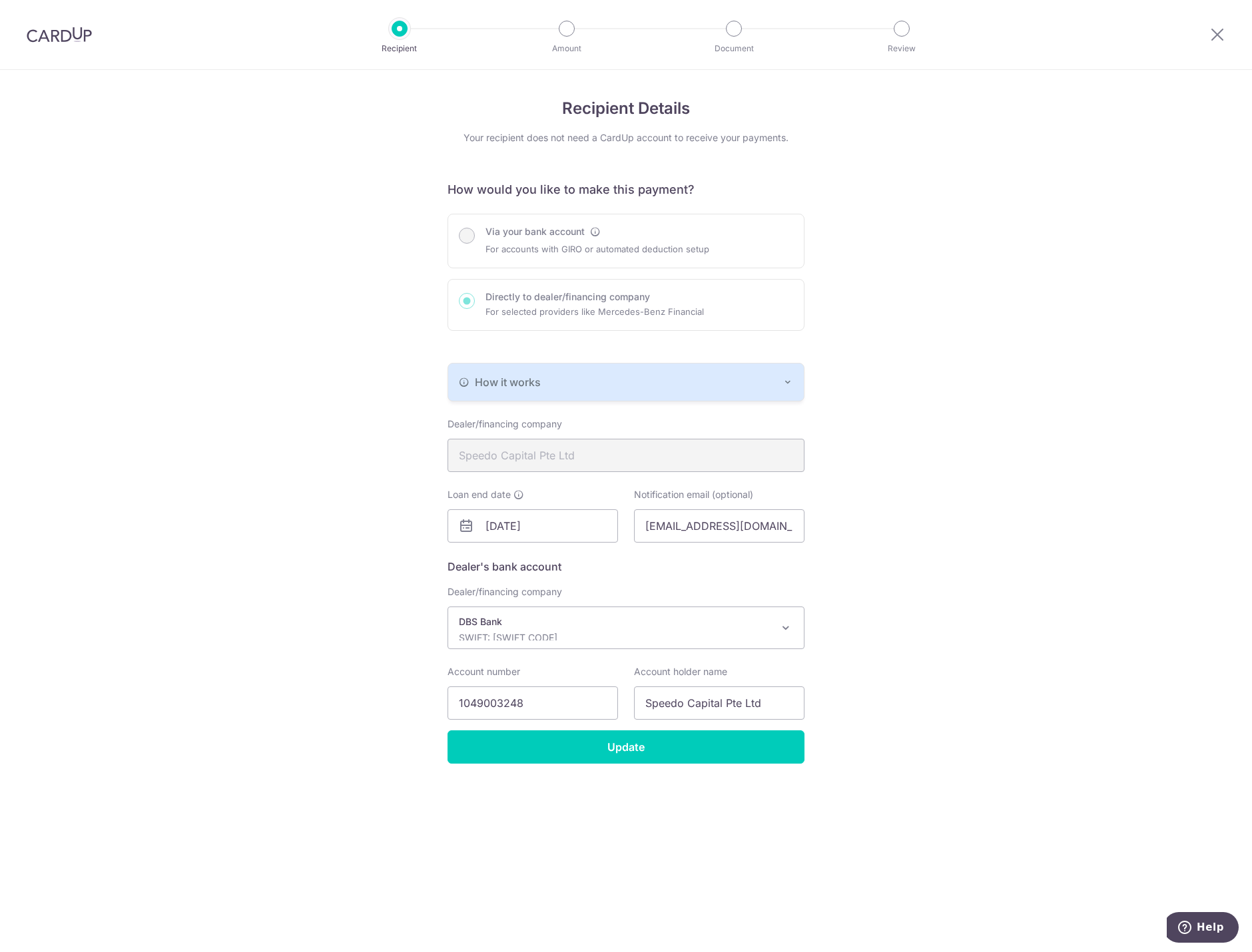
click at [514, 631] on div "DBS Bank SWIFT: DBSSSGSGXXX" at bounding box center [615, 628] width 313 height 25
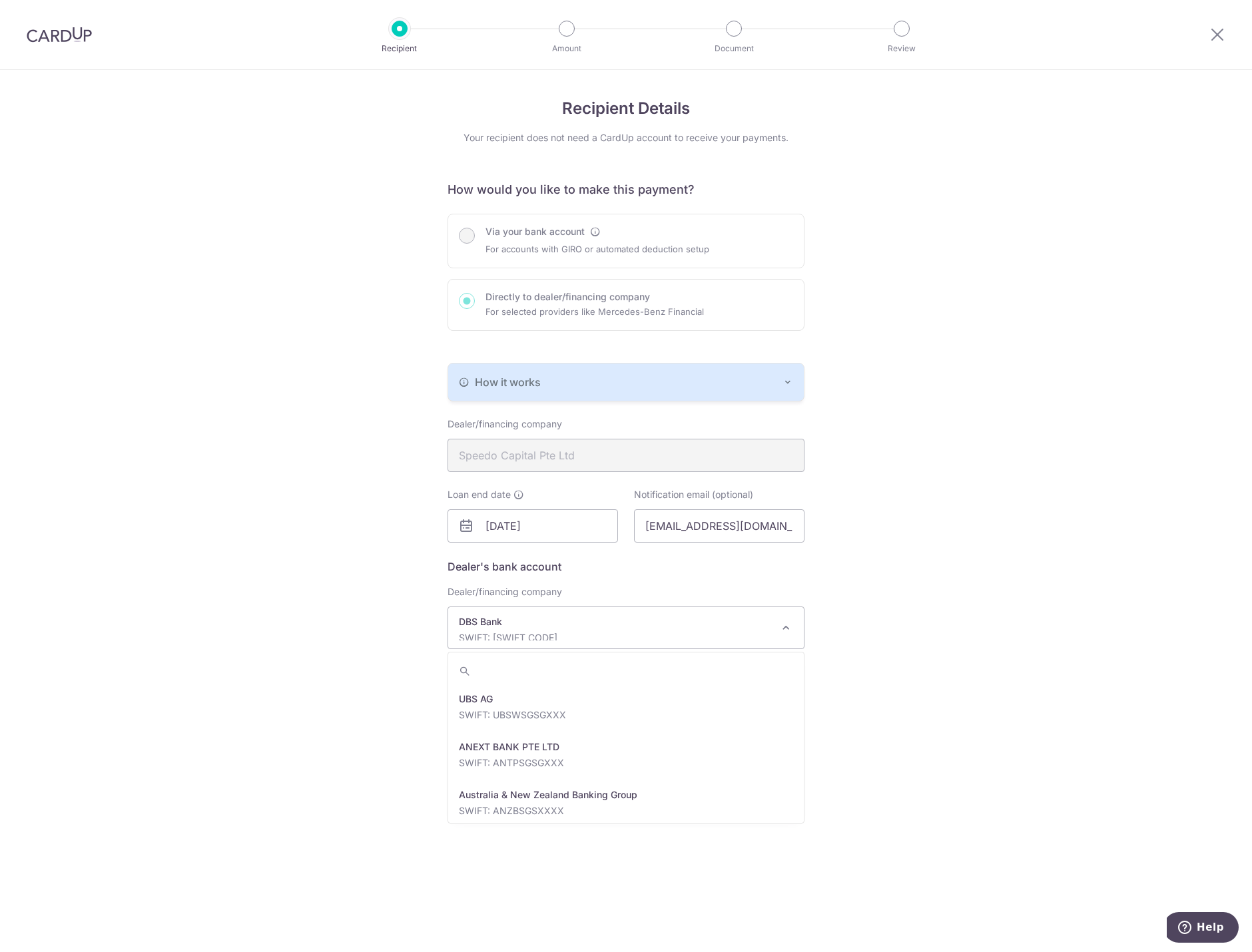
scroll to position [1102, 0]
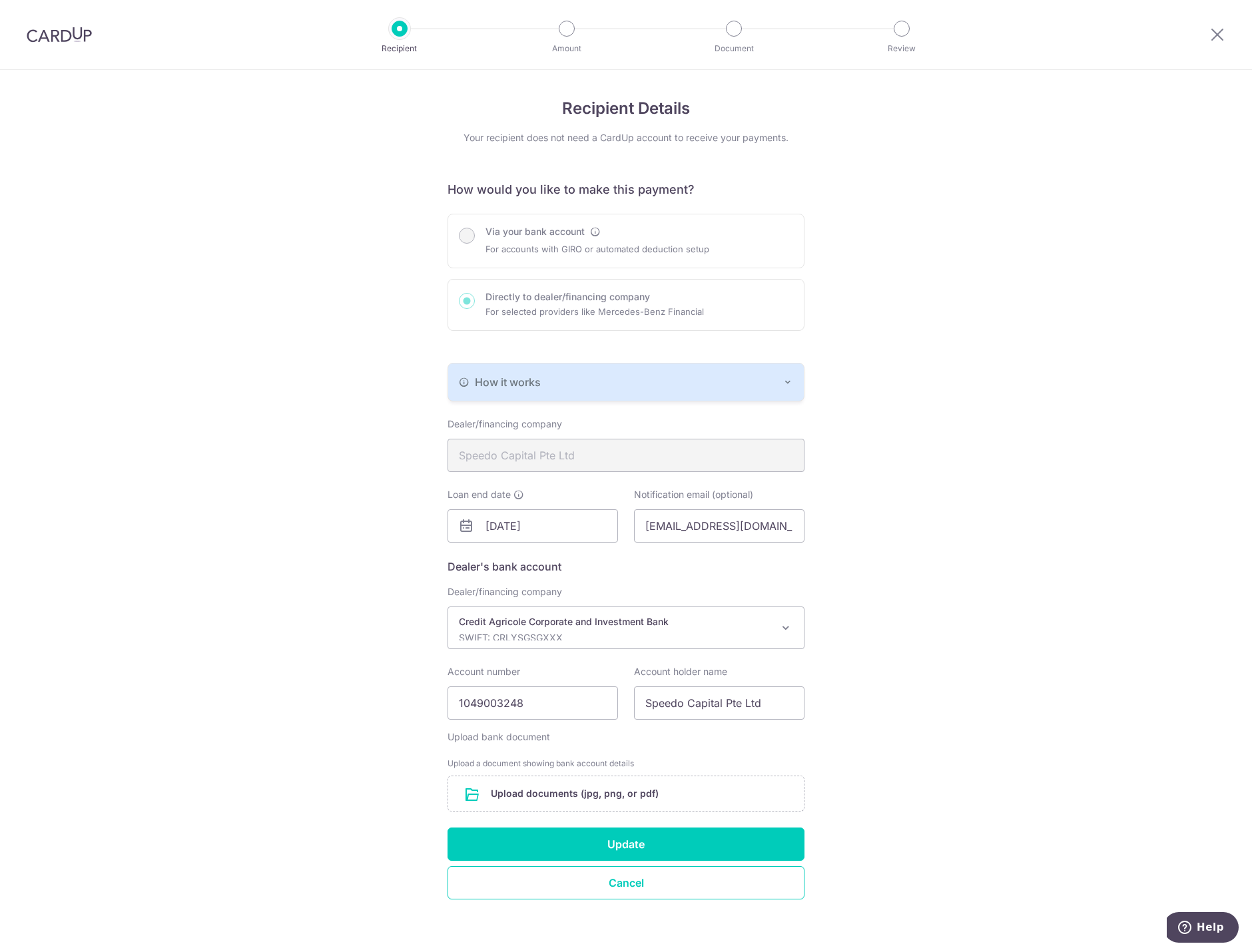
click at [554, 624] on p "Credit Agricole Corporate and Investment Bank" at bounding box center [615, 622] width 313 height 13
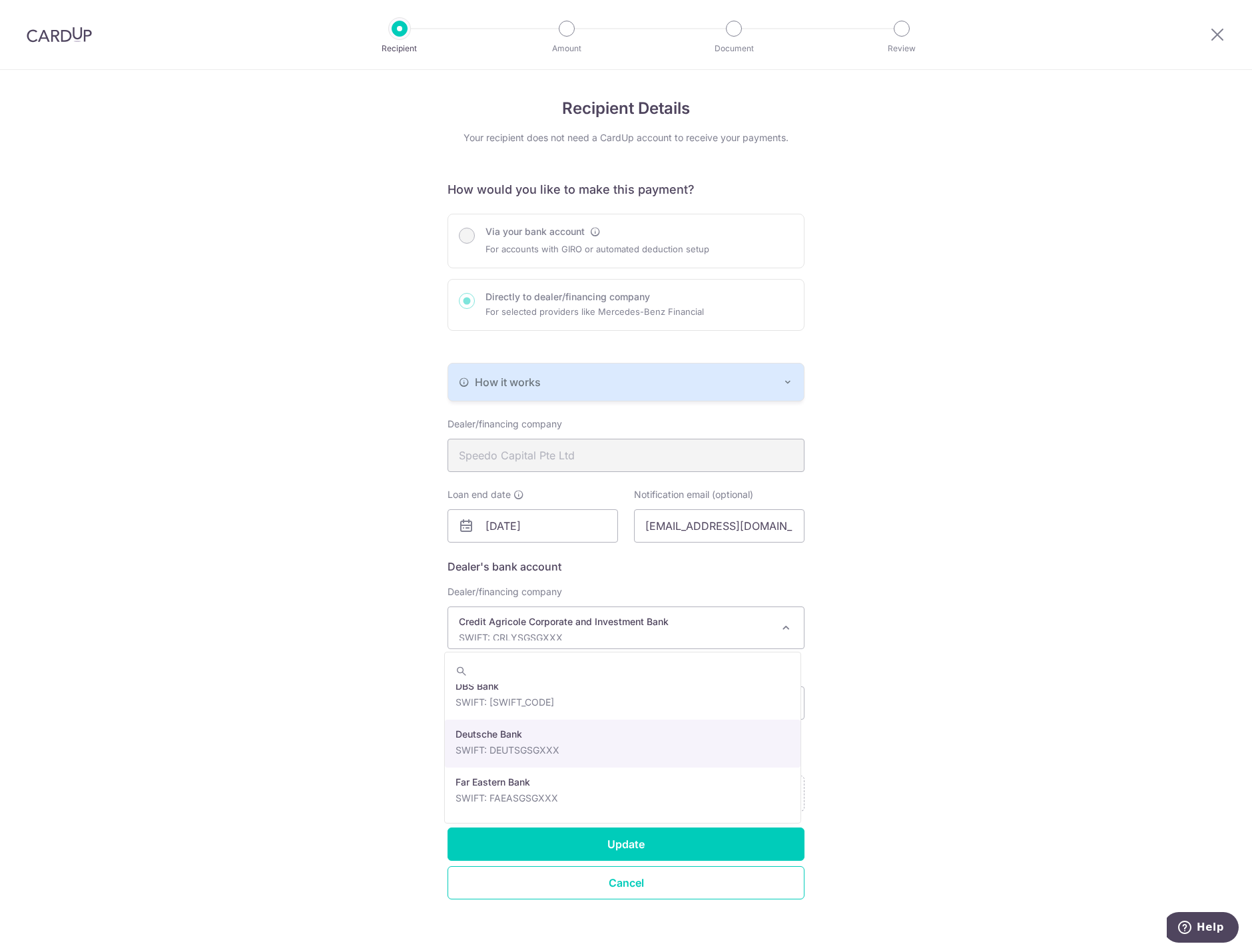
scroll to position [1220, 0]
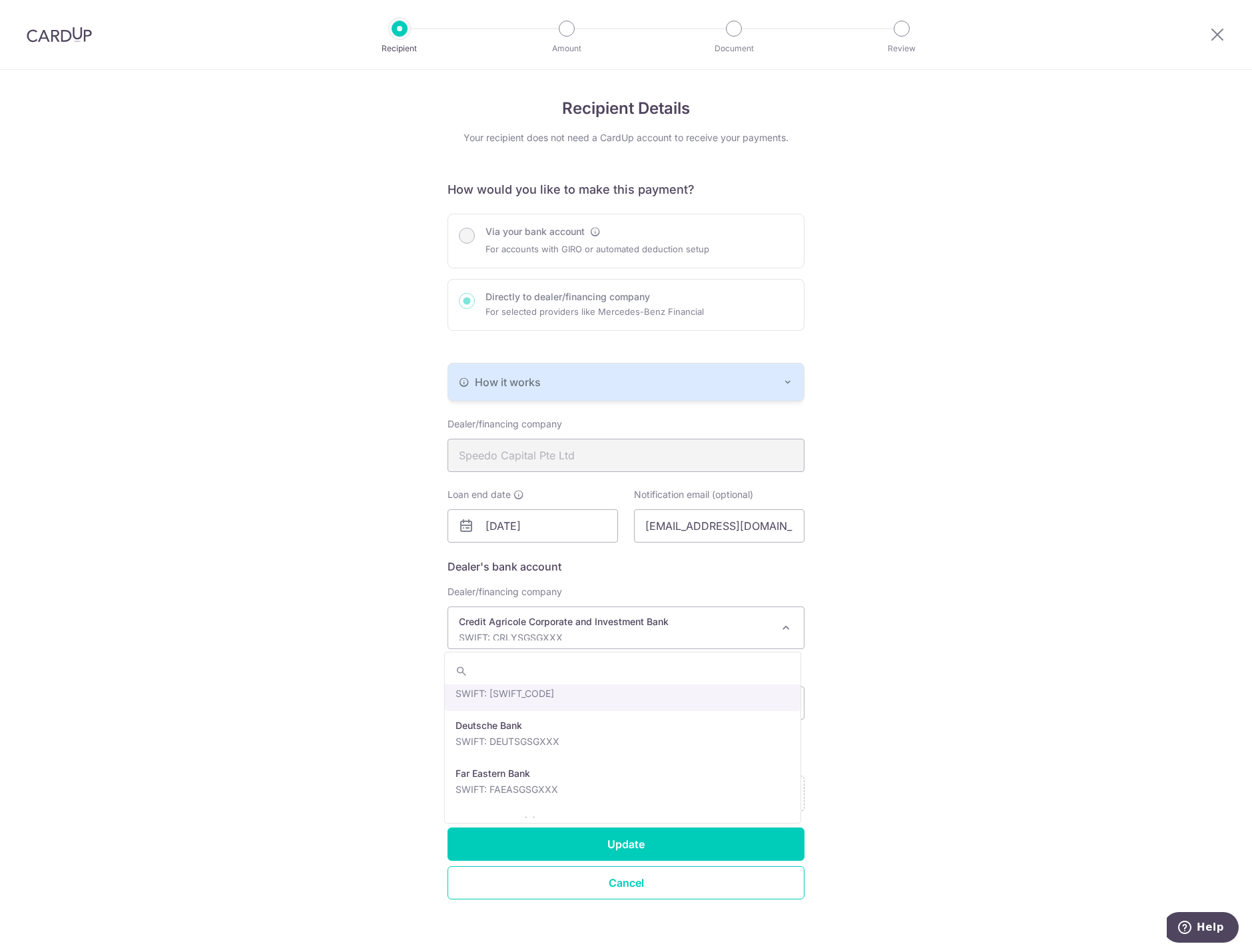
select select "6"
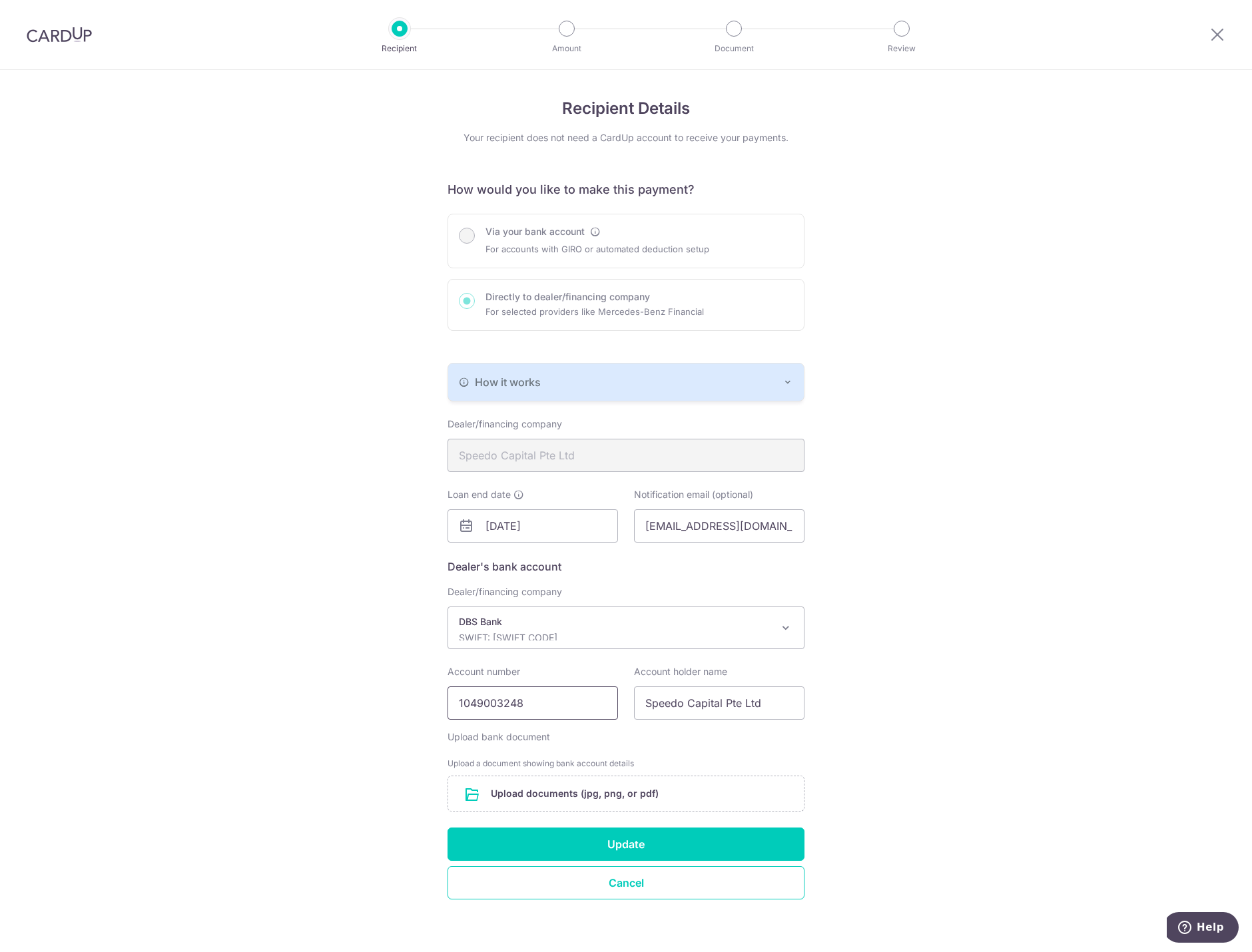
click at [520, 702] on input "1049003248" at bounding box center [533, 703] width 171 height 33
click at [893, 762] on div "Recipient Details Your recipient does not need a CardUp account to receive your…" at bounding box center [626, 516] width 1252 height 892
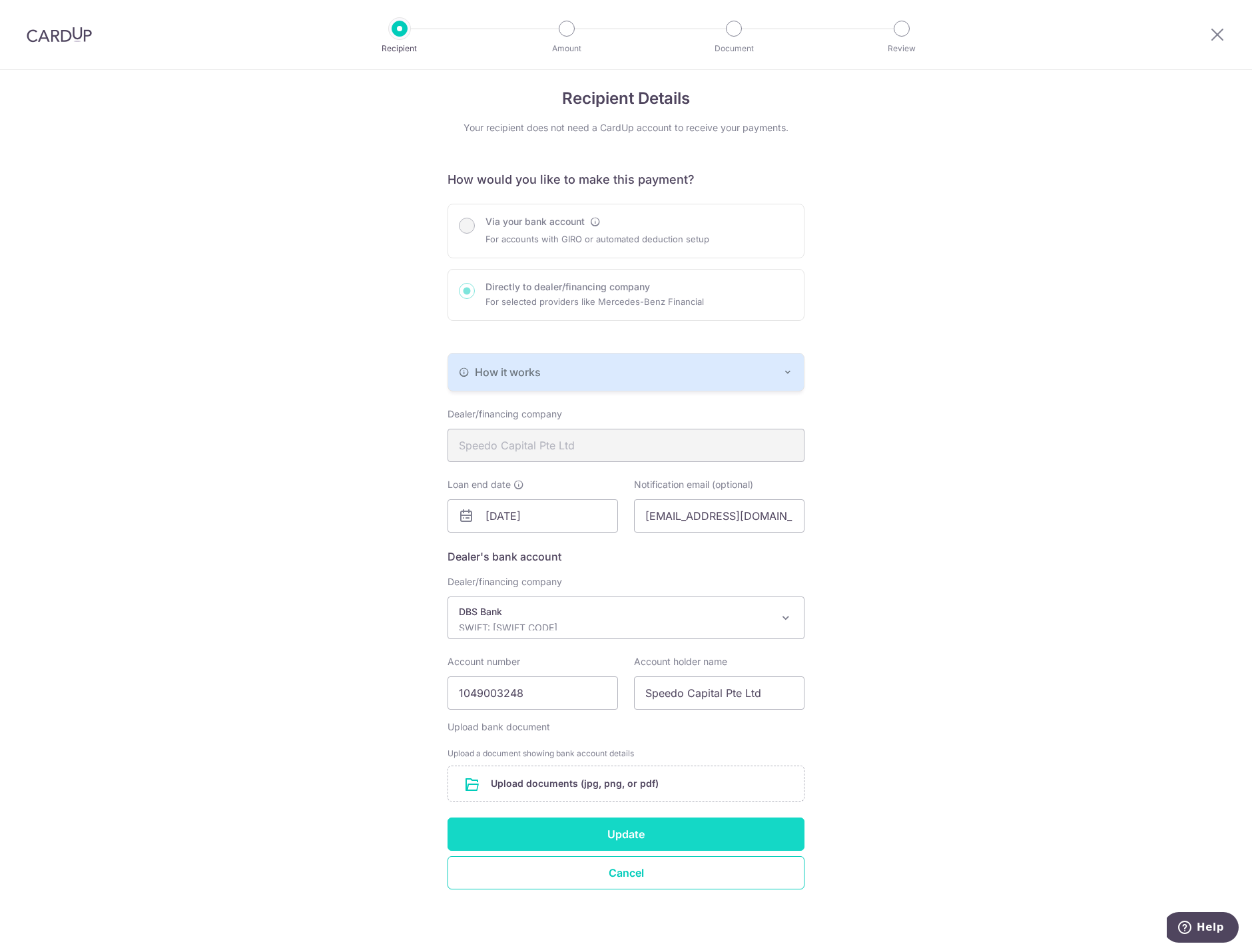
click at [656, 825] on button "Update" at bounding box center [626, 834] width 357 height 33
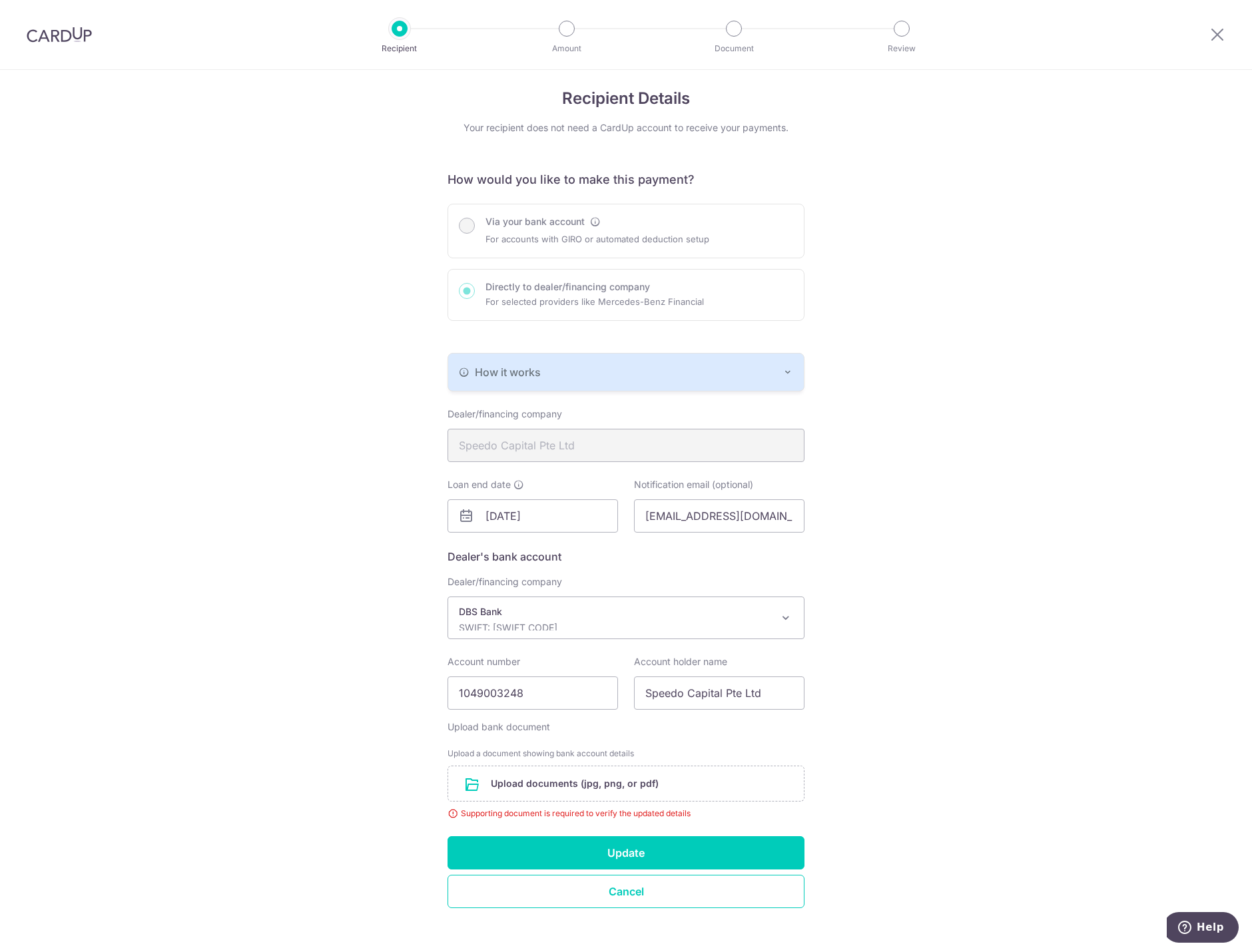
click at [485, 221] on div "Via your bank account For accounts with GIRO or automated deduction setup Direc…" at bounding box center [626, 263] width 357 height 117
click at [467, 221] on div "Via your bank account For accounts with GIRO or automated deduction setup Direc…" at bounding box center [626, 263] width 357 height 117
click at [780, 381] on button "How it works" at bounding box center [626, 373] width 356 height 38
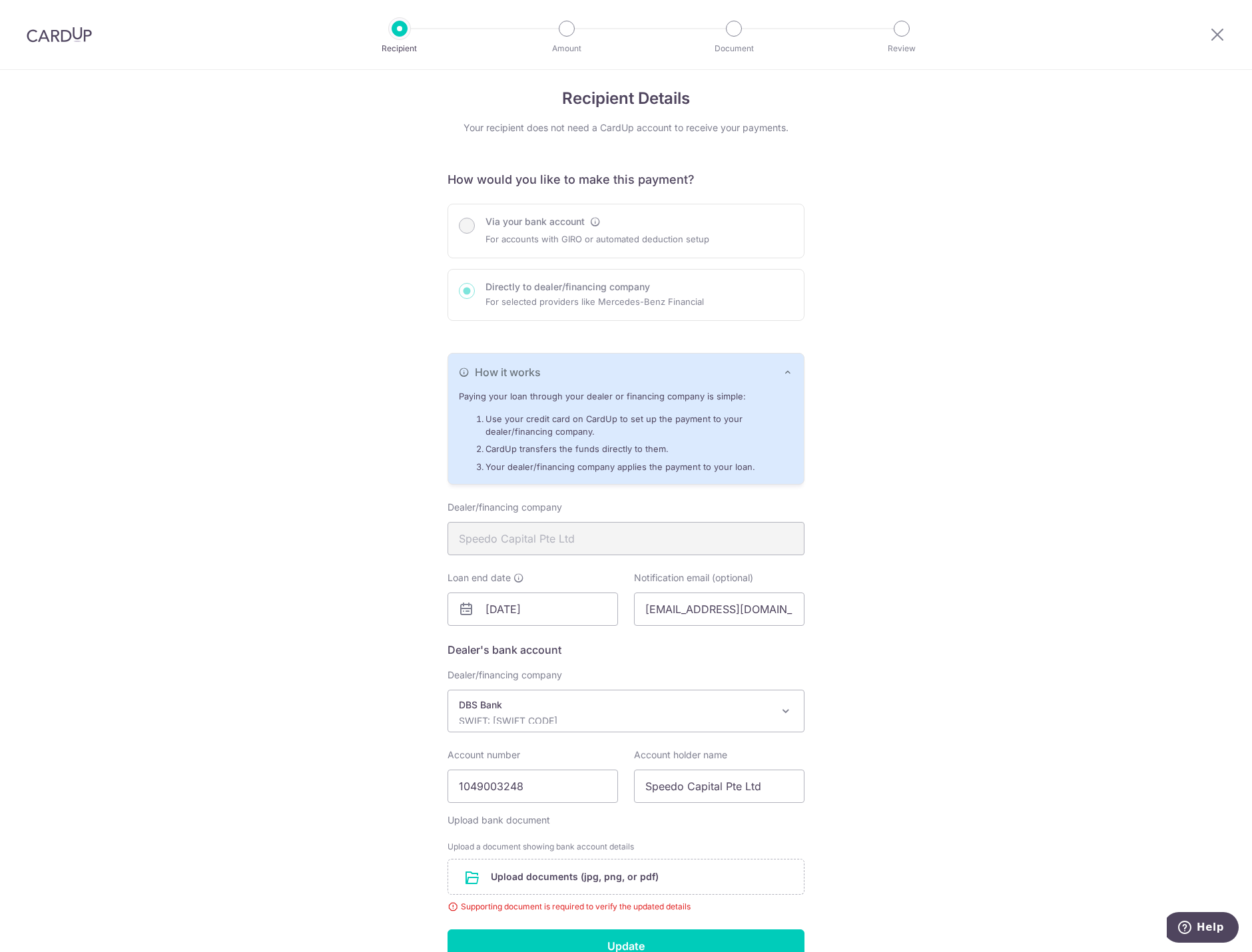
click at [780, 381] on button "How it works" at bounding box center [626, 373] width 356 height 38
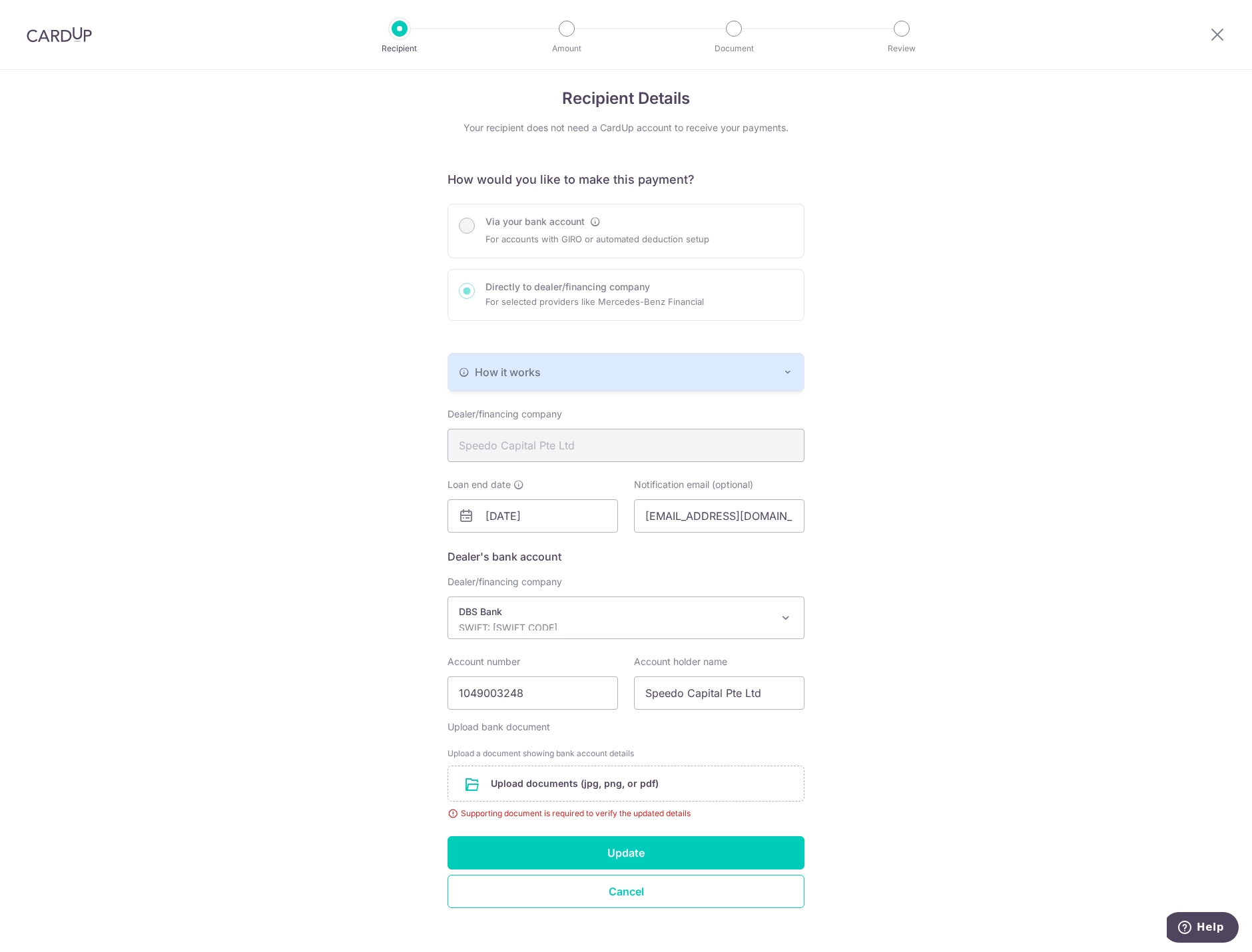
click at [940, 774] on div "Recipient Details Your recipient does not need a CardUp account to receive your…" at bounding box center [626, 515] width 1252 height 911
click at [665, 851] on button "Update" at bounding box center [626, 853] width 357 height 33
click at [642, 890] on button "Cancel" at bounding box center [626, 892] width 357 height 33
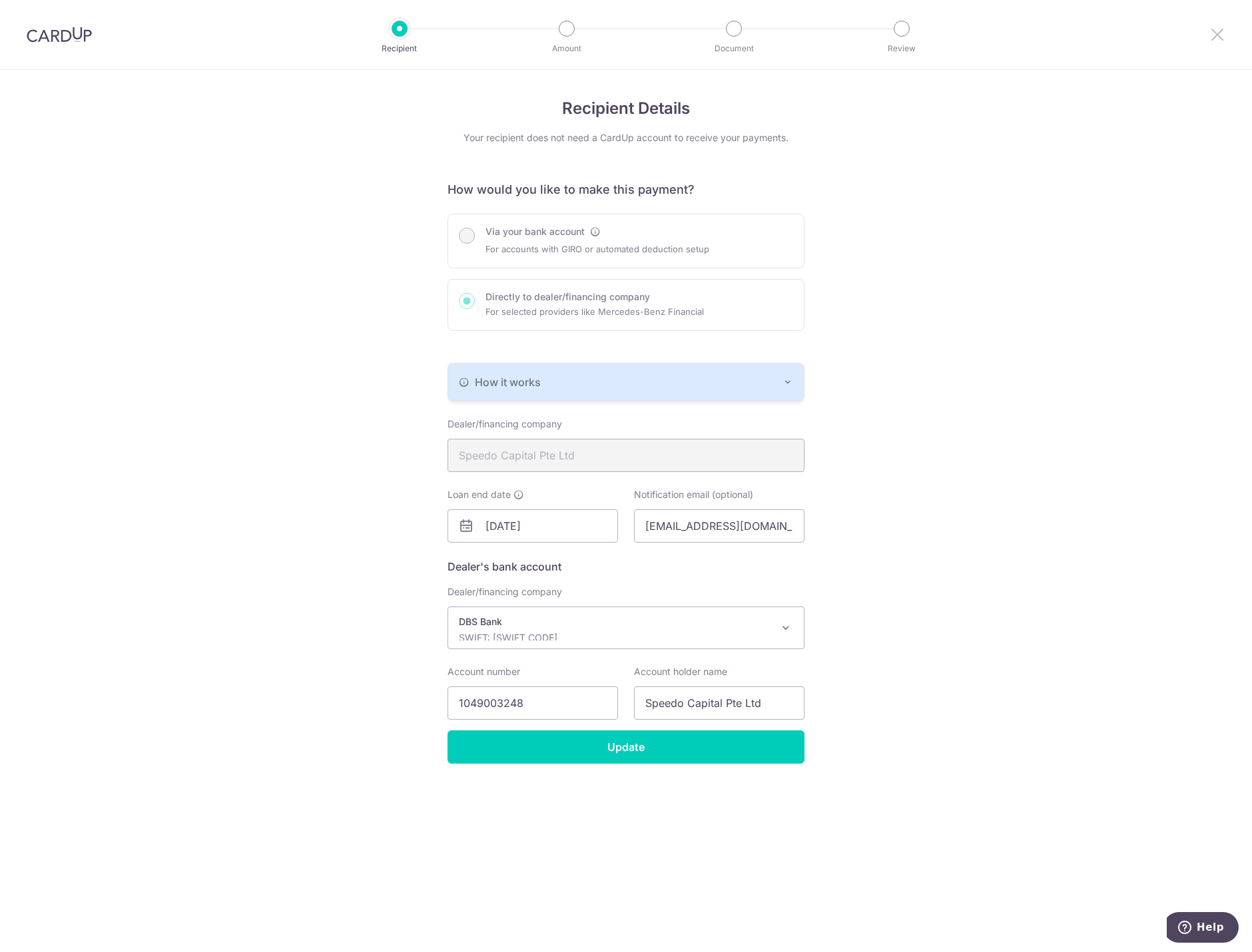
drag, startPoint x: 1218, startPoint y: 32, endPoint x: 686, endPoint y: 58, distance: 532.6
click at [1218, 32] on icon at bounding box center [1217, 34] width 16 height 17
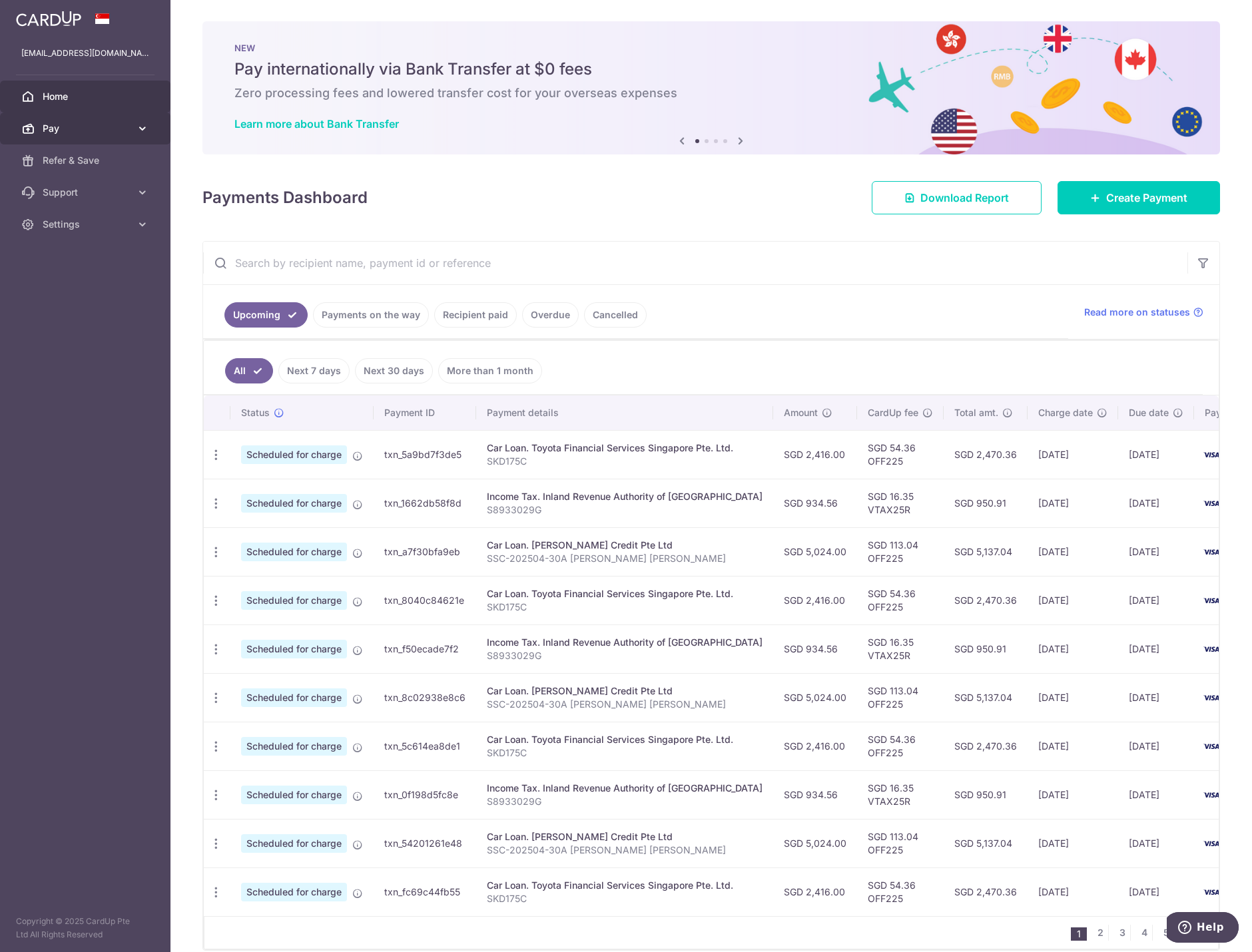
click at [67, 122] on link "Pay" at bounding box center [85, 129] width 171 height 32
click at [77, 164] on span "Payments" at bounding box center [87, 161] width 88 height 13
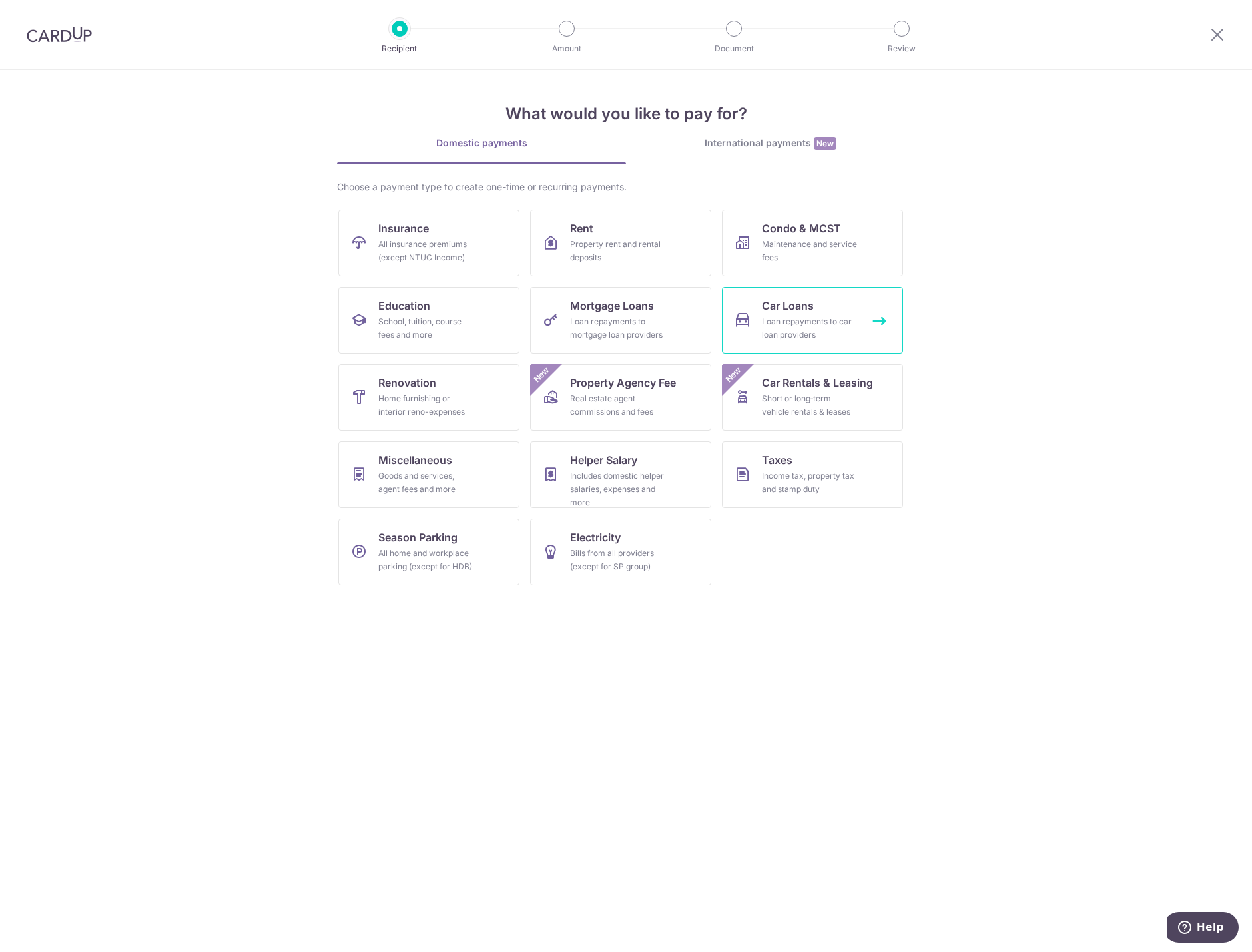
click at [808, 315] on div "Loan repayments to car loan providers" at bounding box center [809, 328] width 96 height 27
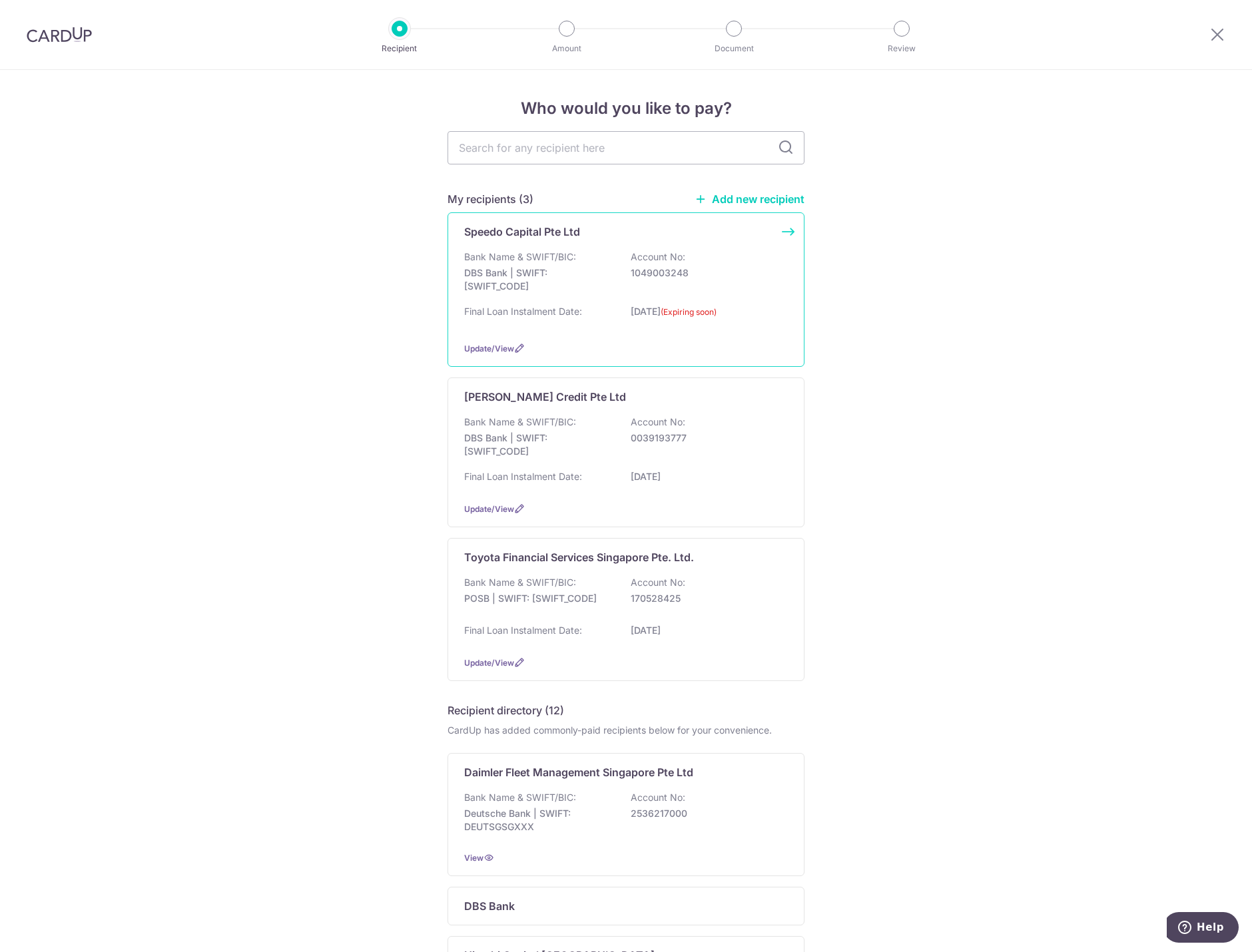
click at [657, 291] on div "Bank Name & SWIFT/BIC: DBS Bank | SWIFT: [SWIFT_CODE] Account No: 1049003248" at bounding box center [626, 275] width 323 height 49
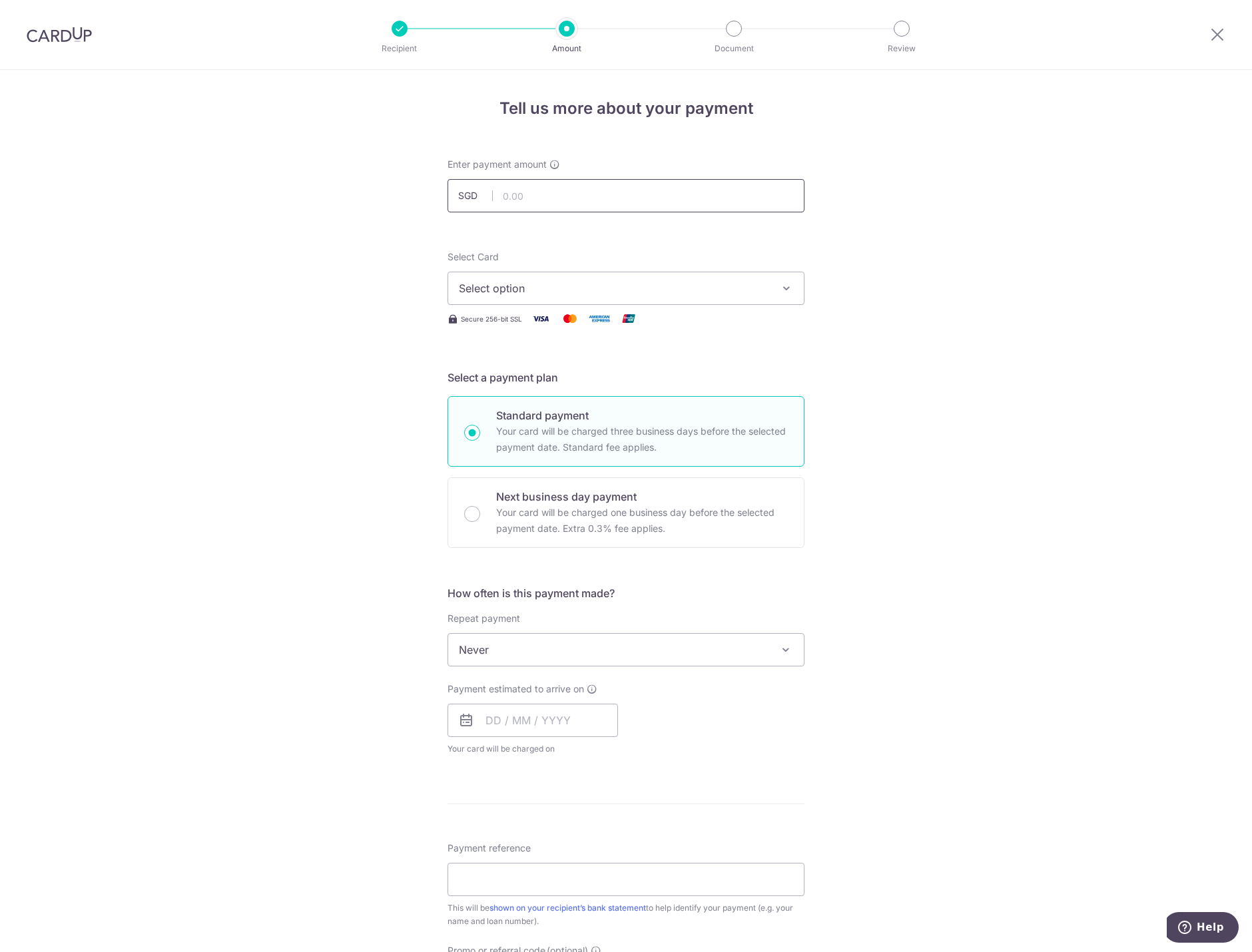
click at [614, 197] on input "text" at bounding box center [626, 196] width 357 height 33
type input "4,319.00"
click at [959, 243] on div "Tell us more about your payment Enter payment amount SGD 4,319.00 4319.00 Selec…" at bounding box center [626, 672] width 1252 height 1204
click at [691, 281] on span "Select option" at bounding box center [613, 289] width 310 height 16
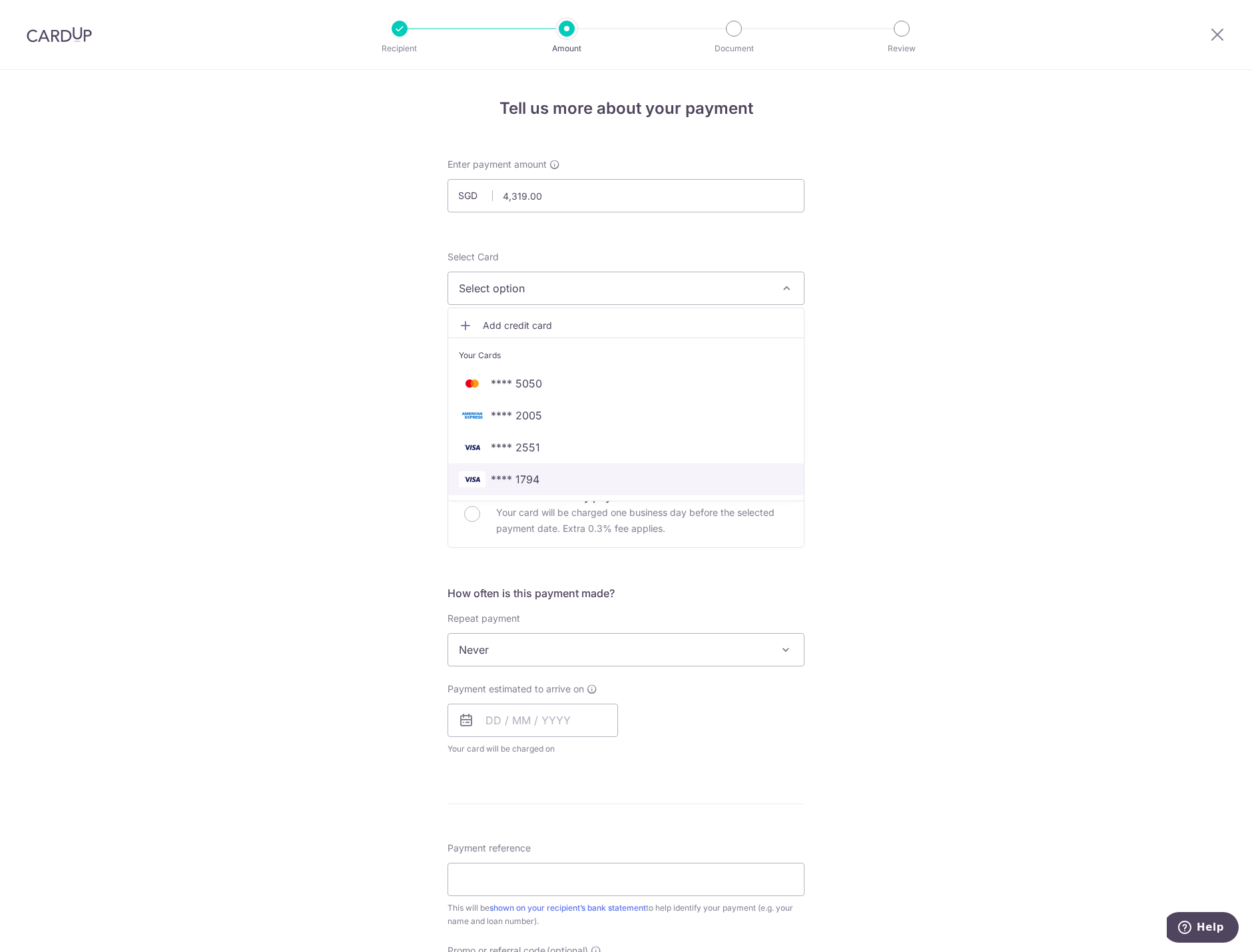
click at [611, 478] on span "**** 1794" at bounding box center [626, 480] width 334 height 16
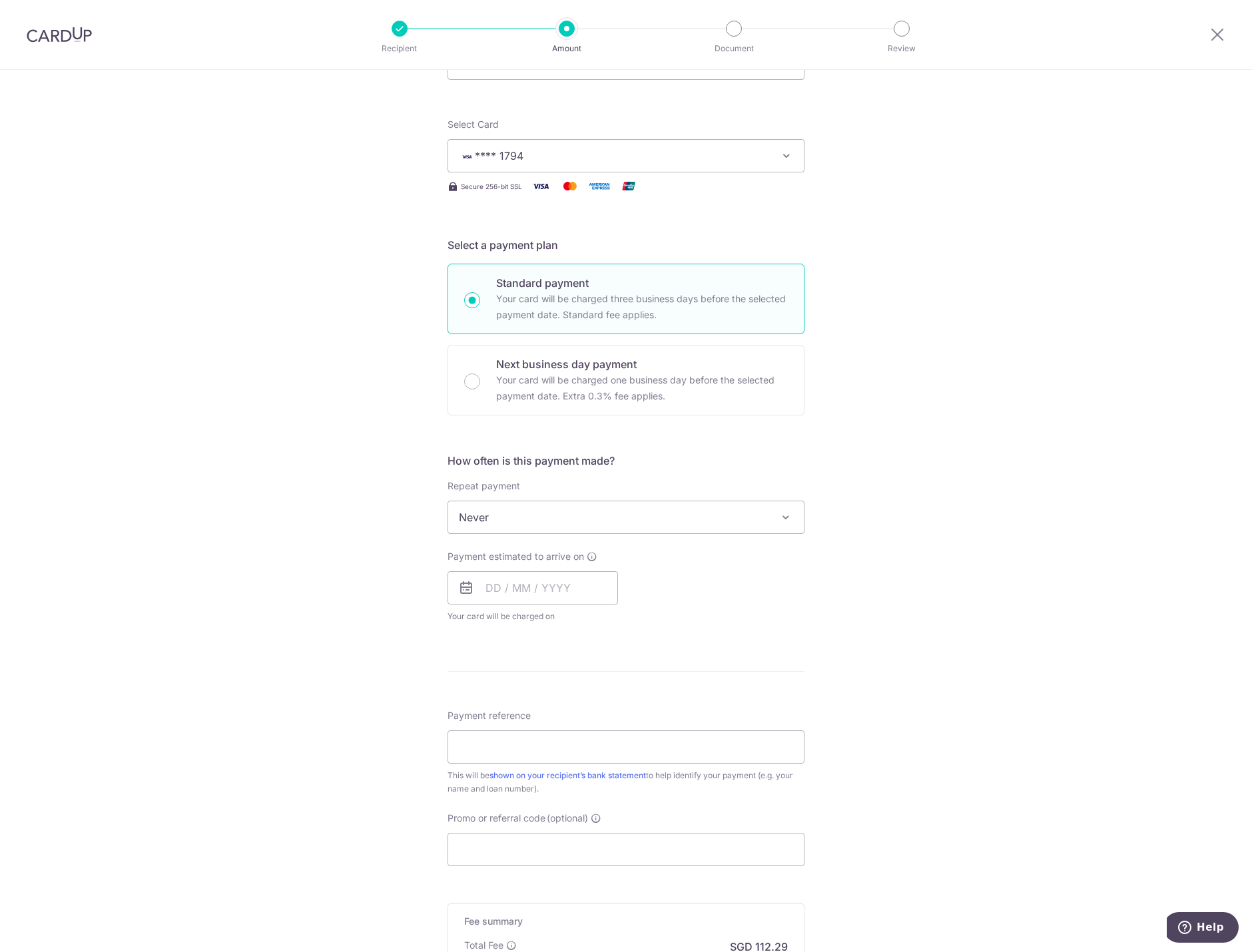
scroll to position [133, 0]
click at [543, 581] on input "text" at bounding box center [533, 587] width 171 height 33
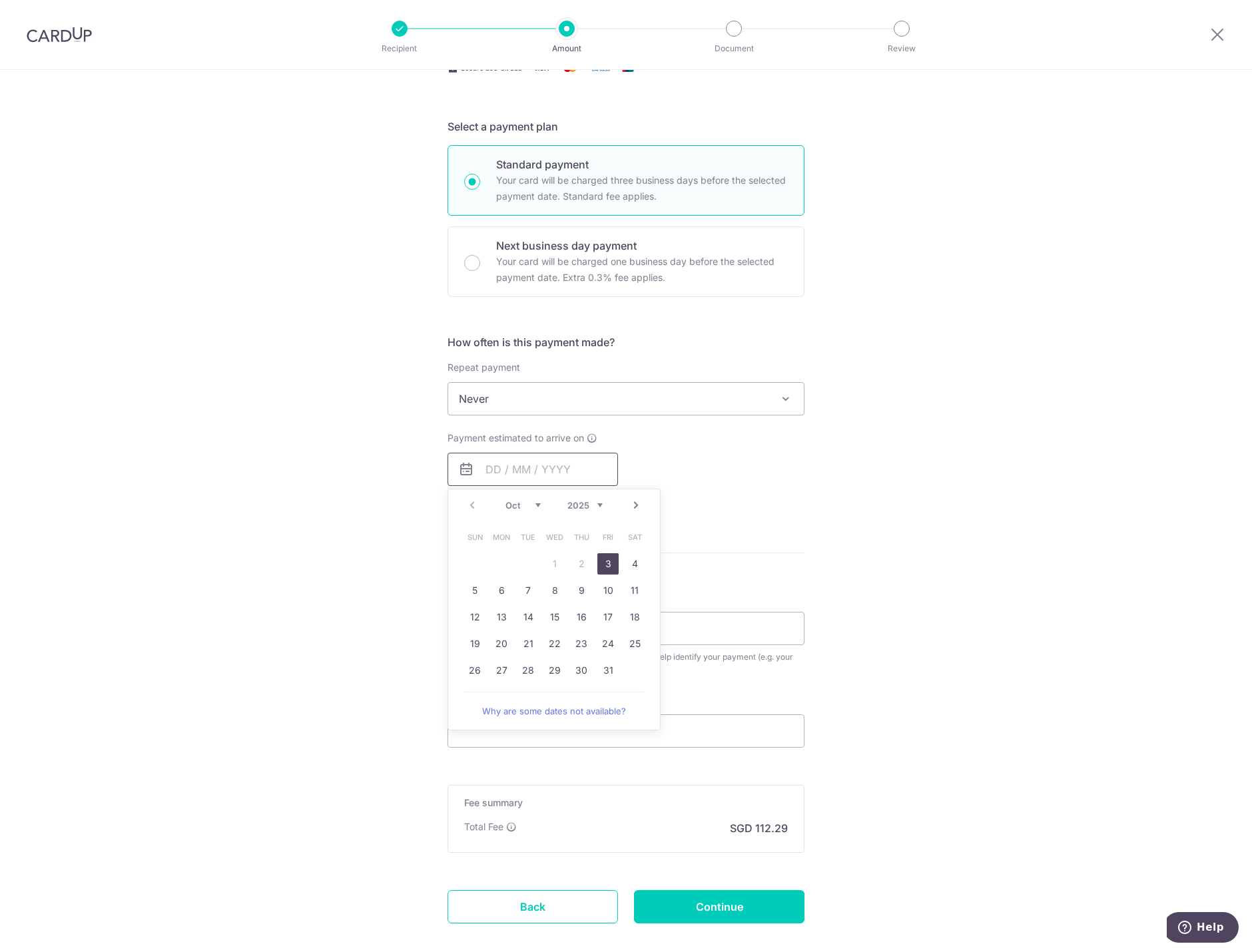
scroll to position [266, 0]
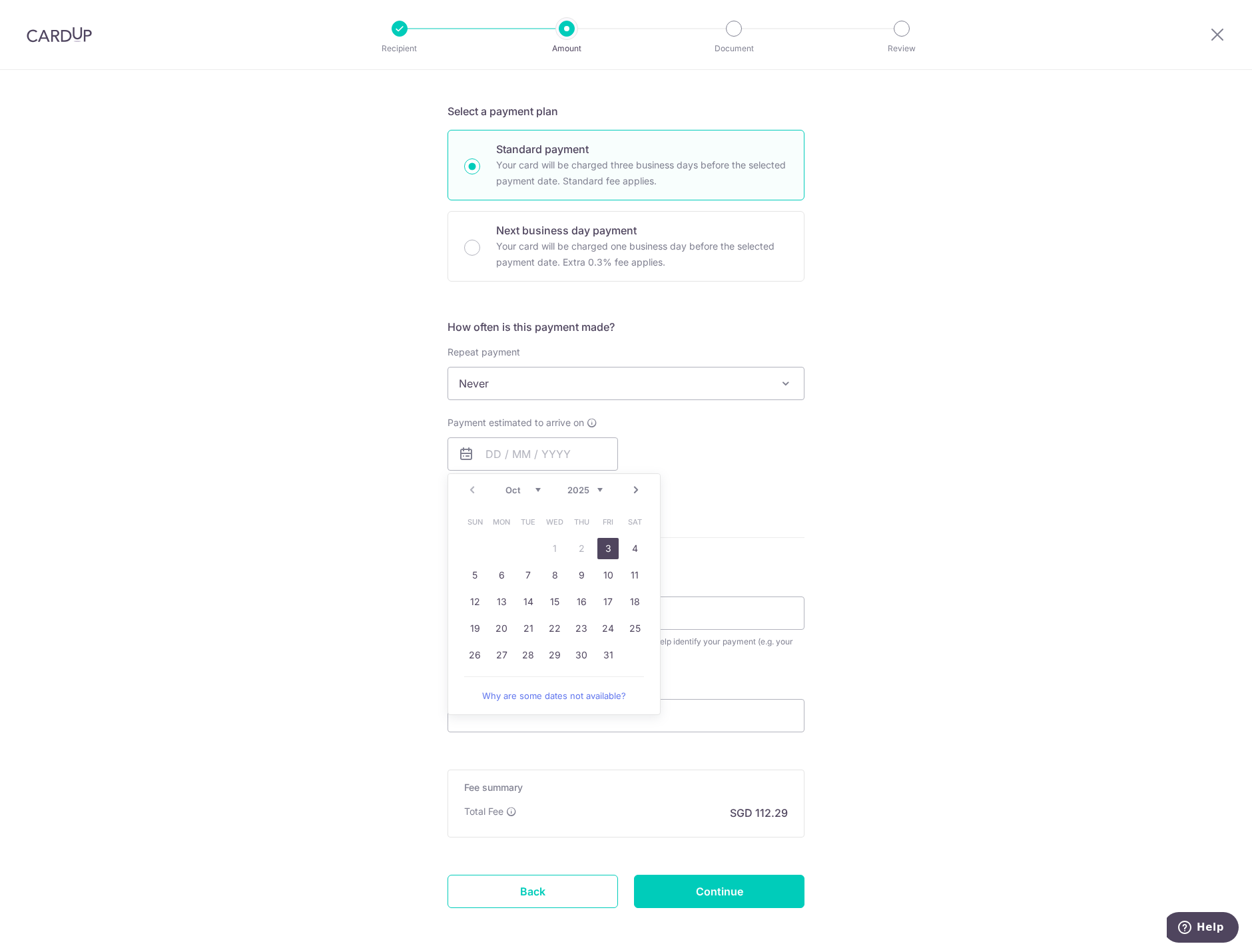
click at [602, 545] on link "3" at bounding box center [608, 548] width 21 height 21
type input "[DATE]"
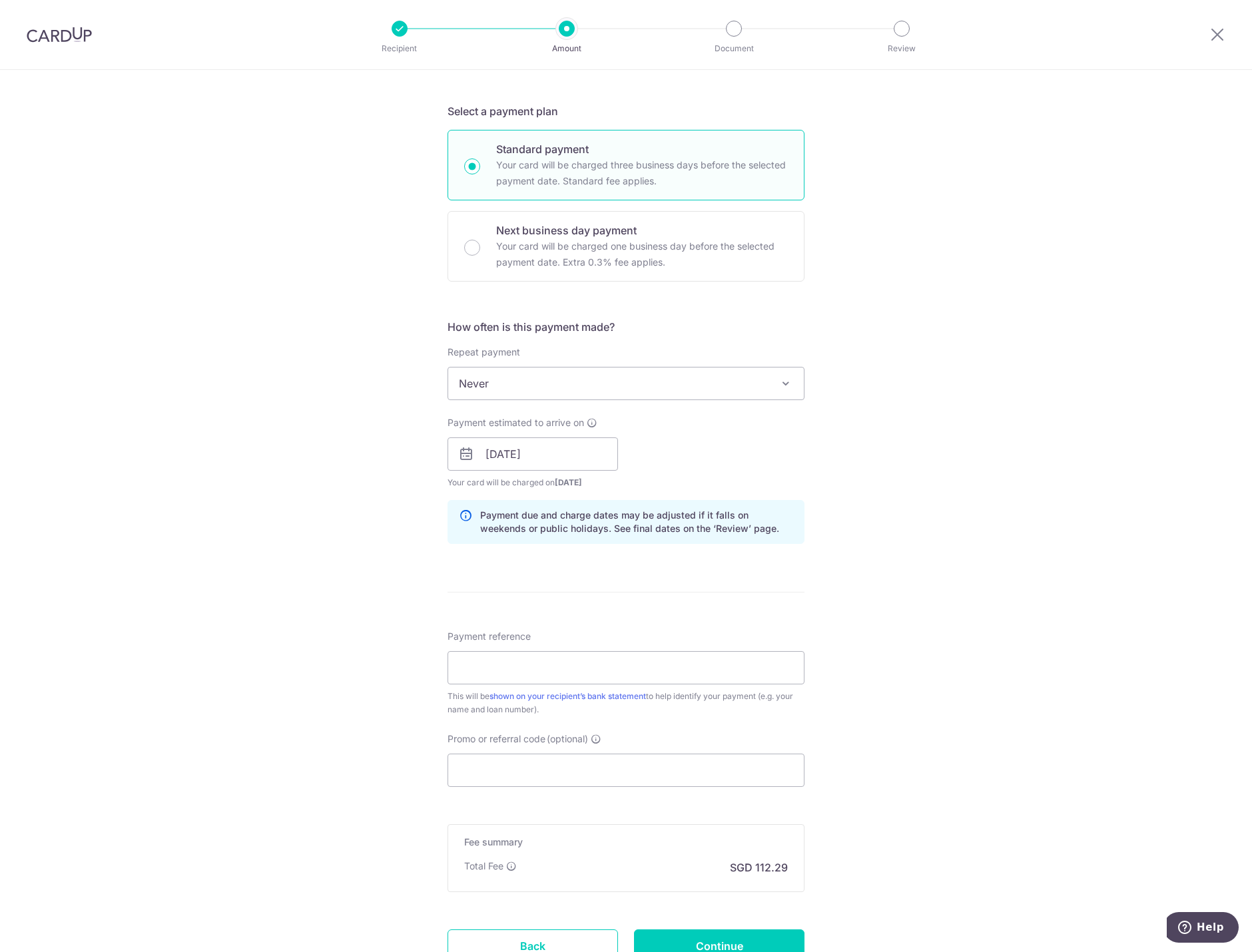
click at [936, 471] on div "Tell us more about your payment Enter payment amount SGD 4,319.00 4319.00 Selec…" at bounding box center [626, 433] width 1252 height 1259
click at [582, 664] on input "Payment reference" at bounding box center [626, 668] width 357 height 33
type input "SMC 2025-V-3655-Z"
click at [621, 661] on input "SMC 2025-V-3655-Z" at bounding box center [626, 668] width 357 height 33
click at [572, 778] on input "Promo or referral code (optional)" at bounding box center [626, 770] width 357 height 33
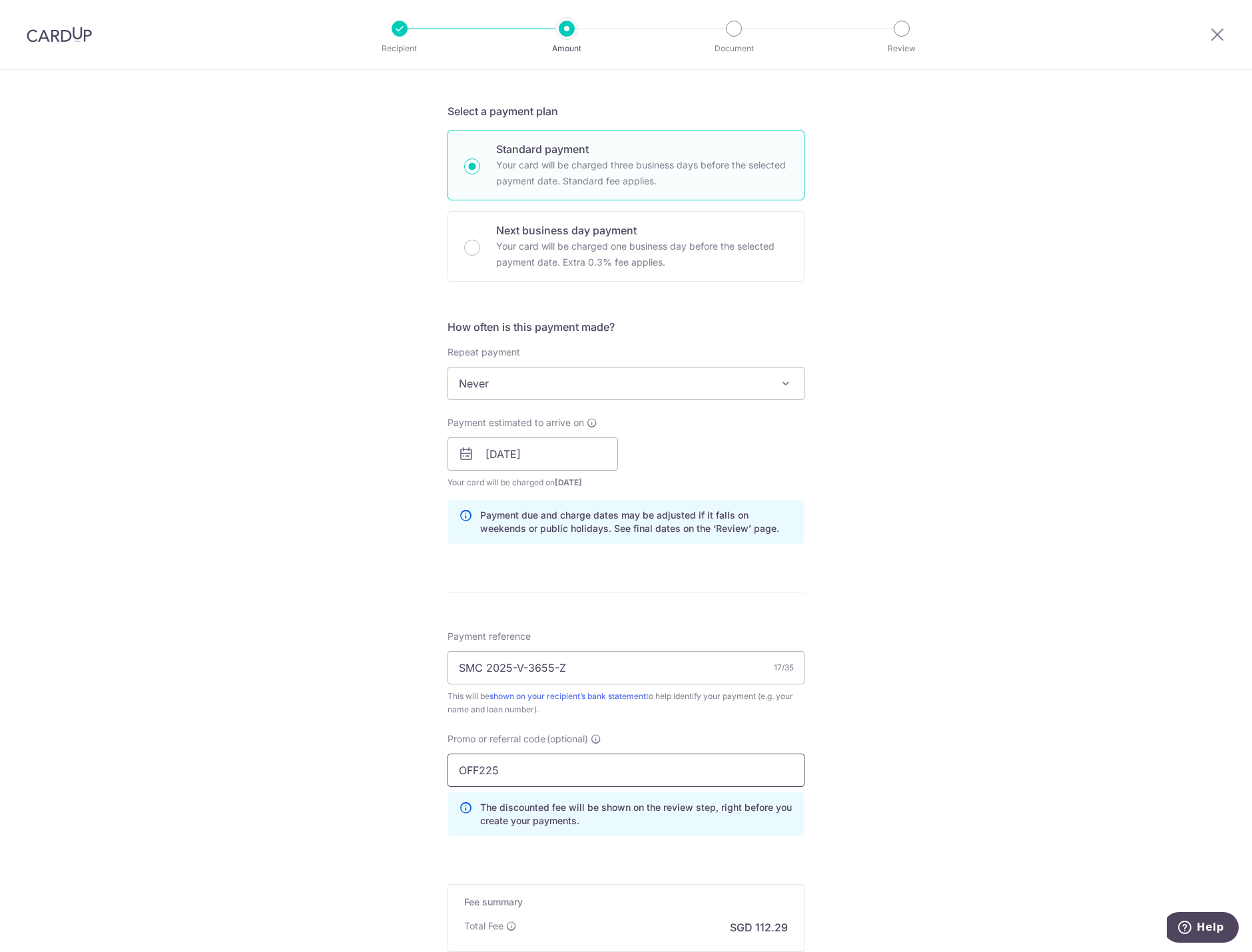
type input "OFF225"
click at [1090, 540] on div "Tell us more about your payment Enter payment amount SGD 4,319.00 4319.00 Selec…" at bounding box center [626, 463] width 1252 height 1319
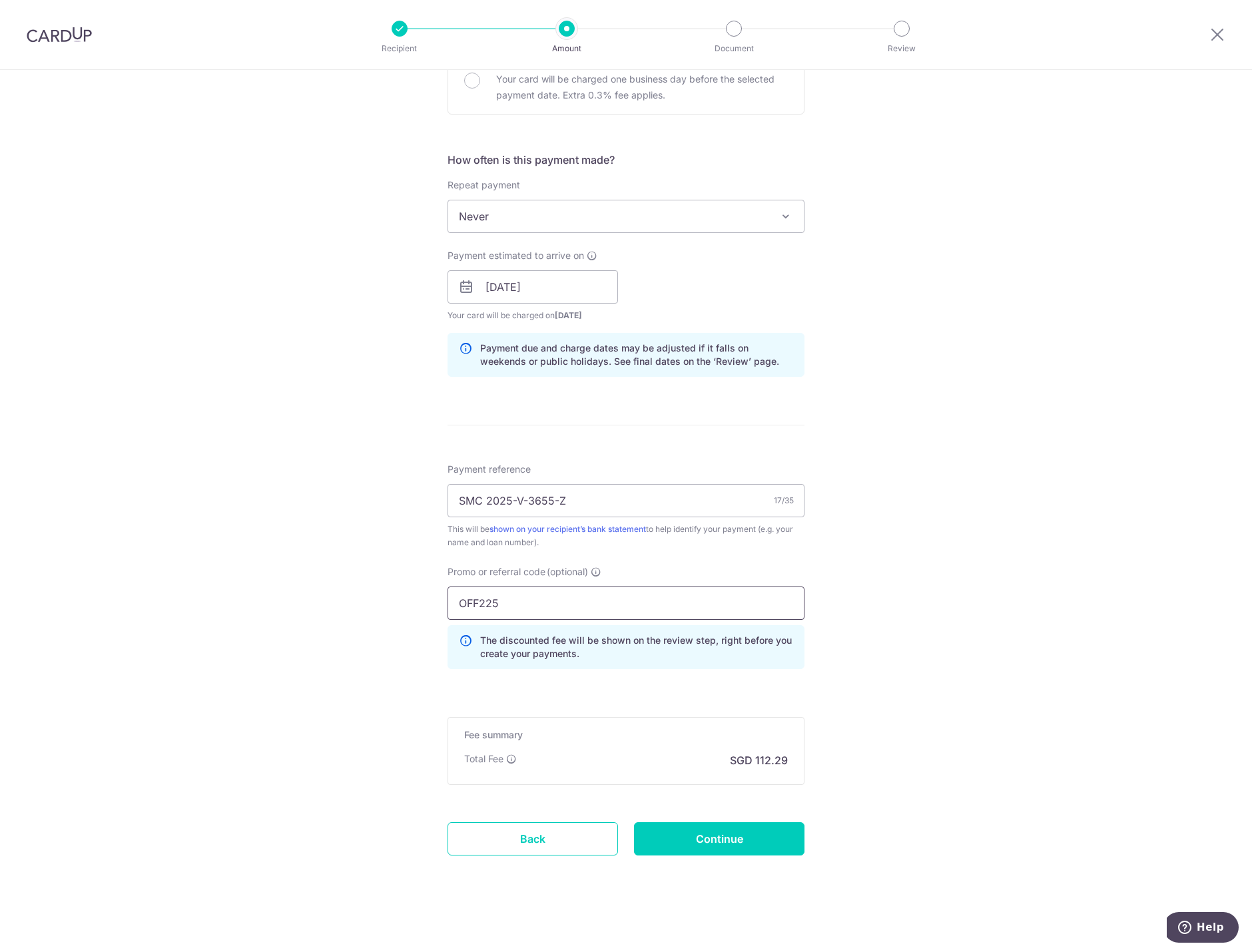
scroll to position [437, 0]
click at [725, 833] on input "Continue" at bounding box center [719, 836] width 171 height 33
type input "Create Schedule"
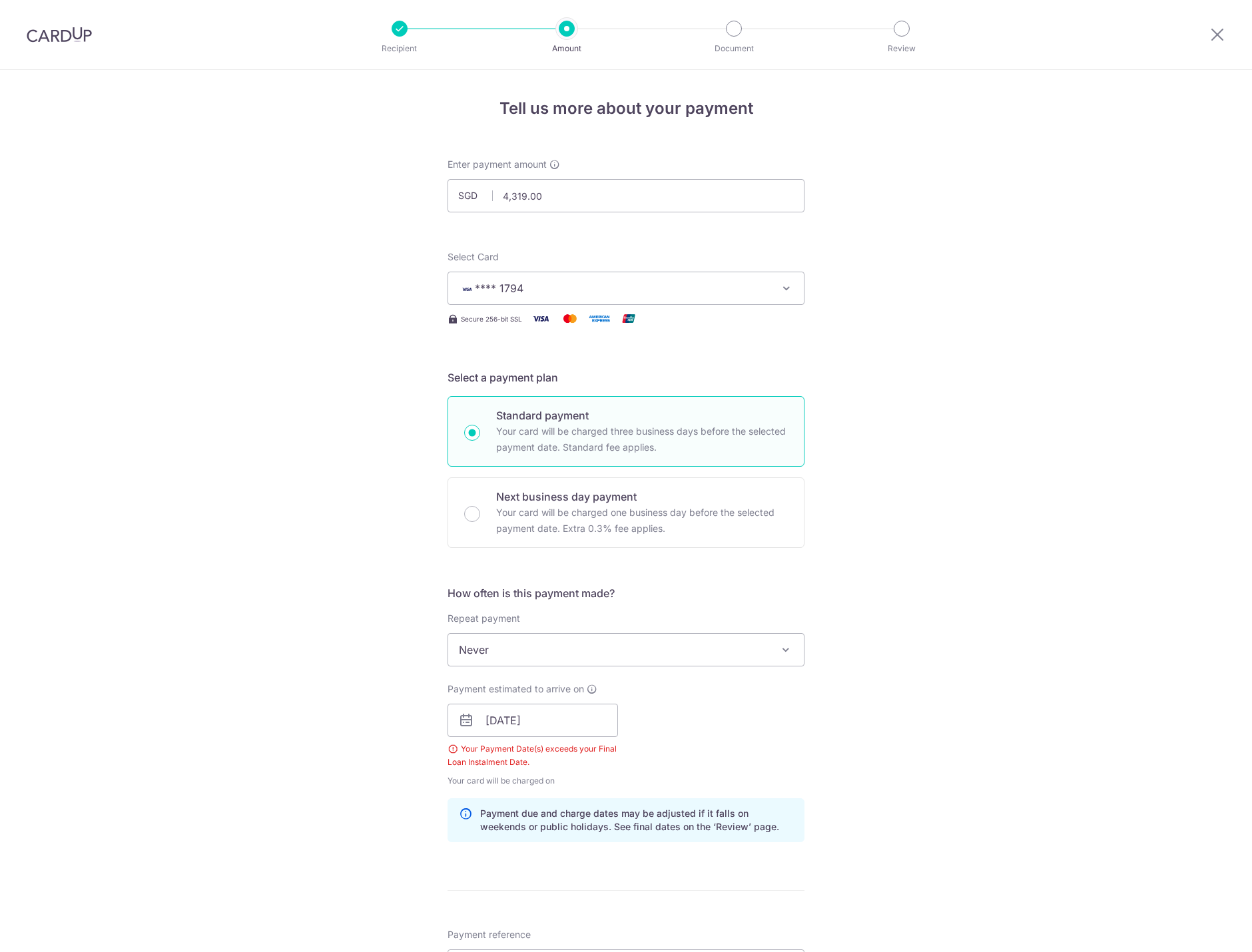
scroll to position [469, 0]
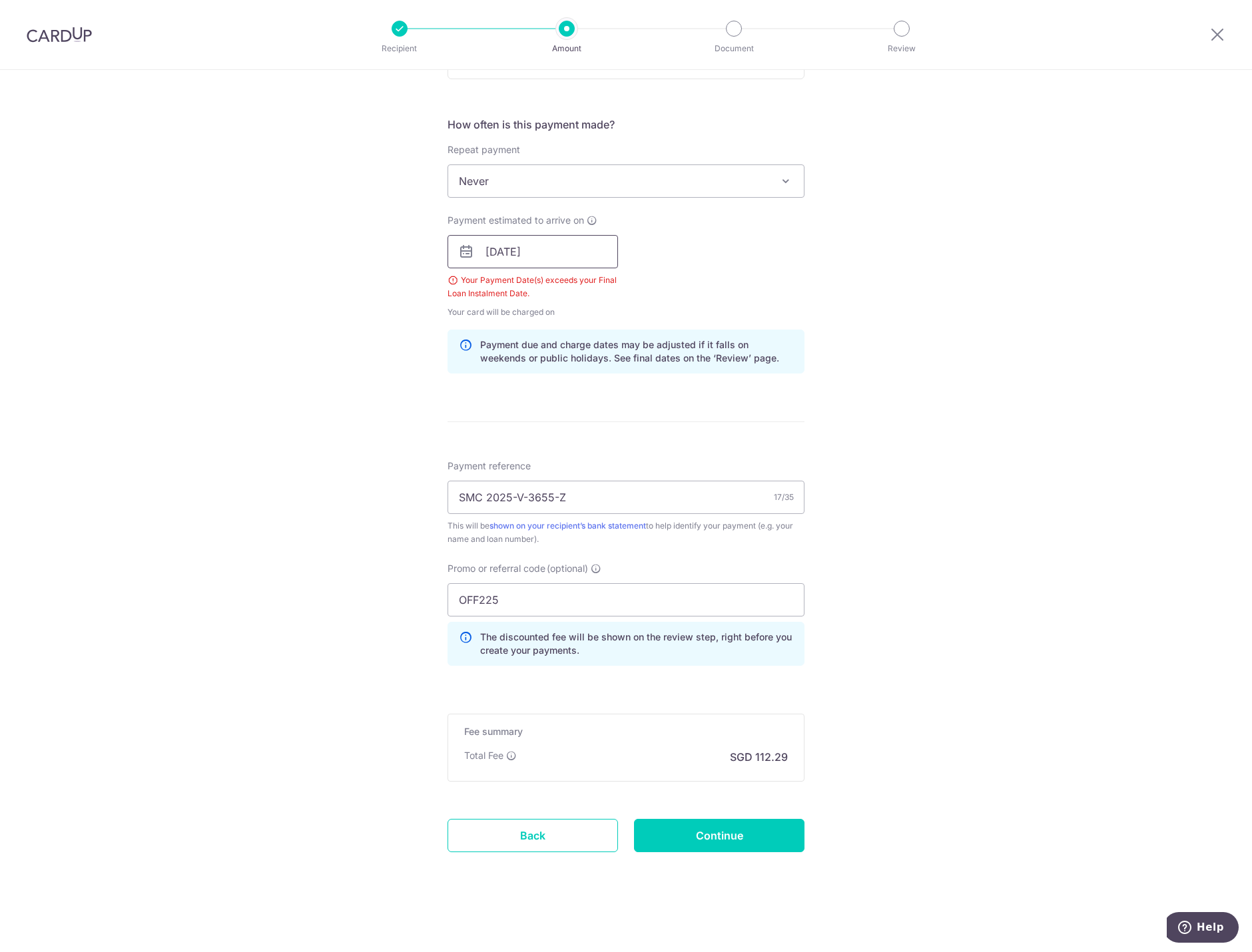
click at [540, 264] on input "[DATE]" at bounding box center [533, 252] width 171 height 33
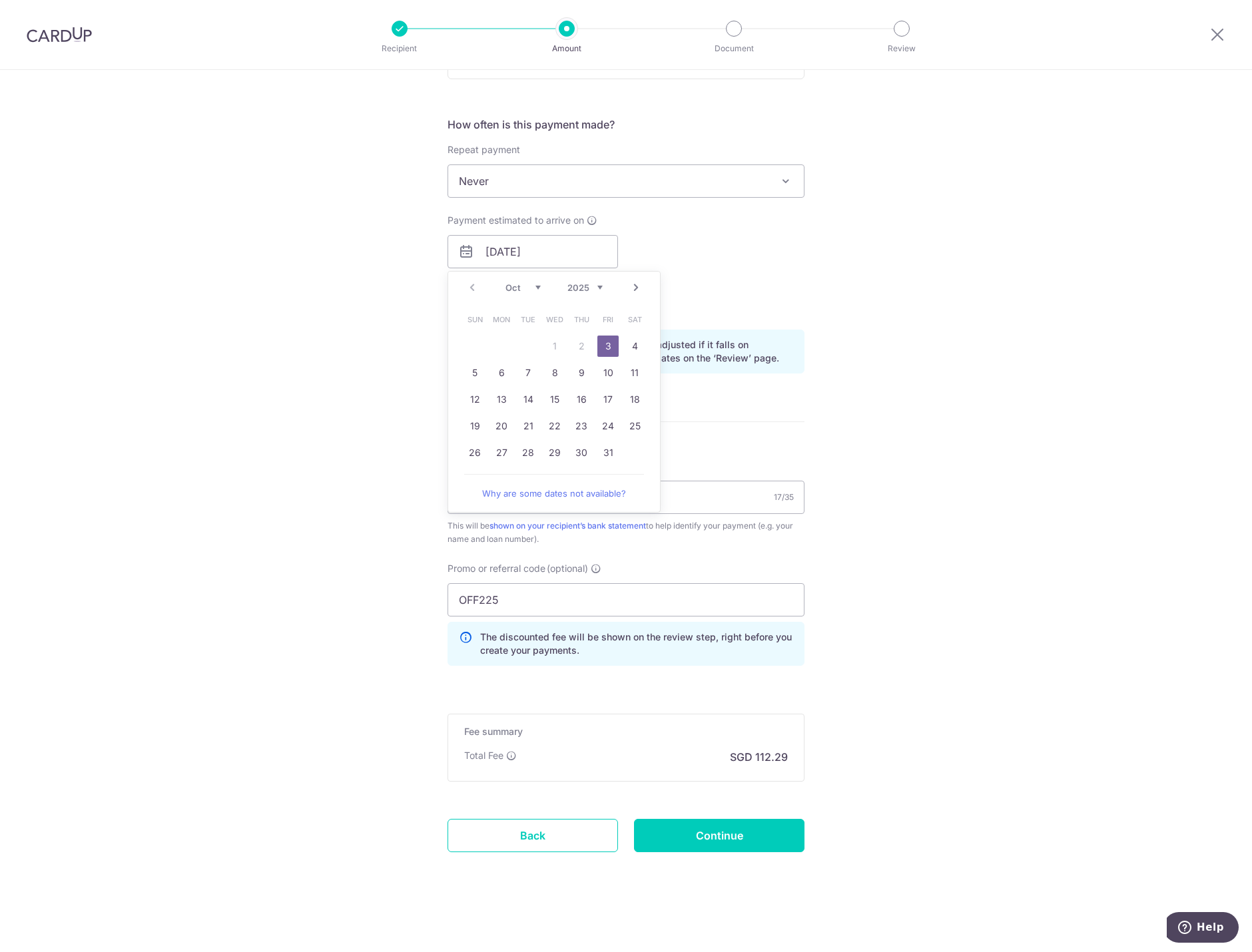
click at [602, 344] on link "3" at bounding box center [608, 346] width 21 height 21
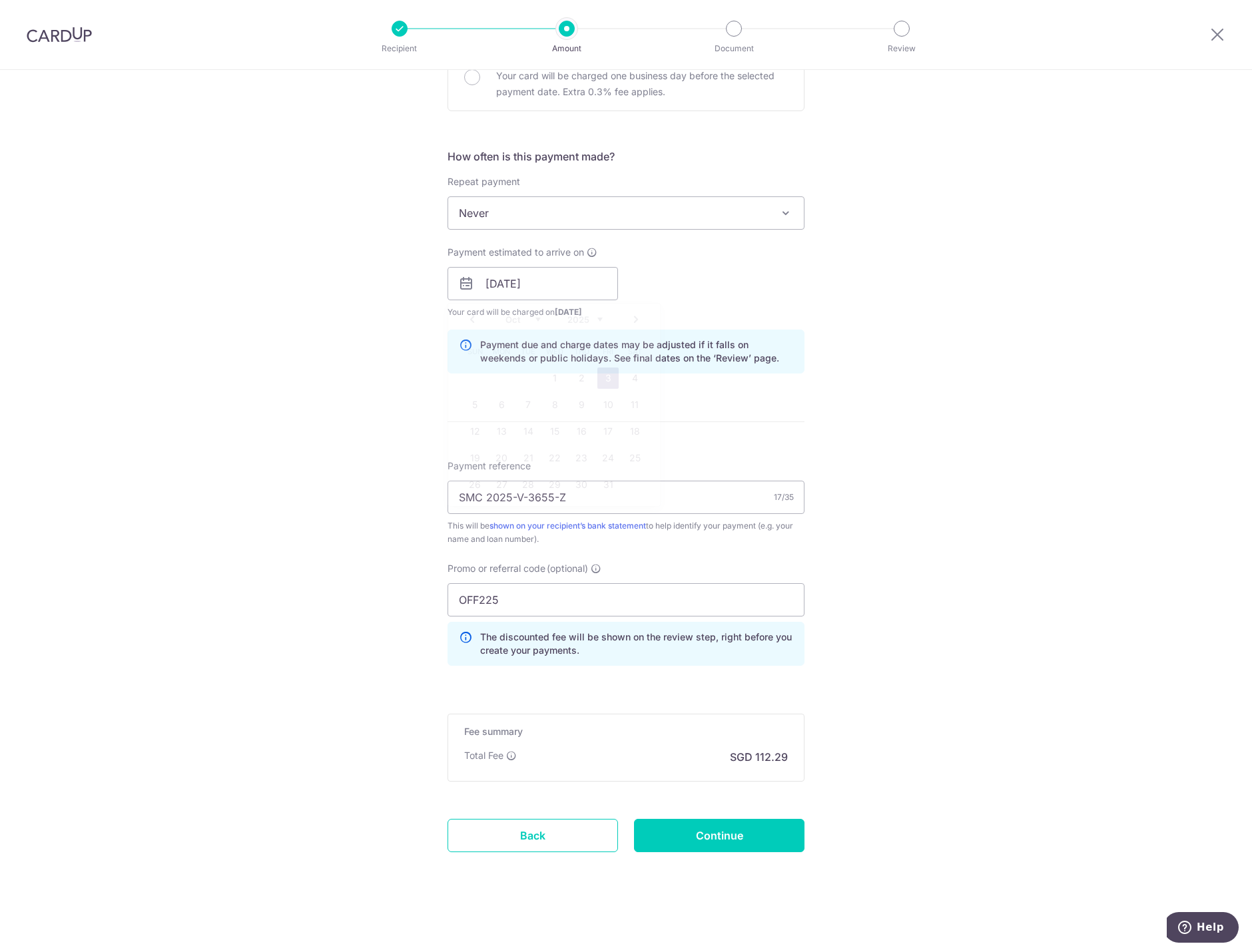
scroll to position [437, 0]
click at [707, 274] on div "Payment estimated to arrive on [DATE] Prev Next Jan Feb Mar Apr May Jun [DATE] …" at bounding box center [626, 282] width 372 height 73
click at [708, 842] on input "Continue" at bounding box center [719, 836] width 171 height 33
type input "Create Schedule"
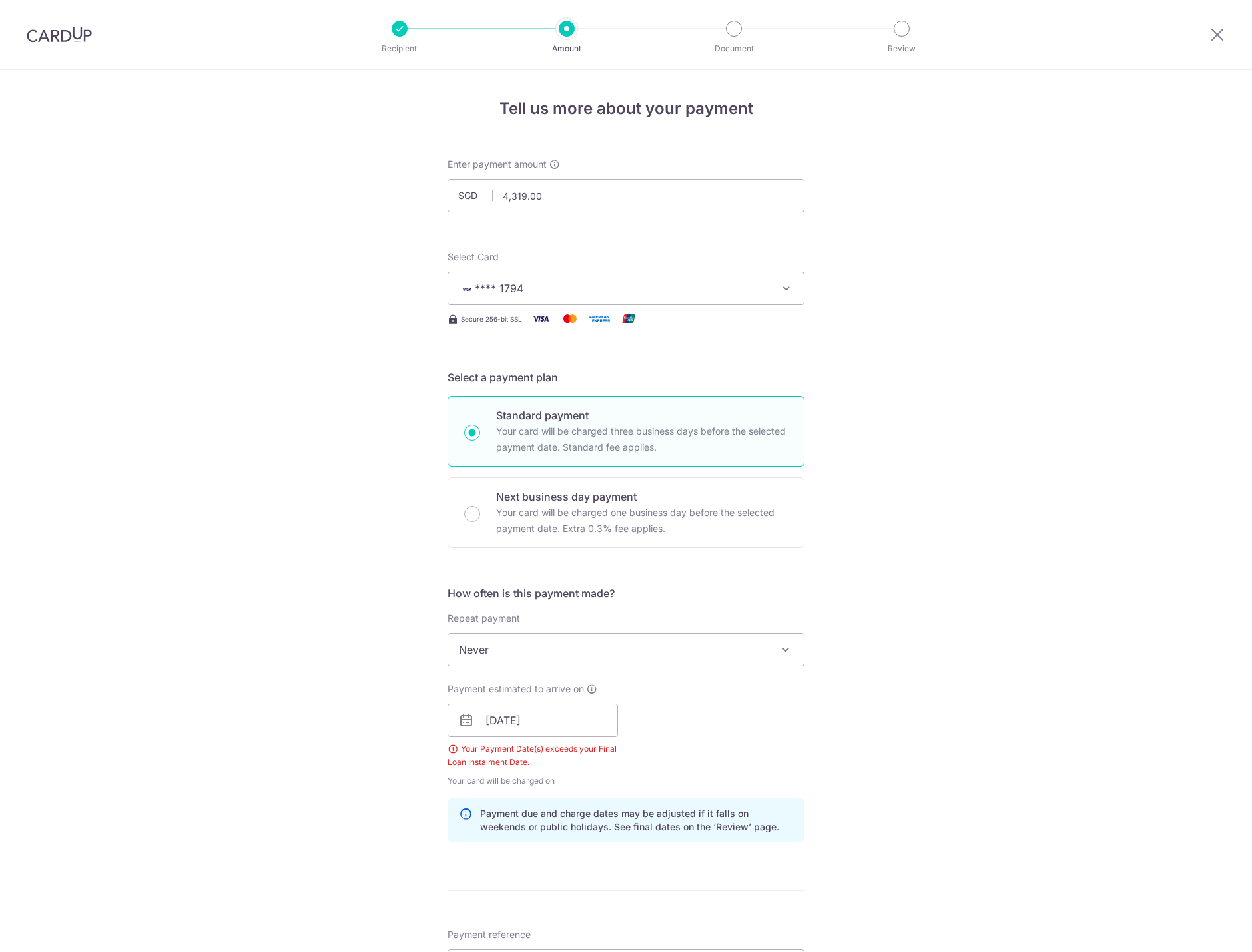
scroll to position [469, 0]
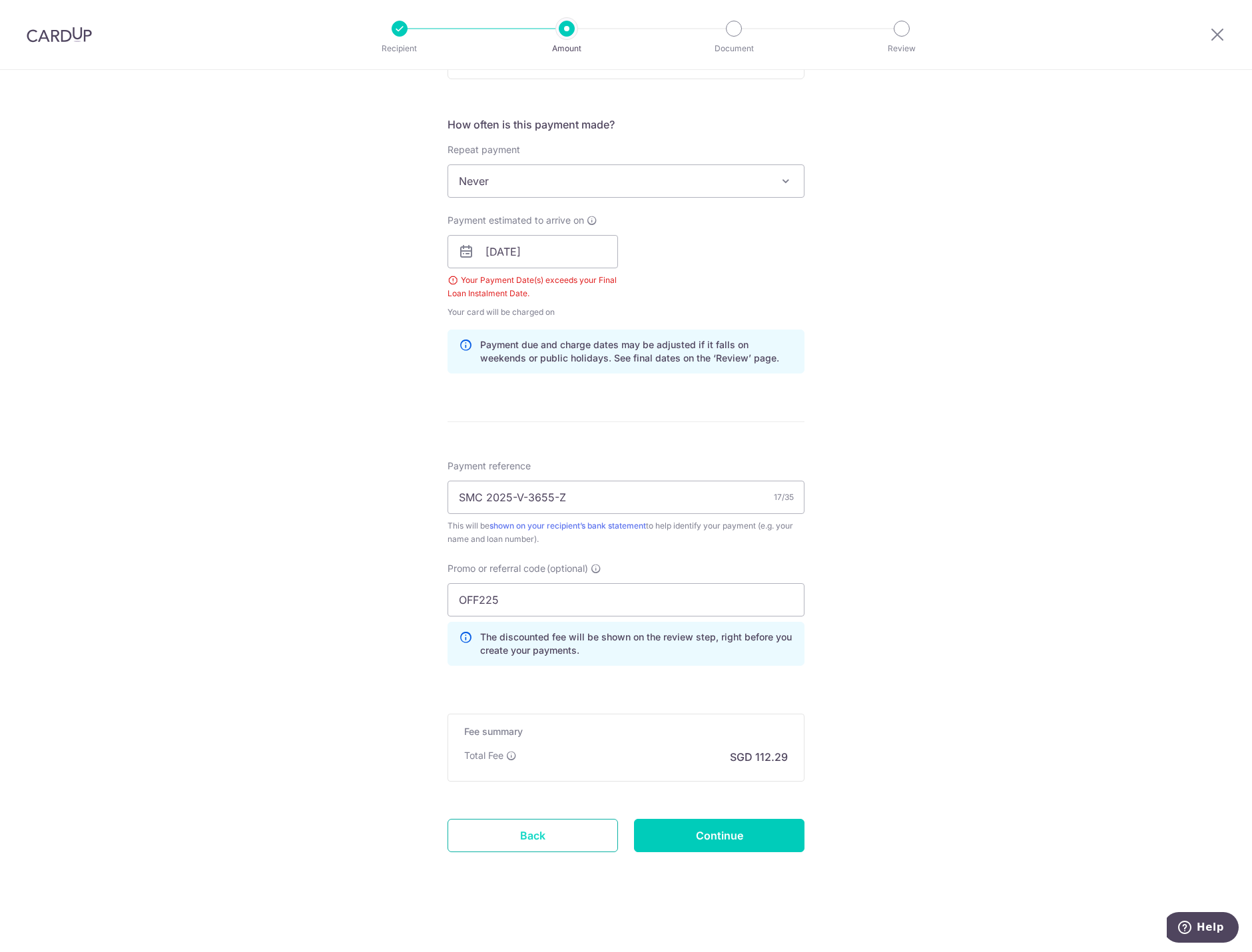
click at [555, 826] on link "Back" at bounding box center [533, 836] width 171 height 33
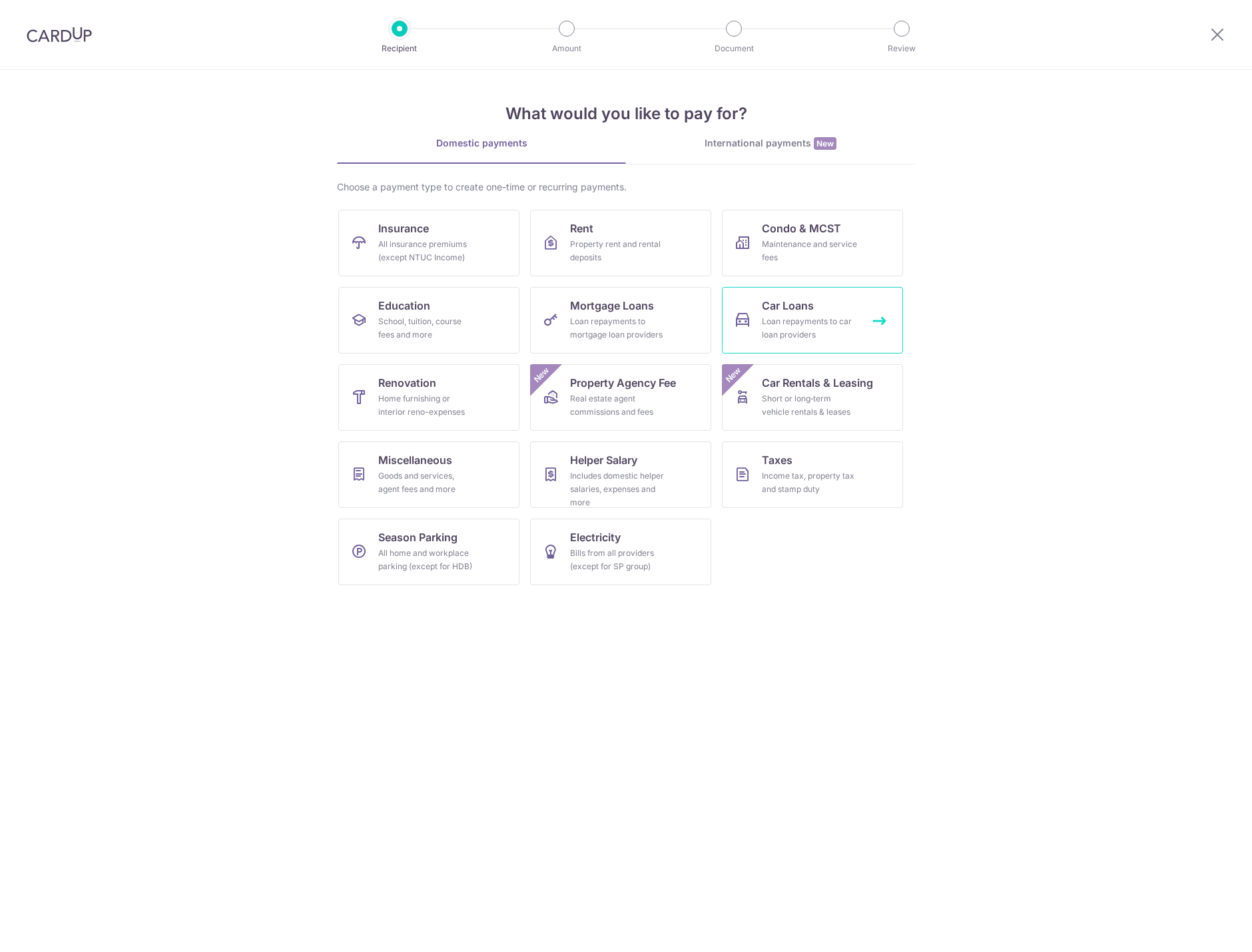
click at [800, 298] on span "Car Loans" at bounding box center [788, 305] width 52 height 16
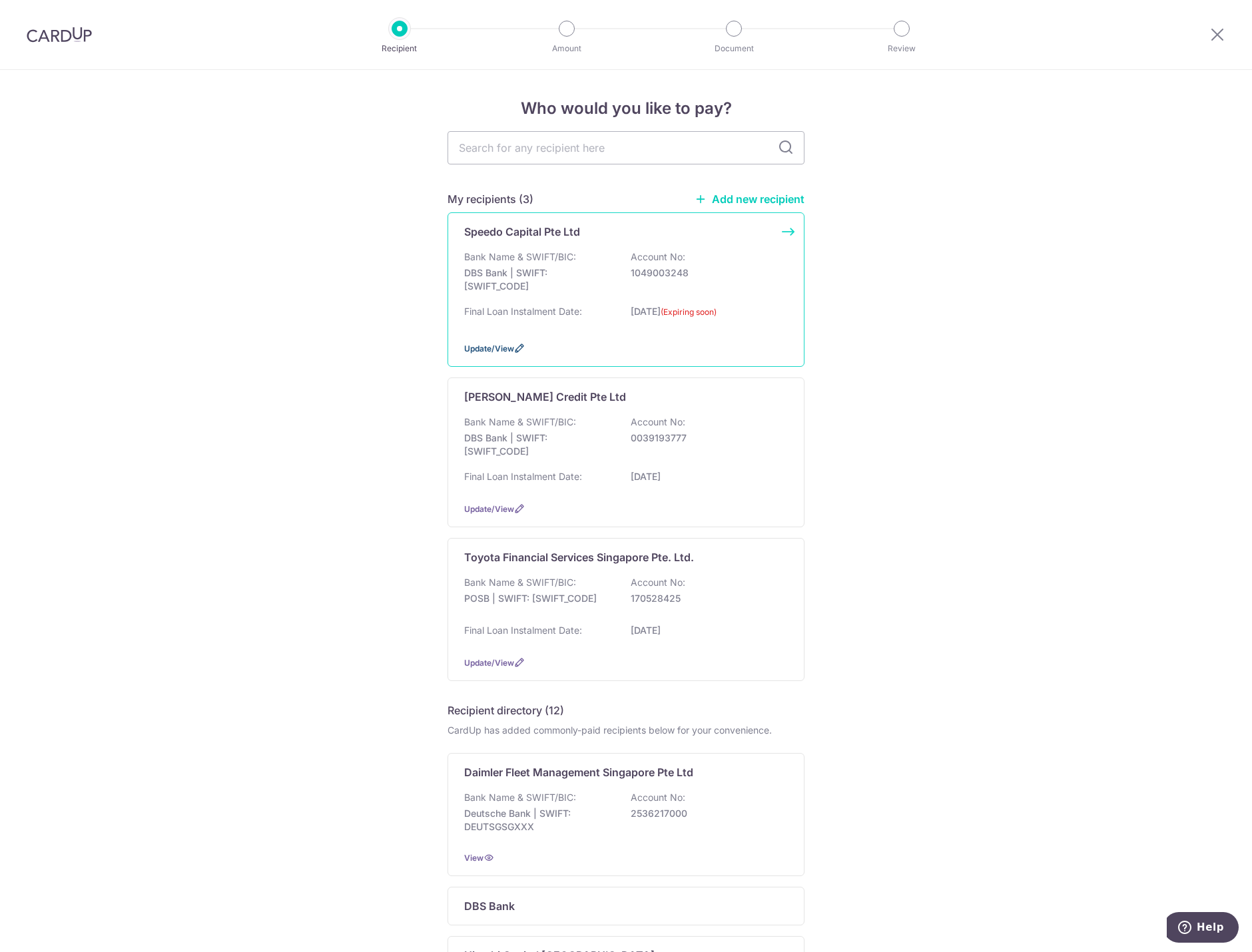
click at [497, 352] on span "Update/View" at bounding box center [489, 349] width 50 height 10
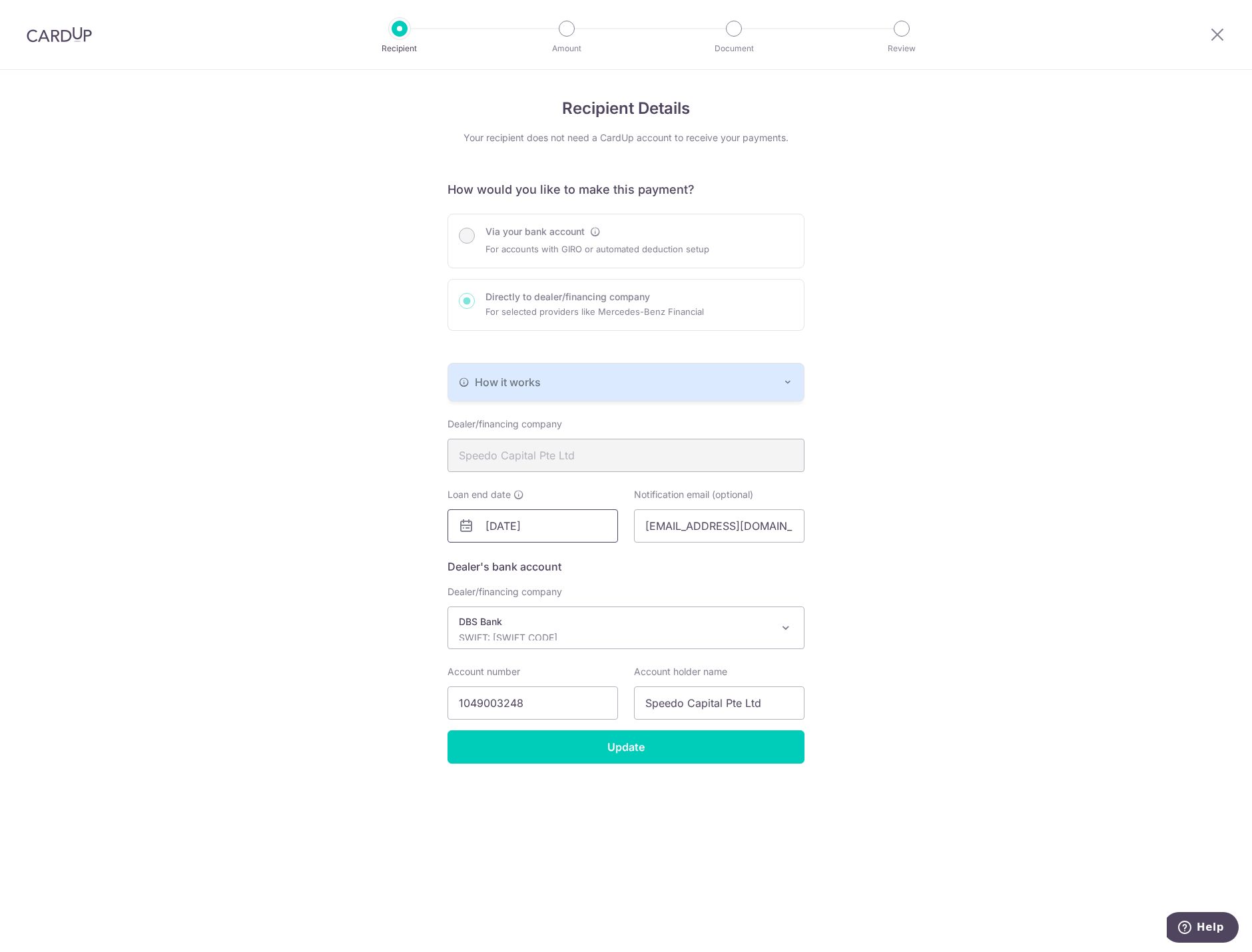
click at [525, 532] on input "30/09/2025" at bounding box center [533, 526] width 171 height 33
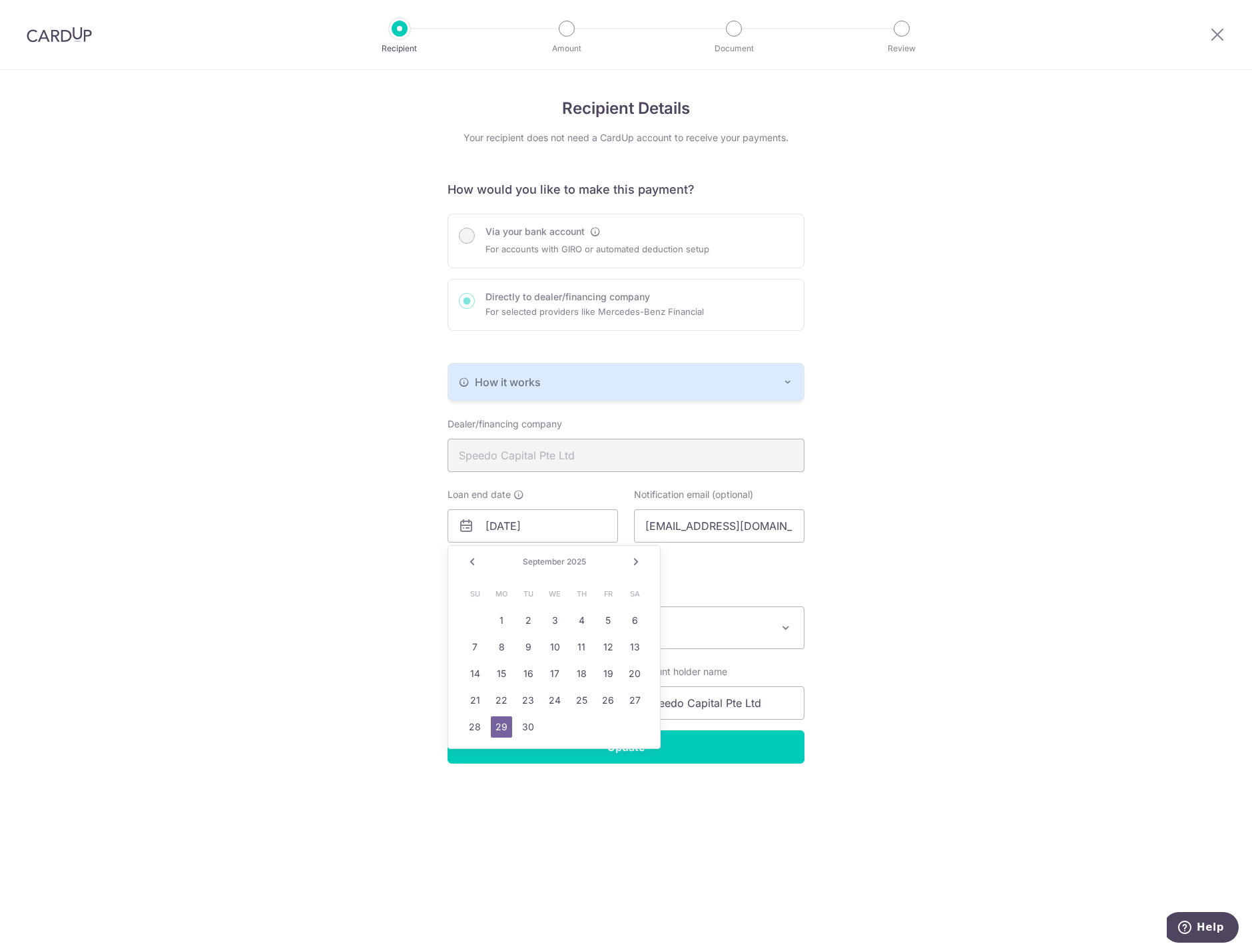
drag, startPoint x: 652, startPoint y: 563, endPoint x: 637, endPoint y: 560, distance: 15.3
click at [649, 563] on div "Prev Next September 2025" at bounding box center [553, 562] width 212 height 32
click at [636, 560] on link "Next" at bounding box center [636, 562] width 16 height 16
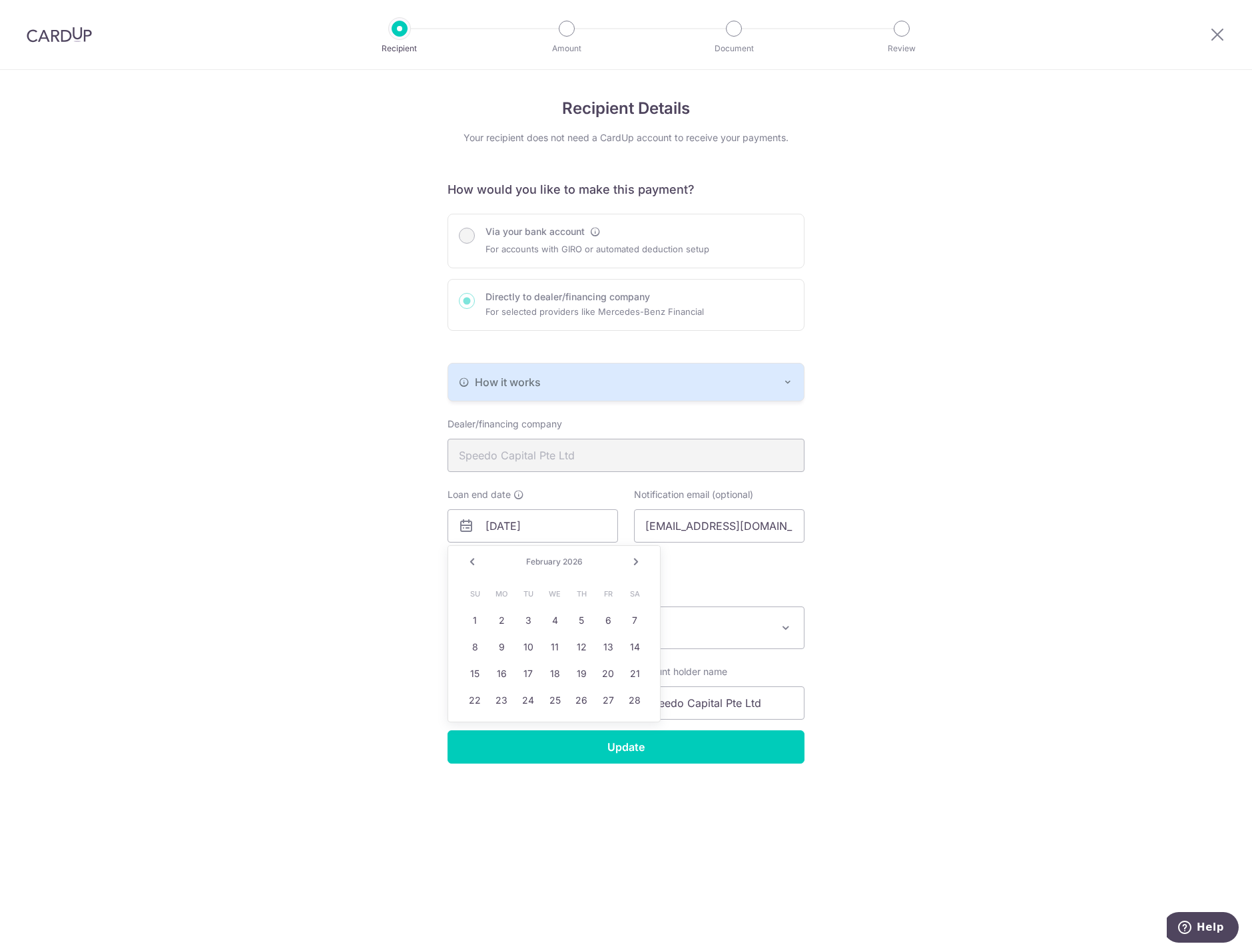
click at [636, 560] on link "Next" at bounding box center [636, 562] width 16 height 16
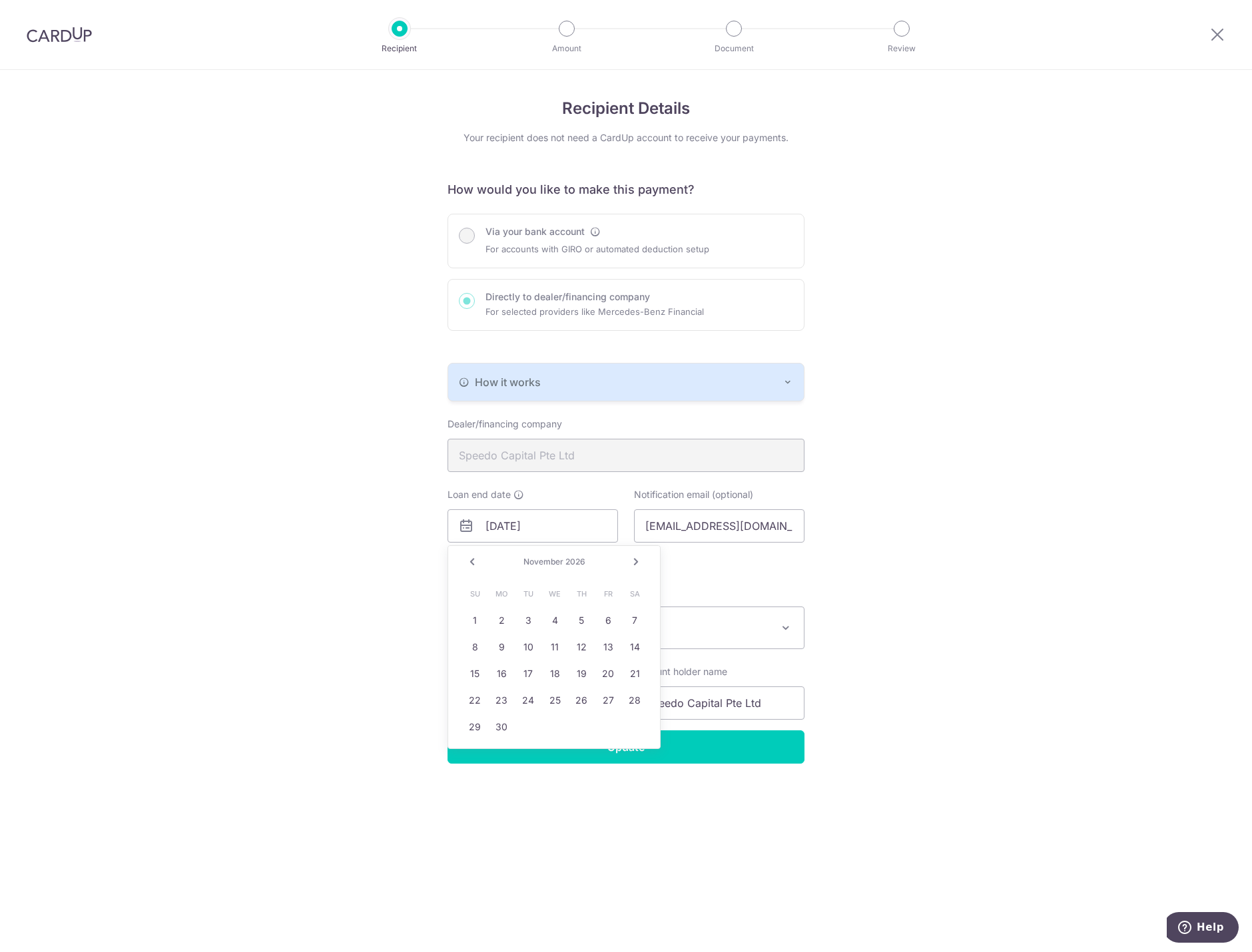
click at [636, 560] on link "Next" at bounding box center [636, 562] width 16 height 16
click at [640, 560] on link "Next" at bounding box center [636, 562] width 16 height 16
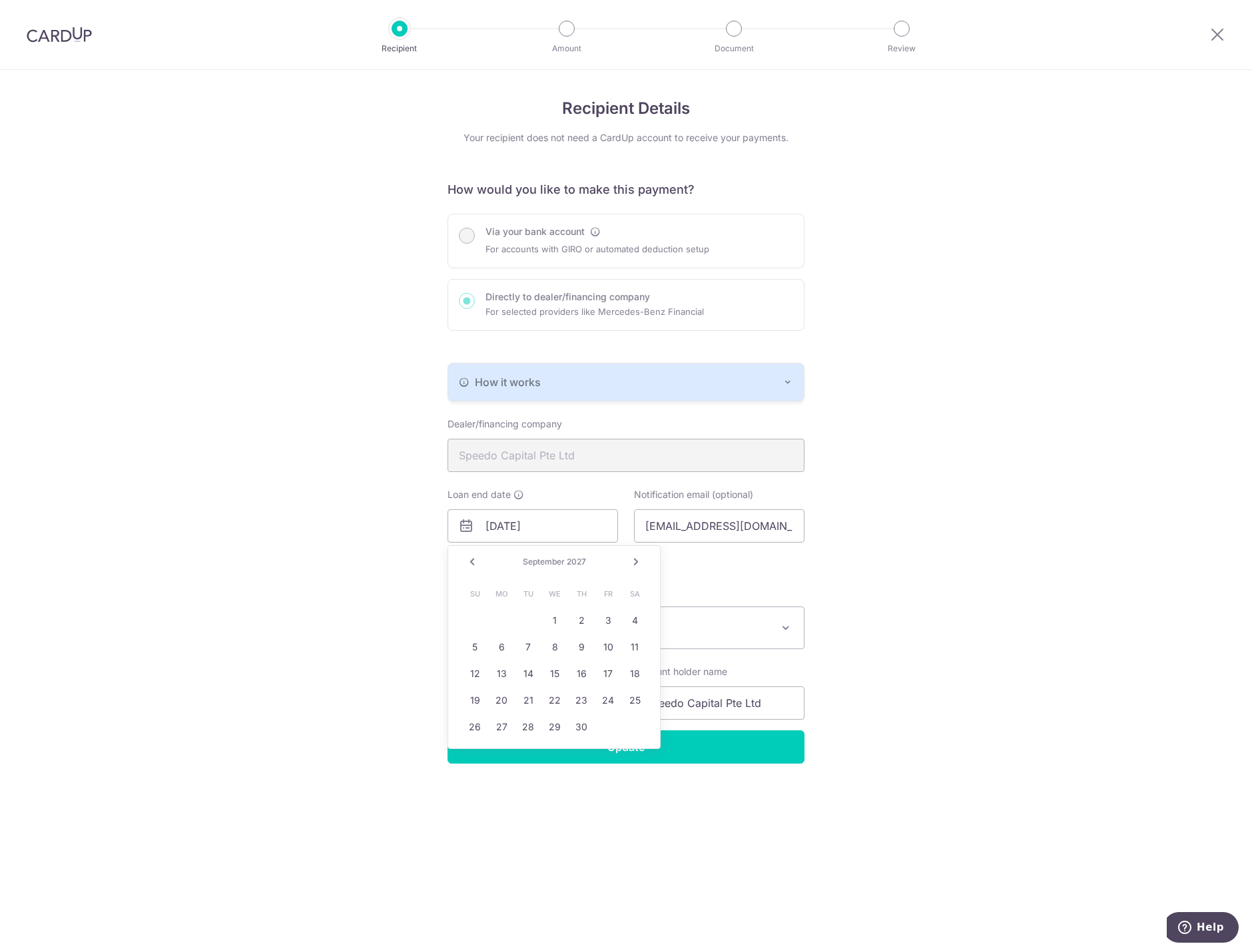
click at [640, 560] on link "Next" at bounding box center [636, 562] width 16 height 16
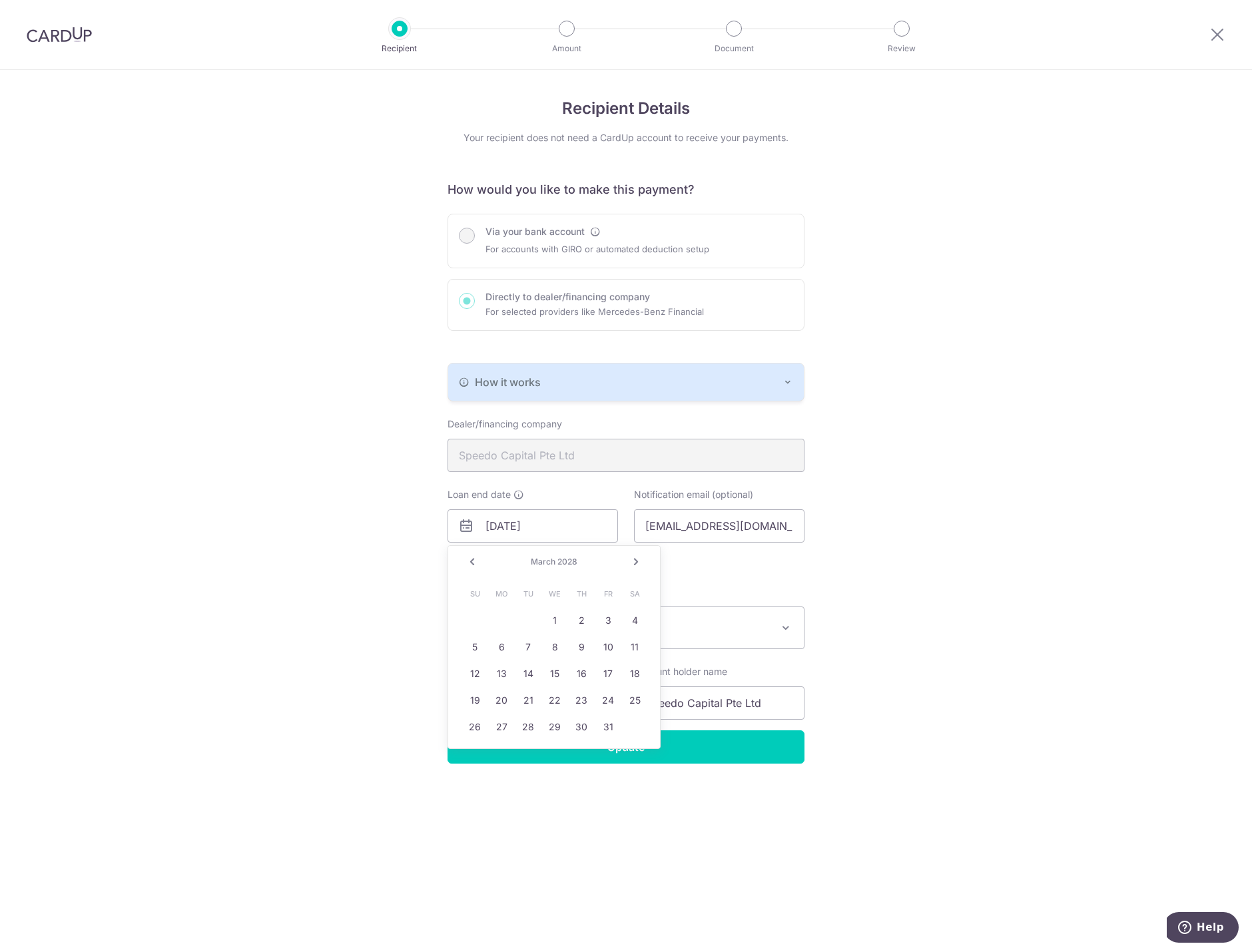
click at [640, 560] on link "Next" at bounding box center [636, 562] width 16 height 16
click at [639, 558] on link "Next" at bounding box center [636, 562] width 16 height 16
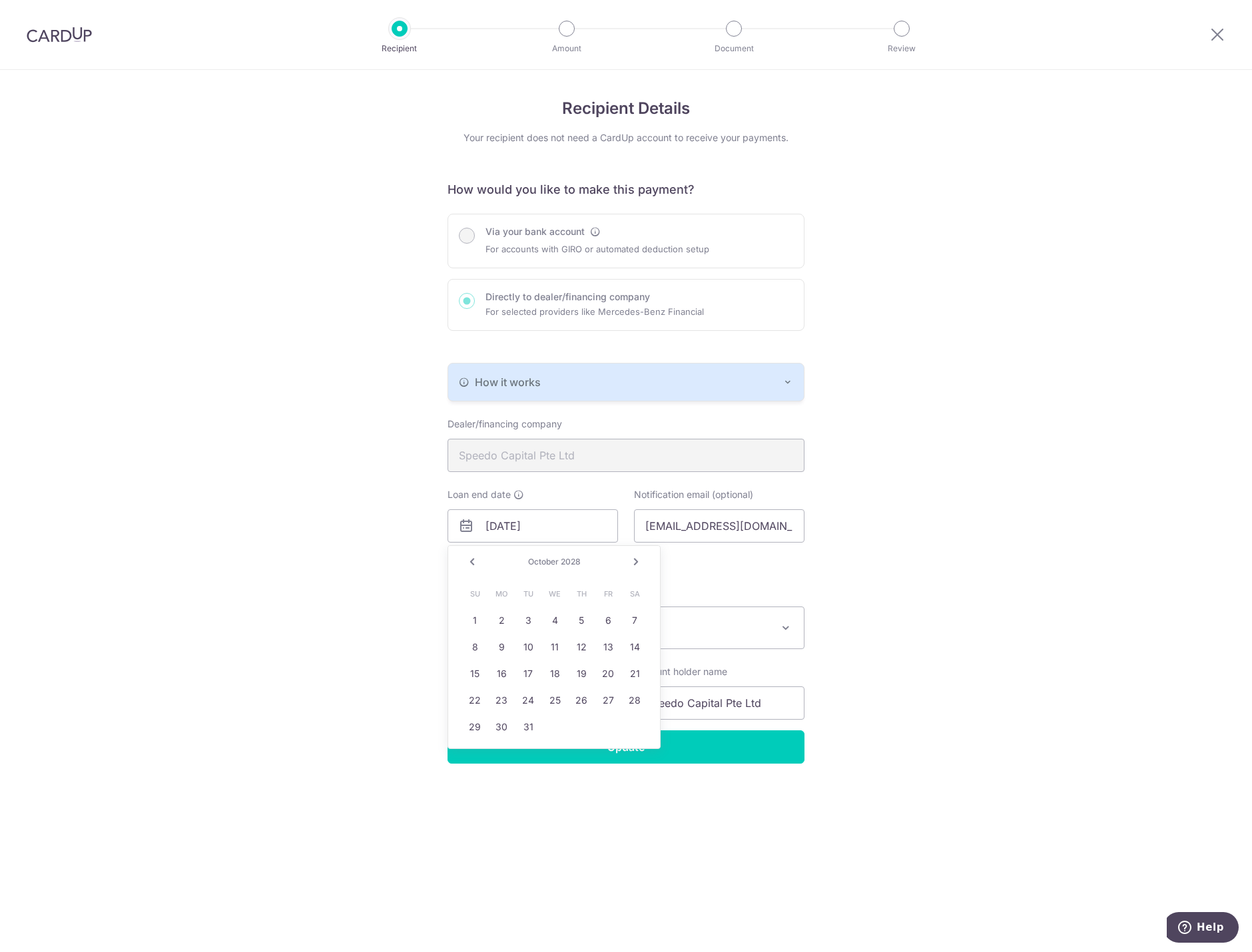
click at [639, 558] on link "Next" at bounding box center [636, 562] width 16 height 16
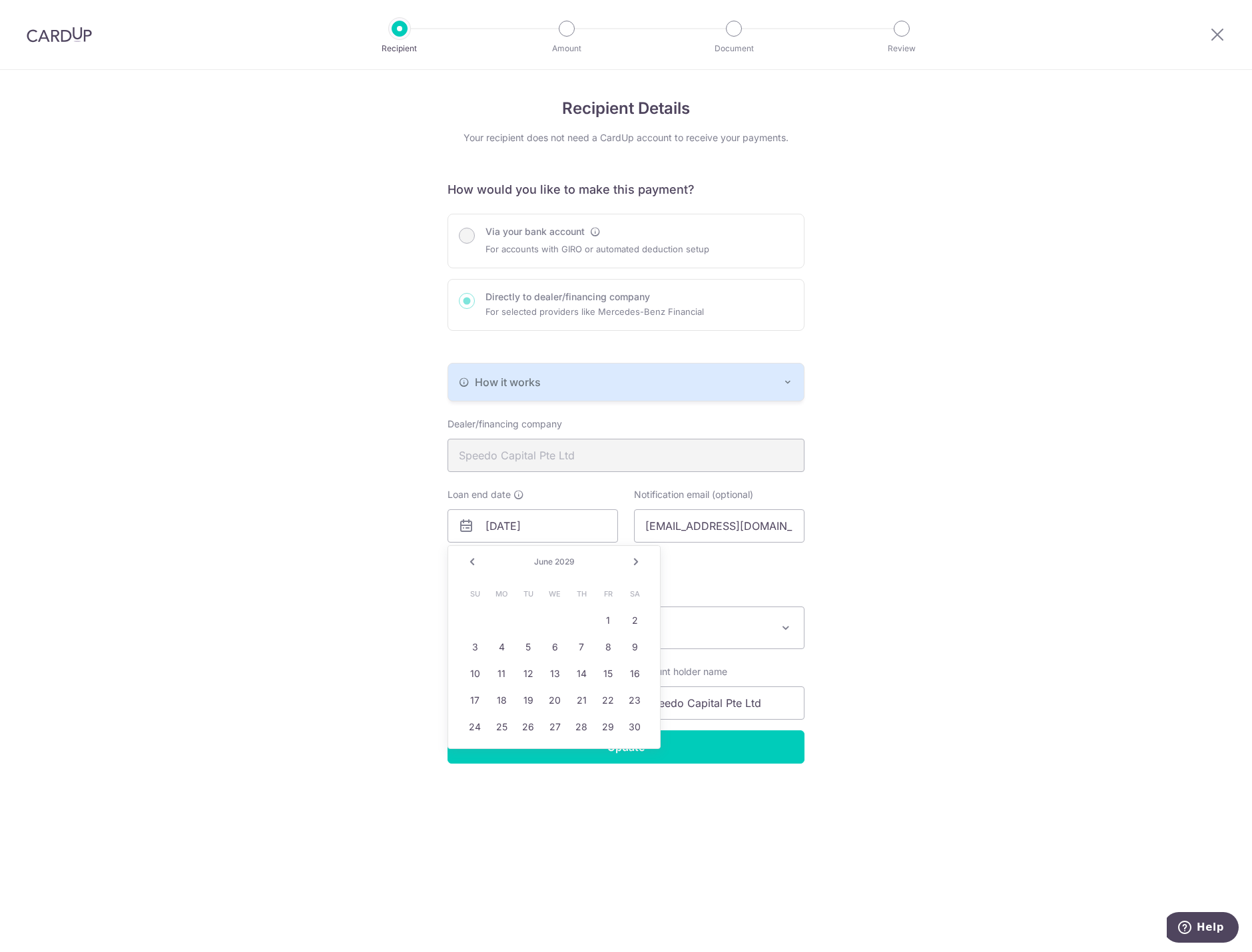
click at [639, 558] on link "Next" at bounding box center [636, 562] width 16 height 16
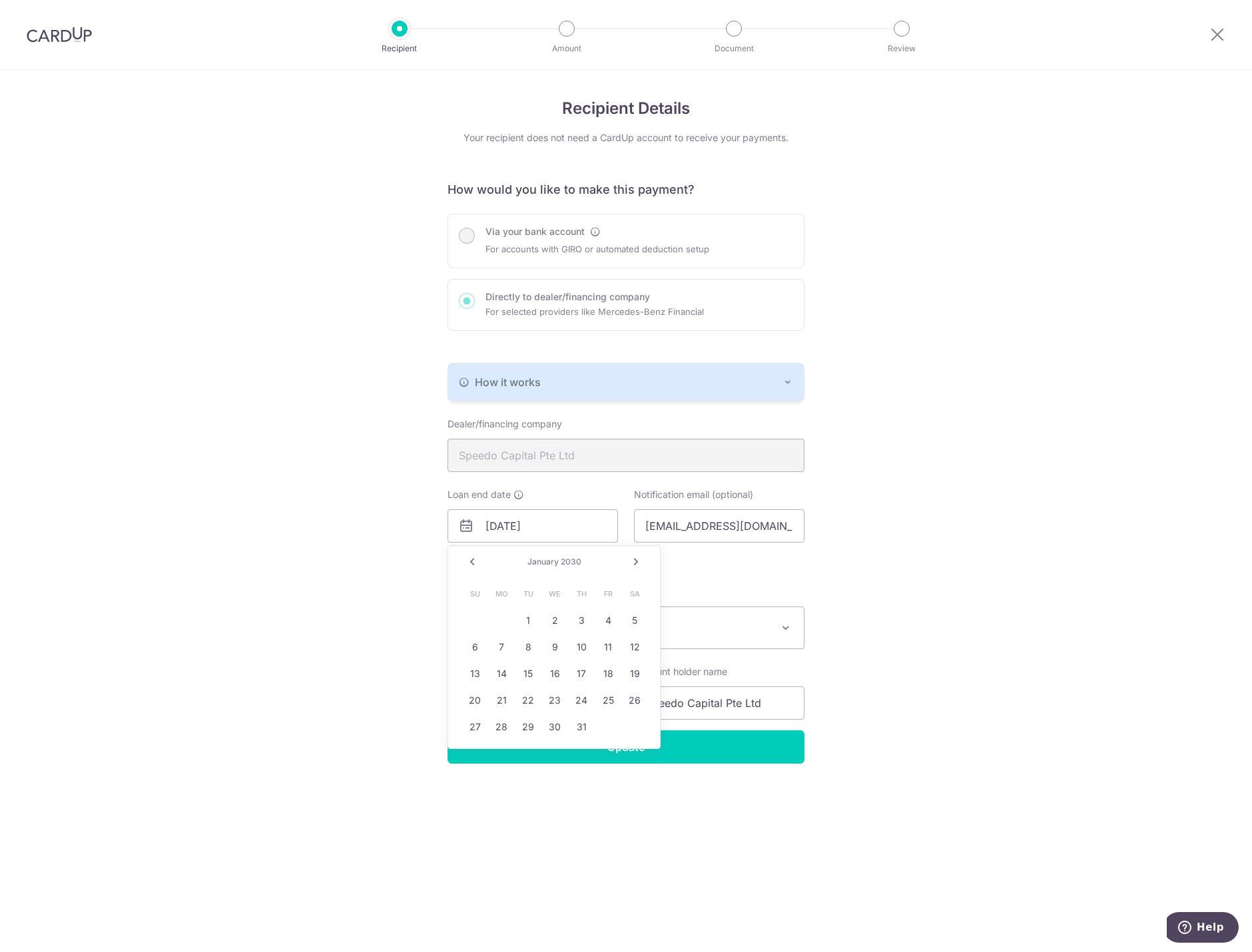
click at [639, 558] on link "Next" at bounding box center [636, 562] width 16 height 16
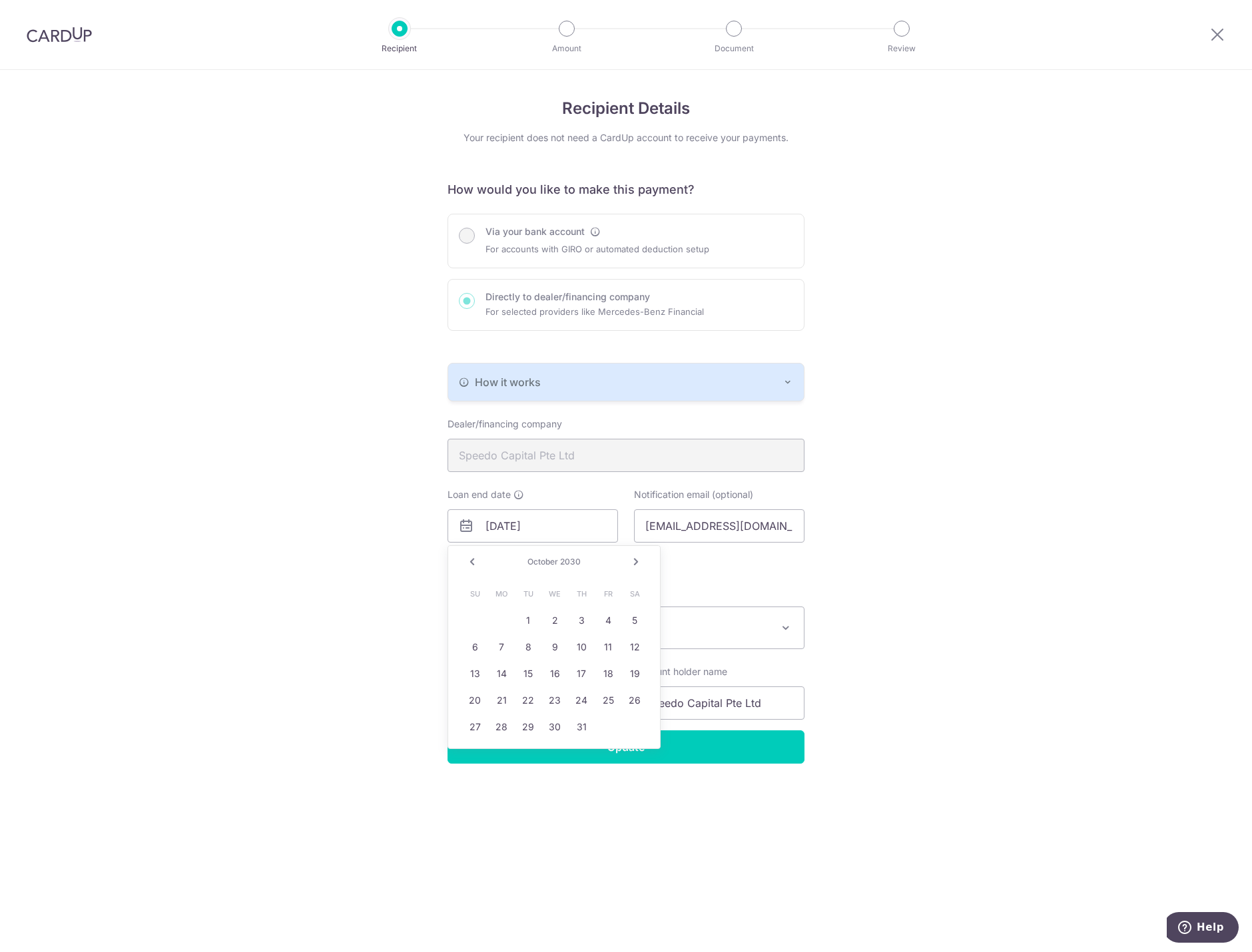
click at [639, 558] on link "Next" at bounding box center [636, 562] width 16 height 16
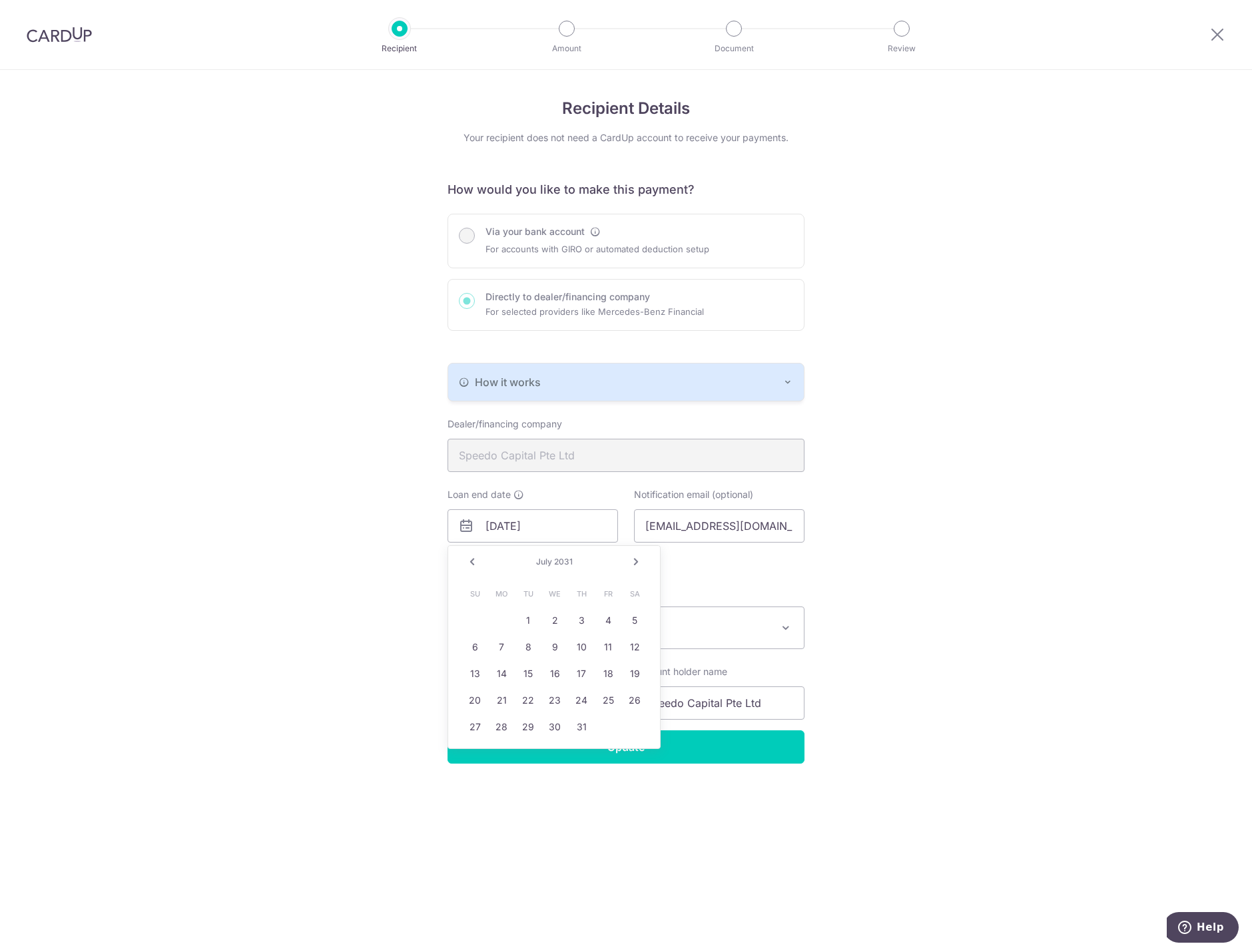
click at [639, 558] on link "Next" at bounding box center [636, 562] width 16 height 16
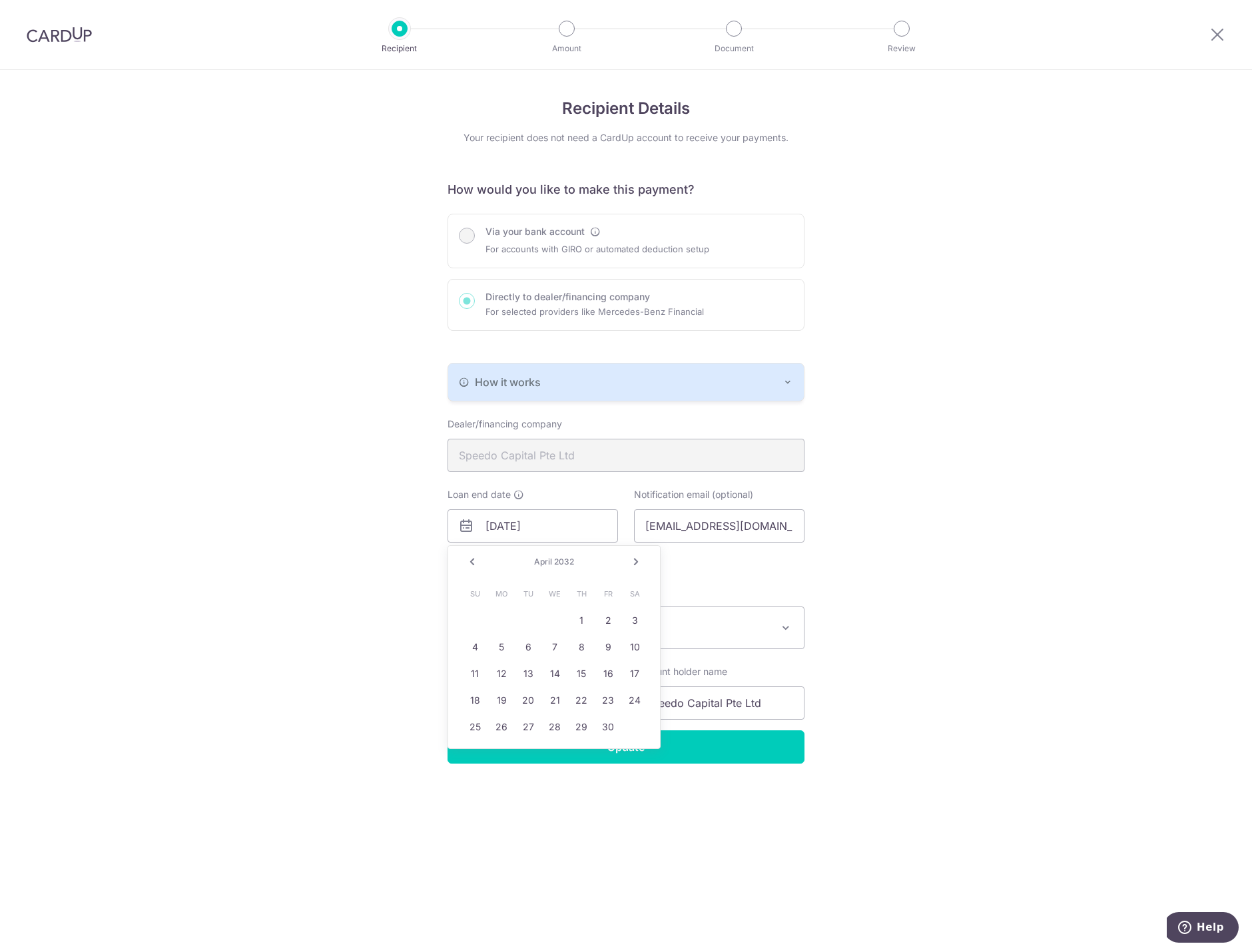
click at [639, 558] on link "Next" at bounding box center [636, 562] width 16 height 16
click at [580, 728] on link "29" at bounding box center [581, 726] width 21 height 21
type input "07/29/2032"
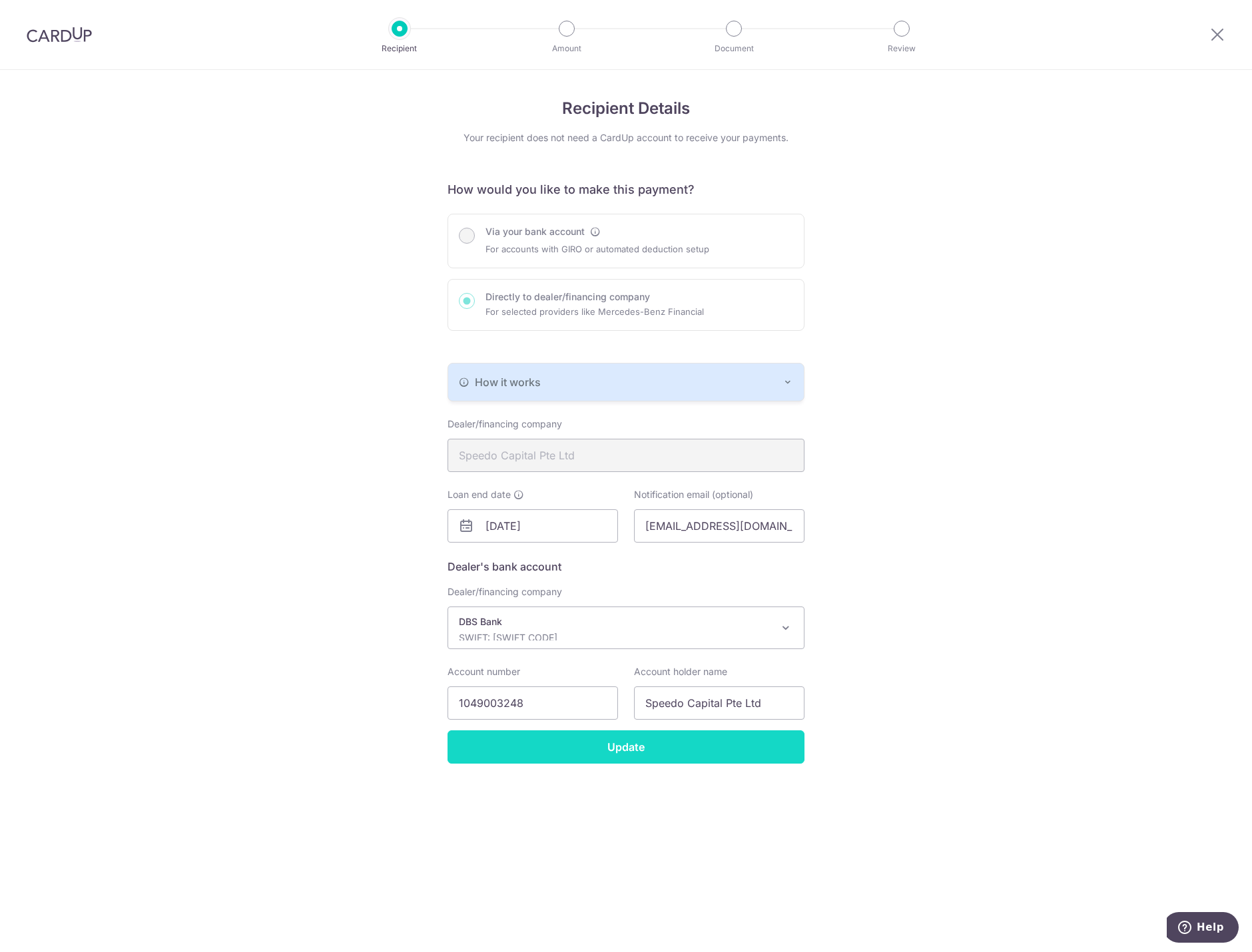
click at [590, 743] on input "Update" at bounding box center [626, 747] width 357 height 33
click at [588, 743] on input "Update" at bounding box center [626, 747] width 357 height 33
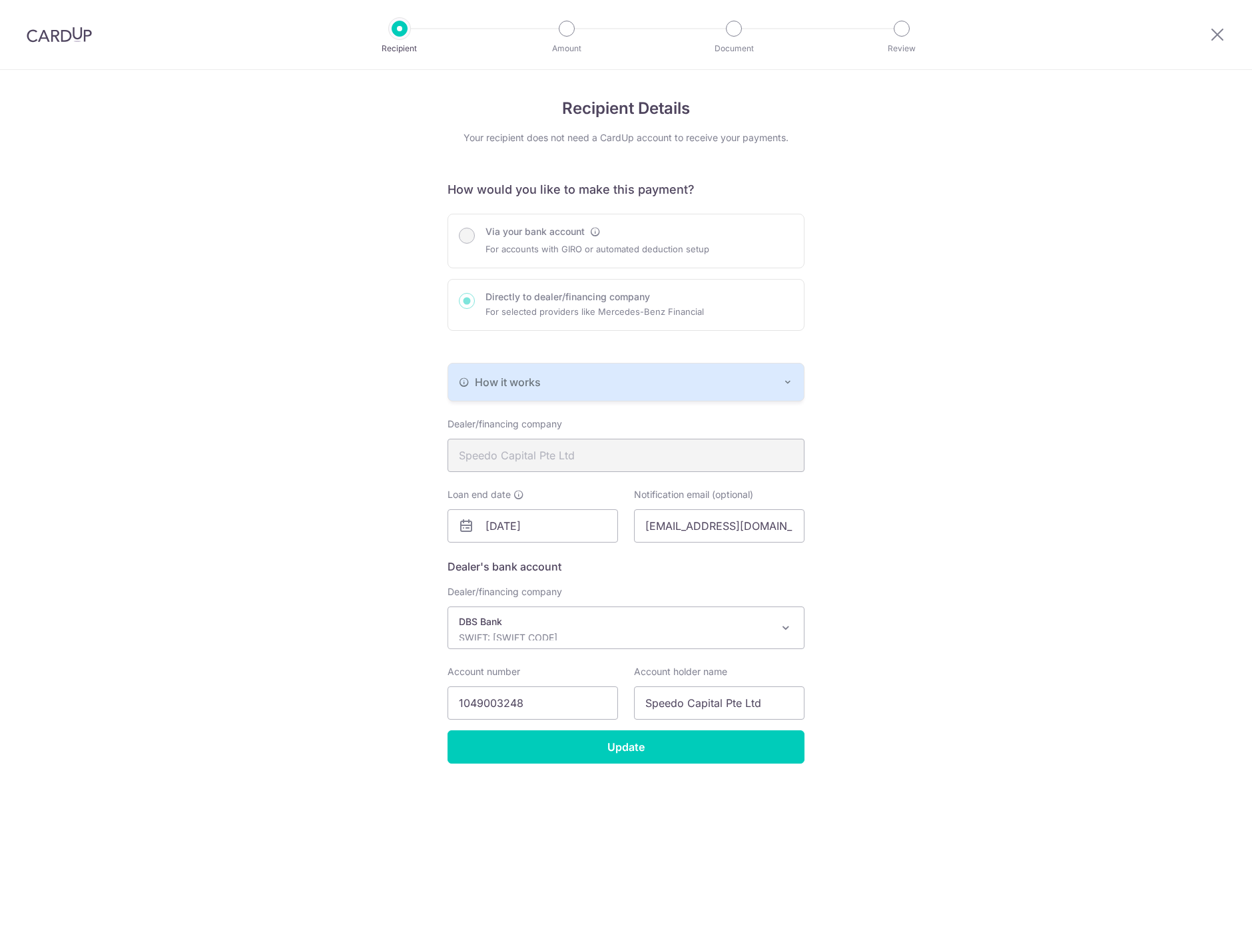
click at [587, 743] on input "Update" at bounding box center [626, 747] width 357 height 33
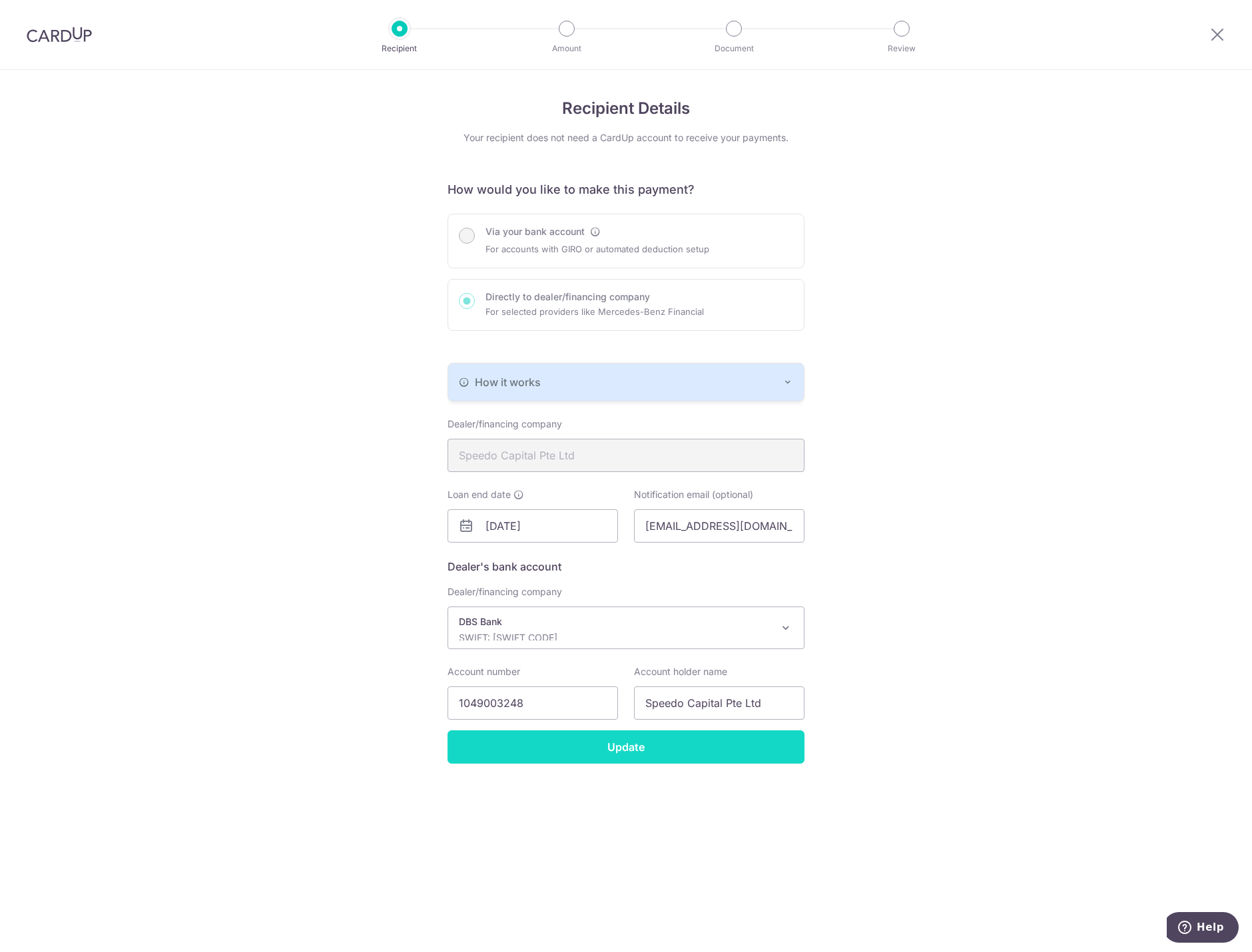
click at [624, 754] on input "Update" at bounding box center [626, 747] width 357 height 33
click at [612, 744] on input "Update" at bounding box center [626, 747] width 357 height 33
click at [550, 534] on input "[DATE]" at bounding box center [533, 526] width 171 height 33
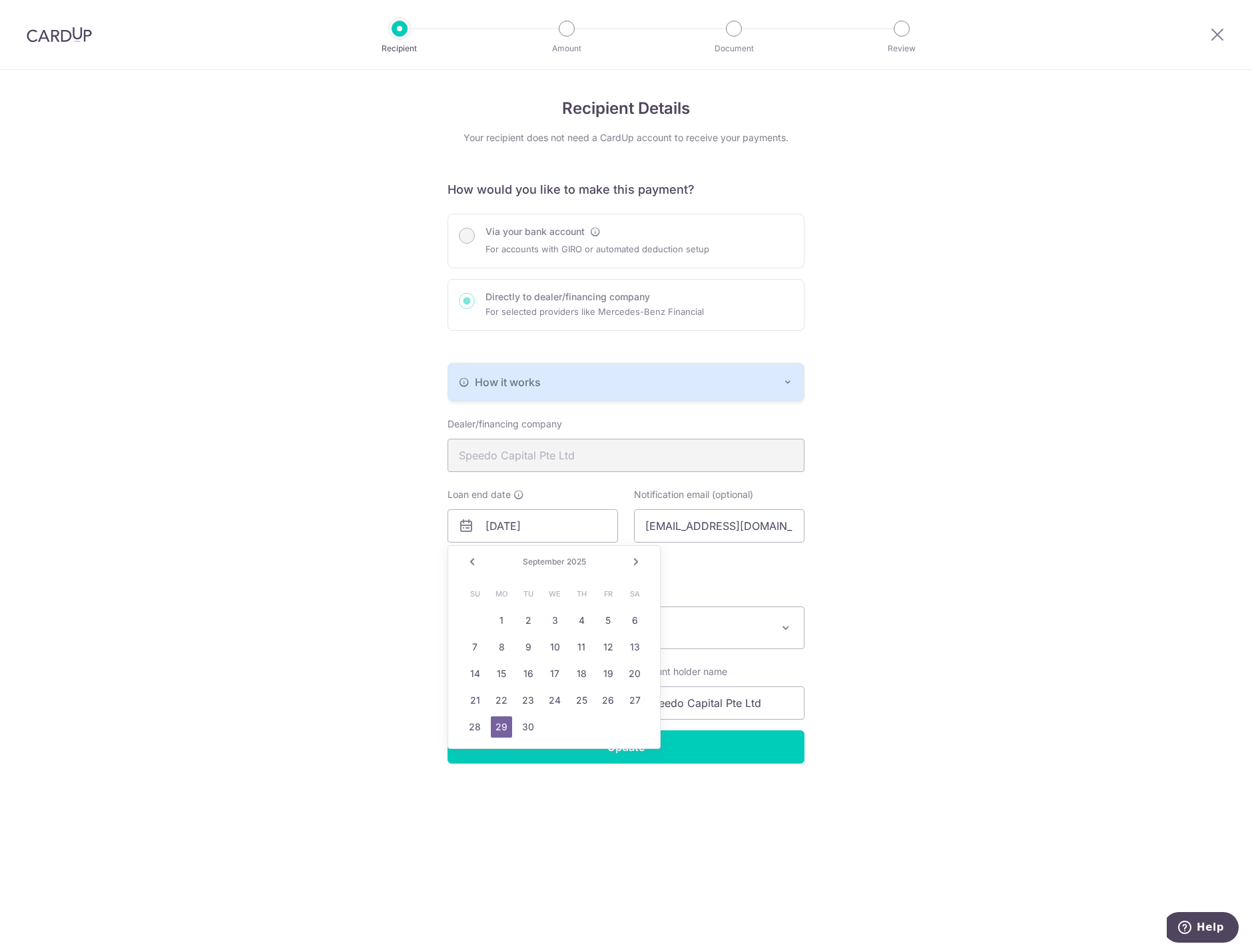
click at [631, 564] on link "Next" at bounding box center [636, 562] width 16 height 16
click at [575, 680] on link "16" at bounding box center [581, 673] width 21 height 21
type input "10/16/2025"
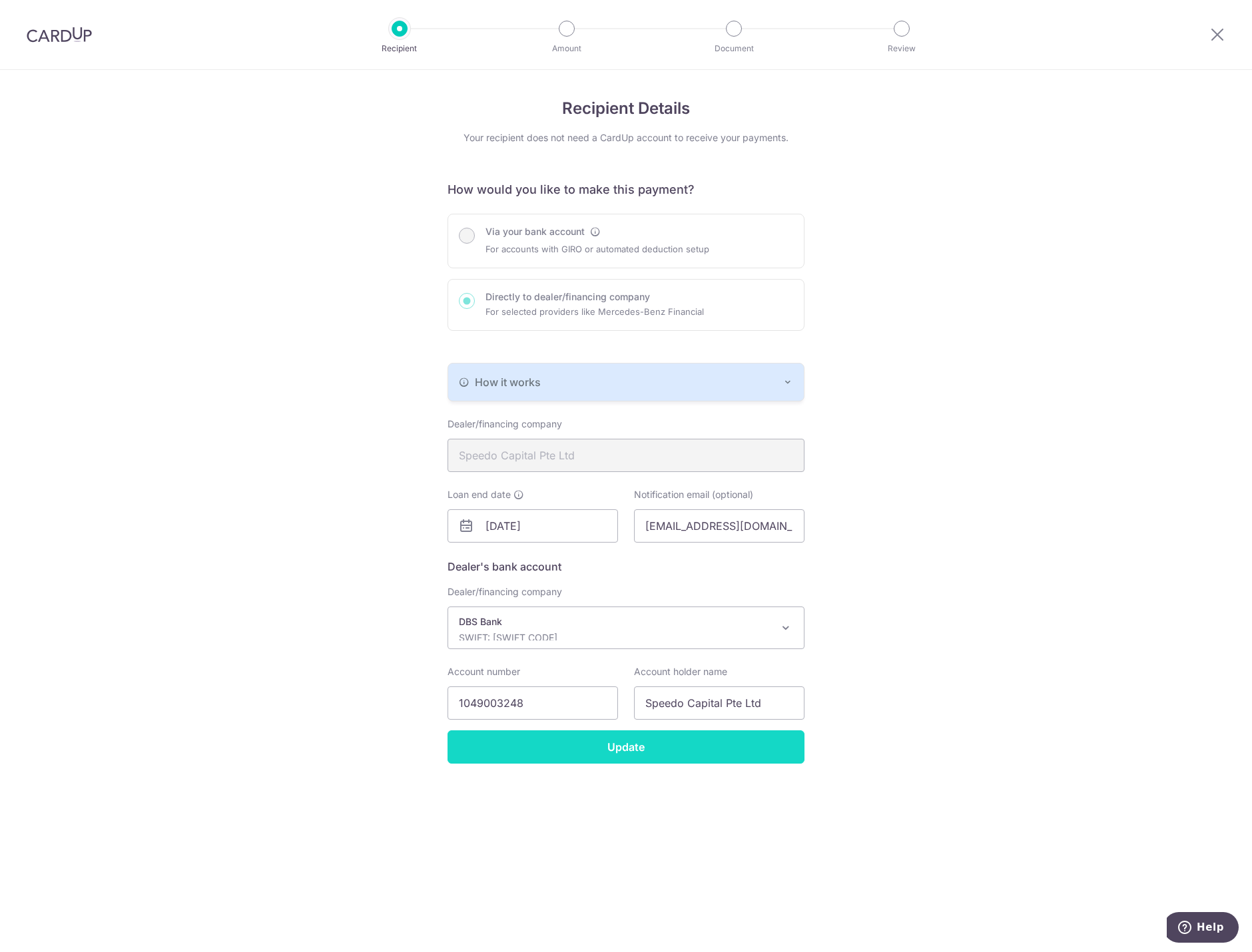
click at [686, 746] on input "Update" at bounding box center [626, 747] width 357 height 33
click at [1148, 159] on div "Recipient Details Your recipient does not need a CardUp account to receive your…" at bounding box center [626, 511] width 1252 height 883
click at [551, 520] on input "16/10/2025" at bounding box center [533, 526] width 171 height 33
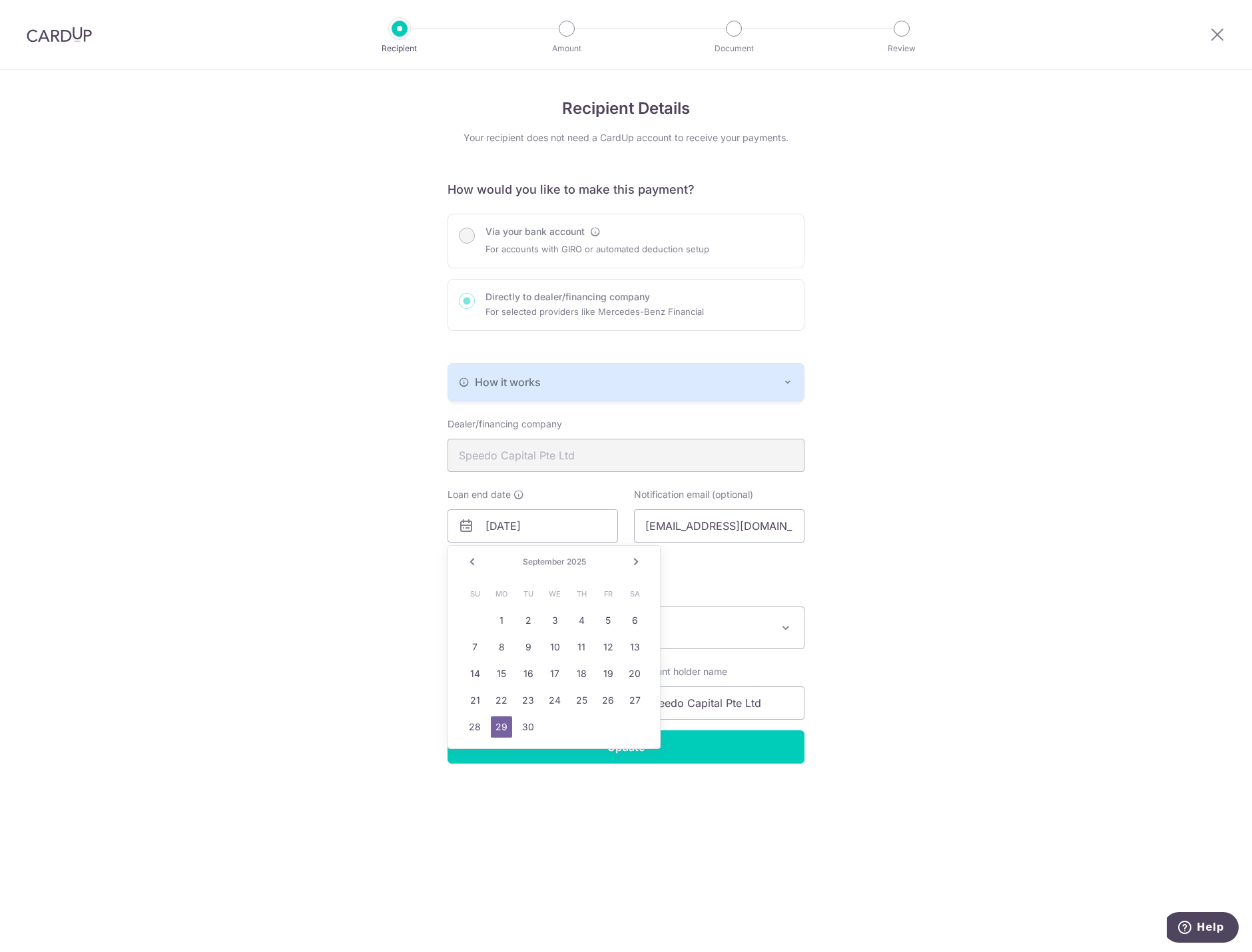
click at [638, 558] on link "Next" at bounding box center [636, 562] width 16 height 16
click at [613, 726] on link "31" at bounding box center [608, 726] width 21 height 21
type input "10/31/2025"
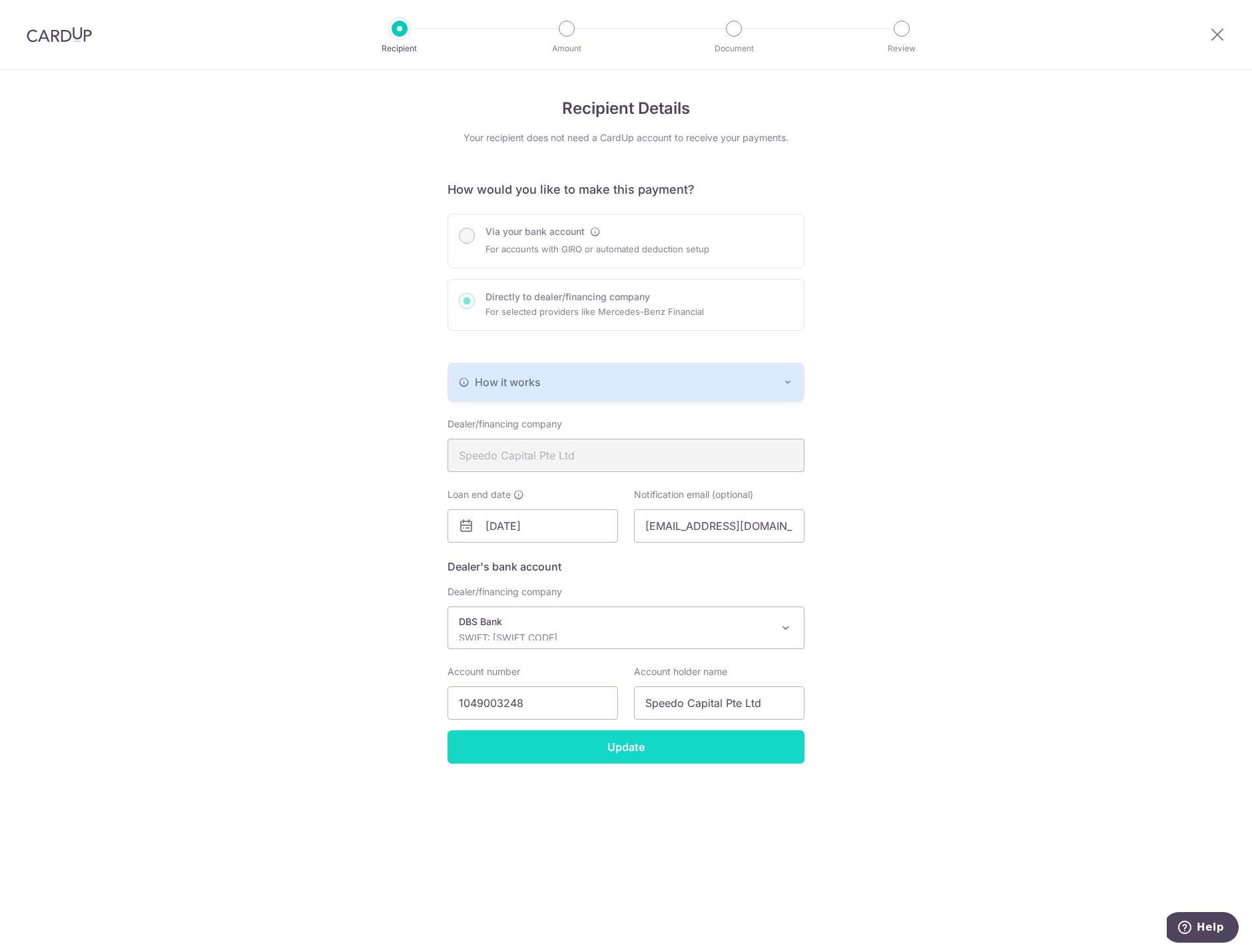
click at [594, 741] on input "Update" at bounding box center [626, 747] width 357 height 33
click at [568, 17] on div "Recipient Amount Document Review" at bounding box center [650, 35] width 571 height 69
click at [566, 35] on div at bounding box center [566, 29] width 16 height 16
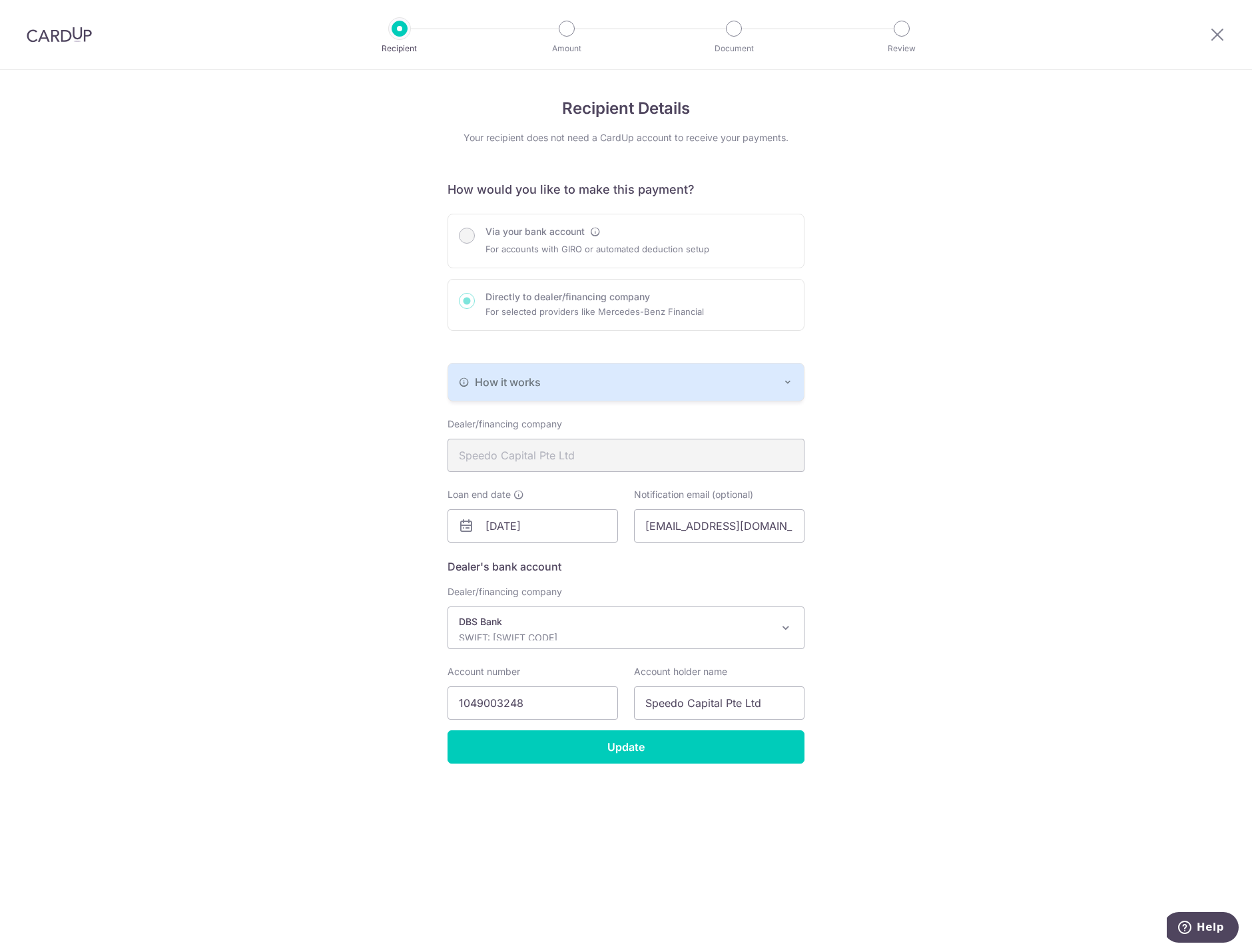
click at [992, 522] on div "Recipient Details Your recipient does not need a CardUp account to receive your…" at bounding box center [626, 511] width 1252 height 883
click at [737, 738] on input "Update" at bounding box center [626, 747] width 357 height 33
click at [1222, 36] on icon at bounding box center [1217, 34] width 16 height 17
click at [80, 33] on img at bounding box center [59, 35] width 65 height 16
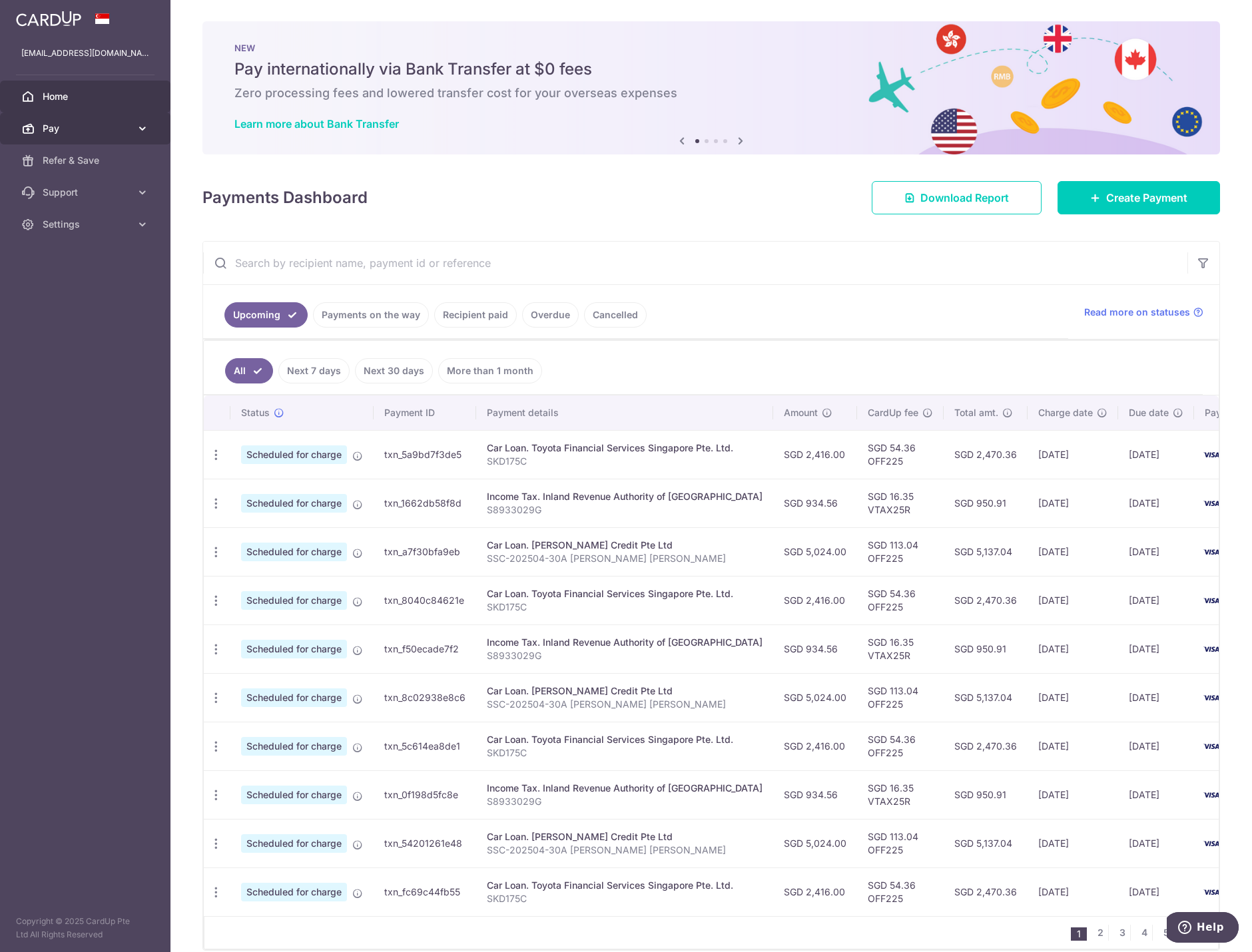
click at [95, 129] on span "Pay" at bounding box center [87, 128] width 88 height 13
click at [98, 163] on span "Payments" at bounding box center [87, 161] width 88 height 13
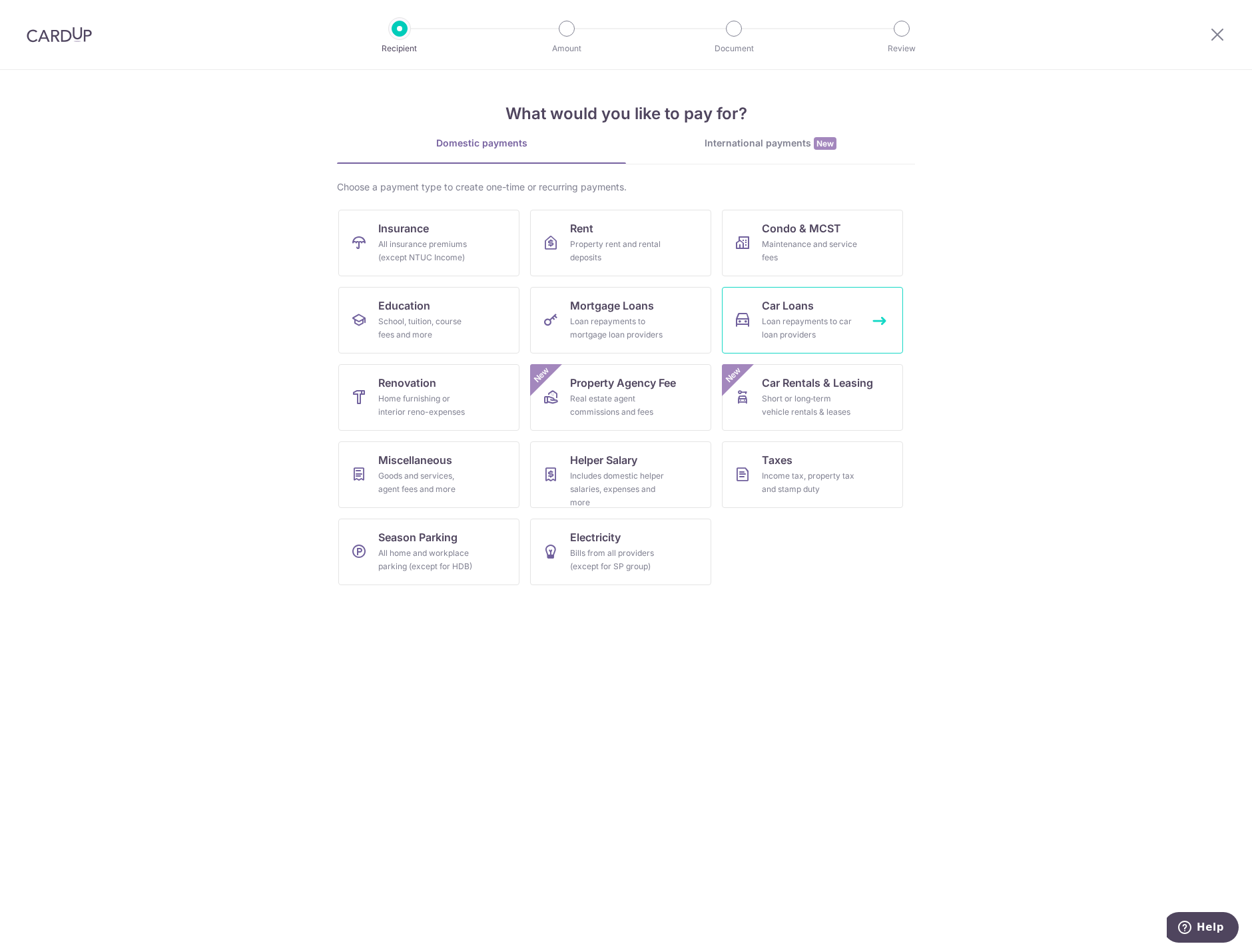
click at [825, 331] on div "Loan repayments to car loan providers" at bounding box center [809, 328] width 96 height 27
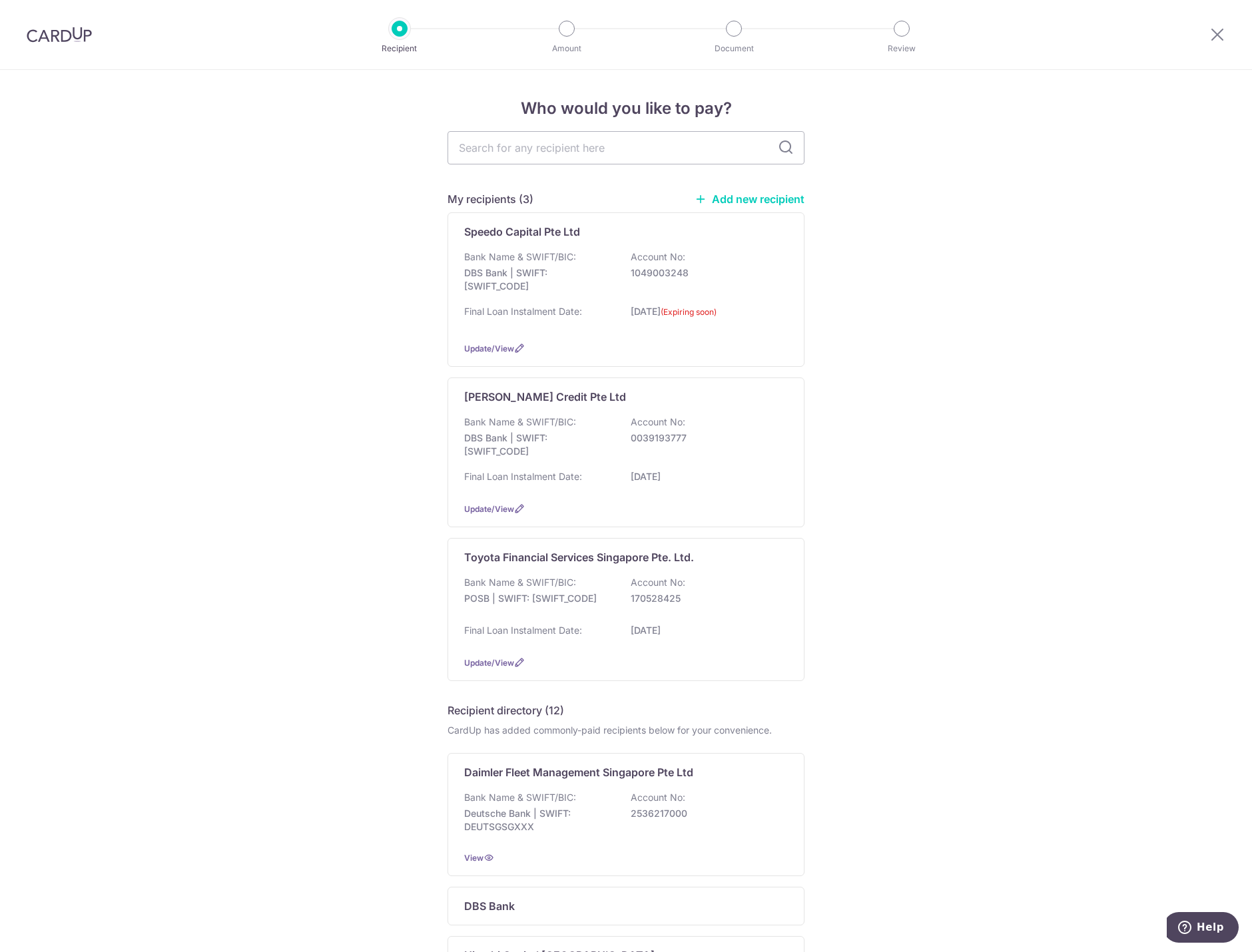
click at [768, 197] on link "Add new recipient" at bounding box center [749, 199] width 110 height 13
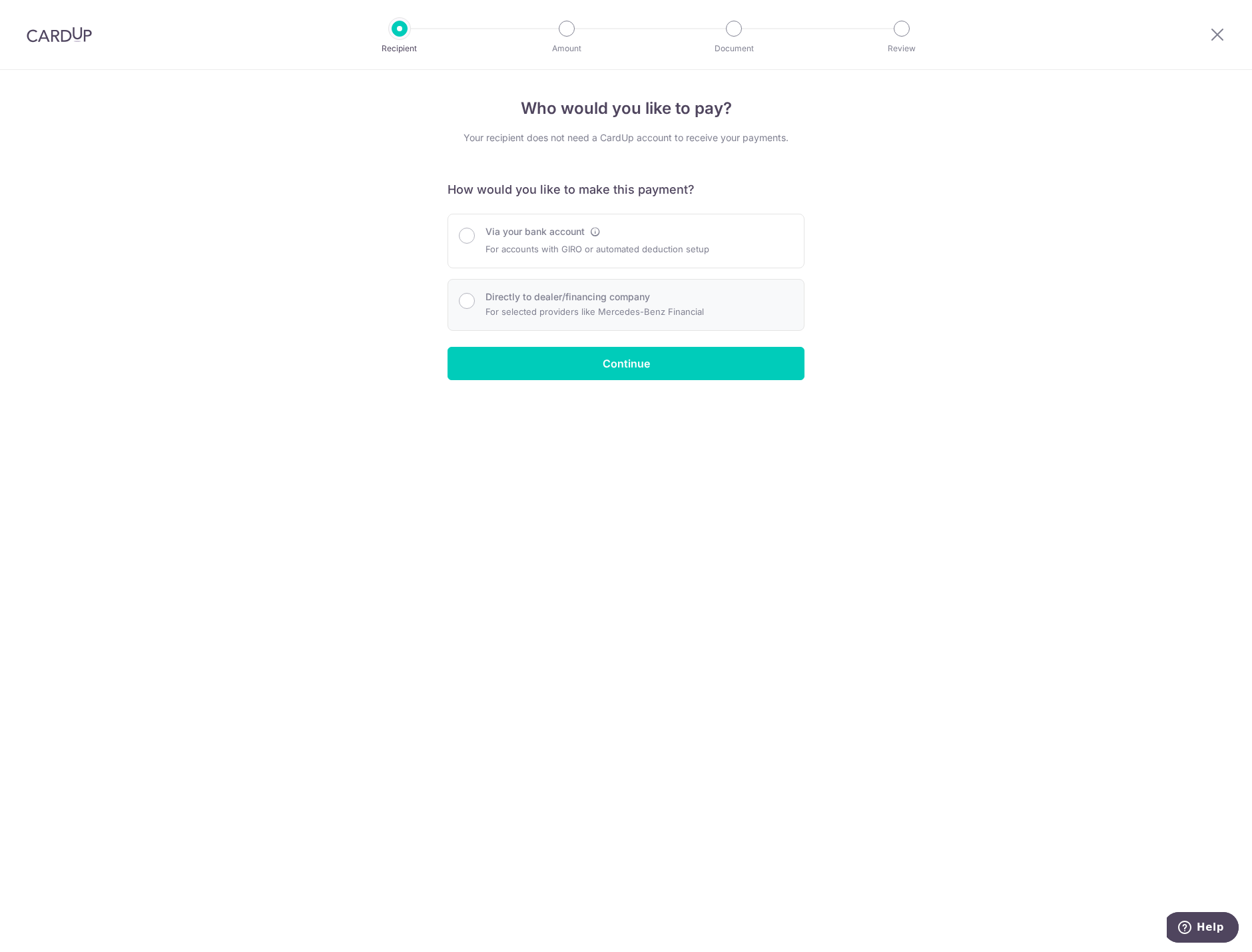
click at [610, 297] on label "Directly to dealer/financing company" at bounding box center [567, 297] width 164 height 13
click at [474, 297] on input "Directly to dealer/financing company" at bounding box center [467, 301] width 16 height 16
radio input "true"
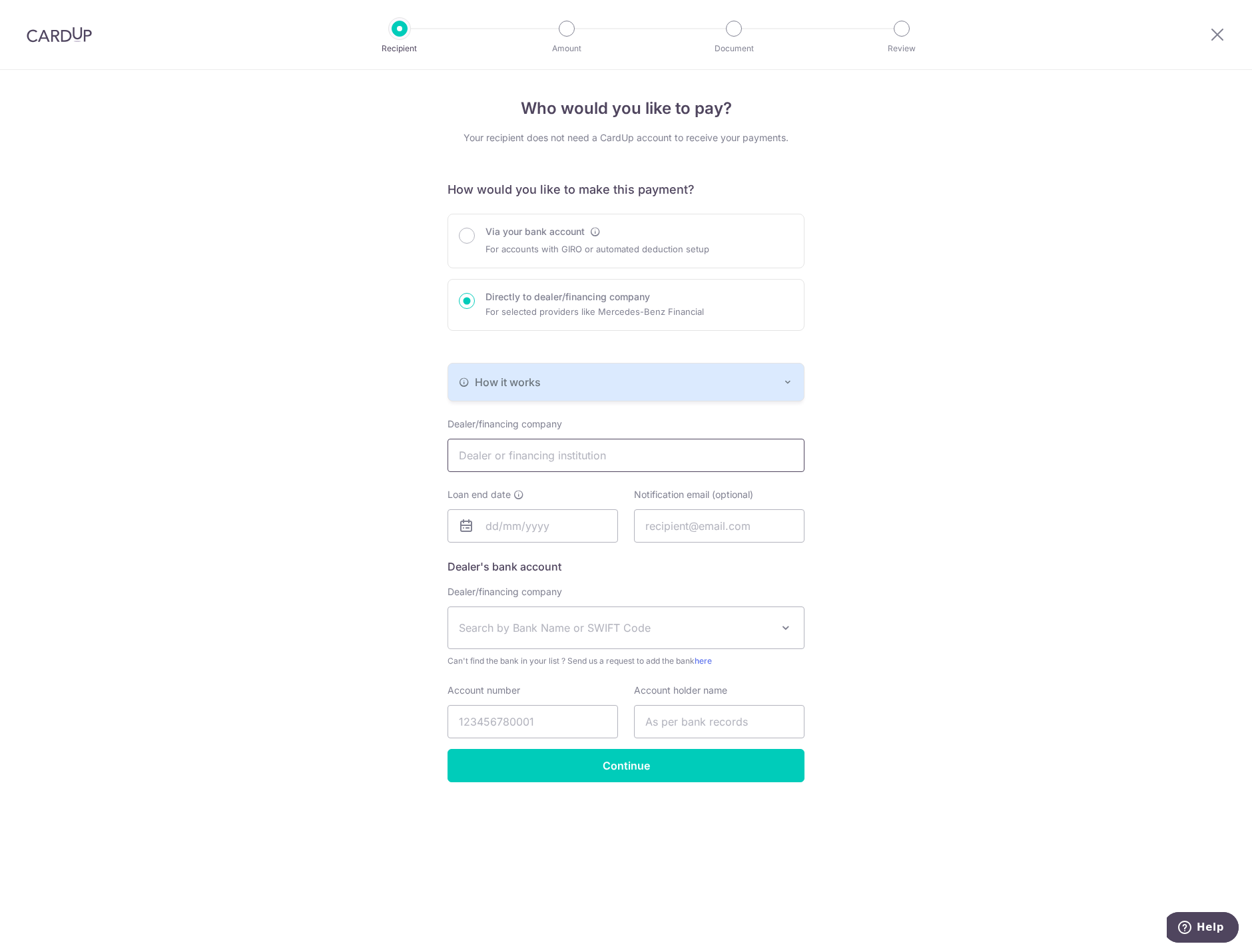
click at [571, 454] on input "text" at bounding box center [626, 456] width 357 height 33
type input "Speedo Capital Pte Ltd"
click at [527, 522] on input "text" at bounding box center [533, 526] width 171 height 33
type input "[DATE]"
click at [577, 727] on link "29" at bounding box center [581, 726] width 21 height 21
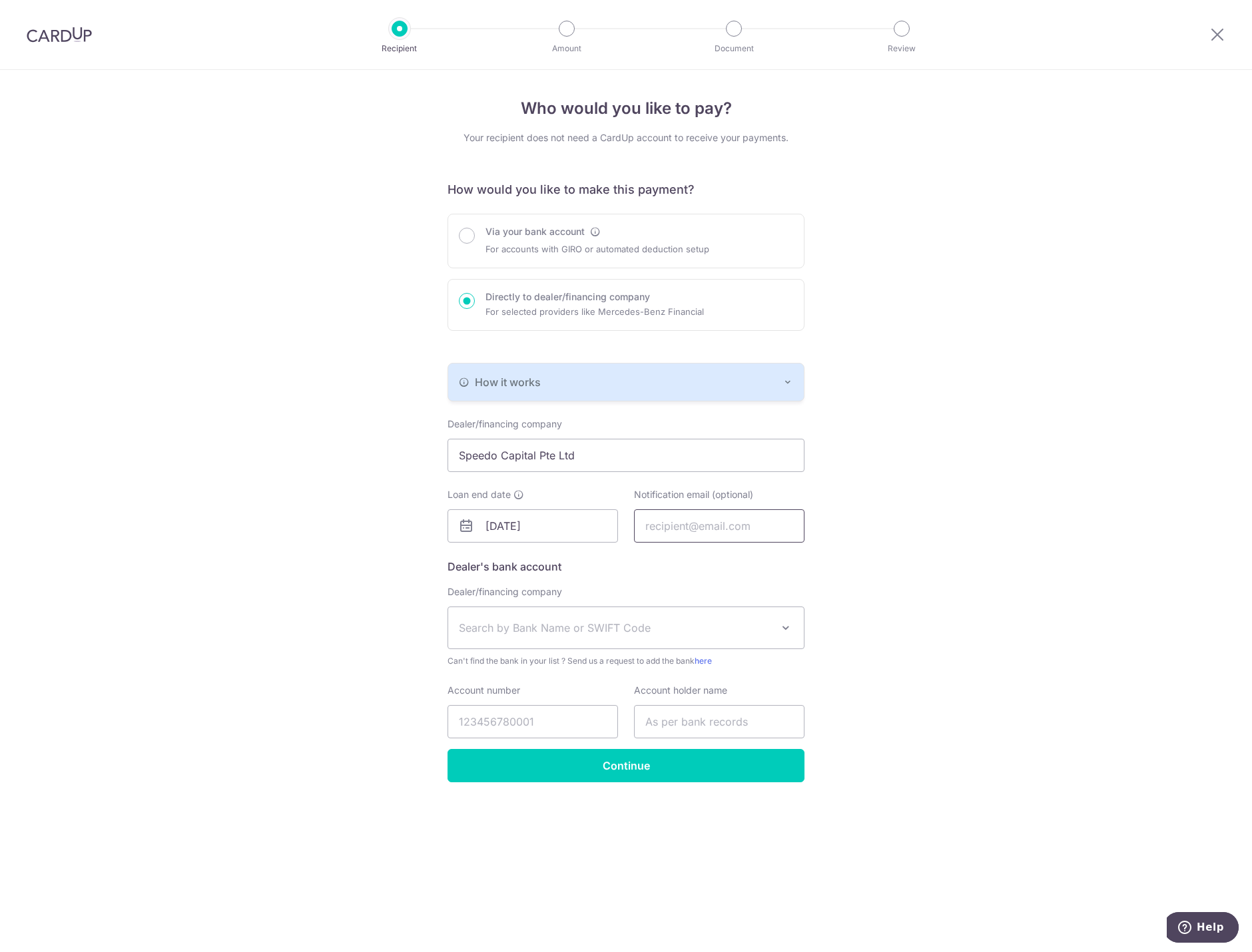
click at [673, 526] on input "text" at bounding box center [719, 526] width 171 height 33
type input "alvinlimcj@gmail.com"
type input "[PERSON_NAME]"
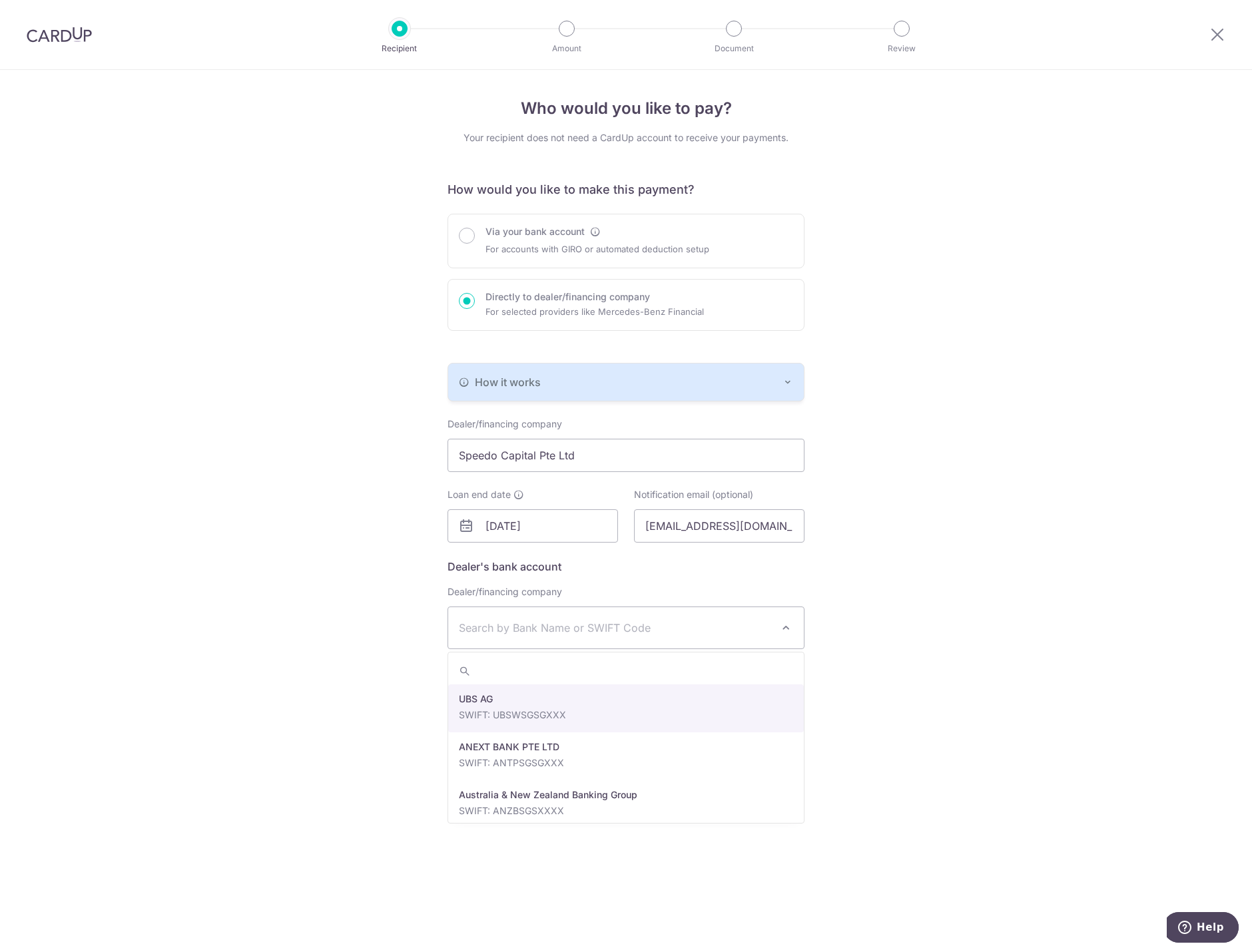
click at [600, 631] on span "Search by Bank Name or SWIFT Code" at bounding box center [615, 628] width 313 height 16
type input "DBS"
select select "6"
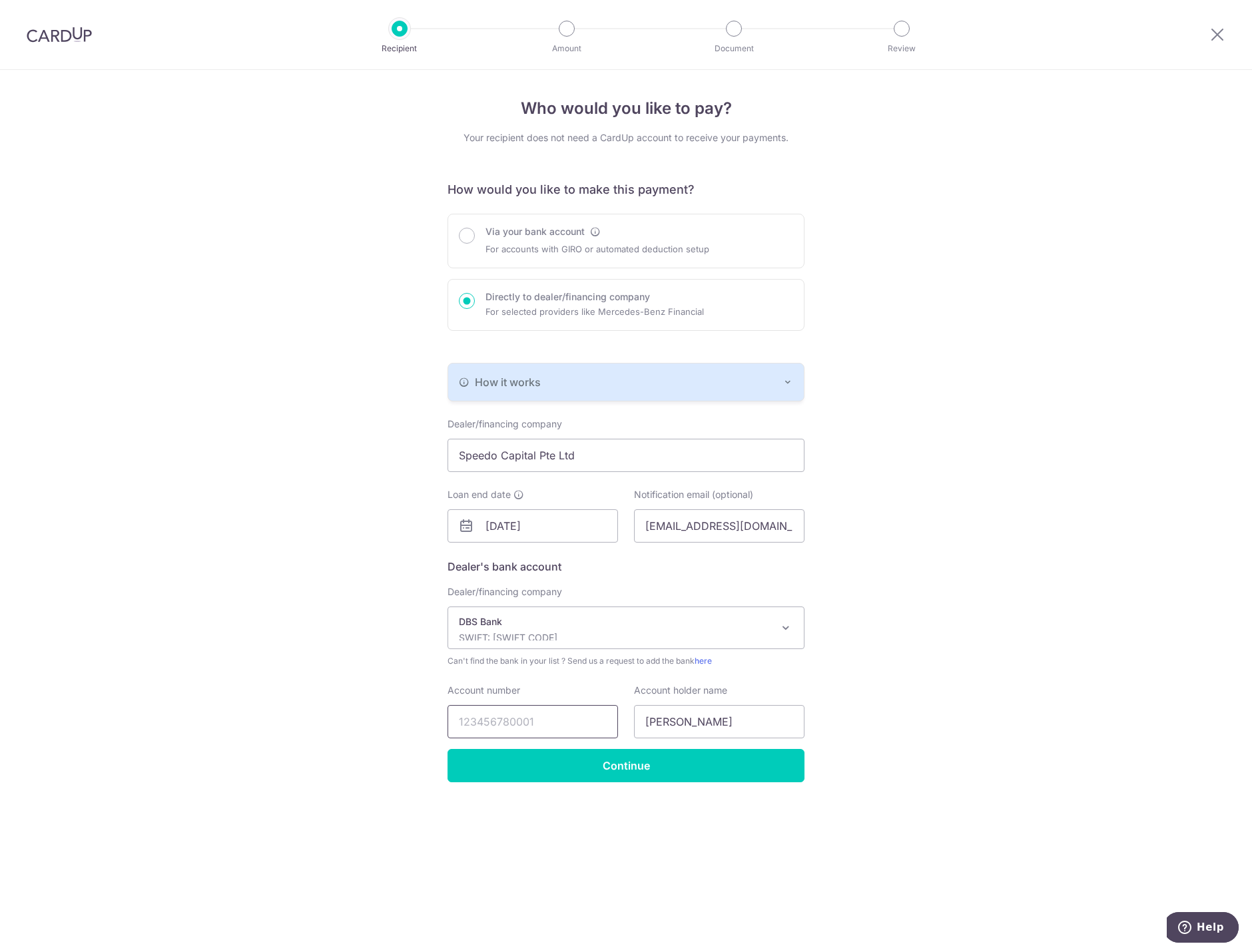
click at [562, 714] on input "Account number" at bounding box center [533, 722] width 171 height 33
type input "1049003248"
click at [706, 714] on input "[PERSON_NAME]" at bounding box center [719, 722] width 171 height 33
type input "A"
type input "Speedo Capital Pte Ltd"
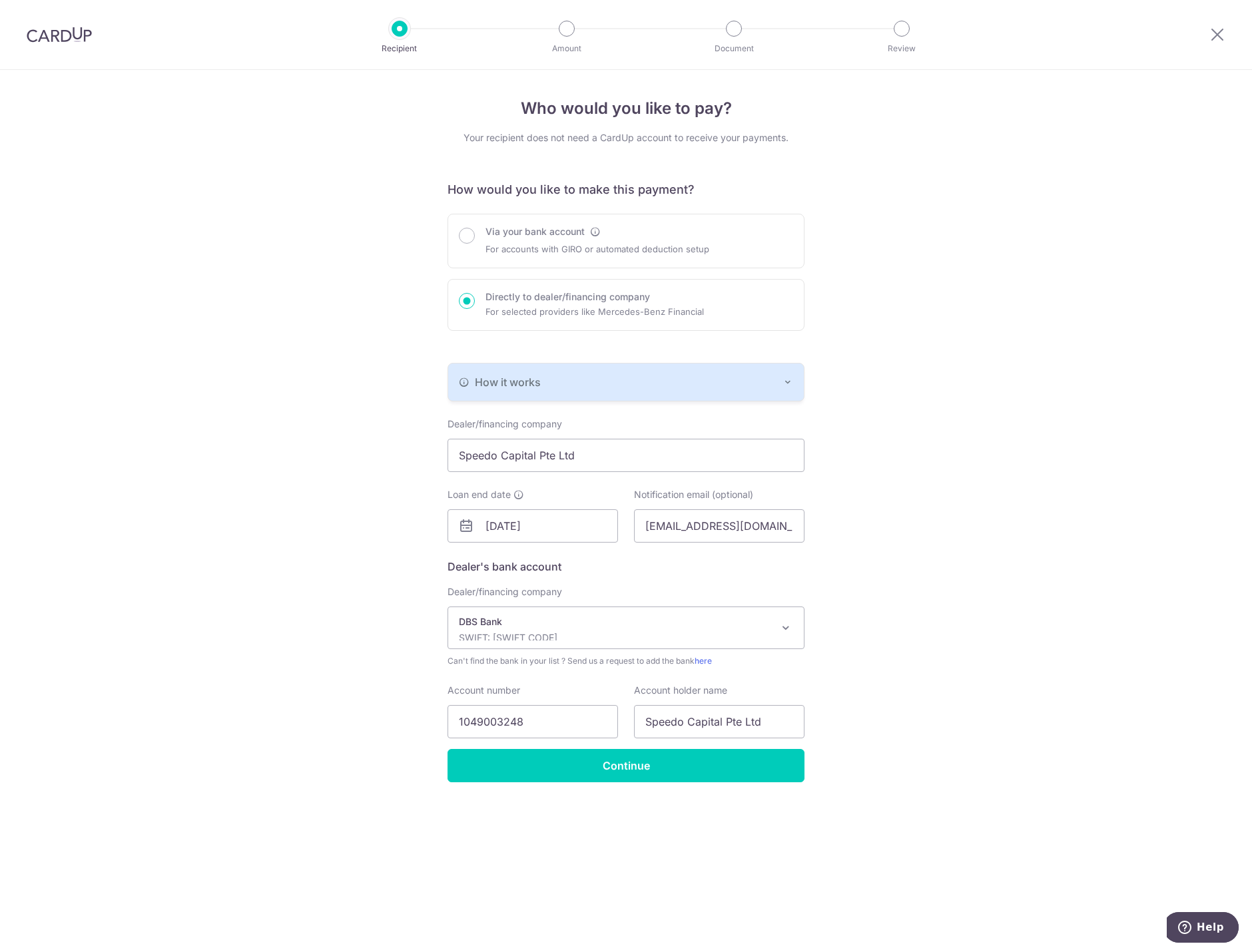
click at [893, 709] on div "Who would you like to pay? Your recipient does not need a CardUp account to rec…" at bounding box center [626, 511] width 1252 height 883
click at [715, 758] on input "Continue" at bounding box center [626, 766] width 357 height 33
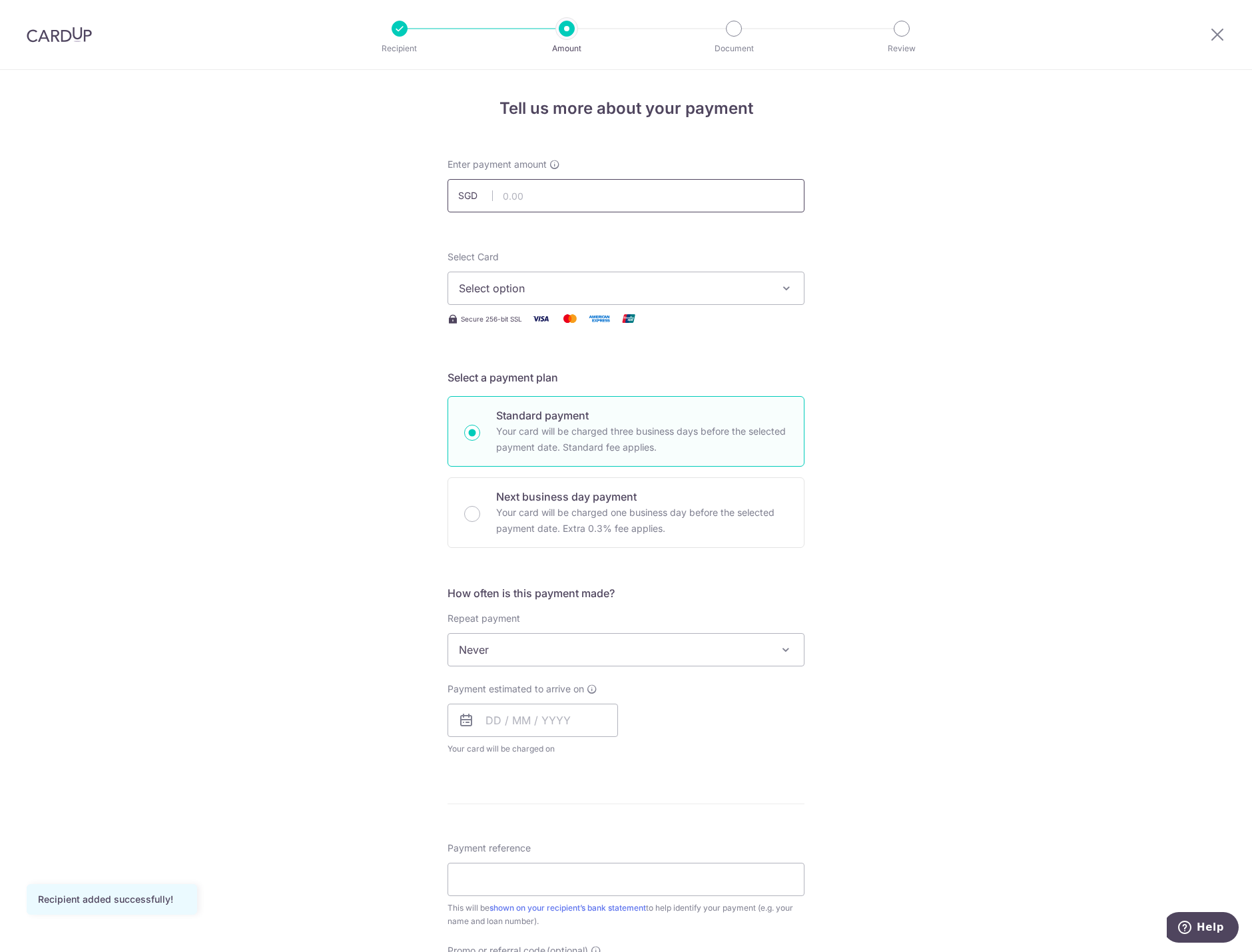
click at [670, 192] on input "text" at bounding box center [626, 196] width 357 height 33
type input "4,319.00"
click at [555, 283] on span "Select option" at bounding box center [613, 289] width 310 height 16
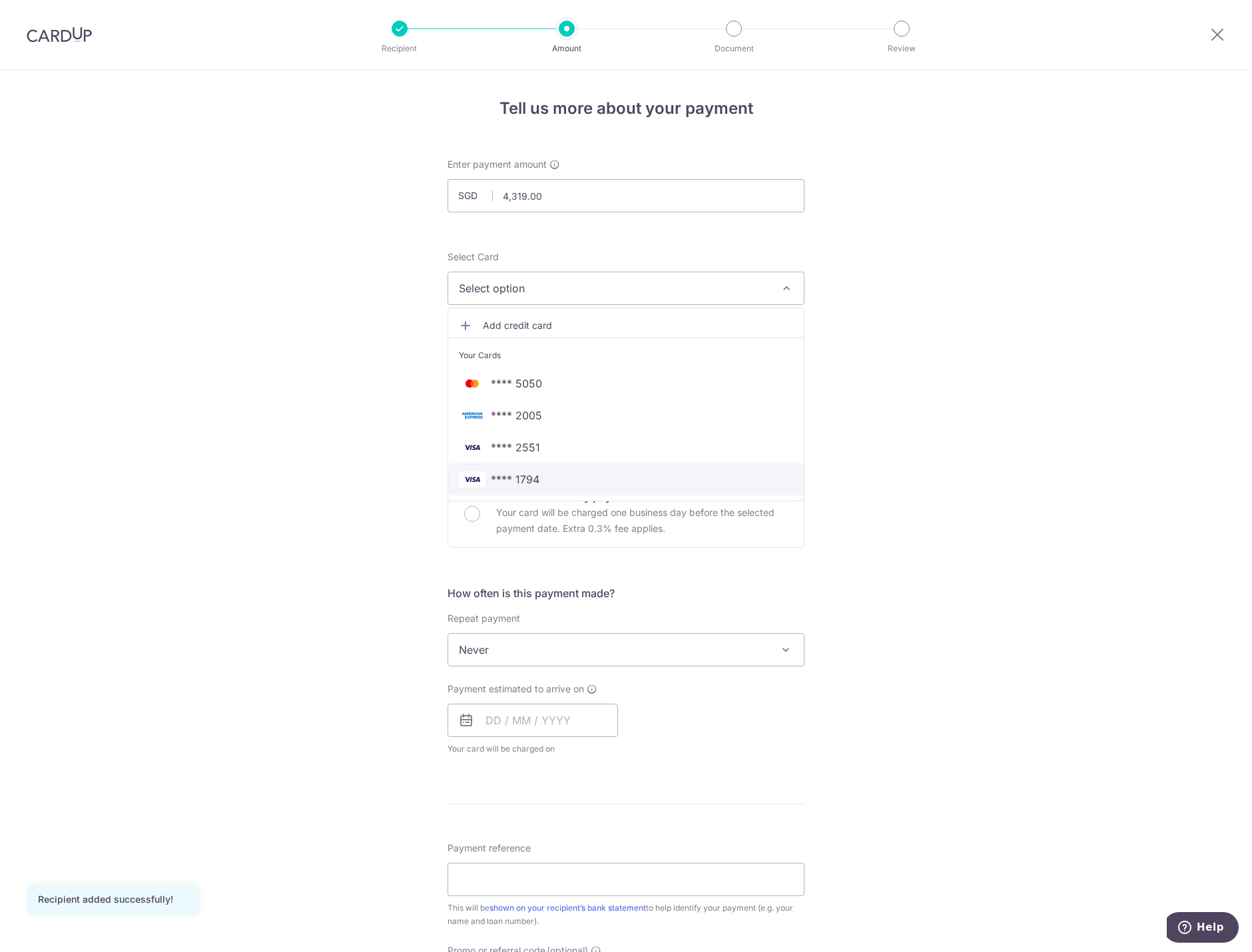
click at [531, 485] on span "**** 1794" at bounding box center [514, 480] width 48 height 16
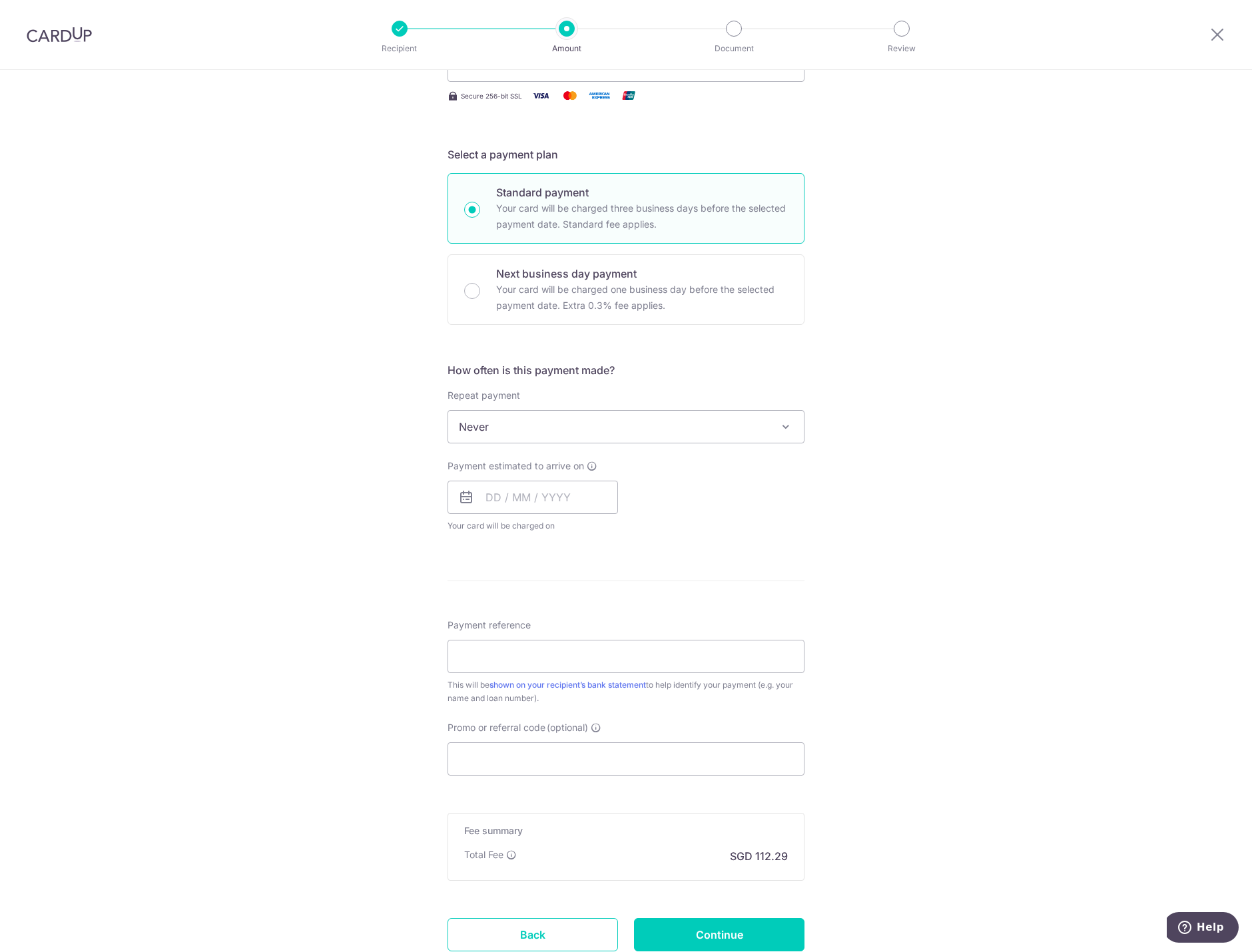
scroll to position [266, 0]
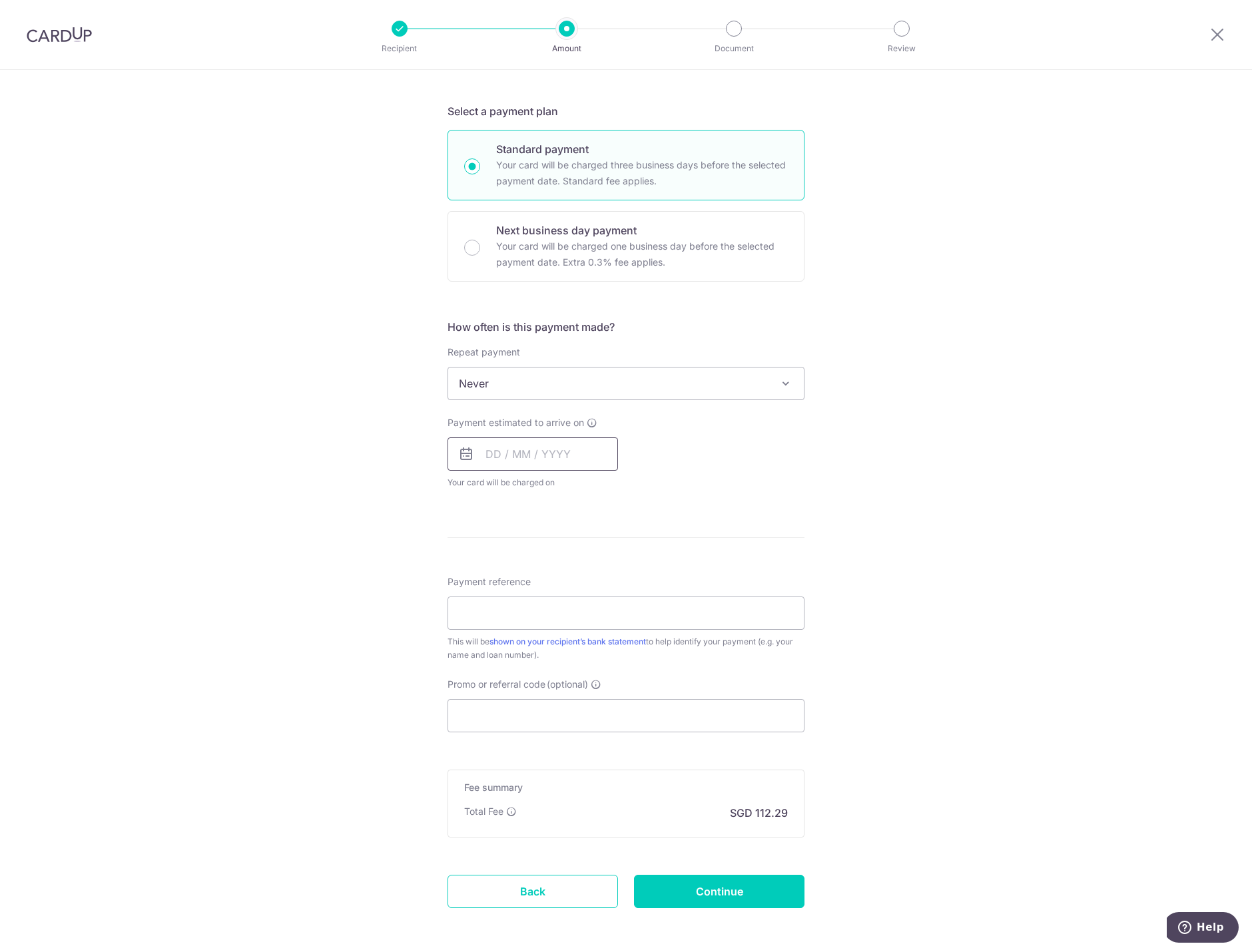
click at [513, 455] on input "text" at bounding box center [533, 454] width 171 height 33
click at [842, 457] on div "Tell us more about your payment Enter payment amount SGD 4,319.00 4319.00 Recip…" at bounding box center [626, 405] width 1252 height 1204
click at [568, 461] on input "text" at bounding box center [533, 454] width 171 height 33
click at [605, 548] on link "3" at bounding box center [608, 548] width 21 height 21
type input "[DATE]"
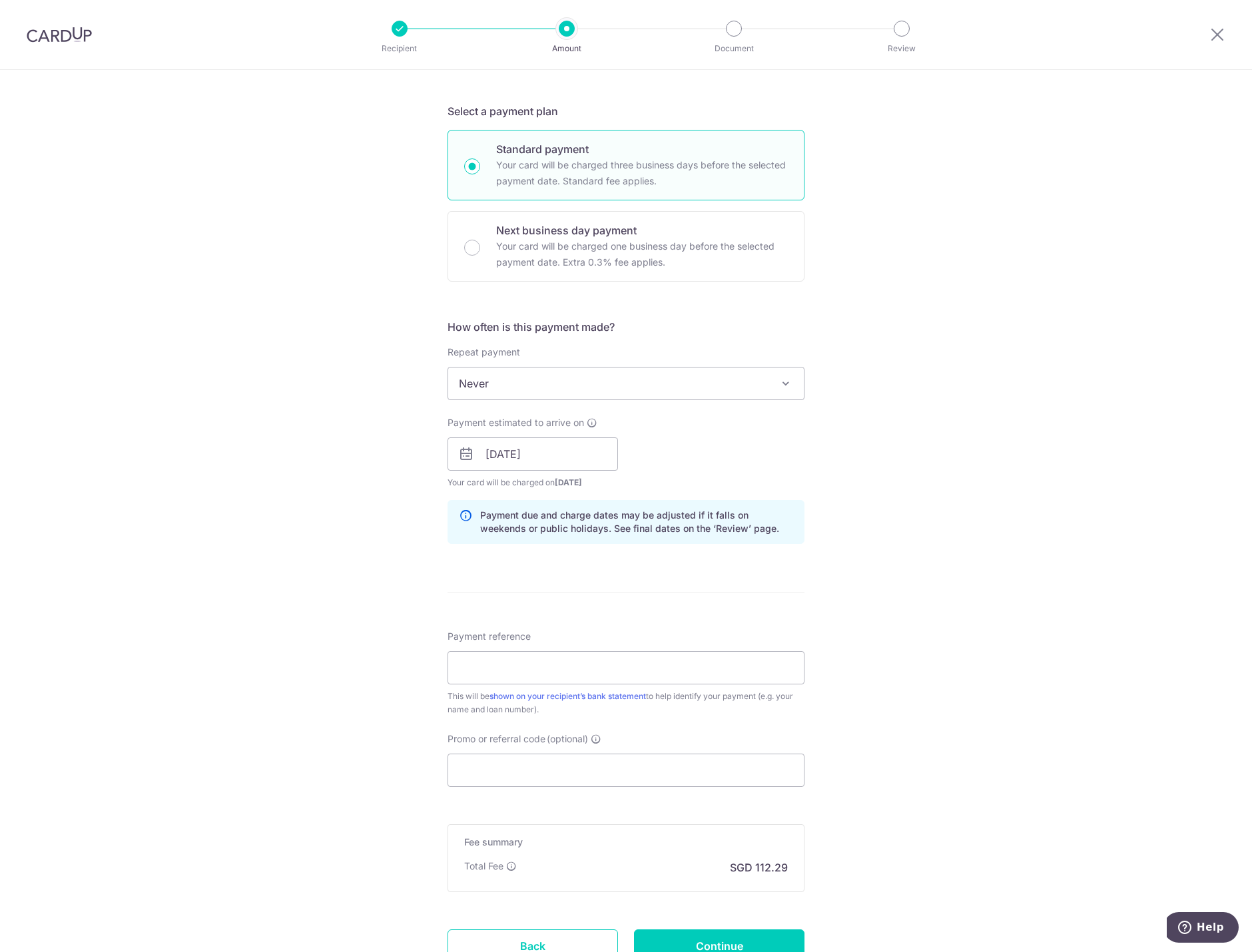
click at [741, 442] on div "Payment estimated to arrive on [DATE] Prev Next Jan Feb Mar Apr May Jun [DATE] …" at bounding box center [626, 452] width 372 height 73
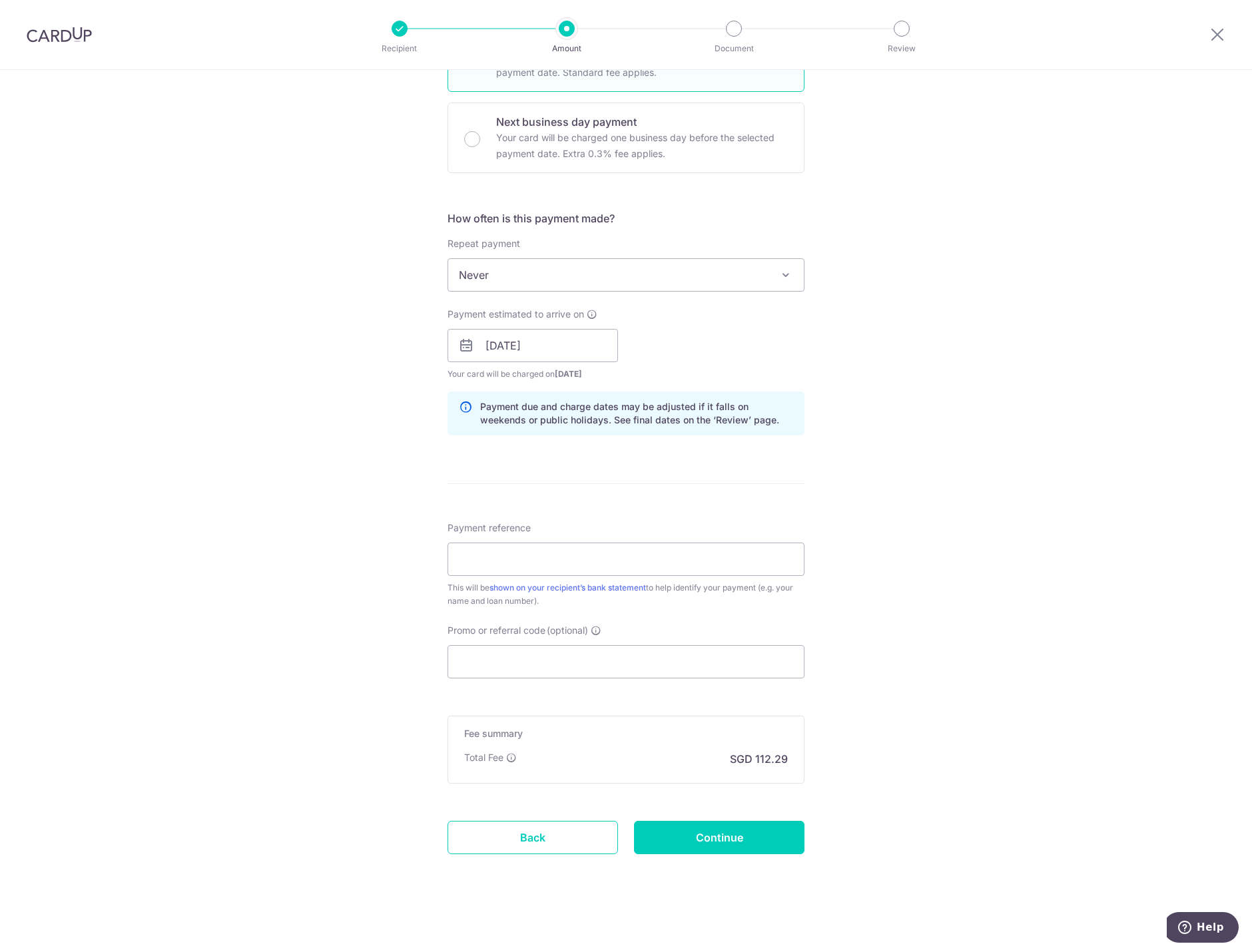
scroll to position [377, 0]
click at [482, 549] on input "Payment reference" at bounding box center [626, 557] width 357 height 33
type input "SMC 2025-V-3655-Z"
click at [528, 660] on input "Promo or referral code (optional)" at bounding box center [626, 660] width 357 height 33
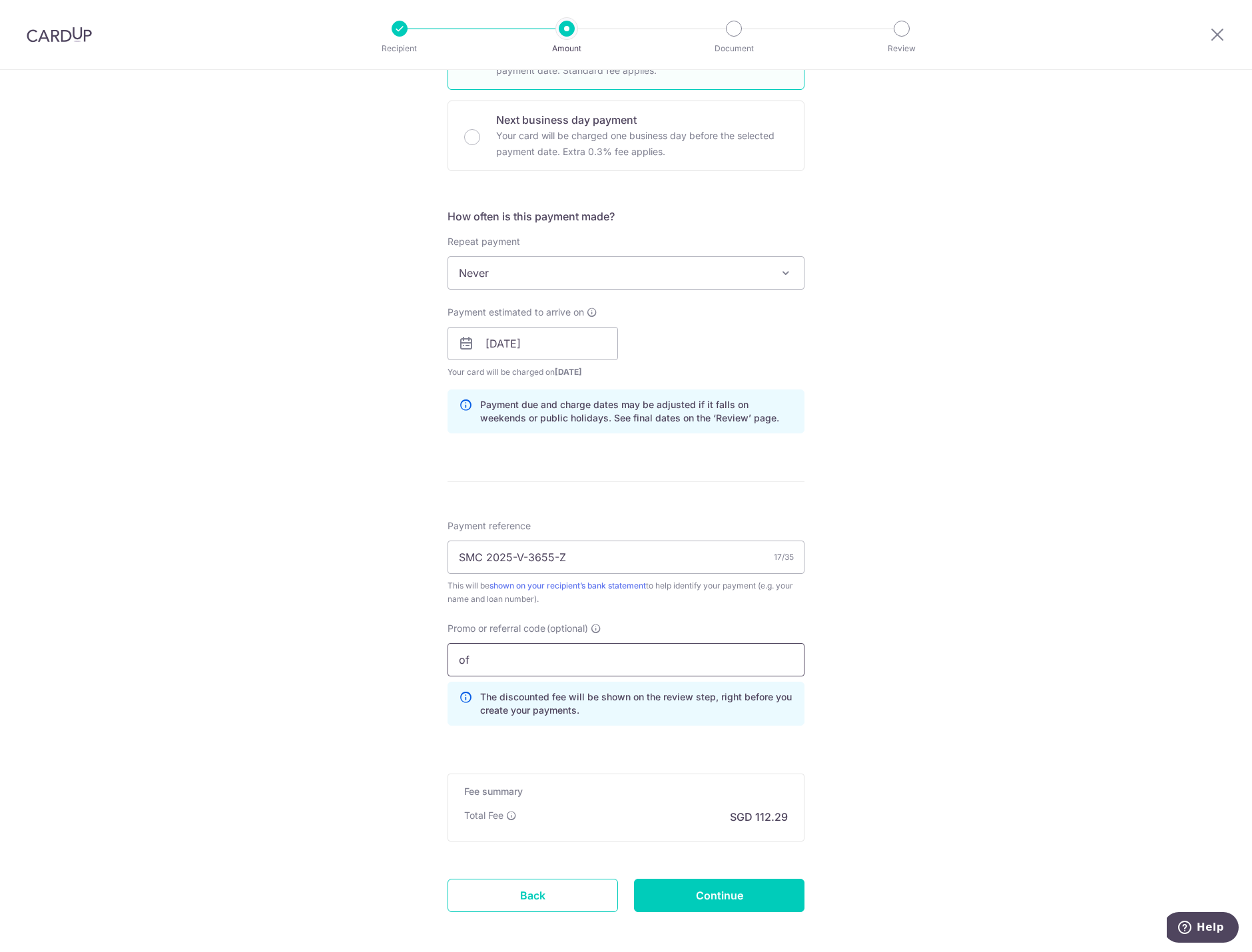
type input "o"
type input "OFF225"
click at [727, 889] on input "Continue" at bounding box center [719, 896] width 171 height 33
type input "Create Schedule"
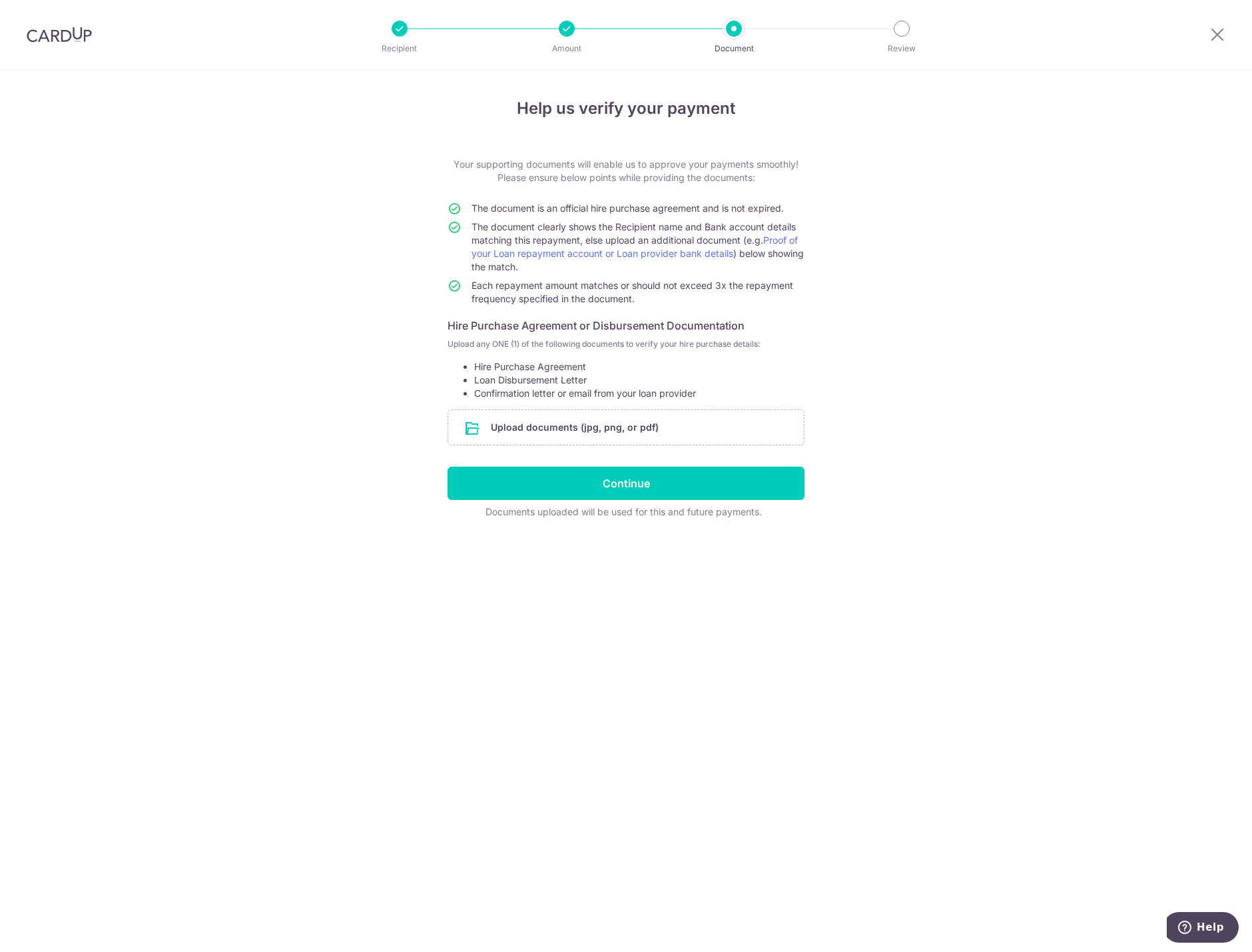
click at [597, 573] on div "Help us verify your payment Your supporting documents will enable us to approve…" at bounding box center [626, 511] width 1252 height 883
click at [650, 426] on input "file" at bounding box center [626, 428] width 356 height 35
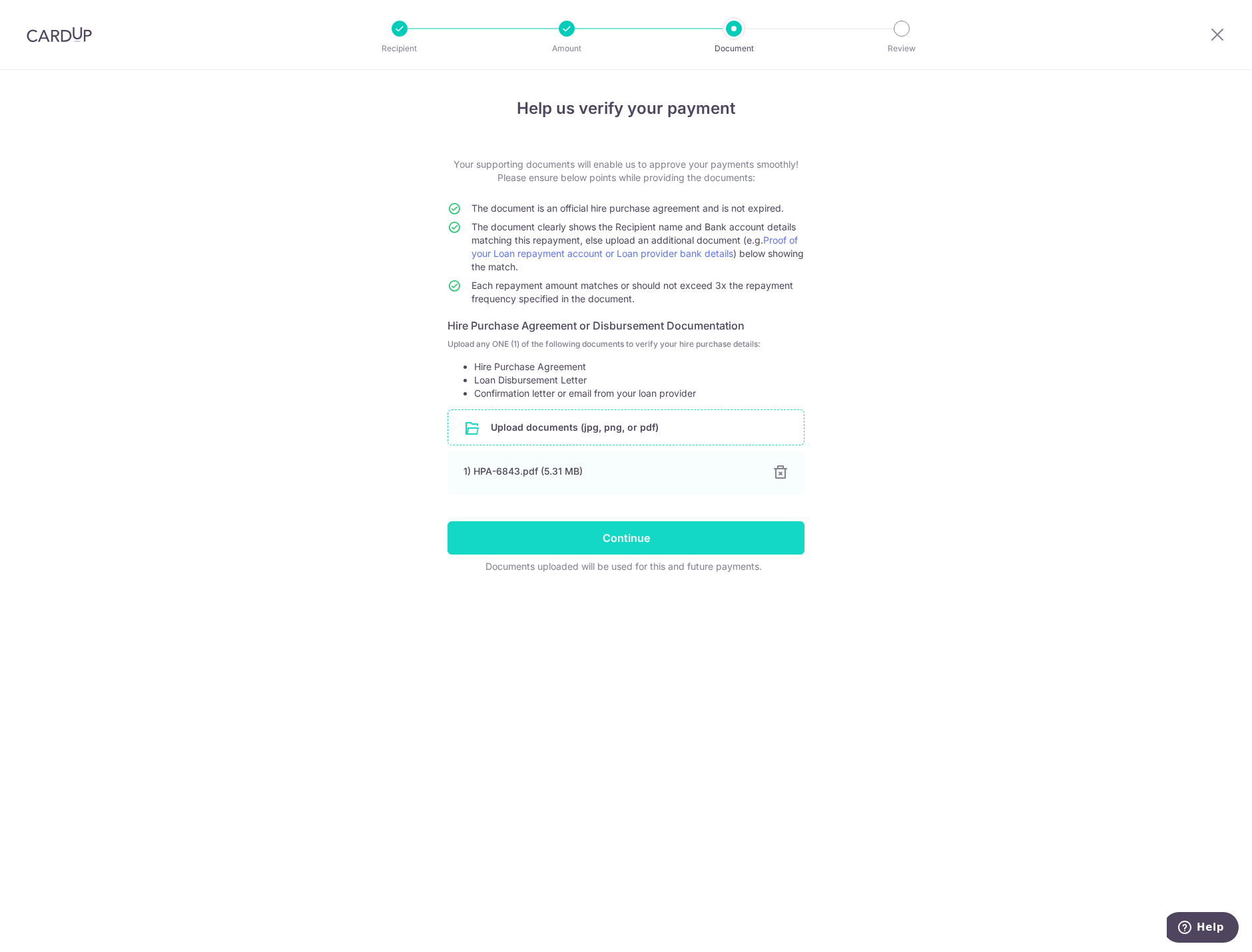
click at [610, 540] on input "Continue" at bounding box center [626, 538] width 357 height 33
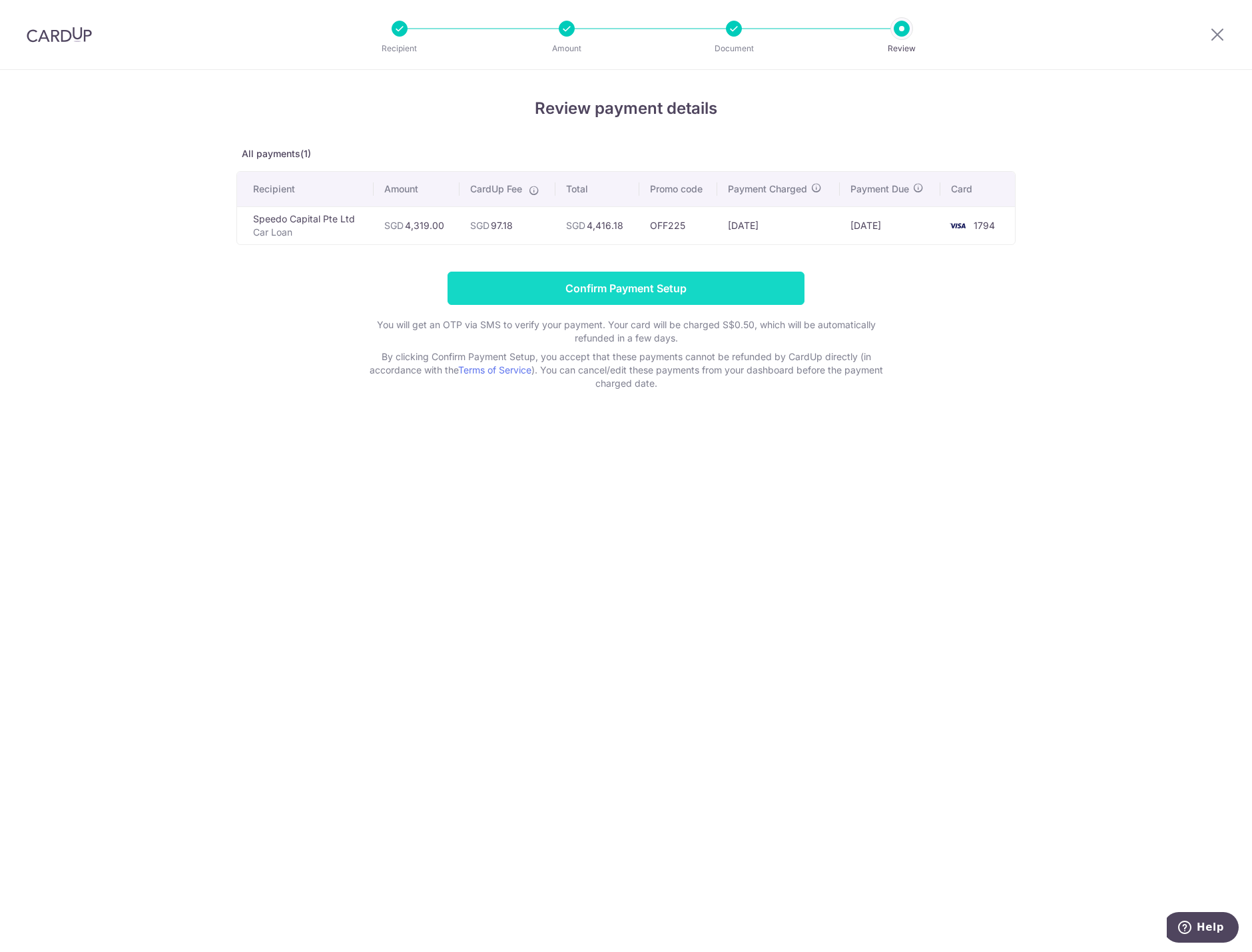
click at [644, 289] on input "Confirm Payment Setup" at bounding box center [626, 289] width 357 height 33
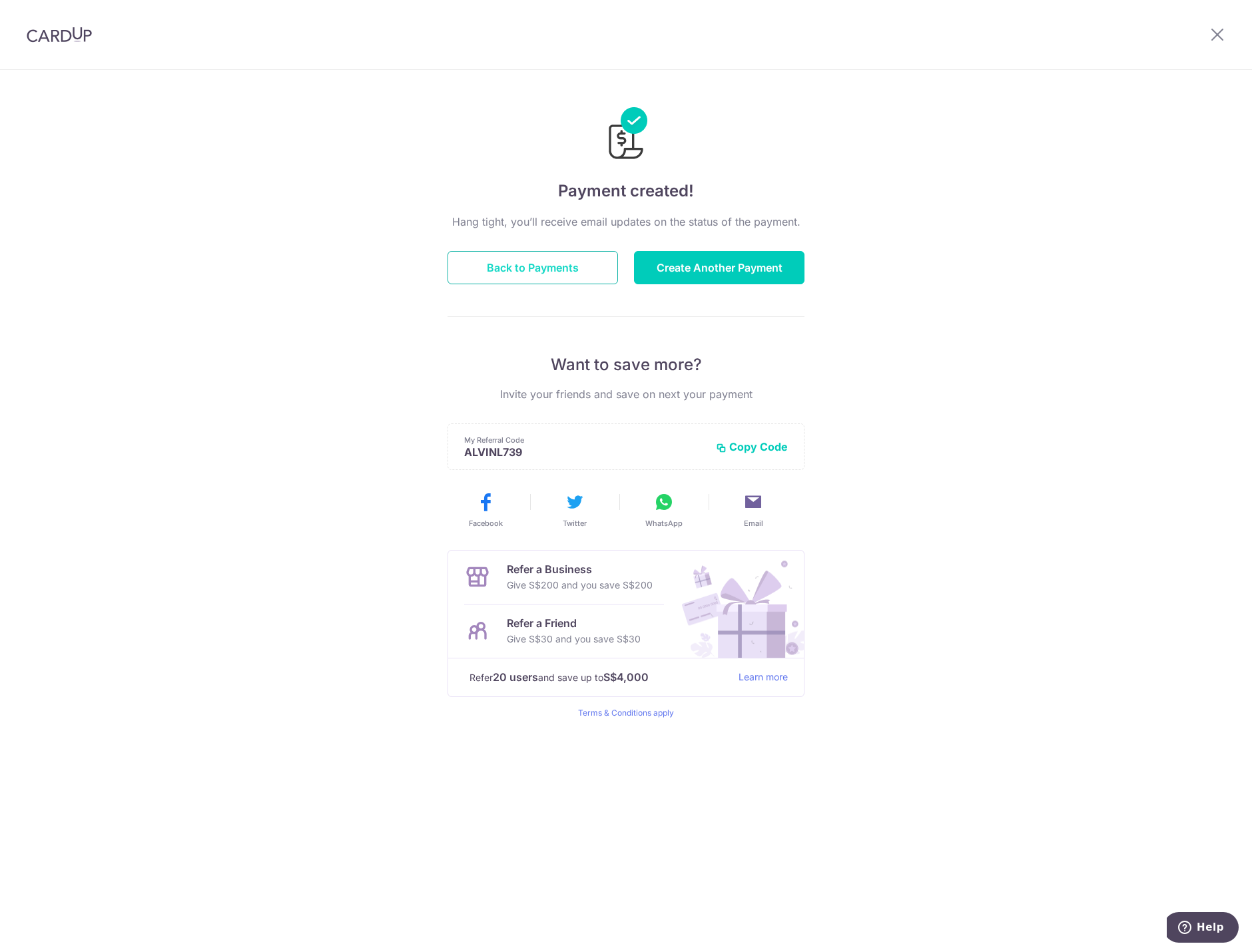
click at [576, 264] on button "Back to Payments" at bounding box center [533, 268] width 171 height 33
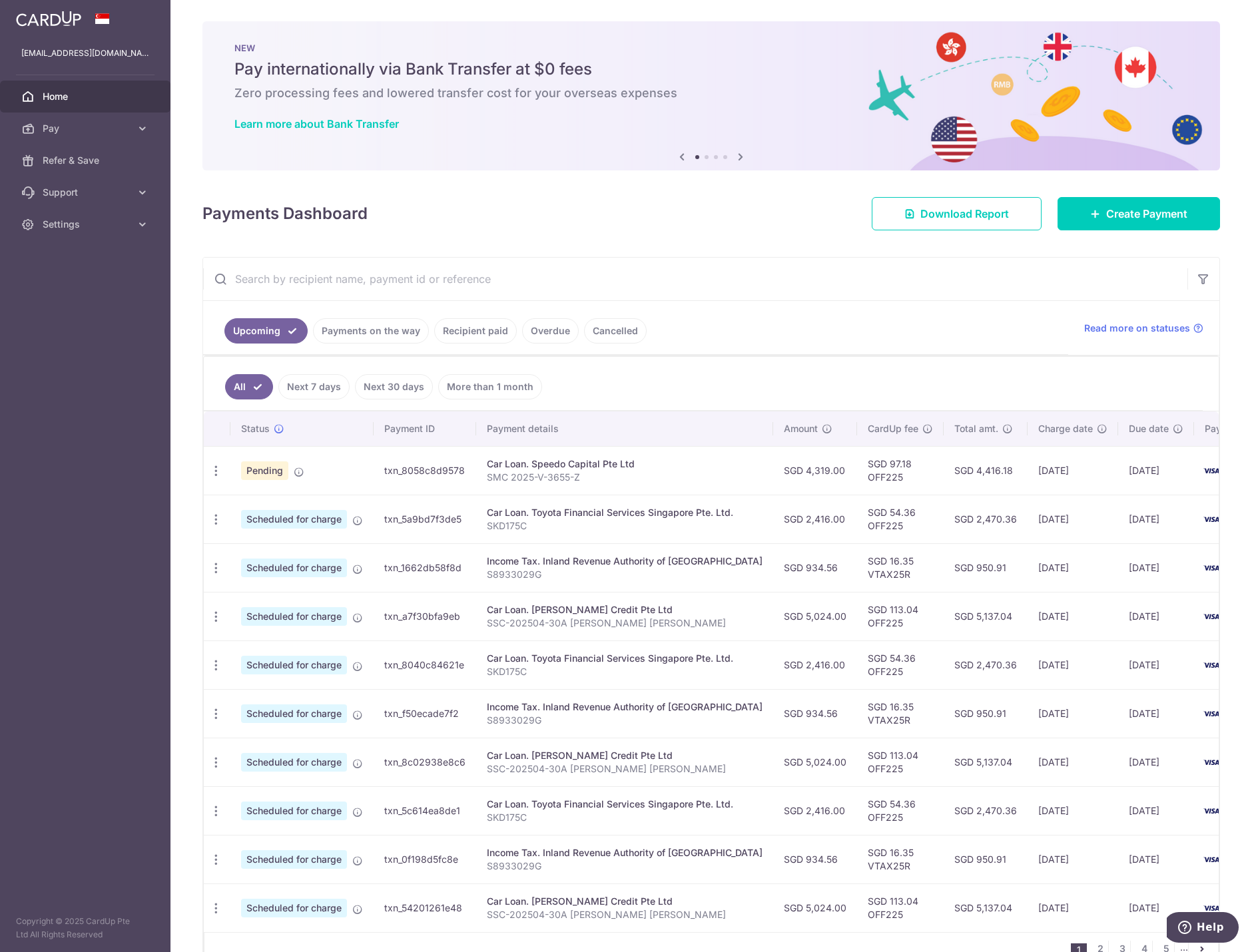
click at [804, 467] on td "SGD 4,319.00" at bounding box center [815, 470] width 84 height 48
click at [498, 470] on div "Car Loan. Speedo Capital Pte Ltd" at bounding box center [624, 464] width 276 height 13
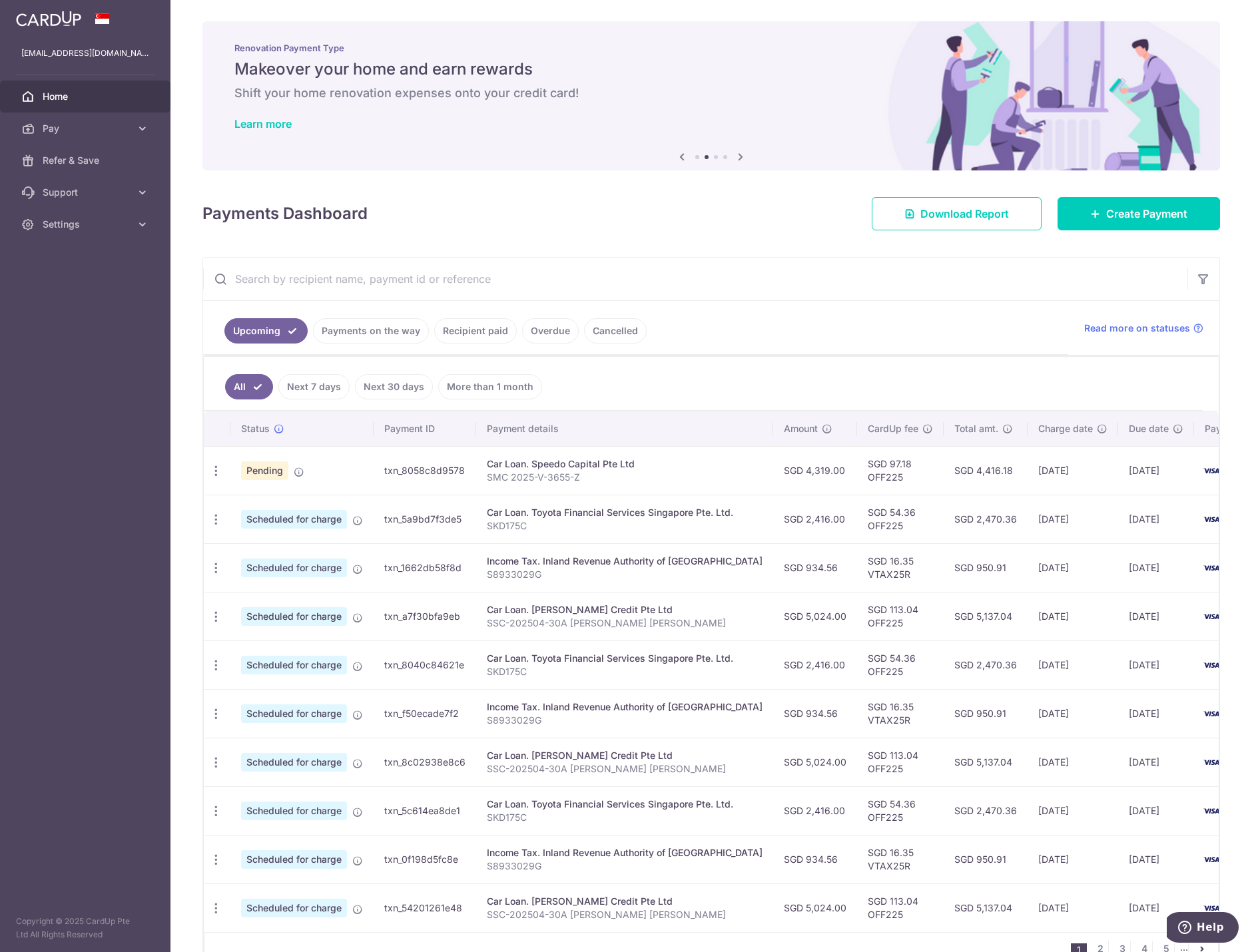
click at [488, 468] on div "Car Loan. Speedo Capital Pte Ltd" at bounding box center [624, 464] width 276 height 13
click at [618, 456] on td "Car Loan. Speedo Capital Pte Ltd SMC 2025-V-3655-Z" at bounding box center [624, 470] width 297 height 48
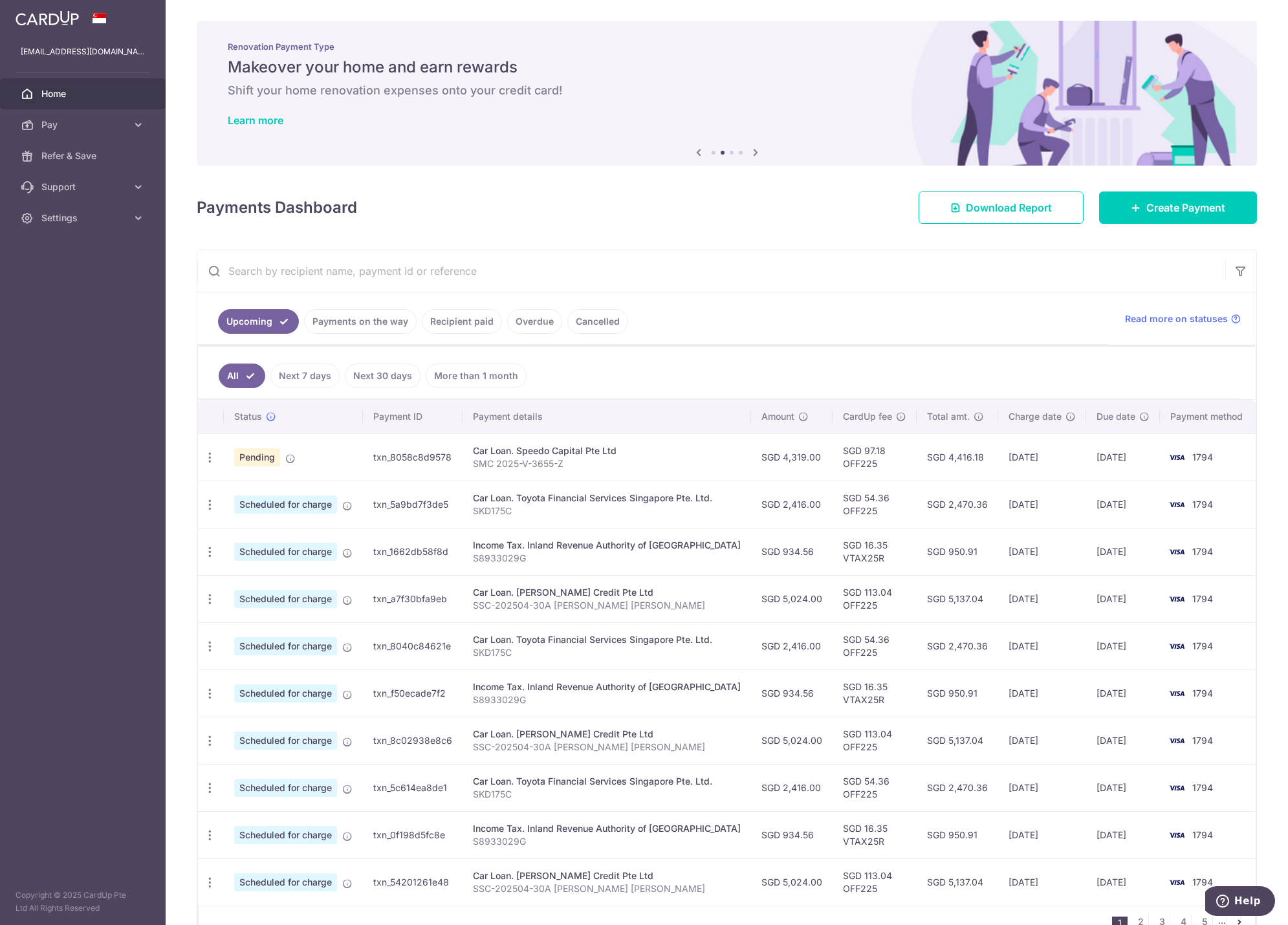
click at [1010, 463] on td "[DATE]" at bounding box center [1041, 457] width 88 height 47
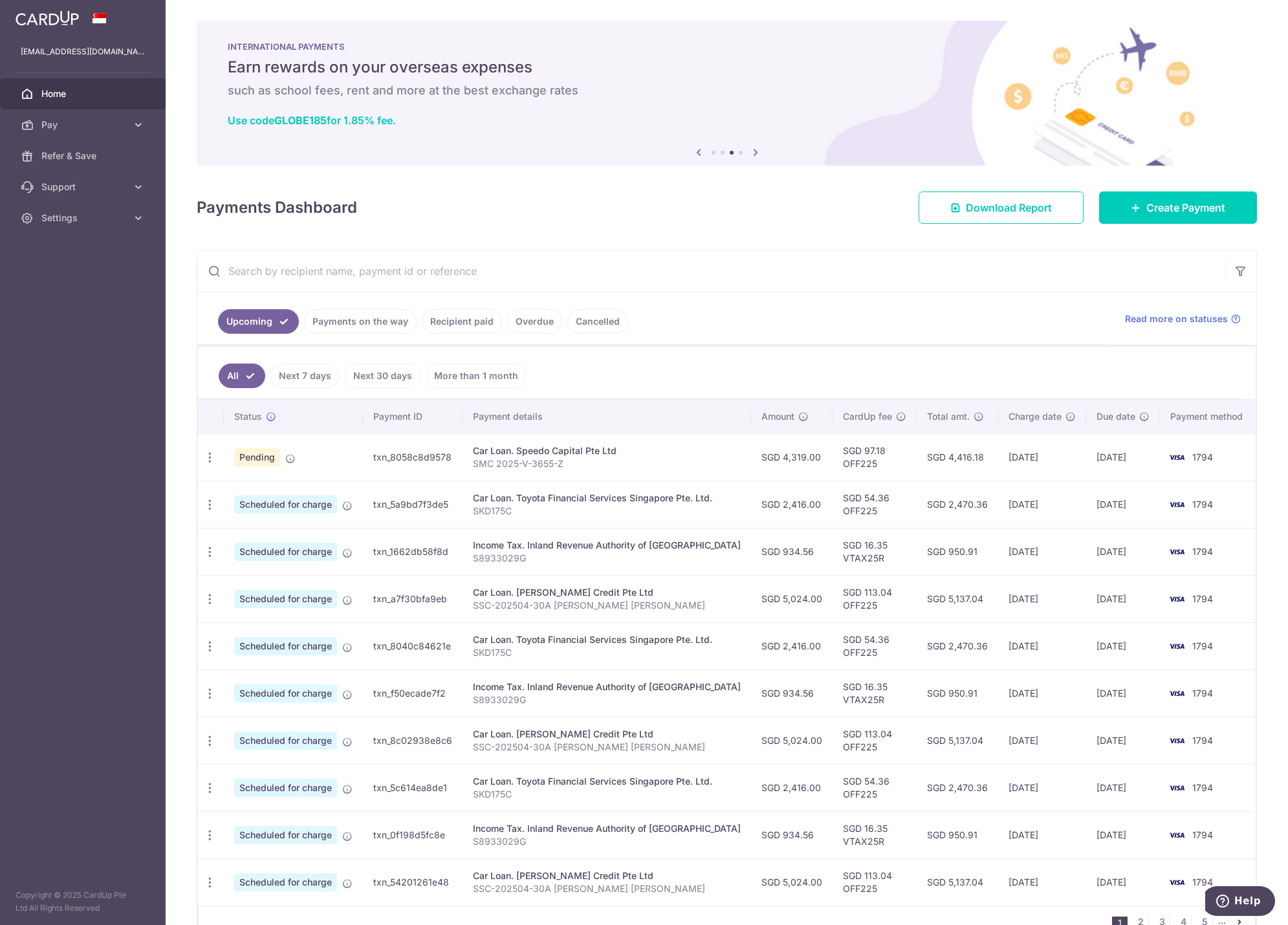
click at [533, 460] on p "SMC 2025-V-3655-Z" at bounding box center [606, 464] width 268 height 13
click at [255, 456] on span "Pending" at bounding box center [256, 458] width 46 height 18
click at [542, 453] on div "Car Loan. Speedo Capital Pte Ltd" at bounding box center [606, 451] width 268 height 13
click at [916, 361] on ul "All Next 7 days Next 30 days More than 1 month" at bounding box center [719, 373] width 1042 height 53
